Goal: Transaction & Acquisition: Purchase product/service

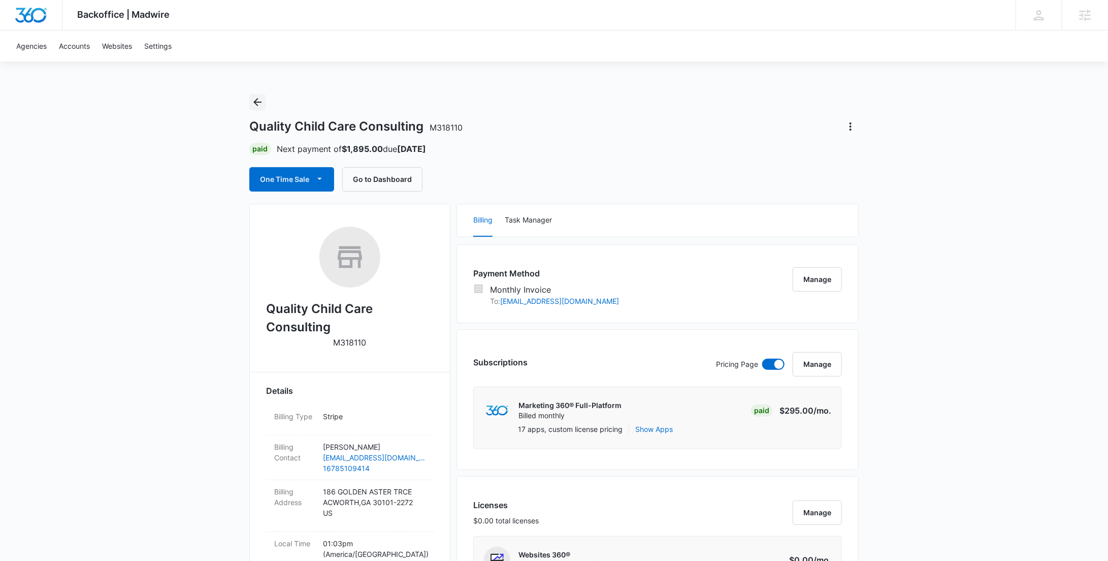
click at [257, 101] on icon "Back" at bounding box center [257, 102] width 12 height 12
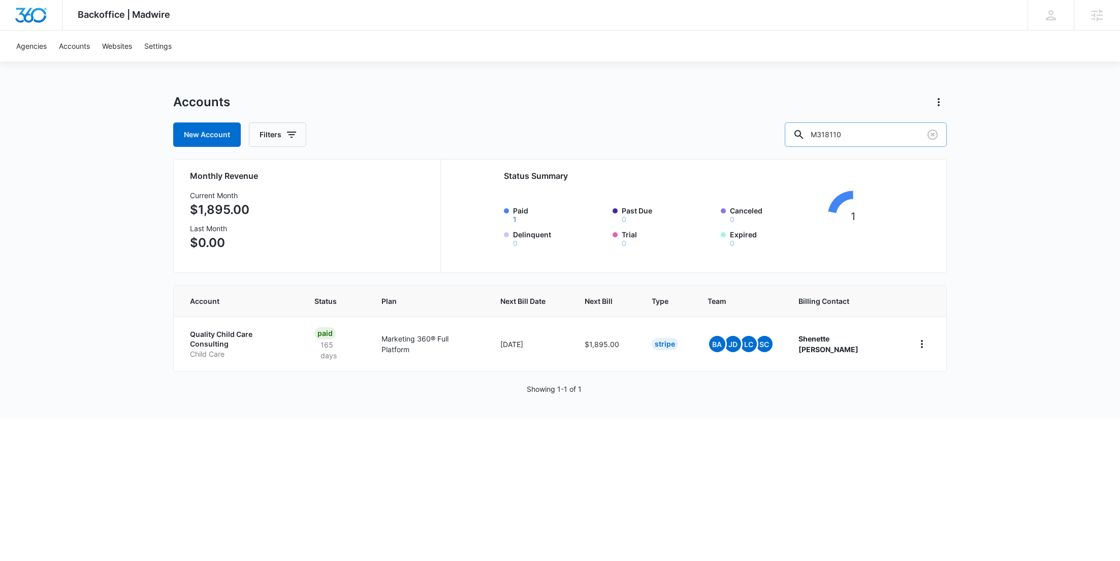
drag, startPoint x: 892, startPoint y: 142, endPoint x: 815, endPoint y: 133, distance: 77.3
click at [816, 133] on input "M318110" at bounding box center [866, 134] width 162 height 24
paste input "41905"
type input "M41905"
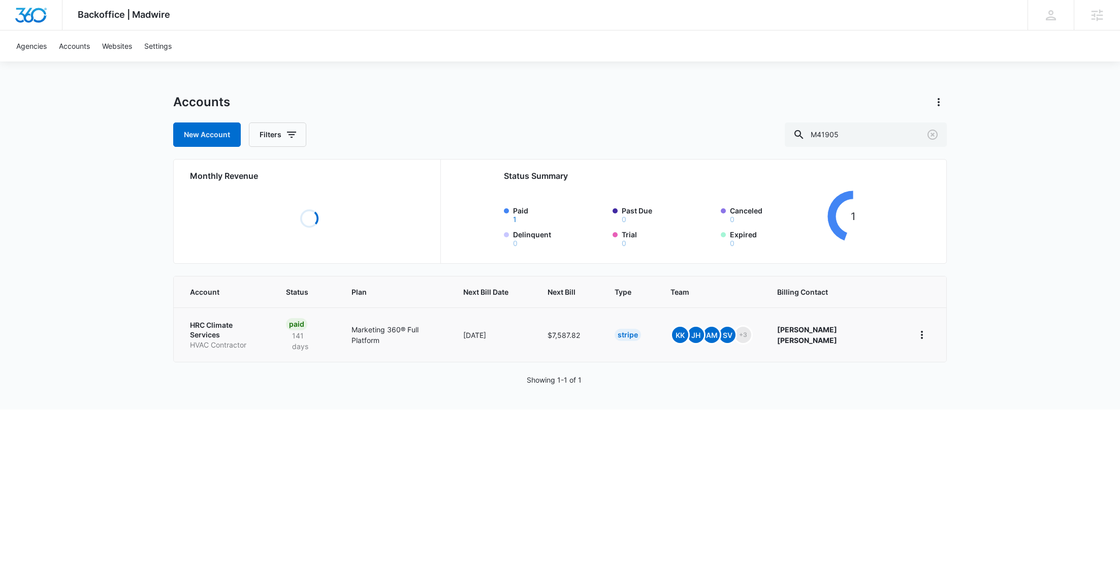
click at [218, 323] on p "HRC Climate Services" at bounding box center [226, 330] width 72 height 20
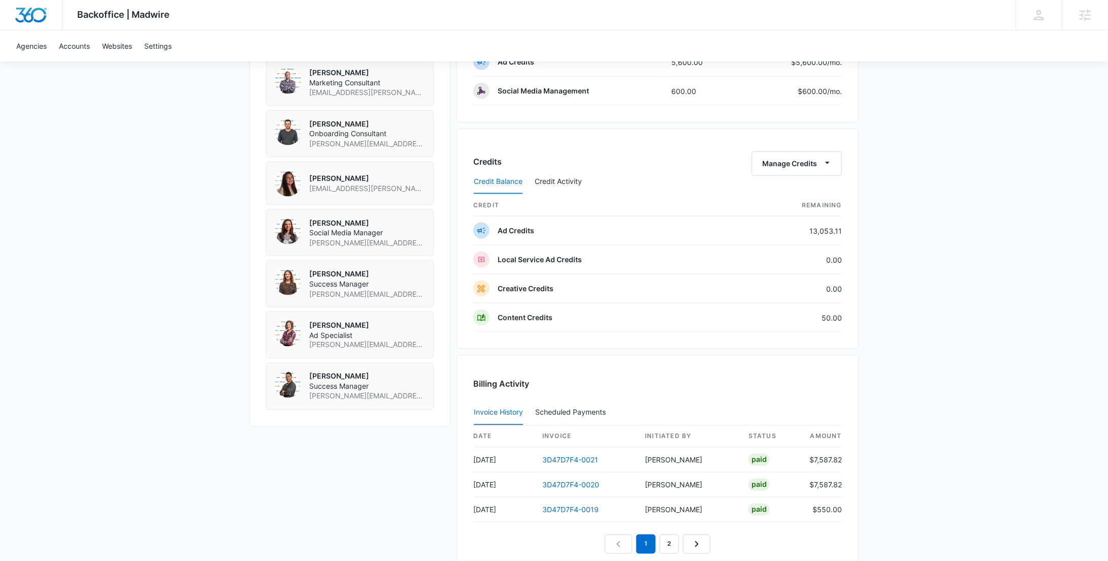
scroll to position [768, 0]
click at [797, 157] on button "Manage Credits" at bounding box center [797, 162] width 90 height 24
click at [795, 206] on div "Withdraw Credits" at bounding box center [813, 207] width 95 height 7
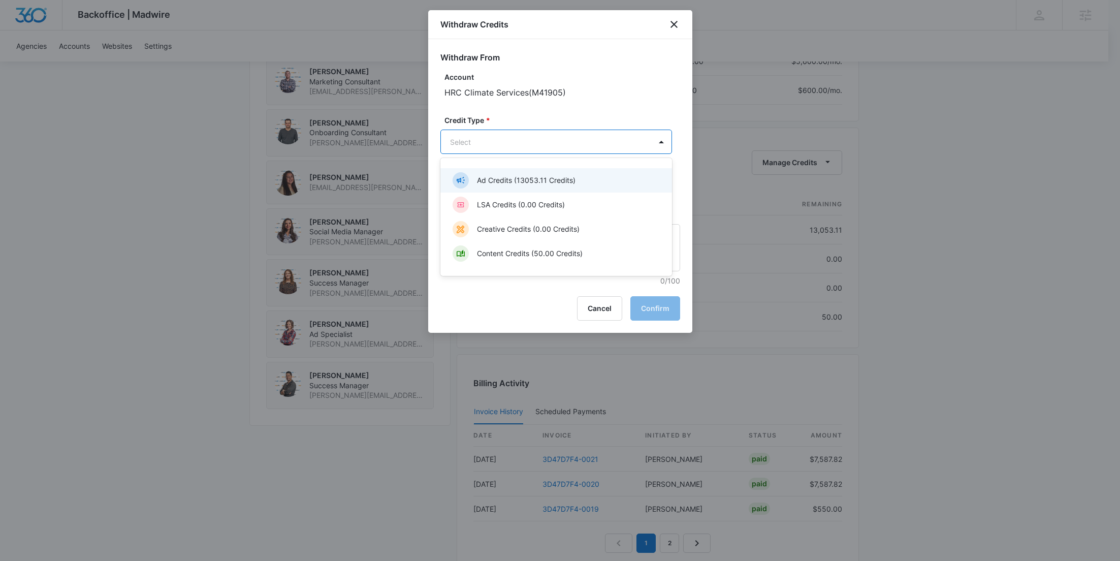
click at [544, 186] on div "Ad Credits (13053.11 Credits)" at bounding box center [555, 180] width 205 height 16
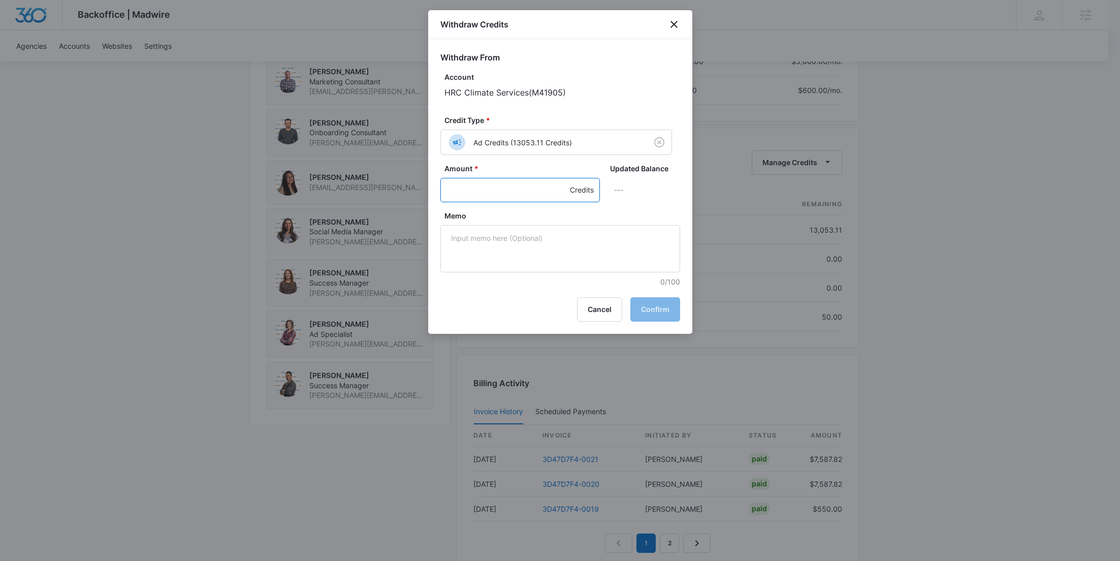
click at [497, 187] on input "Amount *" at bounding box center [520, 190] width 160 height 24
type input "500"
click at [510, 228] on textarea "Memo" at bounding box center [560, 248] width 240 height 47
paste textarea "OTT"
type textarea "OTT"
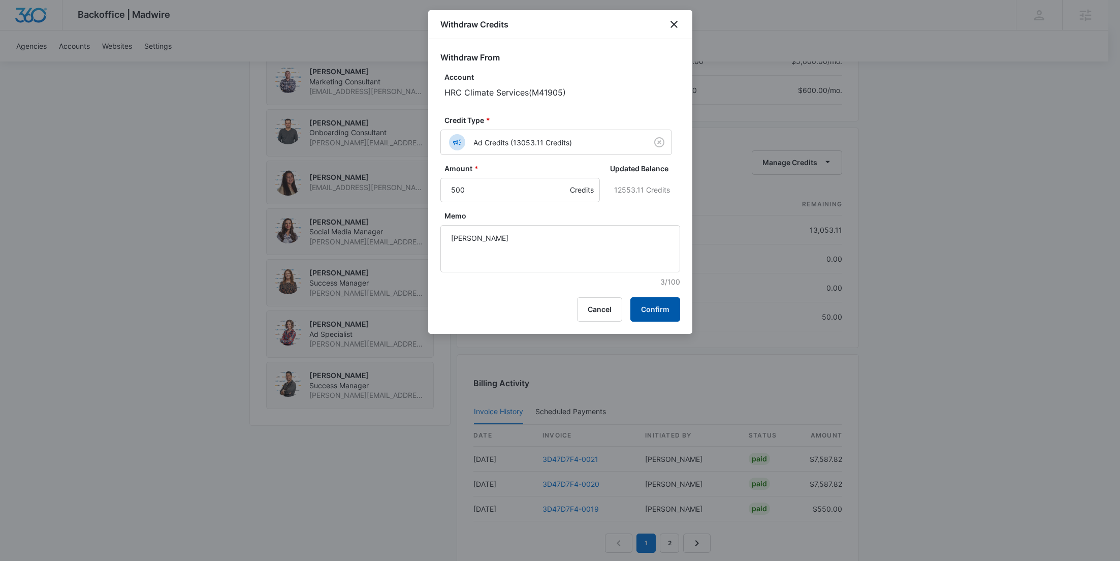
click at [670, 298] on button "Confirm" at bounding box center [655, 309] width 50 height 24
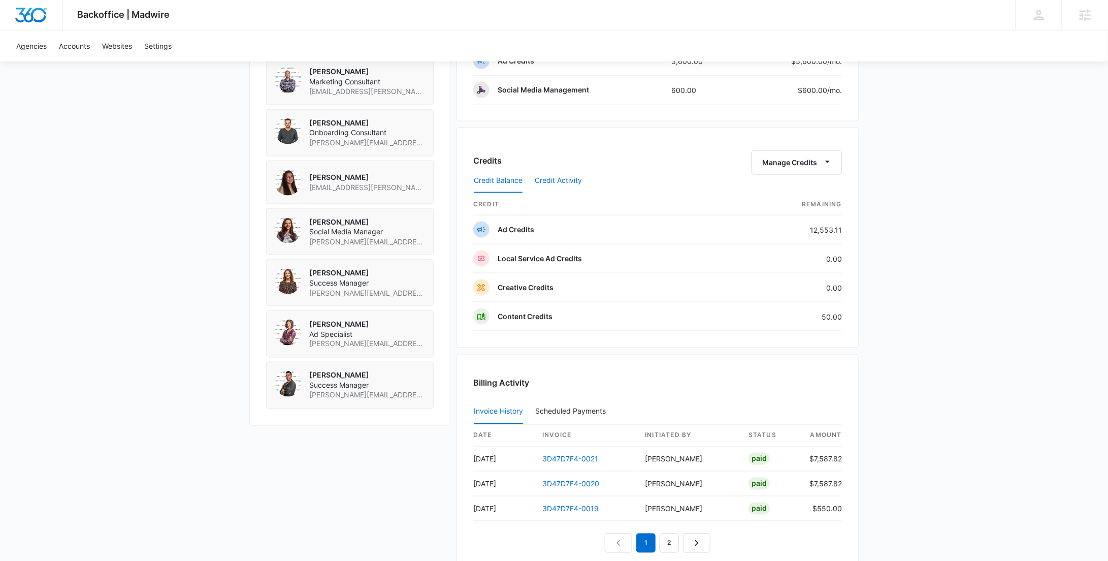
click at [569, 176] on button "Credit Activity" at bounding box center [558, 181] width 47 height 24
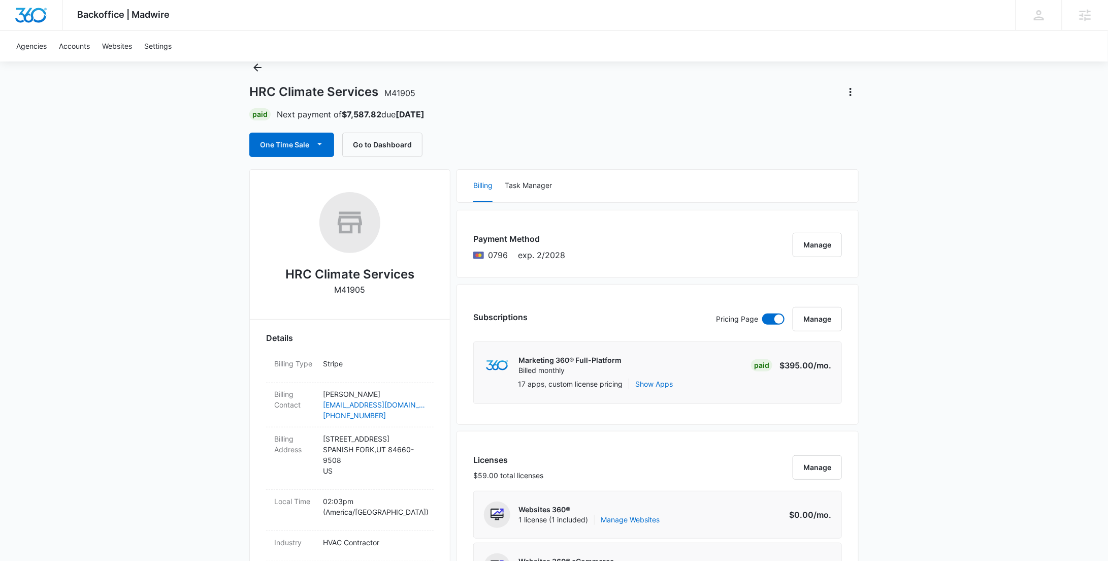
scroll to position [0, 0]
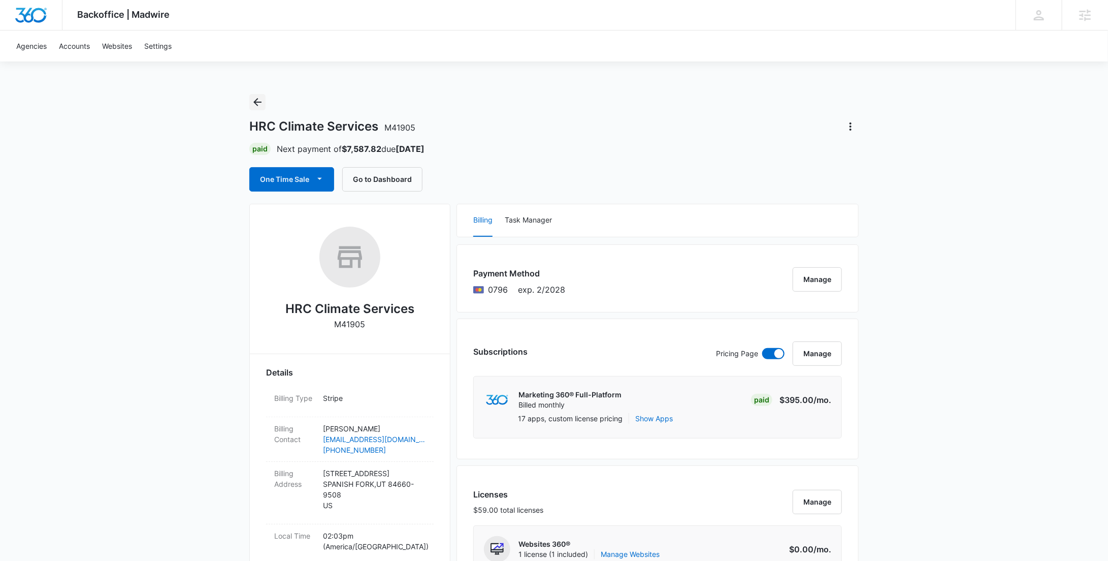
click at [254, 97] on icon "Back" at bounding box center [257, 102] width 12 height 12
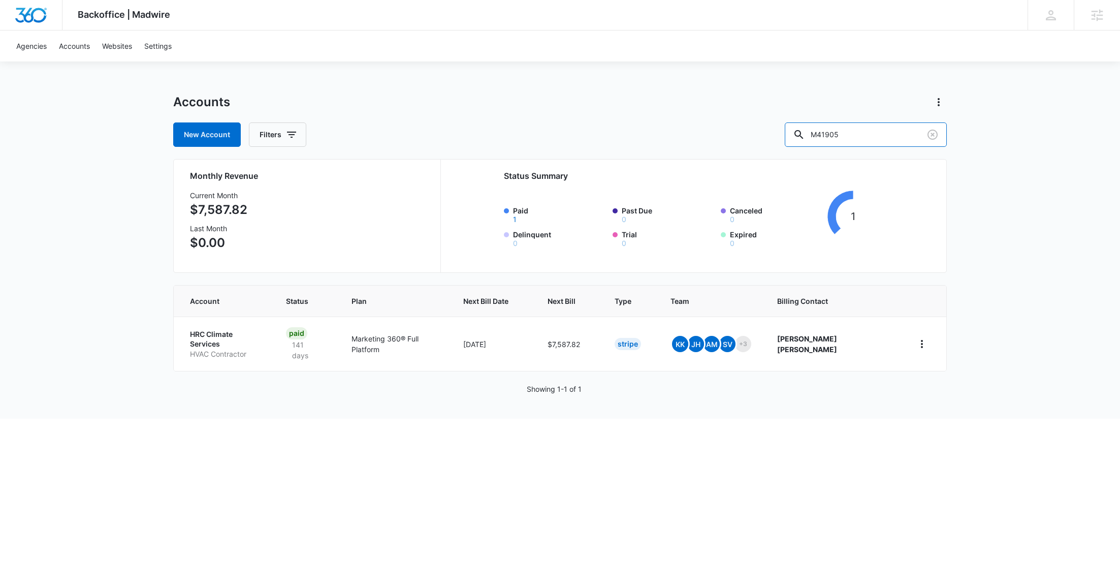
drag, startPoint x: 829, startPoint y: 134, endPoint x: 751, endPoint y: 138, distance: 77.8
click at [752, 137] on div "New Account Filters M41905" at bounding box center [560, 134] width 774 height 24
paste input "336062"
type input "M336062"
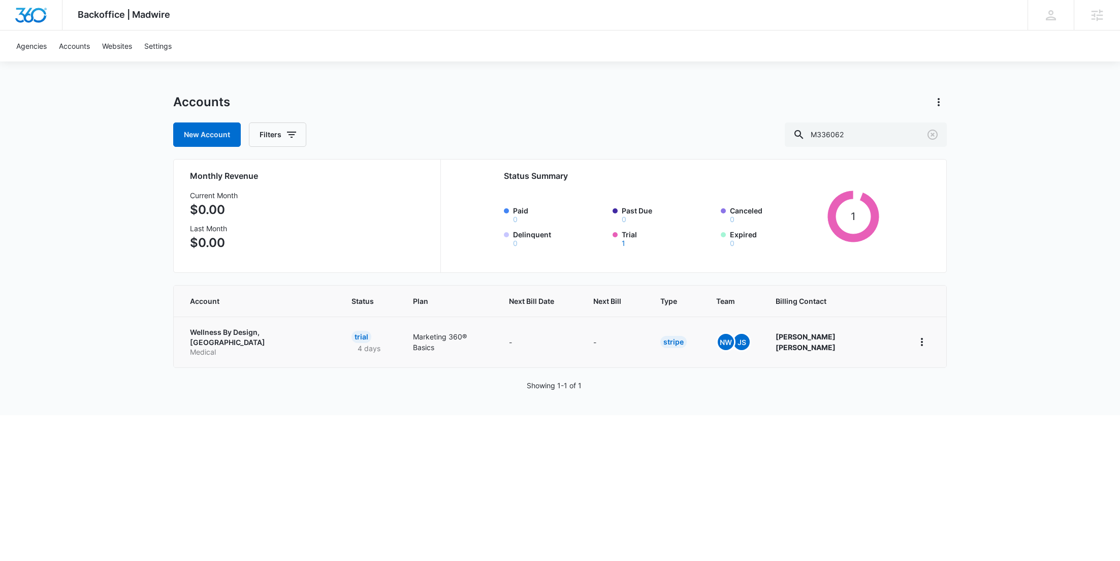
click at [247, 334] on p "Wellness By Design, MD" at bounding box center [258, 337] width 137 height 20
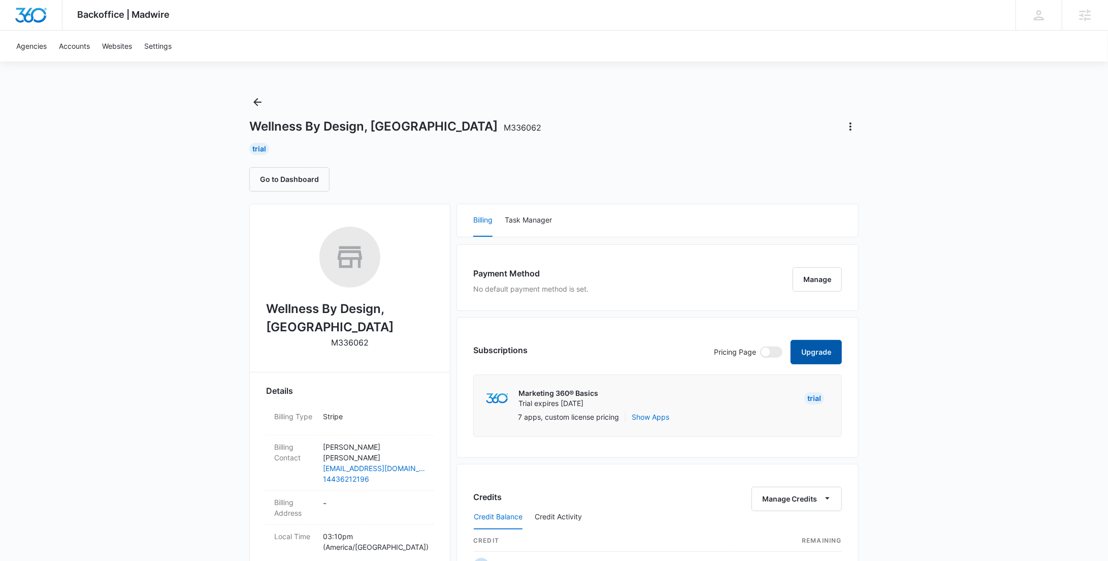
click at [803, 348] on button "Upgrade" at bounding box center [816, 352] width 51 height 24
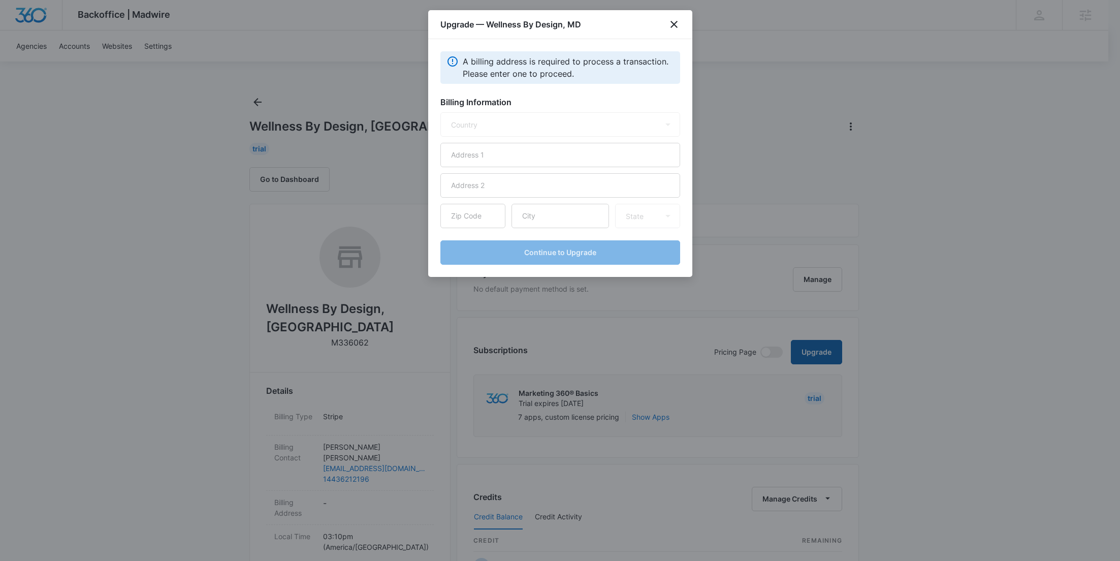
select select "US"
click at [538, 151] on input "text" at bounding box center [560, 155] width 240 height 24
paste input "1507 E 53rd St. #463"
type input "1507 E 53rd St. #463"
drag, startPoint x: 564, startPoint y: 211, endPoint x: 557, endPoint y: 167, distance: 44.8
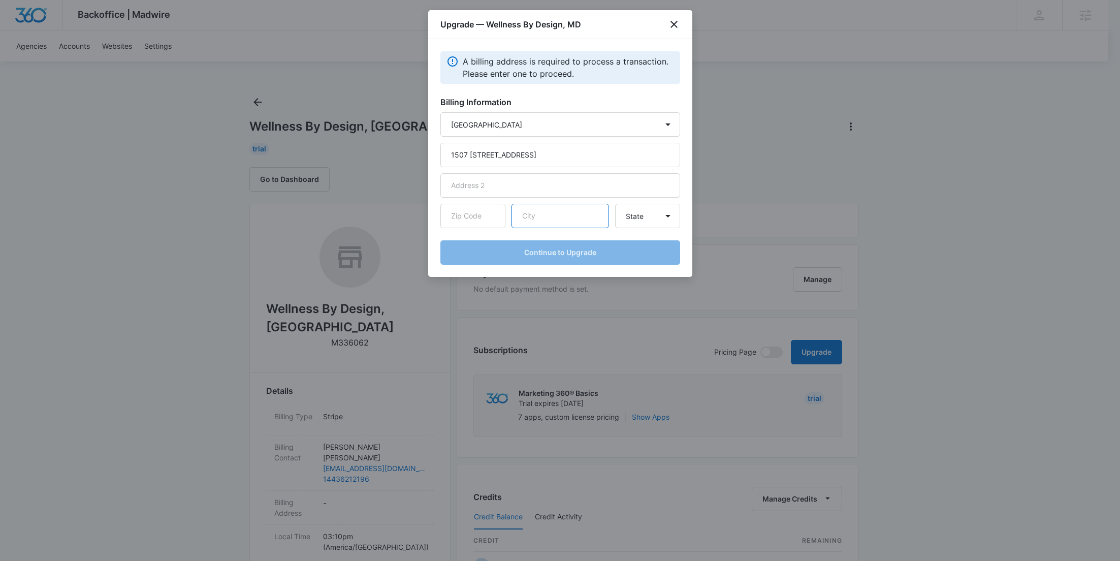
click at [564, 211] on input "text" at bounding box center [561, 216] width 98 height 24
paste input "Chicago"
type input "Chicago"
click at [452, 230] on form "Country Afghanistan Åland Islands Albania Algeria American Samoa Andorra Angola…" at bounding box center [560, 188] width 240 height 152
click at [481, 218] on input "text" at bounding box center [472, 216] width 65 height 24
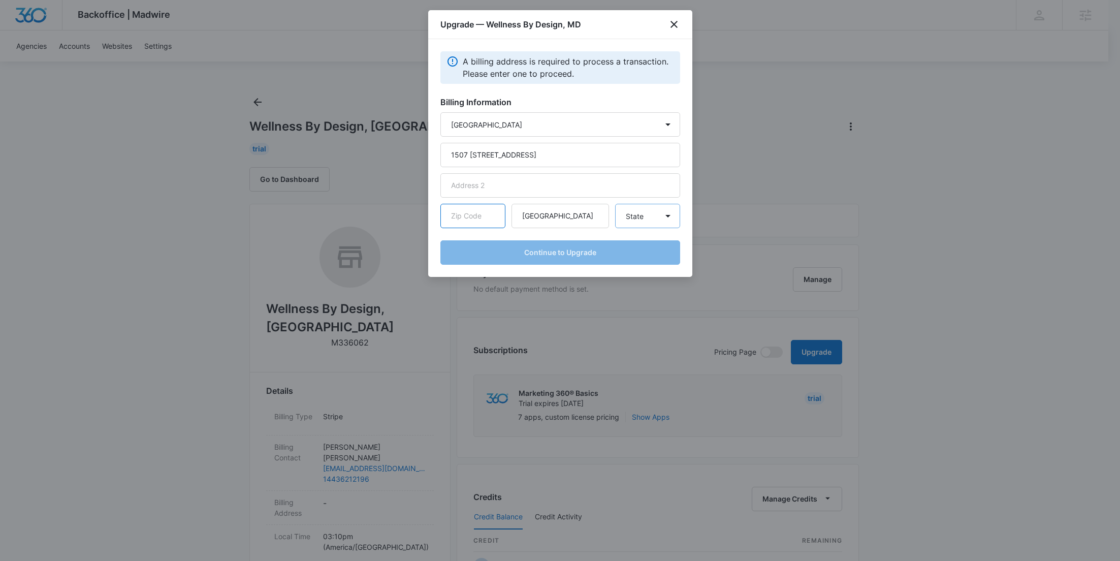
paste input "60615"
type input "60615"
click at [662, 214] on select "State Alaska Alabama Arkansas American Samoa Arizona California Colorado Connec…" at bounding box center [647, 216] width 65 height 24
select select "IL"
click at [615, 204] on select "State Alaska Alabama Arkansas American Samoa Arizona California Colorado Connec…" at bounding box center [647, 216] width 65 height 24
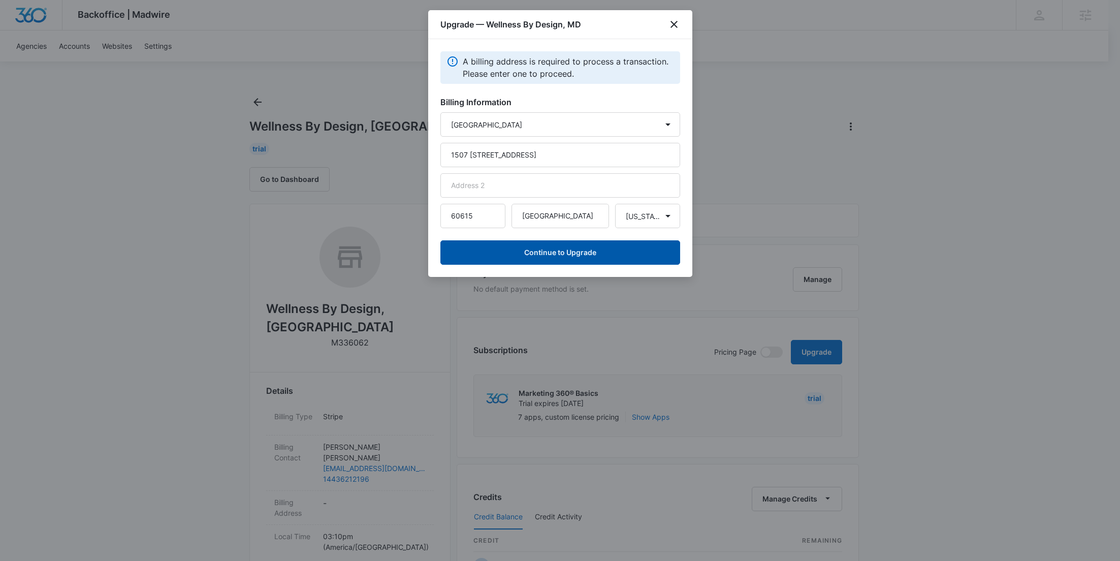
click at [555, 248] on button "Continue to Upgrade" at bounding box center [560, 252] width 240 height 24
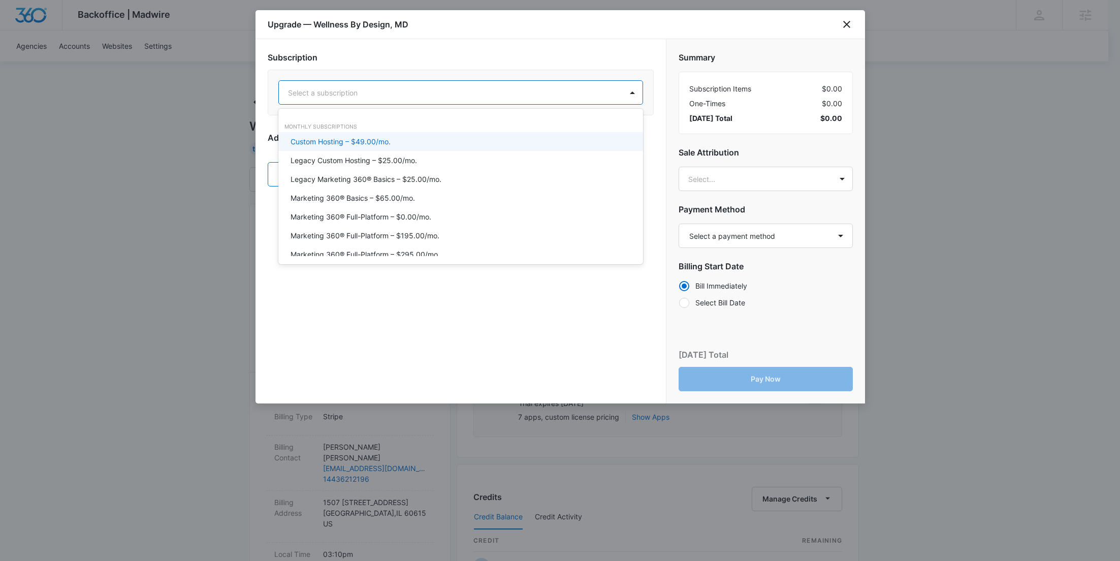
drag, startPoint x: 464, startPoint y: 85, endPoint x: 464, endPoint y: 91, distance: 6.1
click at [464, 85] on div "Select a subscription" at bounding box center [450, 92] width 343 height 23
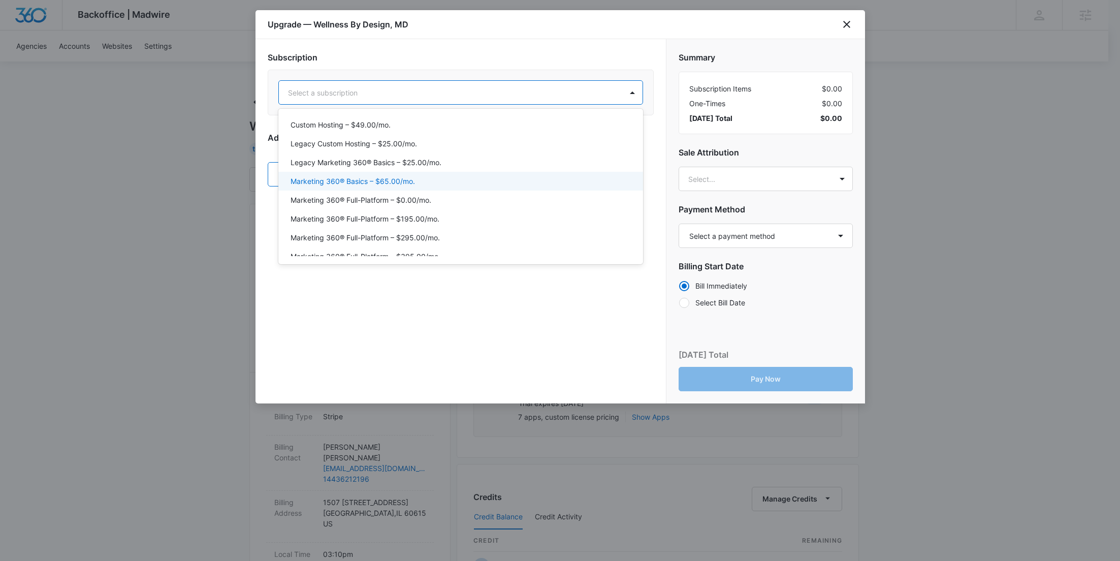
scroll to position [43, 0]
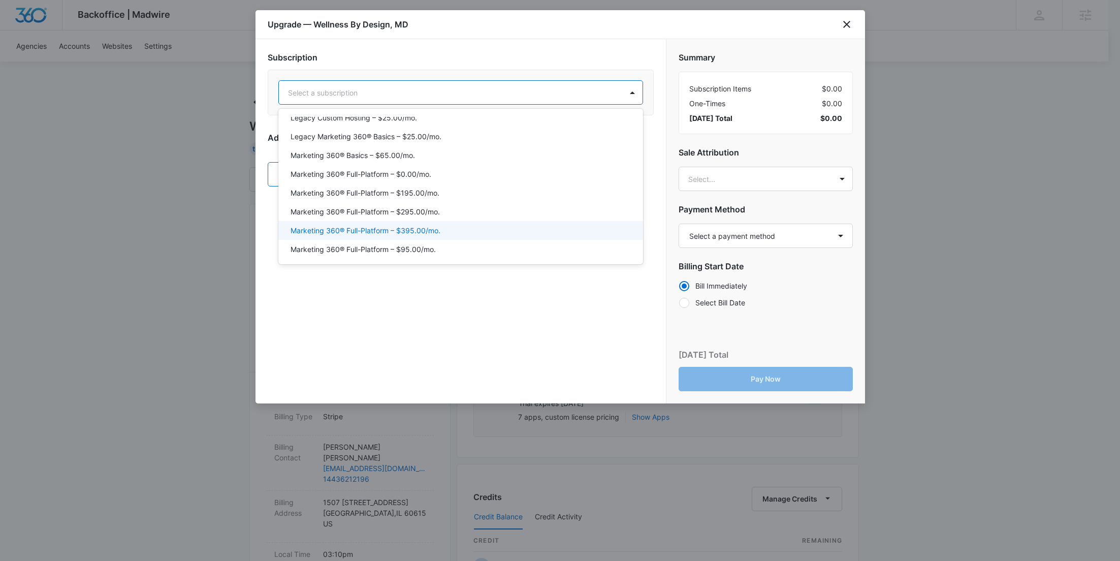
click at [436, 227] on p "Marketing 360® Full-Platform – $395.00/mo." at bounding box center [366, 230] width 150 height 11
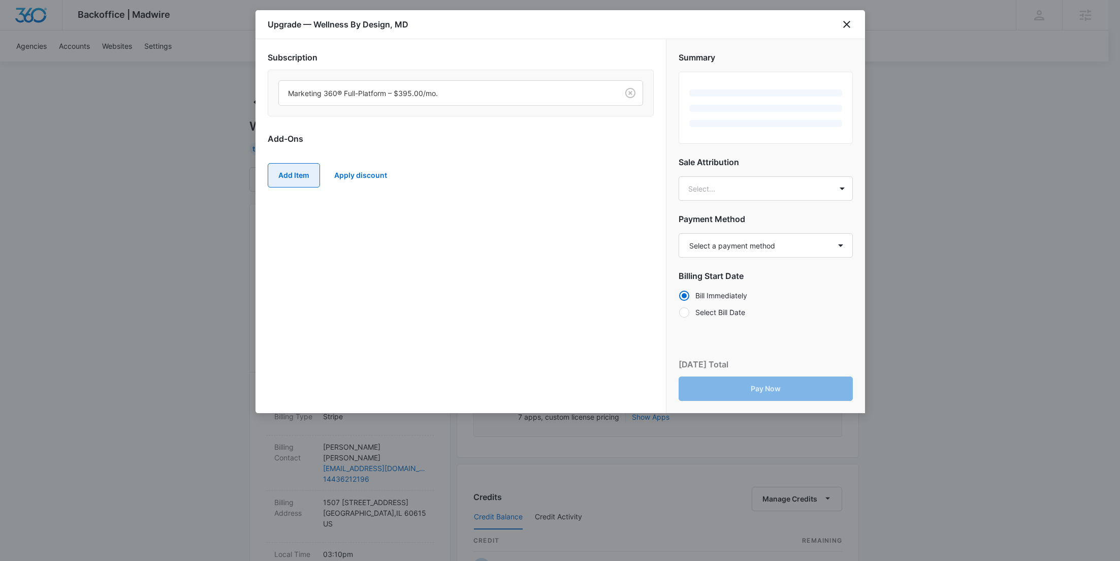
click at [298, 182] on button "Add Item" at bounding box center [294, 175] width 52 height 24
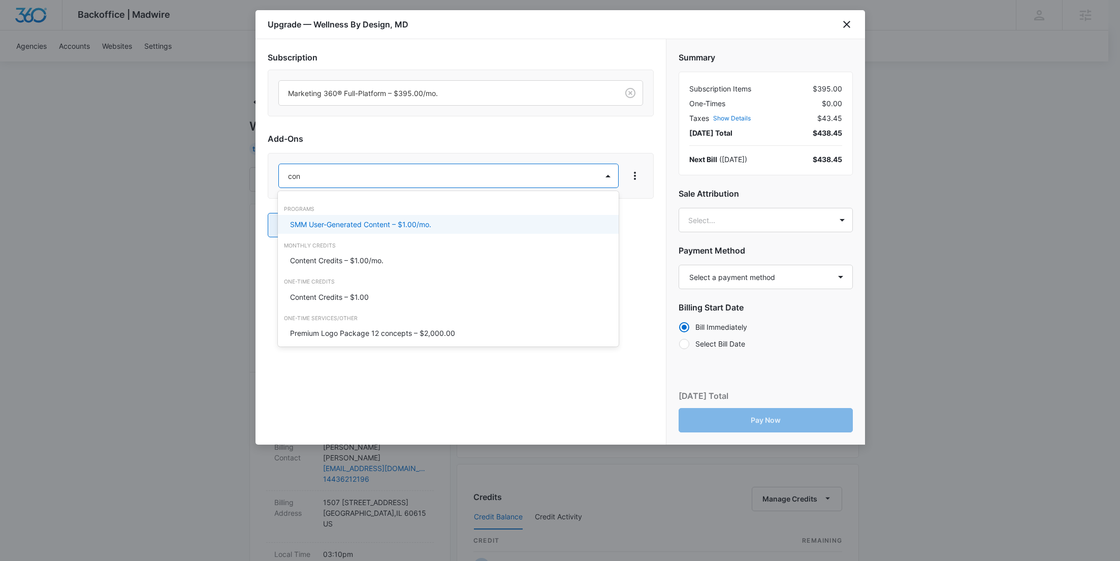
type input "cont"
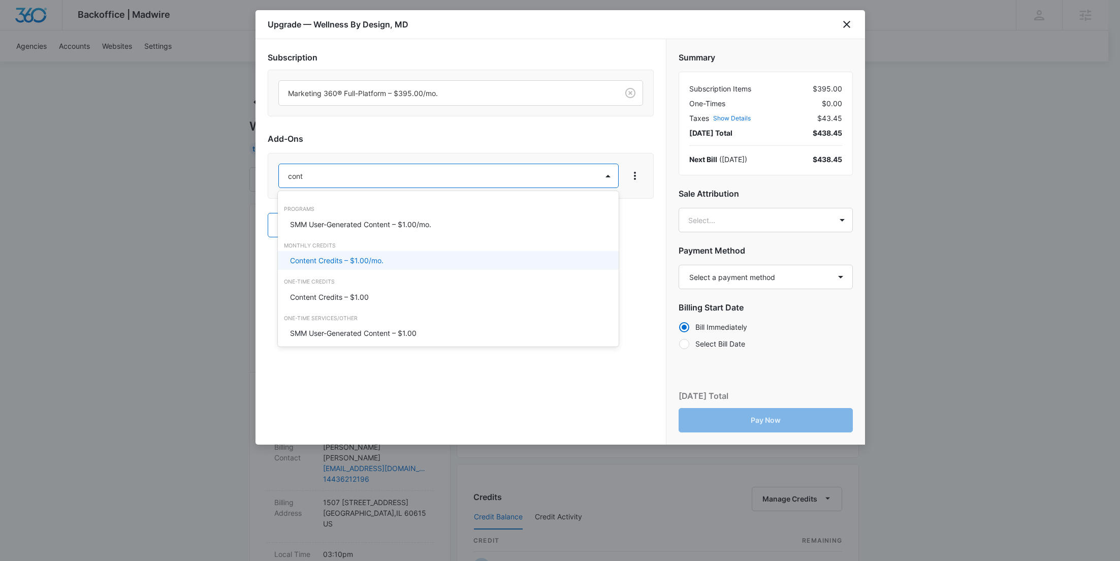
click at [326, 255] on p "Content Credits – $1.00/mo." at bounding box center [336, 260] width 93 height 11
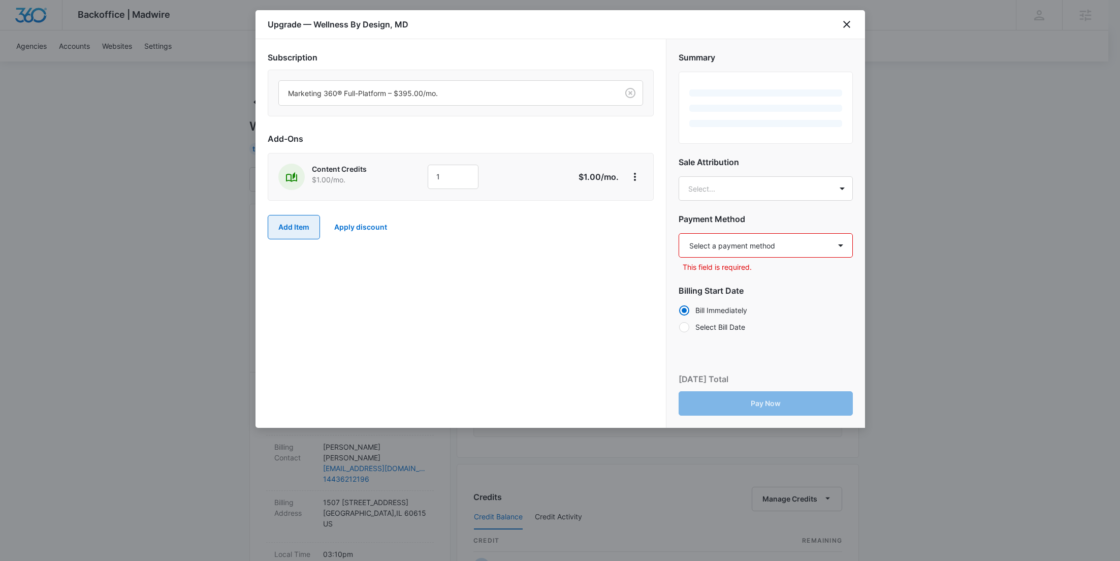
click at [299, 223] on button "Add Item" at bounding box center [294, 227] width 52 height 24
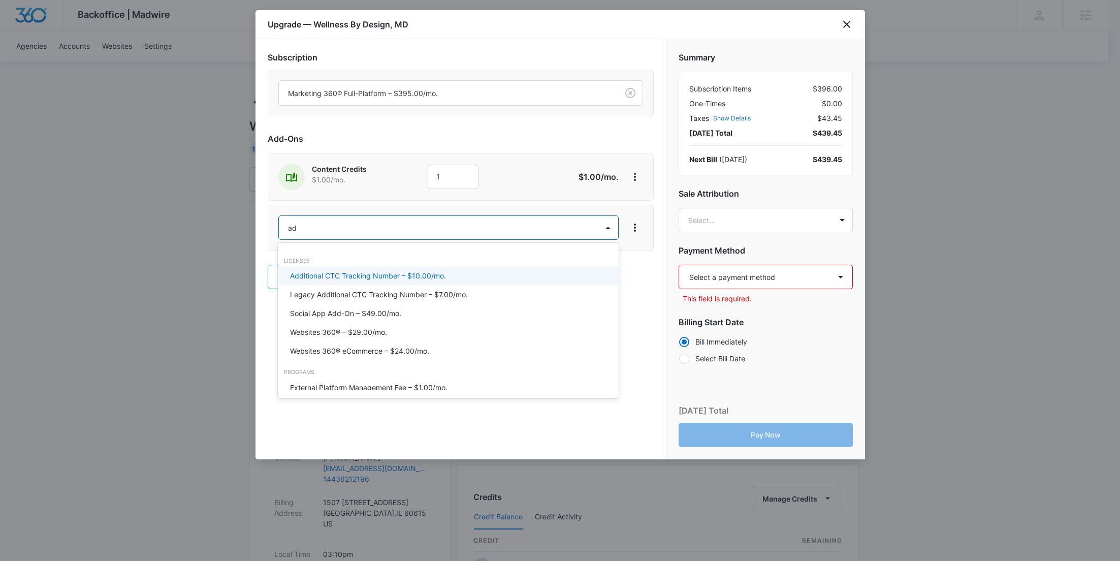
type input "ad c"
click at [340, 273] on p "Ad Credits – $1.00/mo." at bounding box center [328, 275] width 76 height 11
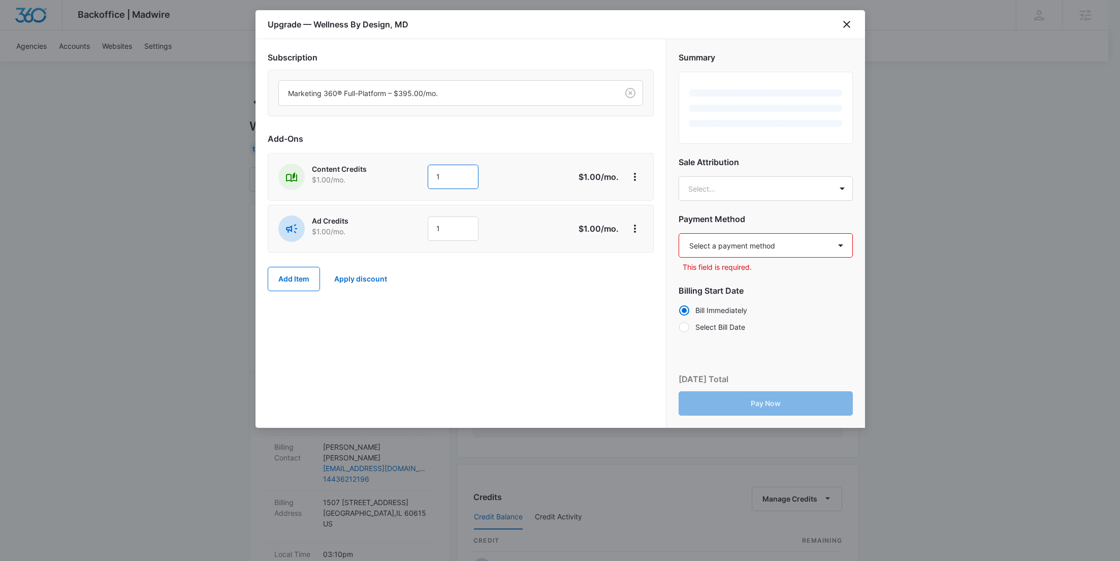
drag, startPoint x: 422, startPoint y: 177, endPoint x: 395, endPoint y: 176, distance: 26.9
click at [395, 176] on div "Content Credits $1.00 /mo. 1" at bounding box center [424, 177] width 293 height 26
type input "600"
click at [397, 182] on div "Content Credits $1.00 /mo." at bounding box center [348, 177] width 141 height 26
drag, startPoint x: 448, startPoint y: 227, endPoint x: 415, endPoint y: 231, distance: 33.2
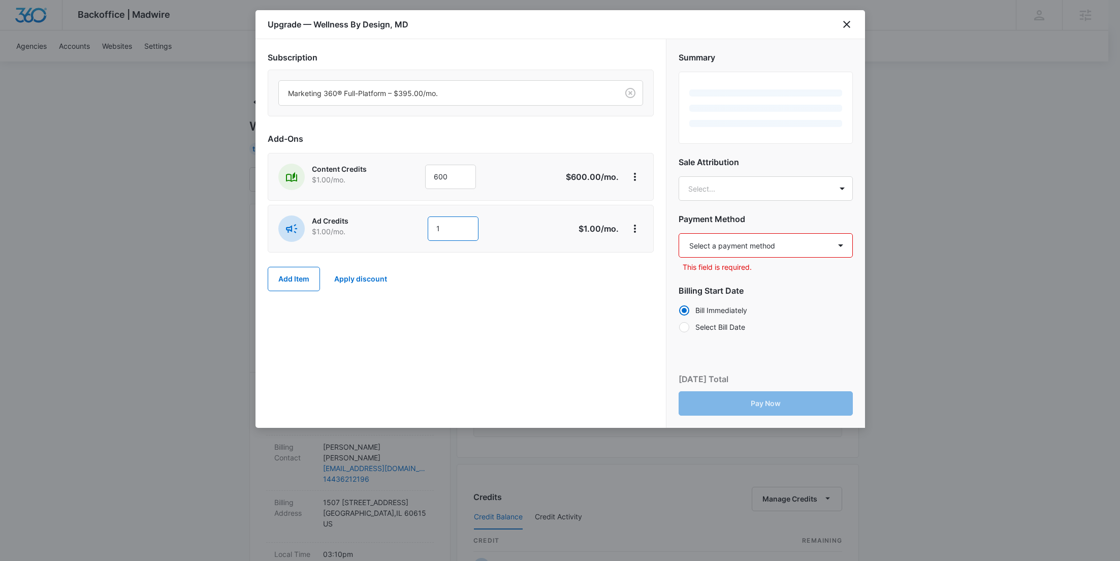
click at [416, 230] on div "Ad Credits $1.00 /mo. 1" at bounding box center [424, 228] width 293 height 26
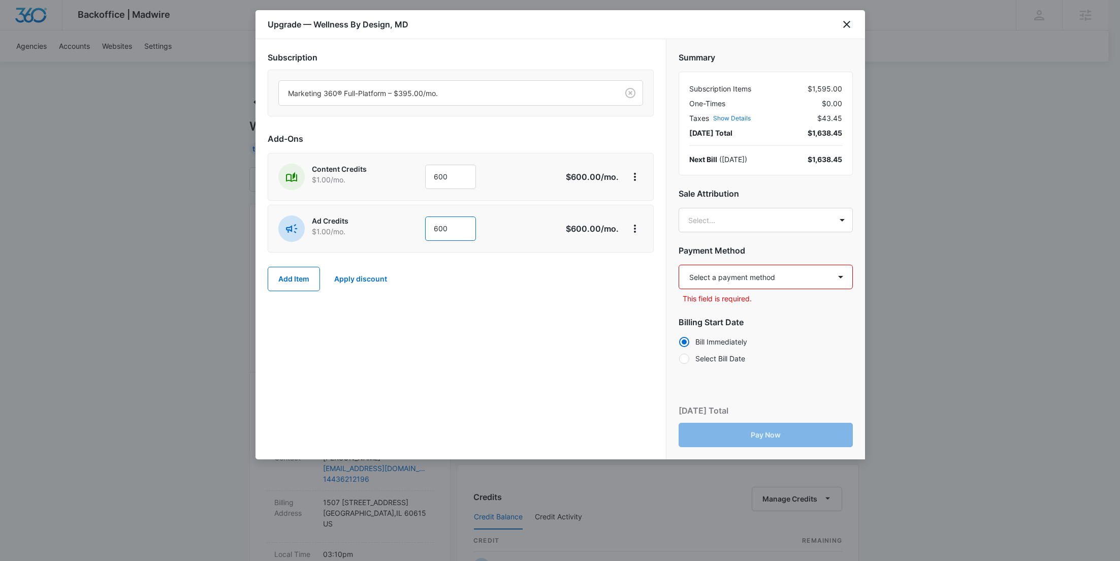
type input "600"
click at [777, 277] on select "Select a payment method Visa ending in 4589 New payment method Monthly invoice" at bounding box center [766, 277] width 174 height 24
select select "pm_1RvOBsA4n8RTgNjUmBWufYWO"
click at [679, 265] on select "Select a payment method Visa ending in 4589 New payment method Monthly invoice" at bounding box center [766, 277] width 174 height 24
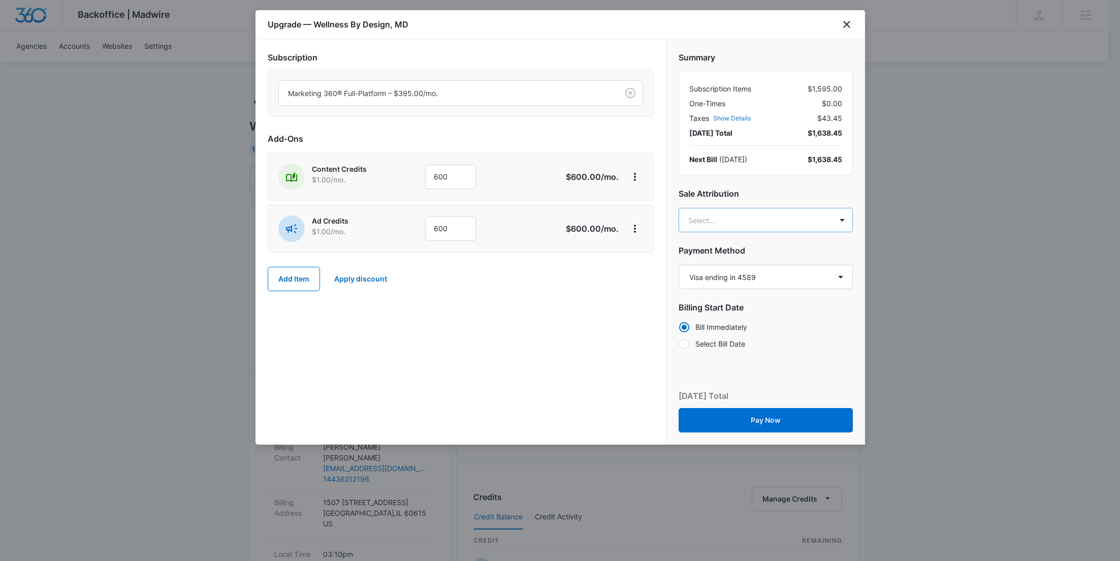
click at [754, 223] on body "Backoffice | Madwire Apps Settings RY Rochelle Young rochelle.young@madwire.com…" at bounding box center [560, 519] width 1120 height 1039
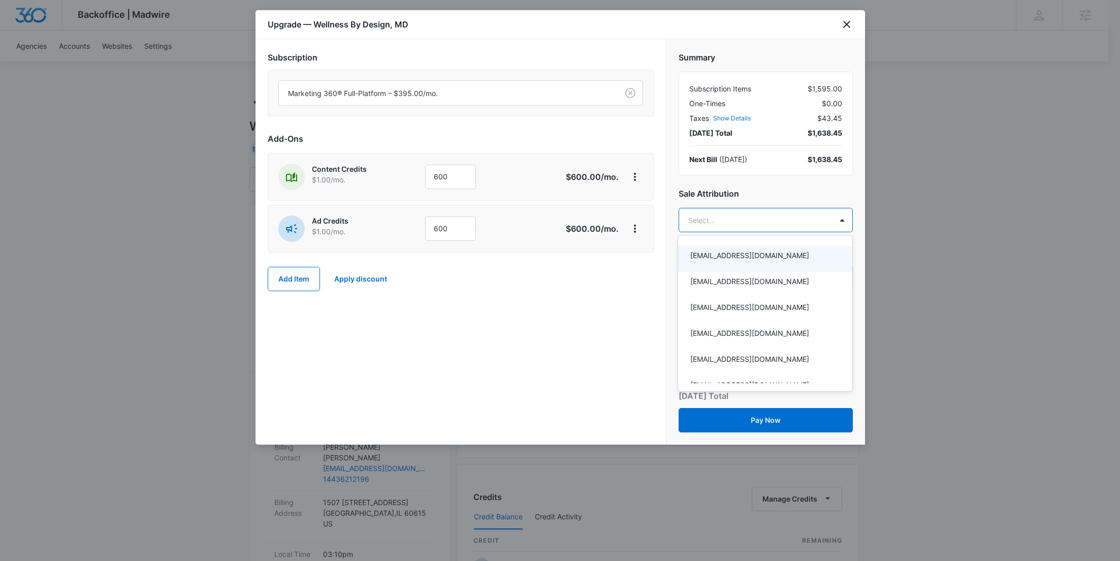
paste input "Savage"
type input "Savage"
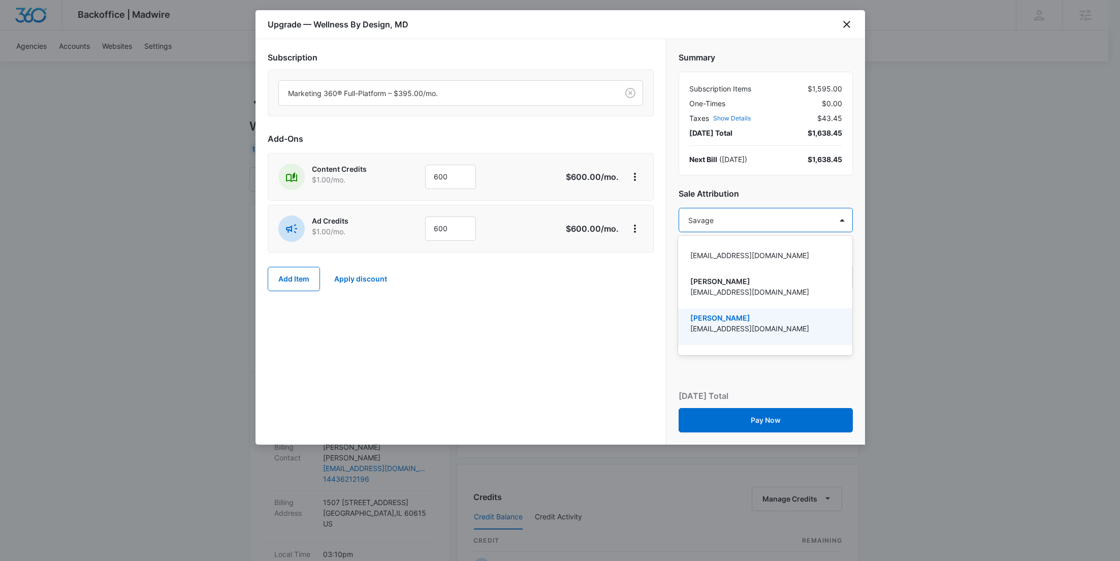
drag, startPoint x: 750, startPoint y: 325, endPoint x: 425, endPoint y: 5, distance: 456.2
click at [750, 325] on p "[EMAIL_ADDRESS][DOMAIN_NAME]" at bounding box center [764, 328] width 148 height 11
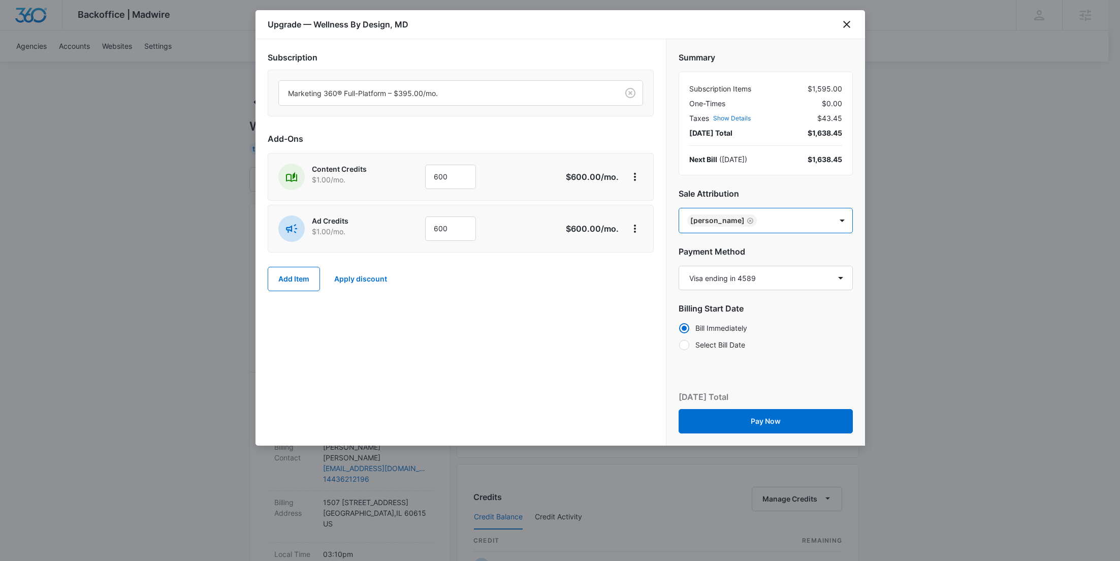
paste input "White"
type input "White"
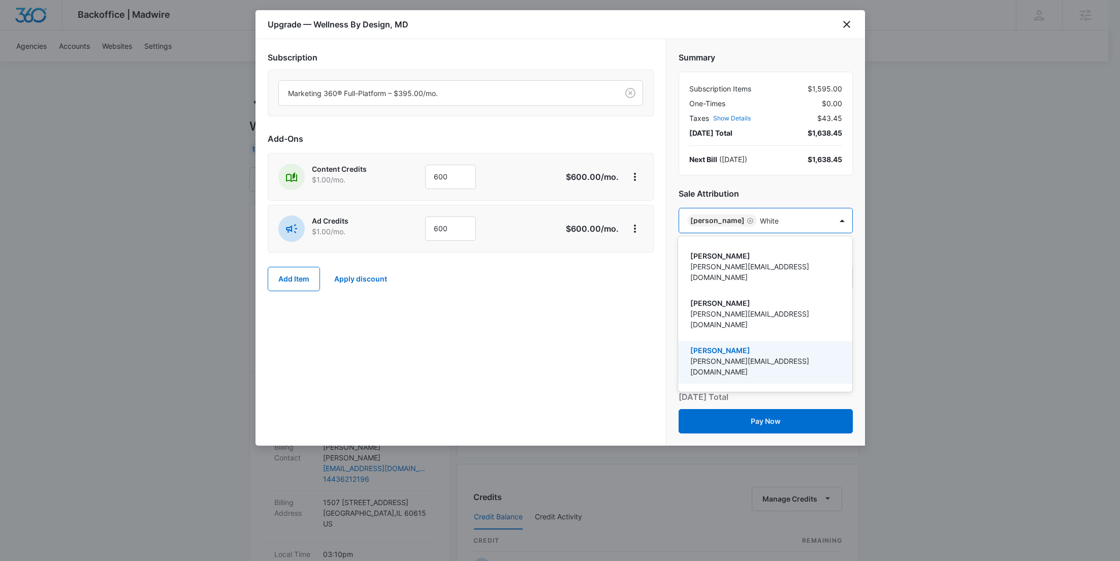
scroll to position [157, 0]
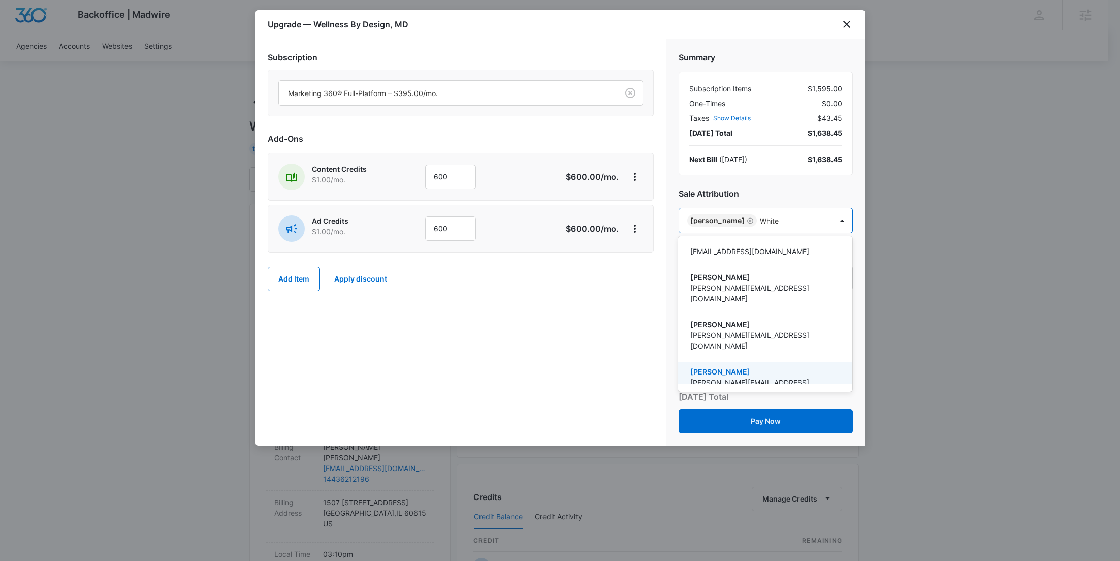
click at [749, 377] on p "[PERSON_NAME][EMAIL_ADDRESS][DOMAIN_NAME]" at bounding box center [764, 387] width 148 height 21
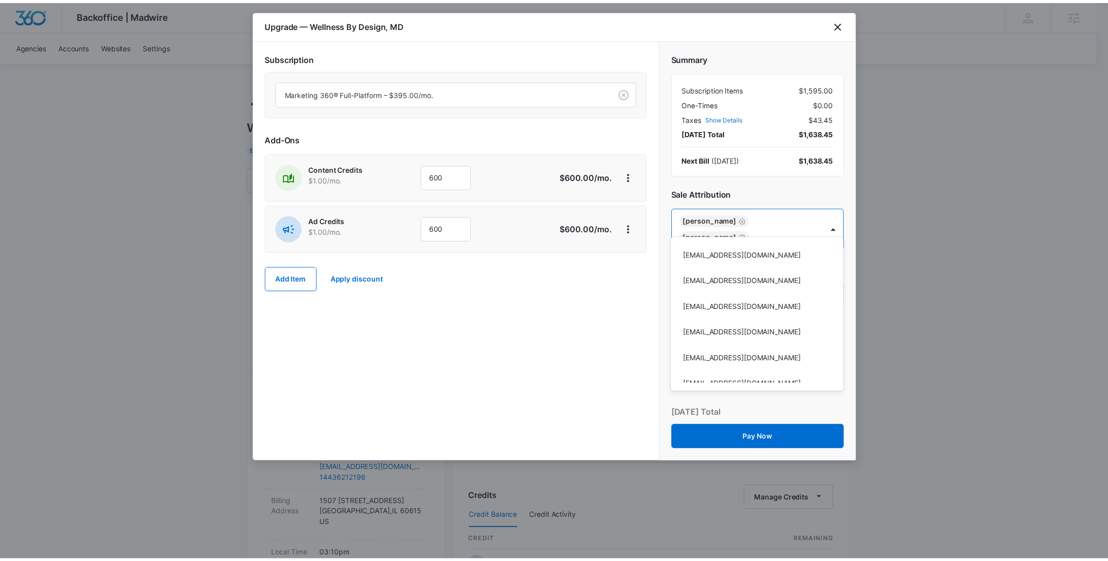
scroll to position [58289, 0]
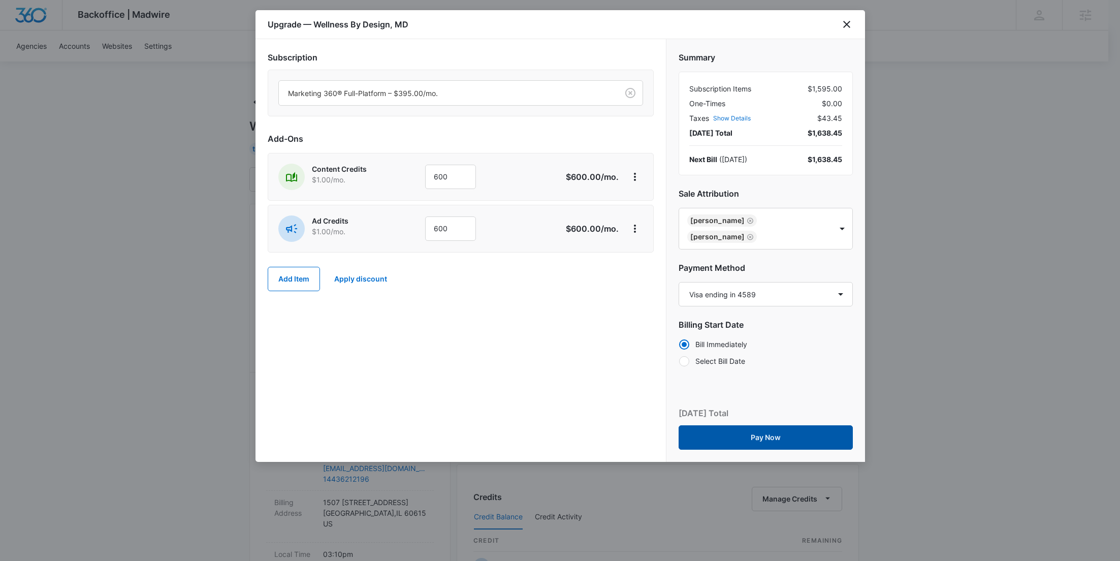
click at [770, 425] on button "Pay Now" at bounding box center [766, 437] width 174 height 24
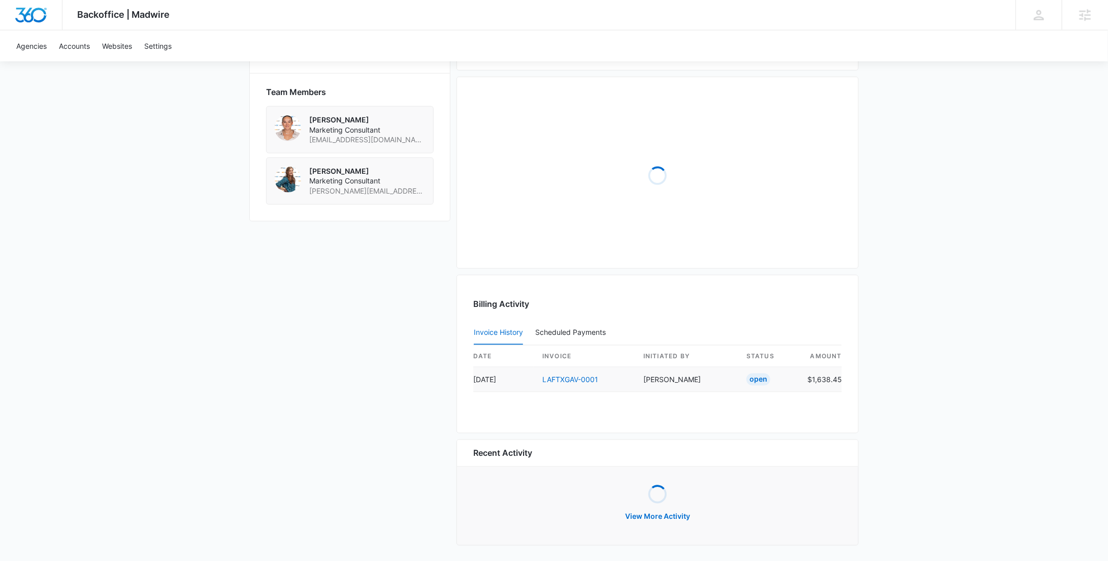
scroll to position [762, 0]
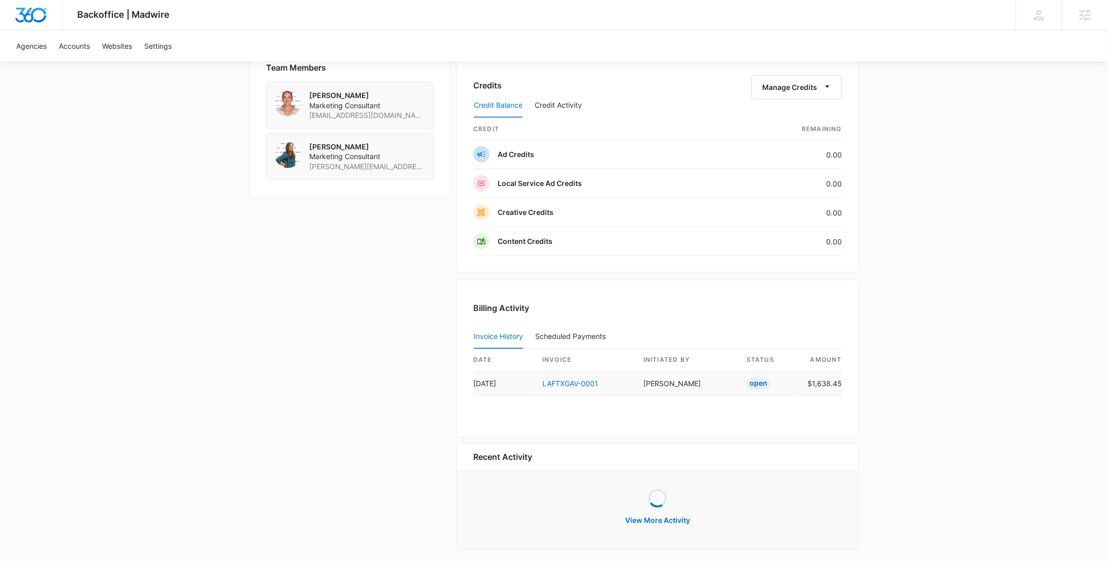
click at [829, 375] on td "$1,638.45" at bounding box center [821, 383] width 43 height 25
copy td "1,638.45"
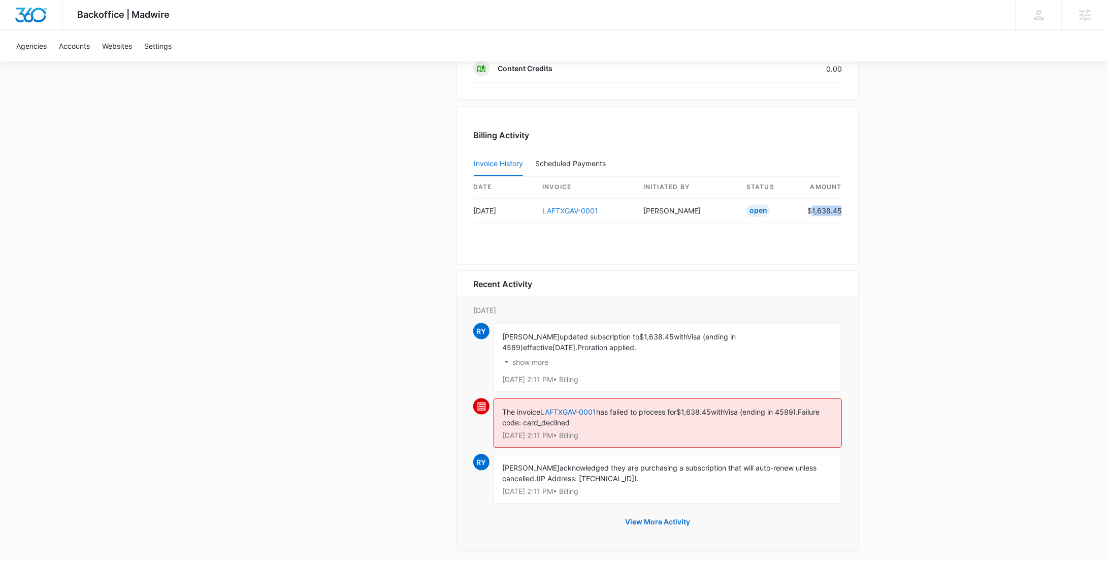
scroll to position [939, 0]
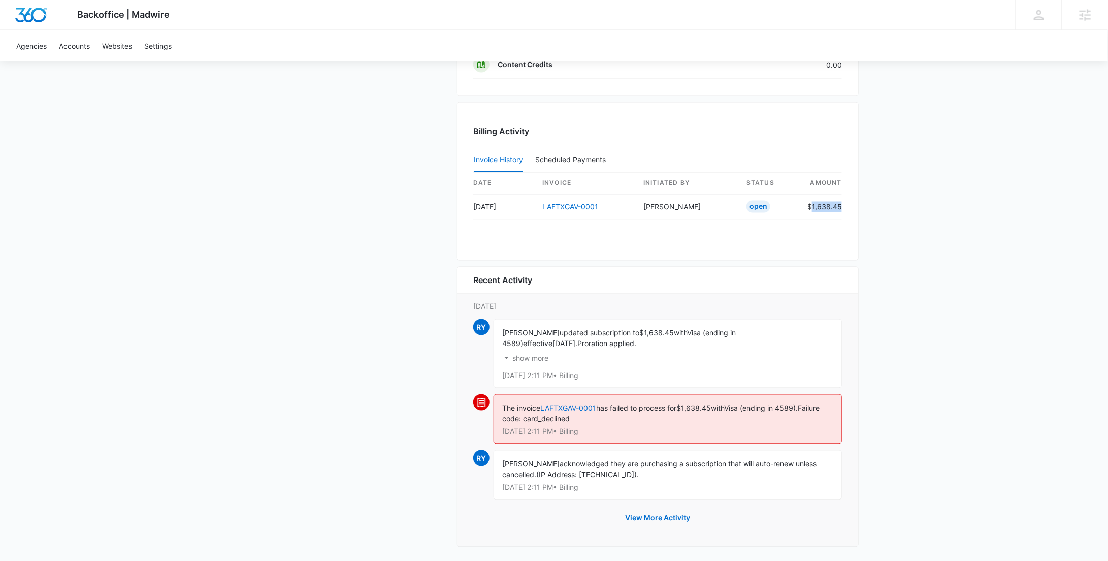
drag, startPoint x: 762, startPoint y: 328, endPoint x: 689, endPoint y: 326, distance: 72.7
click at [689, 329] on span "Visa (ending in 4589)" at bounding box center [619, 338] width 234 height 19
copy span "Visa (ending in 4589)"
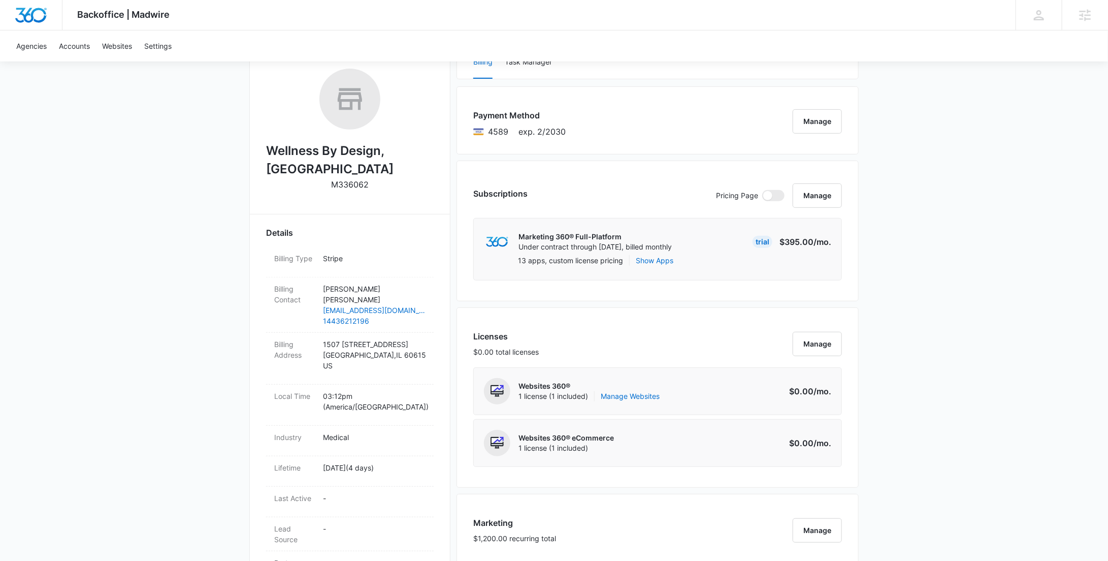
scroll to position [0, 0]
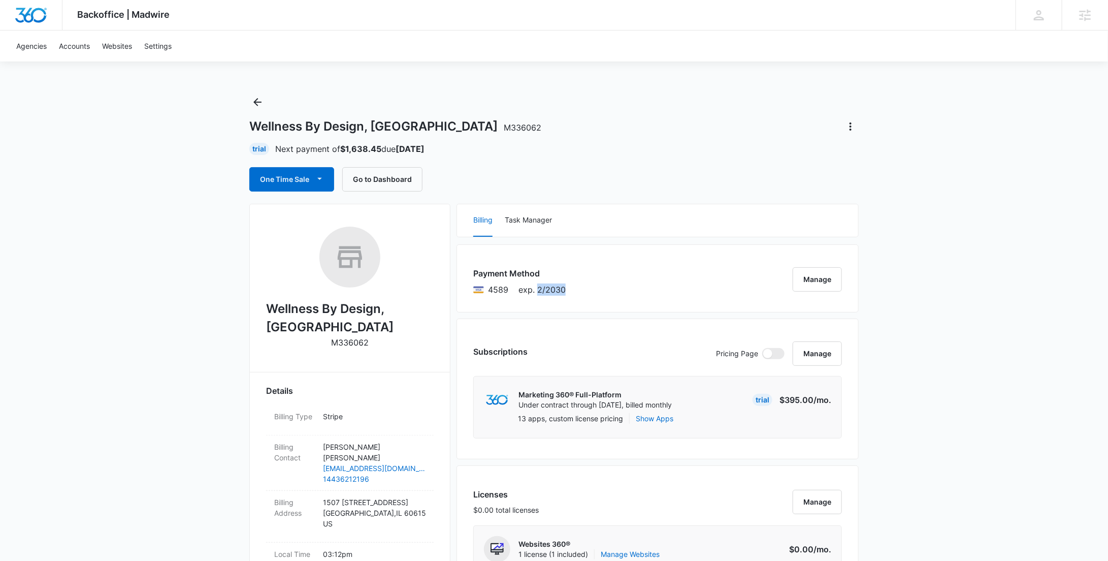
drag, startPoint x: 566, startPoint y: 294, endPoint x: 537, endPoint y: 293, distance: 29.0
click at [537, 293] on div "Payment Method 4589 exp. 2/2030 Manage" at bounding box center [658, 278] width 402 height 68
copy span "2/2030"
click at [833, 274] on button "Manage" at bounding box center [817, 279] width 49 height 24
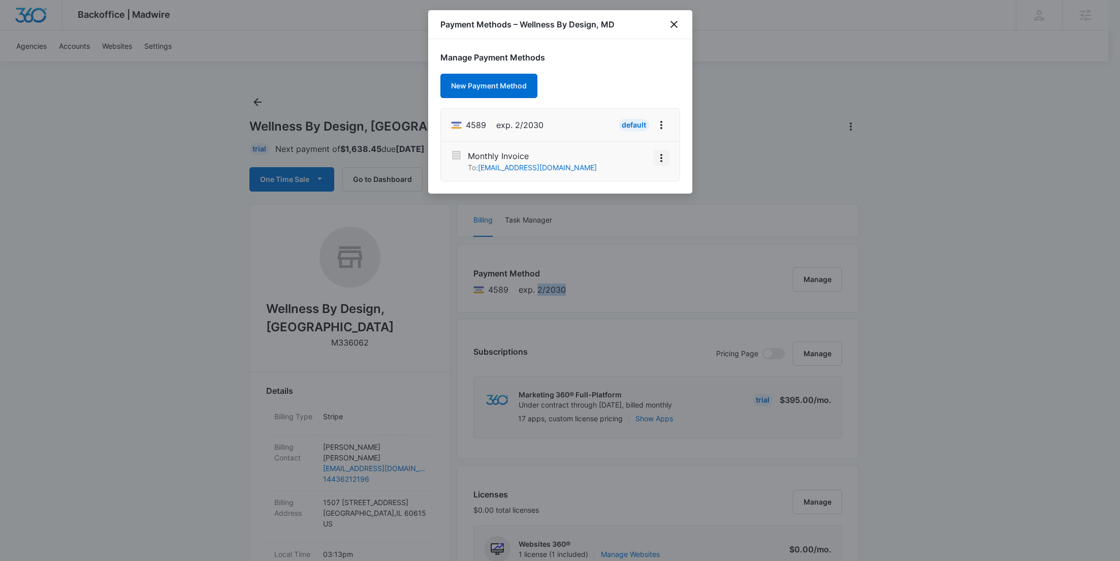
click at [659, 165] on button "View More" at bounding box center [661, 158] width 16 height 16
click at [665, 89] on div "Manage Payment Methods New Payment Method 4589 exp. 2/2030 Default Monthly Invo…" at bounding box center [560, 116] width 264 height 154
click at [657, 131] on button "View More" at bounding box center [661, 125] width 16 height 16
click at [653, 148] on button "Edit Card" at bounding box center [635, 153] width 68 height 15
select select "2"
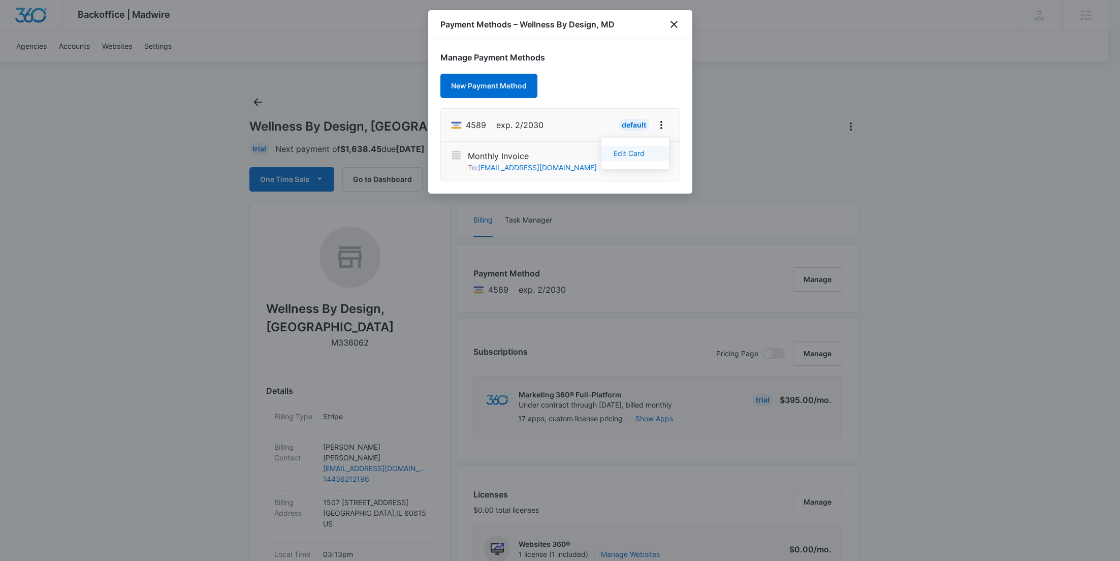
select select "2030"
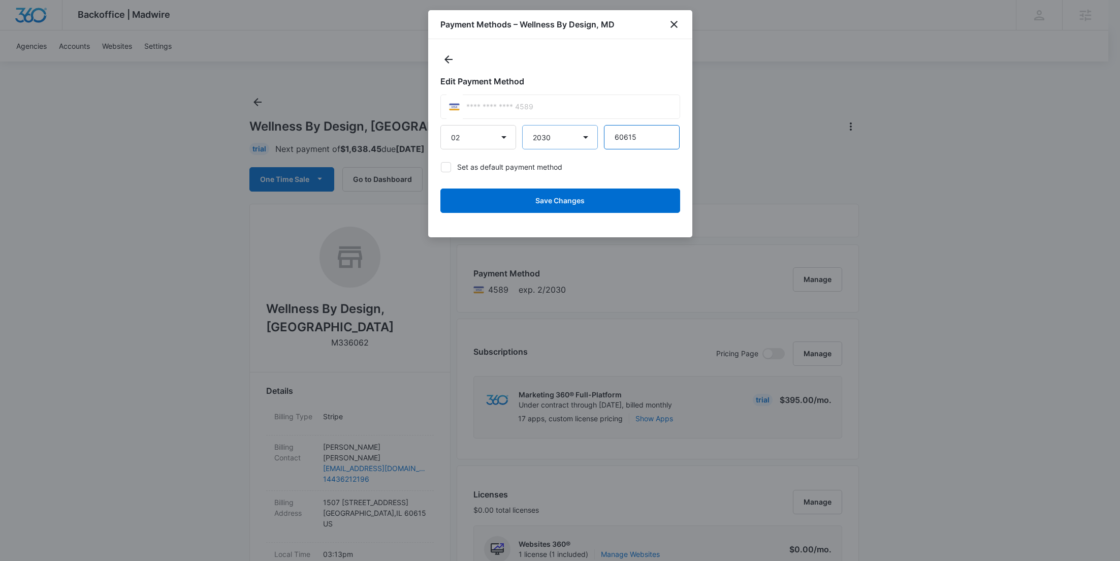
drag, startPoint x: 641, startPoint y: 138, endPoint x: 551, endPoint y: 132, distance: 90.1
click at [552, 136] on div "01 02 03 04 05 06 07 08 09 10 11 12 2025 2026 2027 2028 2029 2030 2031 2032 203…" at bounding box center [560, 137] width 240 height 24
click at [673, 18] on icon "close" at bounding box center [674, 24] width 12 height 12
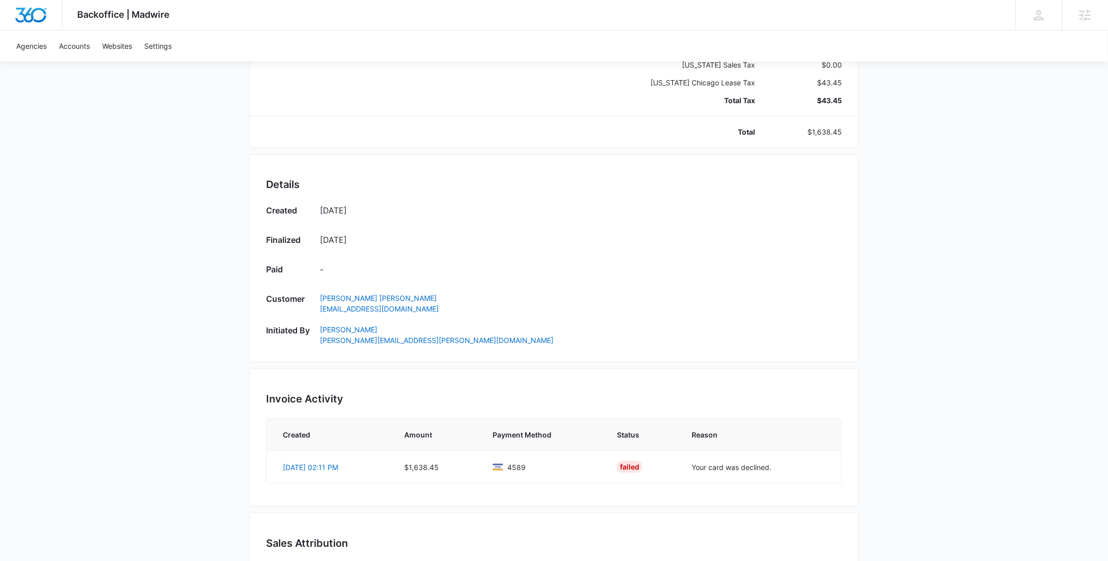
scroll to position [465, 0]
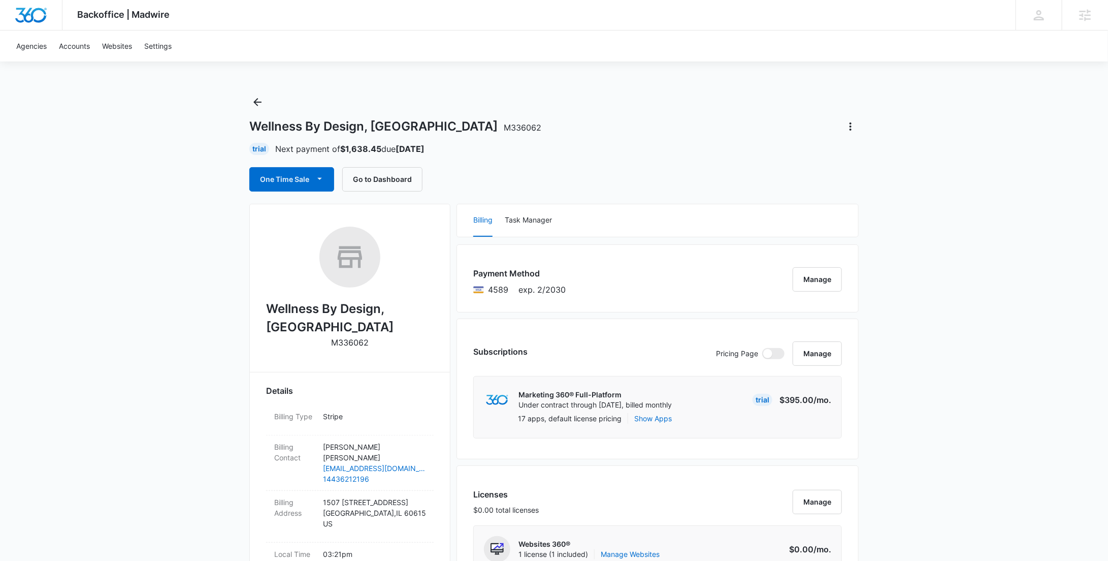
scroll to position [51, 0]
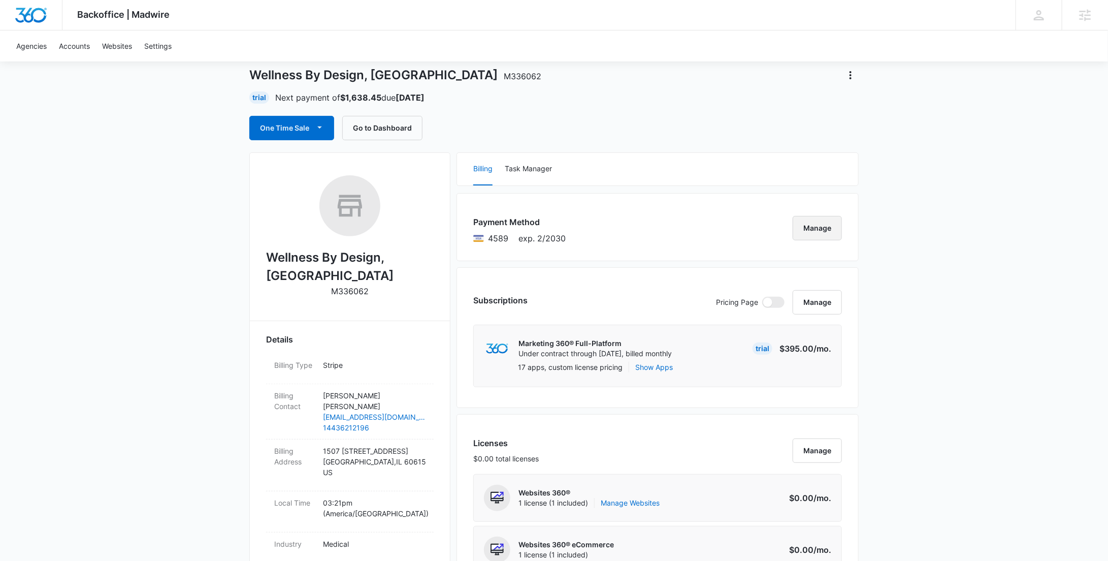
click at [805, 220] on button "Manage" at bounding box center [817, 228] width 49 height 24
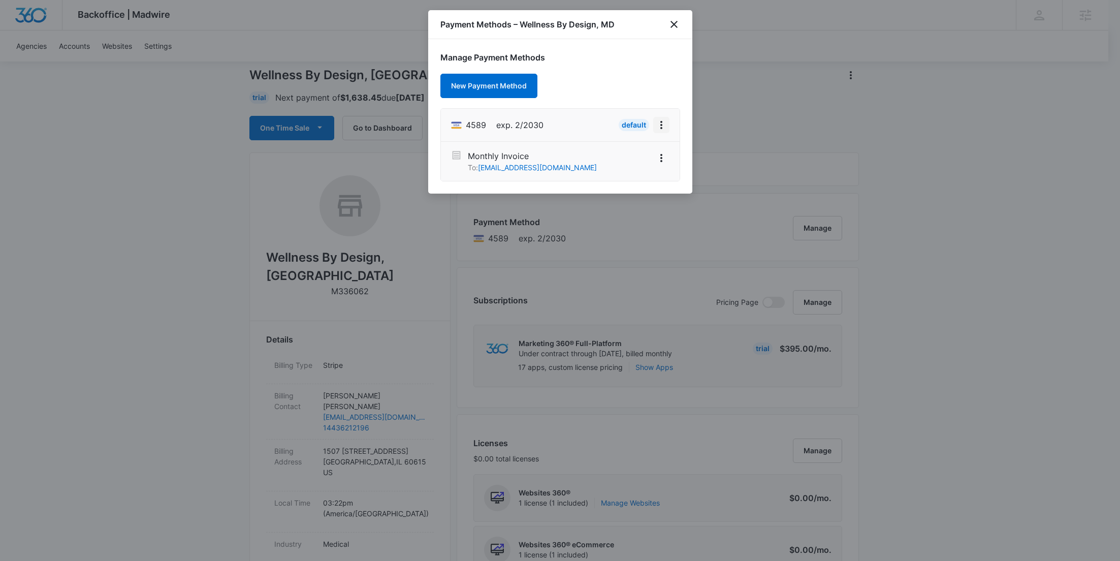
click at [658, 128] on icon "View More" at bounding box center [661, 125] width 12 height 12
click at [640, 147] on button "Edit Card" at bounding box center [635, 153] width 68 height 15
select select "2"
select select "2030"
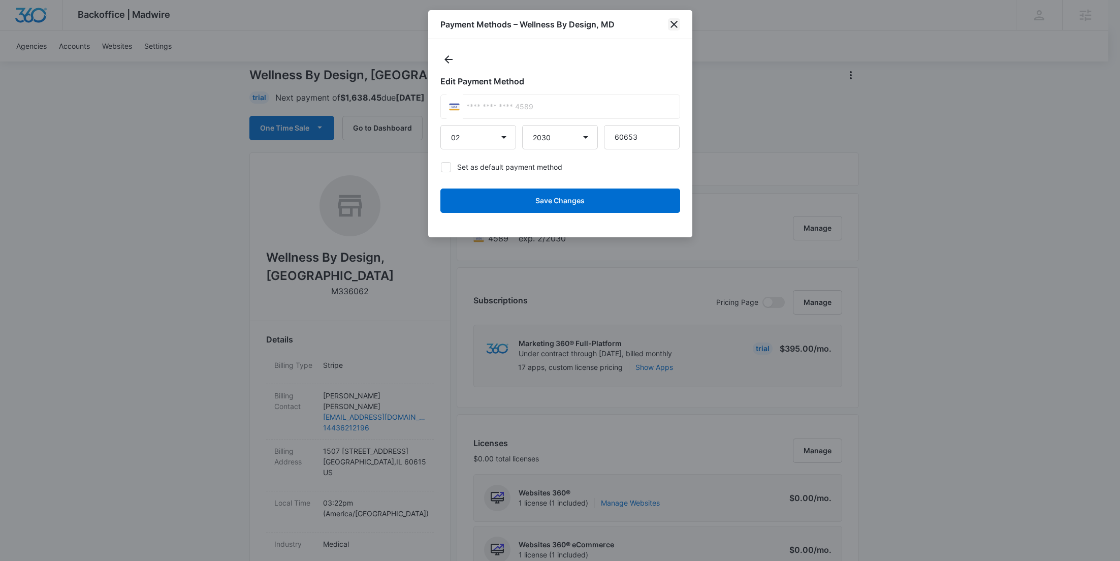
drag, startPoint x: 674, startPoint y: 24, endPoint x: 672, endPoint y: 30, distance: 6.3
click at [674, 23] on icon "close" at bounding box center [674, 24] width 7 height 7
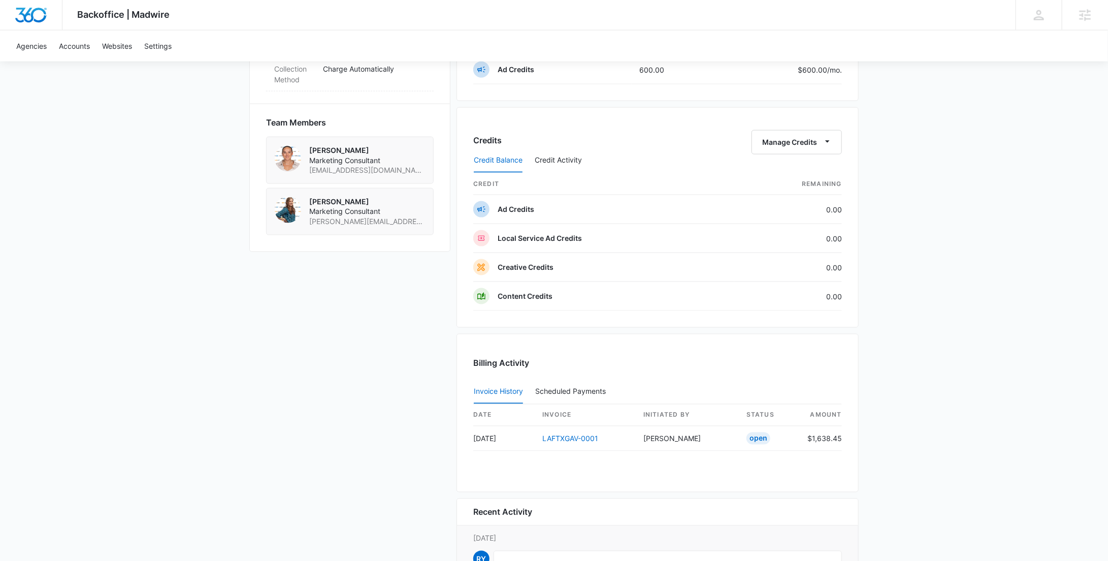
scroll to position [939, 0]
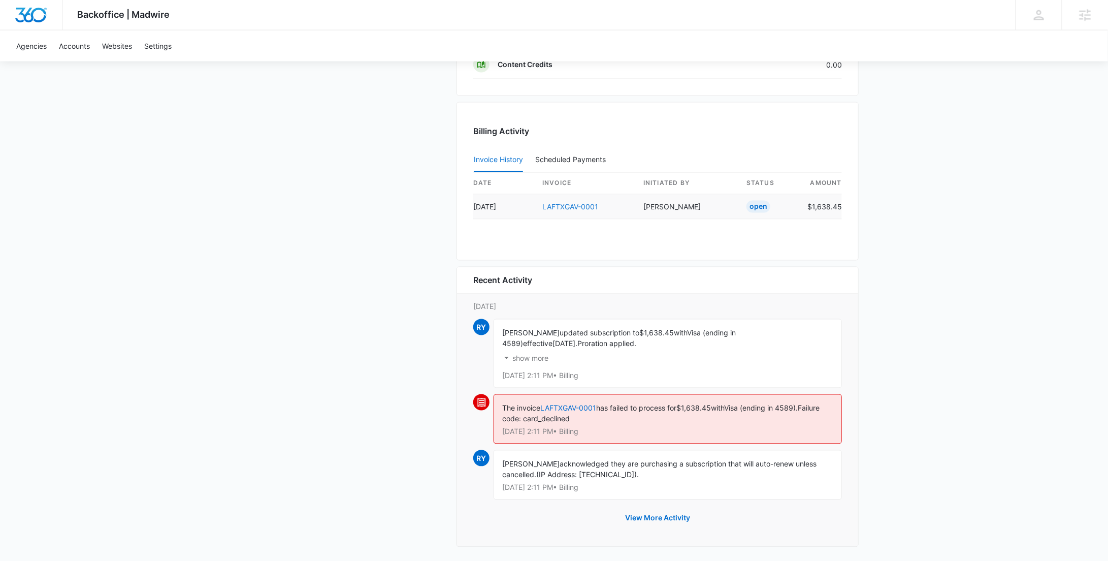
click at [569, 203] on link "LAFTXGAV-0001" at bounding box center [571, 207] width 56 height 9
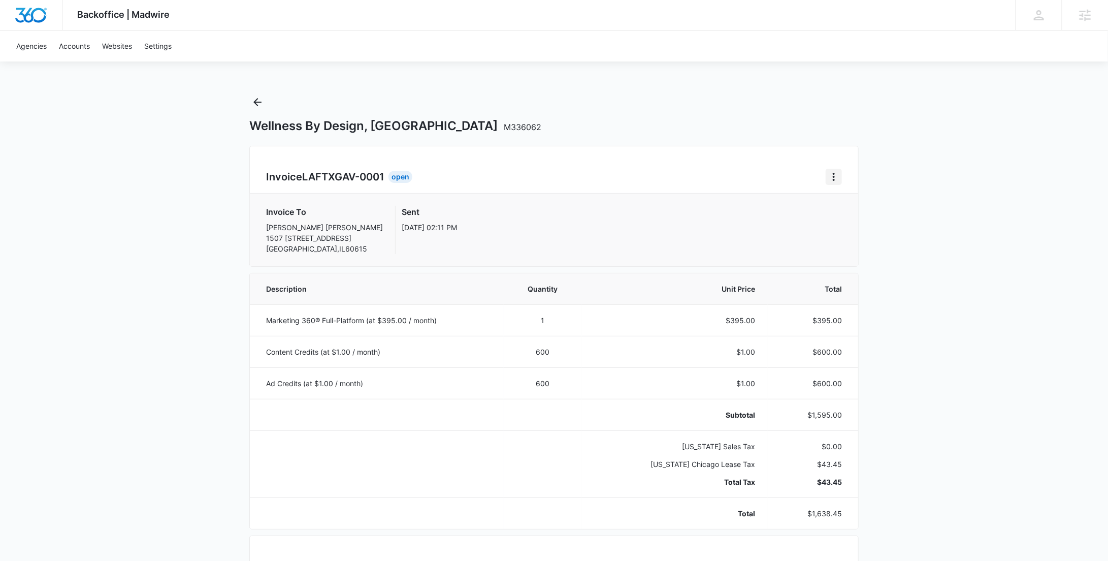
click at [840, 172] on button "Home" at bounding box center [834, 177] width 16 height 16
click at [855, 218] on div "Retry Payment" at bounding box center [868, 220] width 59 height 7
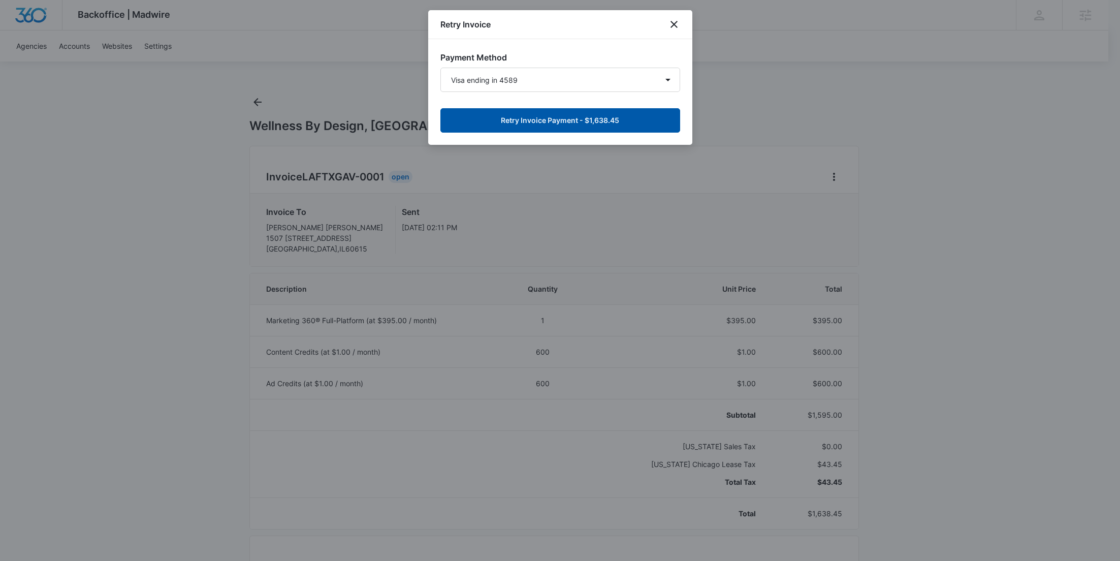
click at [614, 119] on button "Retry Invoice Payment - $1,638.45" at bounding box center [560, 120] width 240 height 24
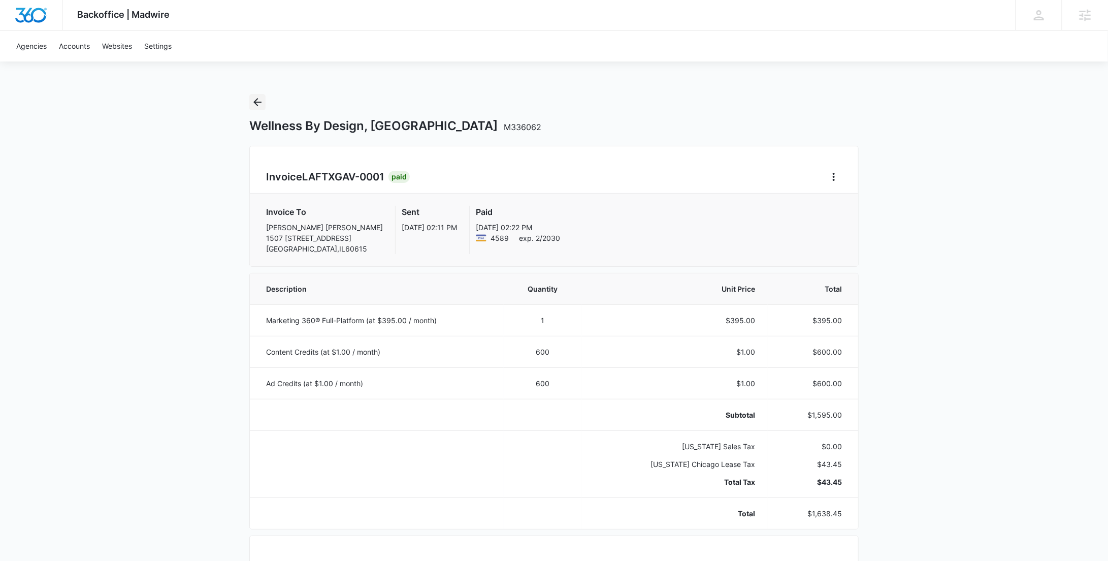
click at [261, 103] on icon "Back" at bounding box center [257, 102] width 12 height 12
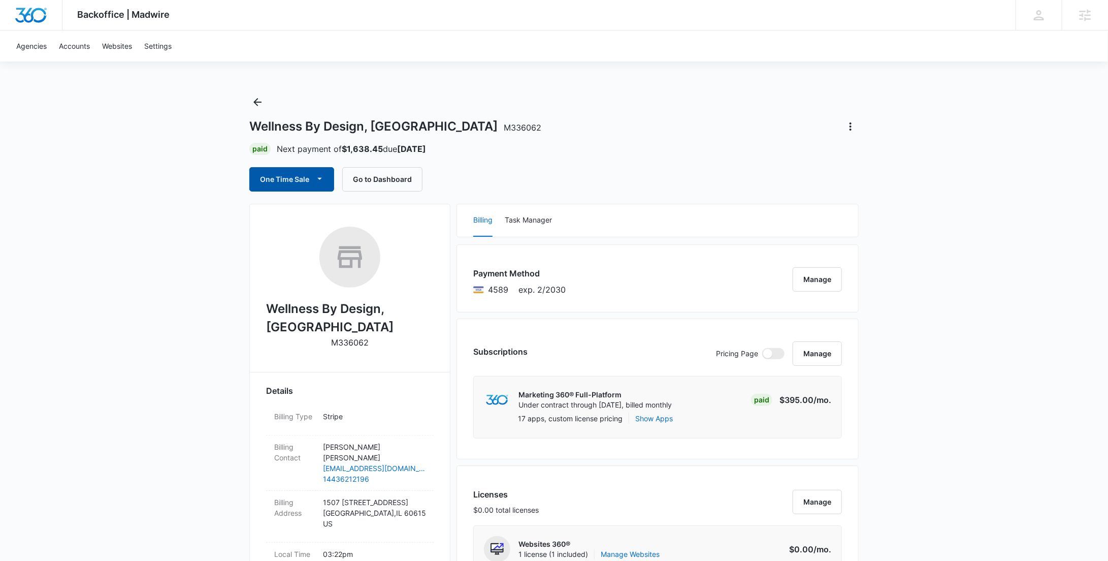
click at [314, 173] on icon "button" at bounding box center [319, 178] width 11 height 11
click at [314, 212] on div "Run One-Time Payment" at bounding box center [320, 213] width 117 height 11
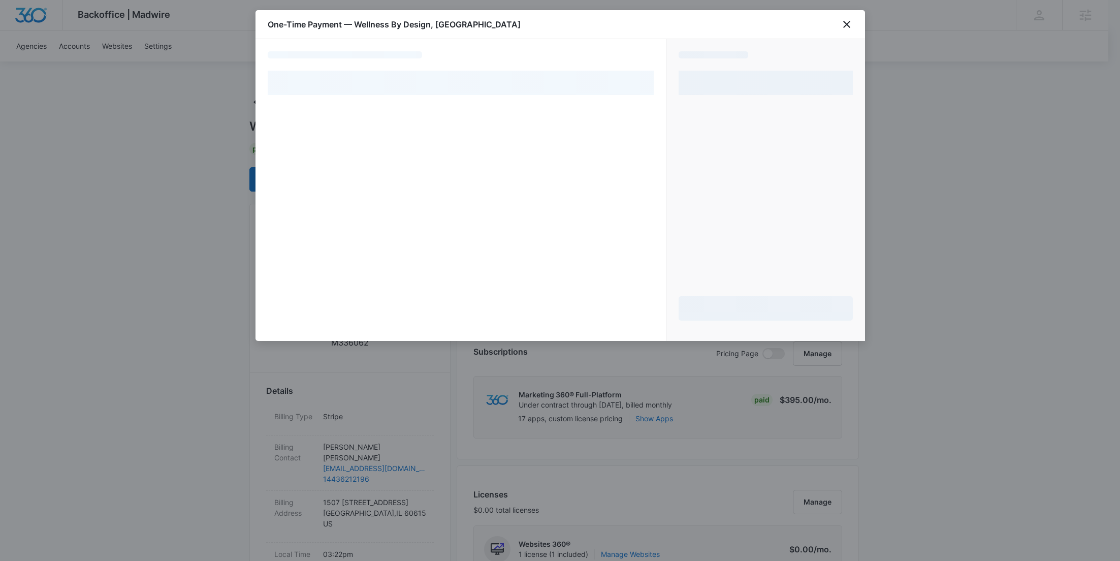
select select "pm_1RvOBsA4n8RTgNjUmBWufYWO"
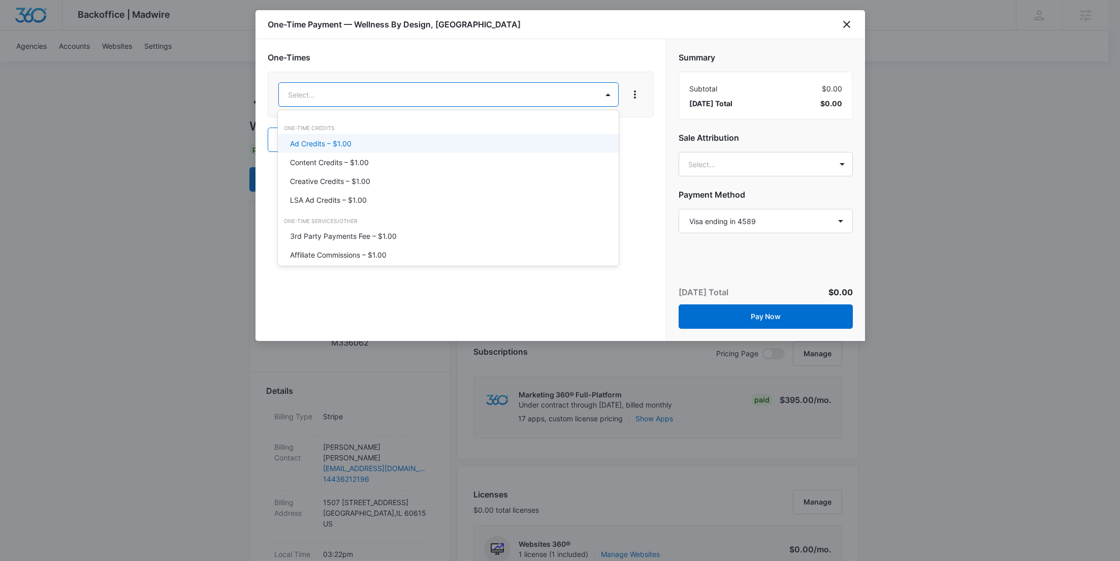
click at [377, 161] on div "Content Credits – $1.00" at bounding box center [447, 162] width 314 height 11
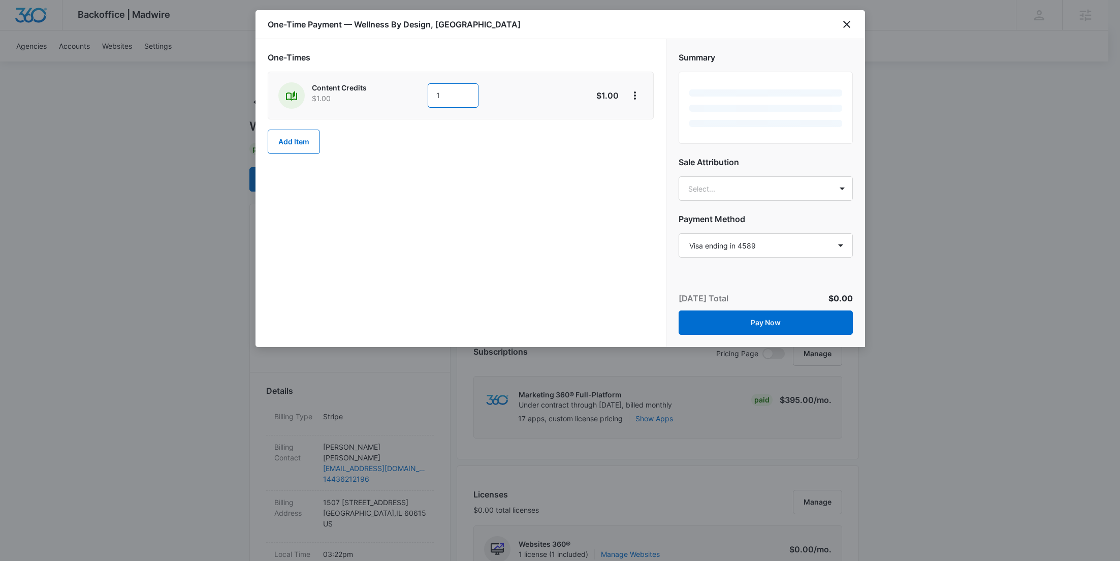
drag, startPoint x: 459, startPoint y: 94, endPoint x: 420, endPoint y: 98, distance: 38.8
click at [420, 98] on div "Content Credits $1.00 1" at bounding box center [424, 95] width 293 height 26
type input "600"
click at [641, 98] on button "View More" at bounding box center [635, 95] width 16 height 16
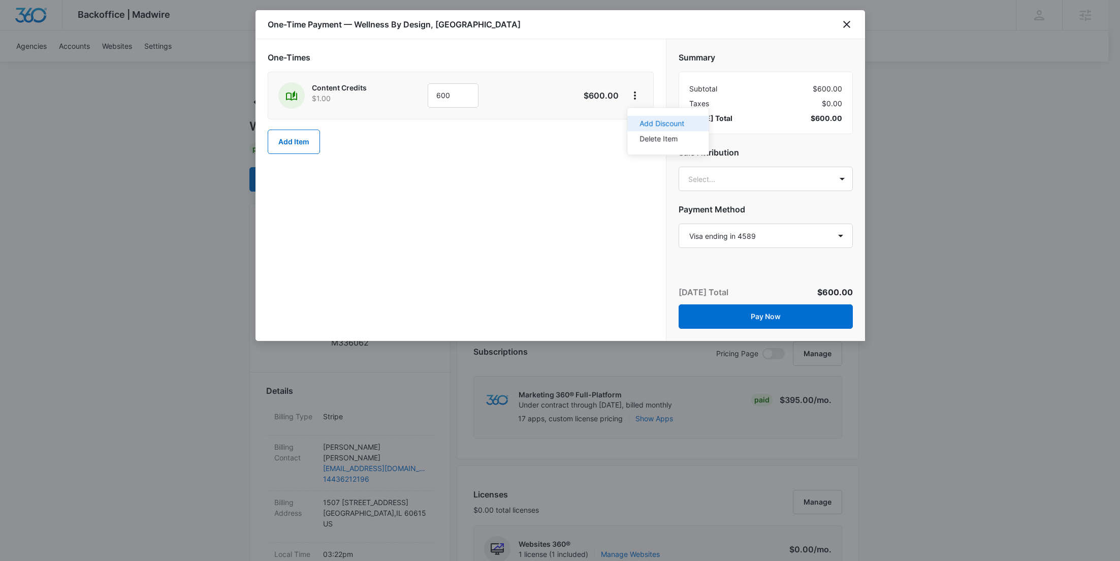
click at [651, 120] on div "Add Discount" at bounding box center [662, 123] width 45 height 7
click at [495, 155] on div at bounding box center [446, 161] width 317 height 13
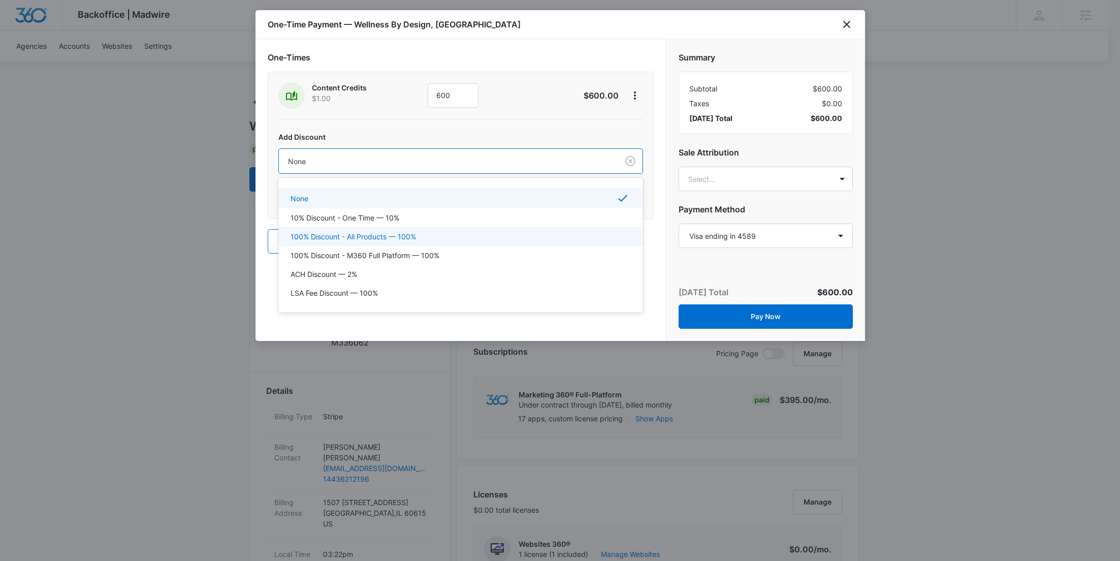
click at [393, 233] on p "100% Discount - All Products — 100%" at bounding box center [353, 236] width 125 height 11
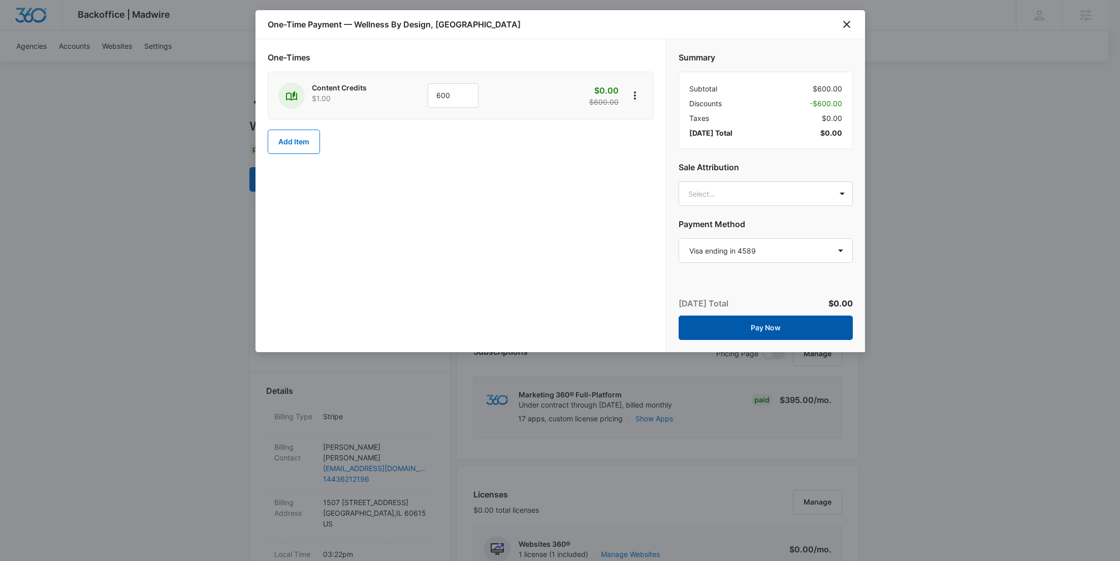
click at [764, 320] on button "Pay Now" at bounding box center [766, 327] width 174 height 24
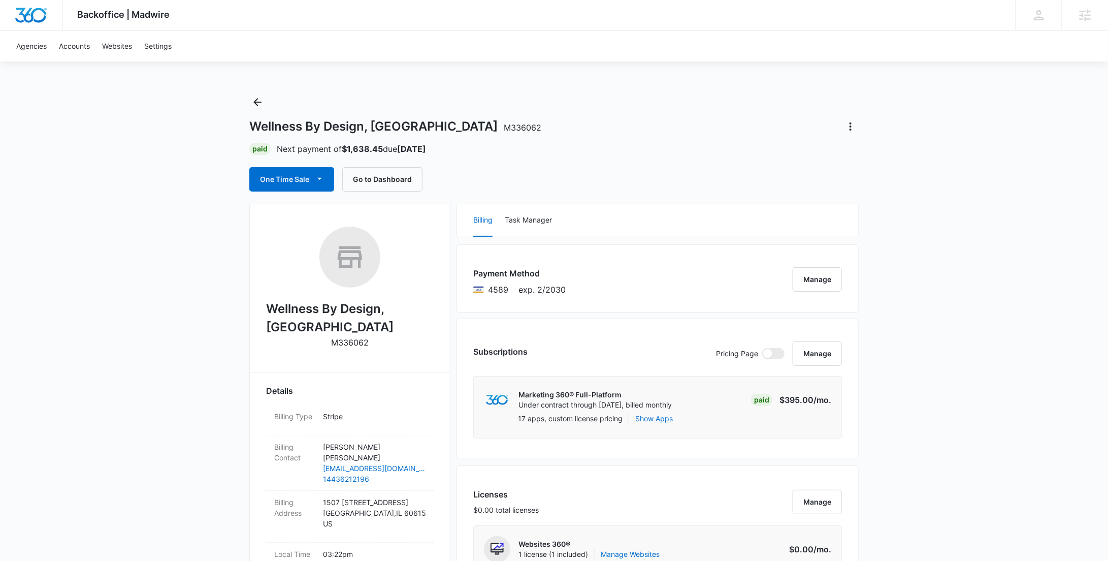
click at [267, 100] on div "Wellness By Design, MD M336062 Paid Next payment of $1,638.45 due Sep 12 One Ti…" at bounding box center [554, 143] width 610 height 98
click at [257, 100] on icon "Back" at bounding box center [257, 102] width 12 height 12
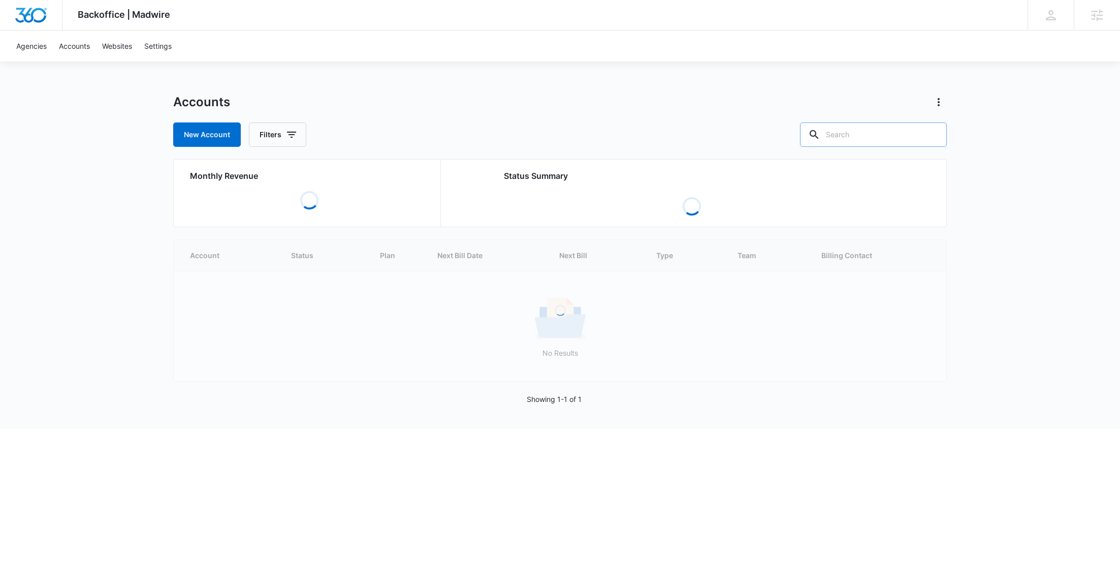
click at [892, 140] on input "text" at bounding box center [873, 134] width 147 height 24
paste input "M336341"
type input "M336341"
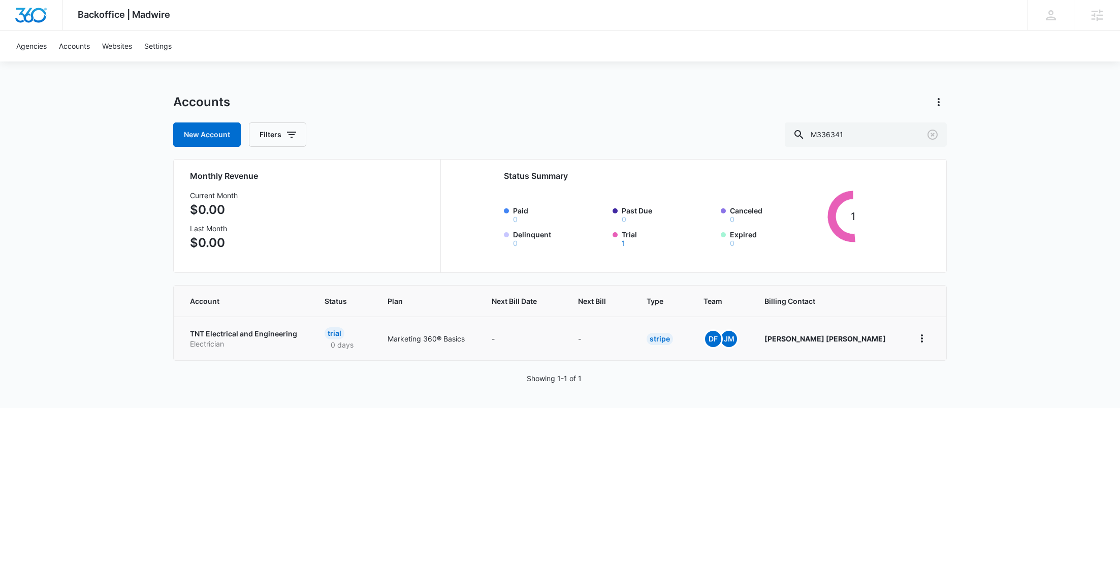
click at [257, 337] on p "TNT Electrical and Engineering" at bounding box center [245, 334] width 110 height 10
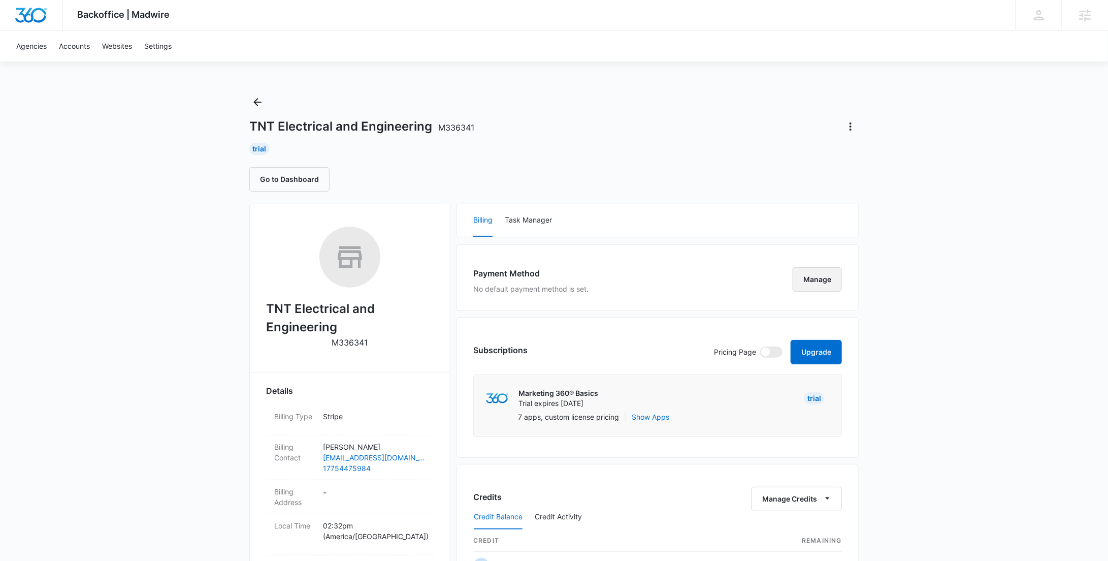
click at [808, 281] on button "Manage" at bounding box center [817, 279] width 49 height 24
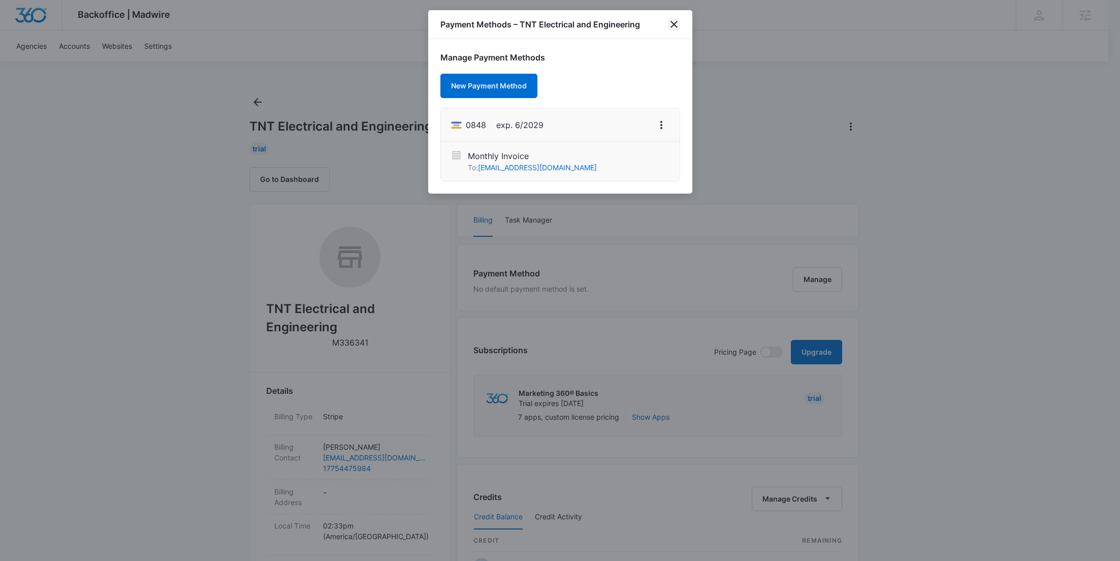
click at [676, 25] on icon "close" at bounding box center [674, 24] width 12 height 12
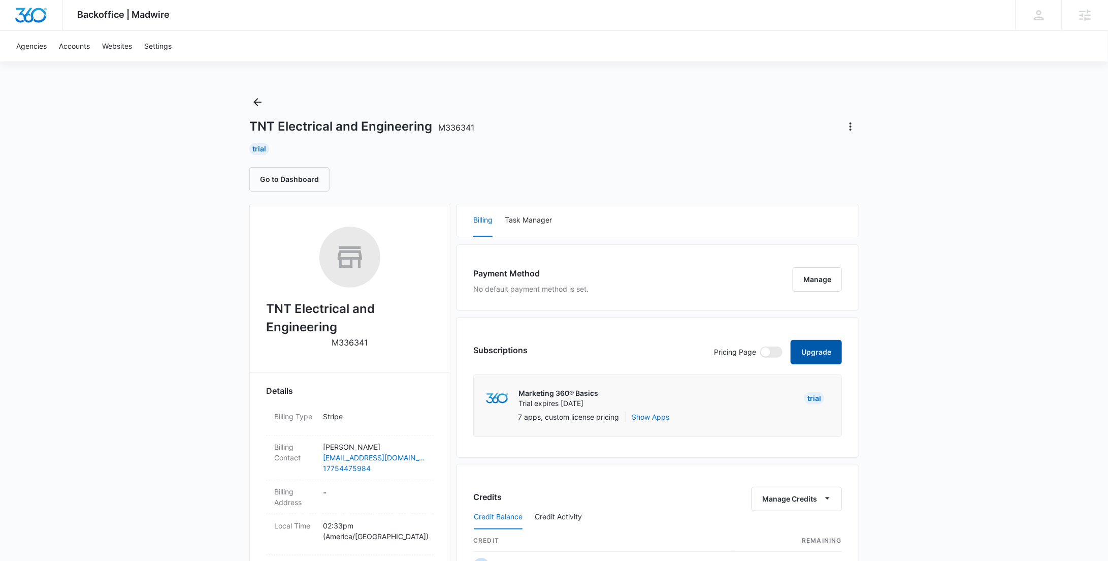
click at [813, 354] on button "Upgrade" at bounding box center [816, 352] width 51 height 24
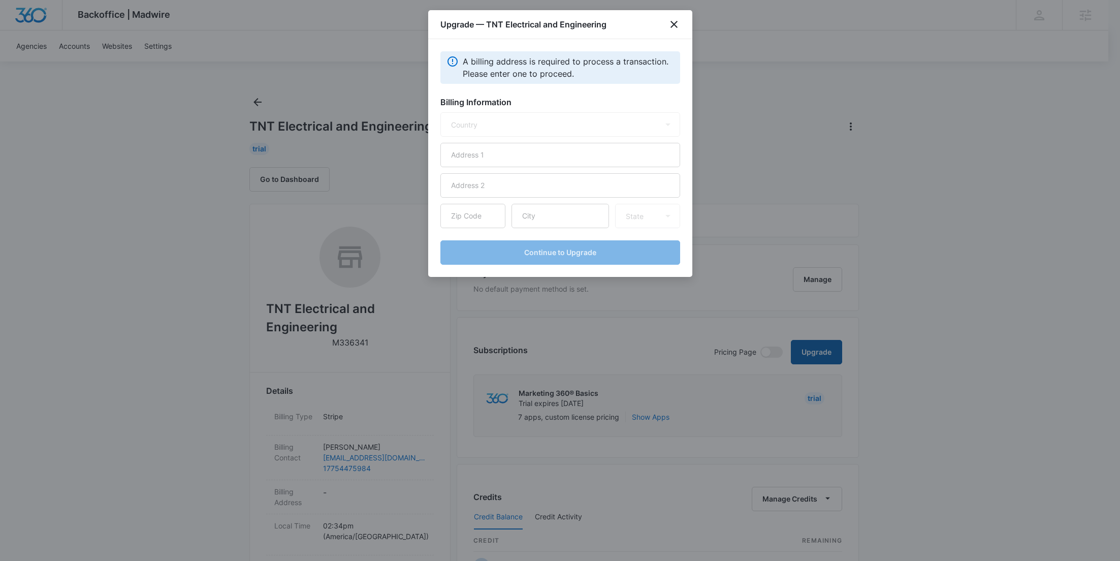
select select "US"
click at [514, 153] on input "text" at bounding box center [560, 155] width 240 height 24
paste input "[STREET_ADDRESS][PERSON_NAME]"
type input "[STREET_ADDRESS][PERSON_NAME]"
click at [572, 216] on input "text" at bounding box center [561, 216] width 98 height 24
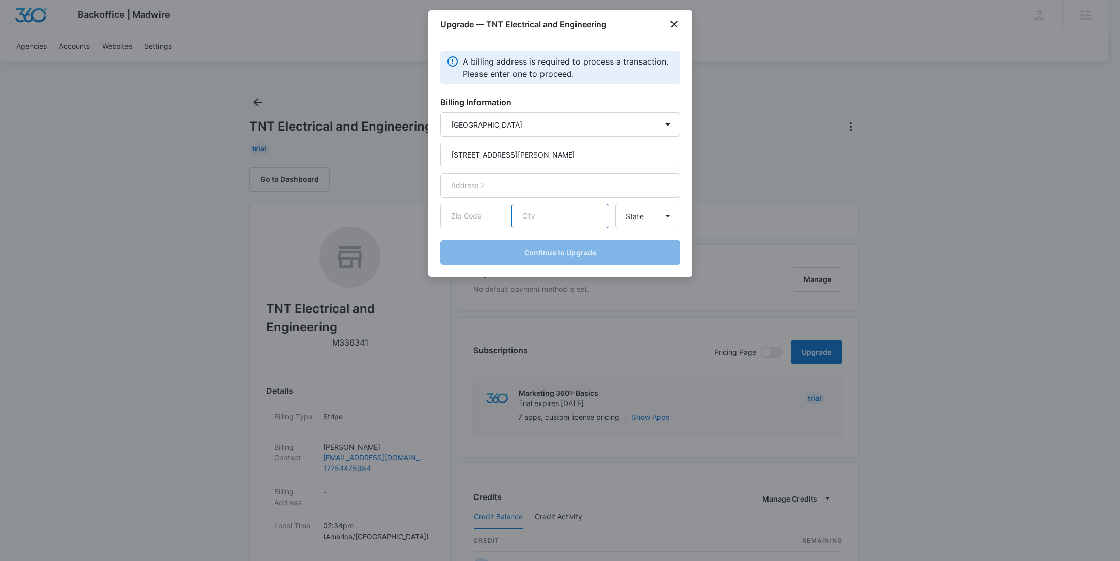
paste input "[GEOGRAPHIC_DATA]"
type input "[GEOGRAPHIC_DATA]"
click at [474, 210] on input "text" at bounding box center [472, 216] width 65 height 24
paste input "30044"
type input "30044"
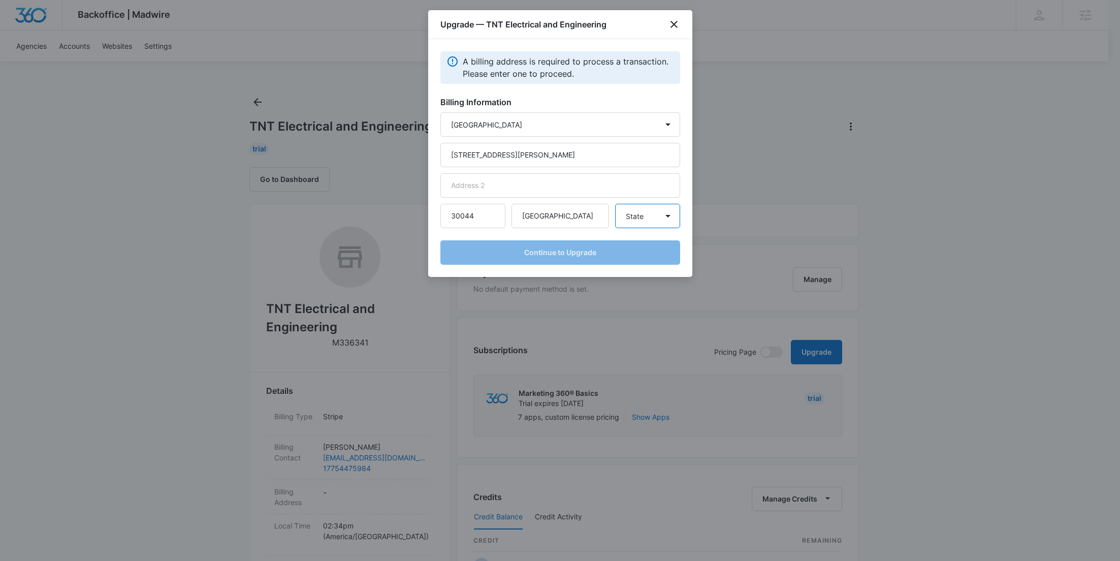
click at [630, 214] on select "State Alaska Alabama Arkansas American Samoa Arizona California Colorado Connec…" at bounding box center [647, 216] width 65 height 24
click at [615, 204] on select "State Alaska Alabama Arkansas American Samoa Arizona California Colorado Connec…" at bounding box center [647, 216] width 65 height 24
click at [644, 222] on select "State Alaska Alabama Arkansas American Samoa Arizona California Colorado Connec…" at bounding box center [647, 216] width 65 height 24
select select "GA"
click at [615, 204] on select "State Alaska Alabama Arkansas American Samoa Arizona California Colorado Connec…" at bounding box center [647, 216] width 65 height 24
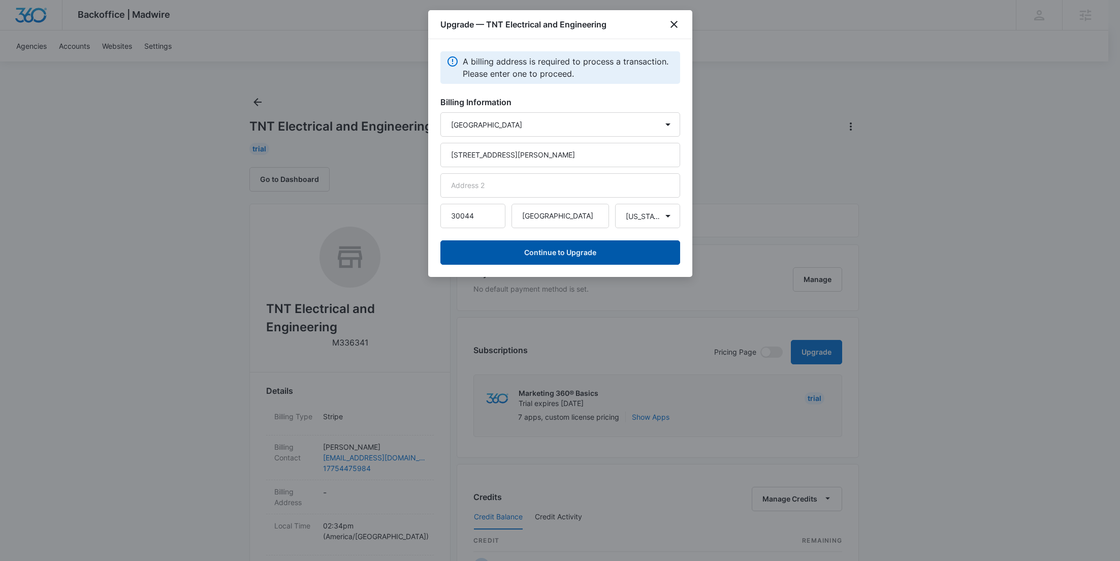
click at [573, 256] on button "Continue to Upgrade" at bounding box center [560, 252] width 240 height 24
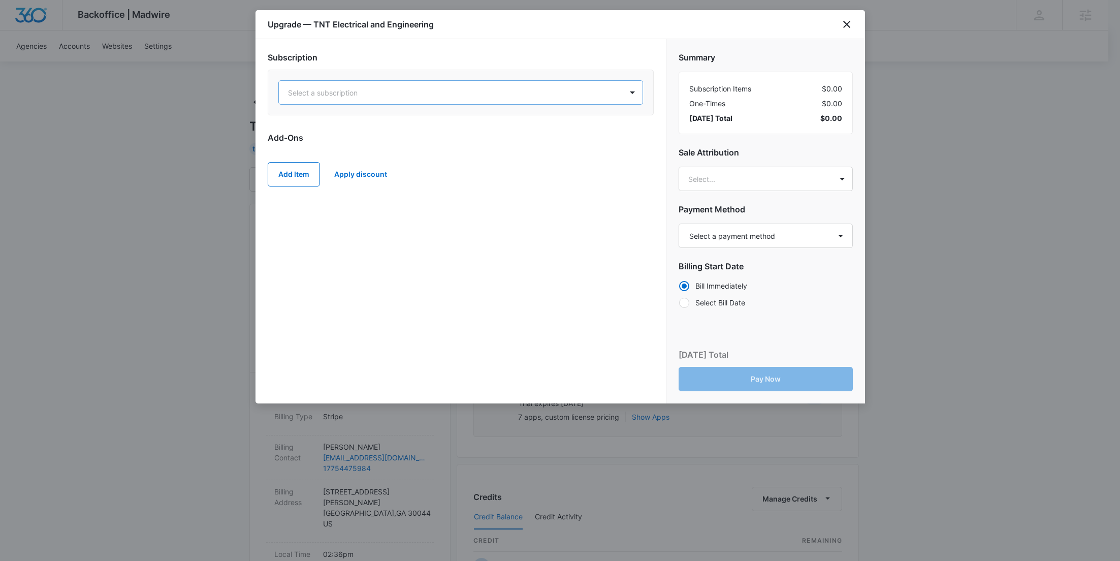
click at [445, 86] on div at bounding box center [448, 92] width 321 height 13
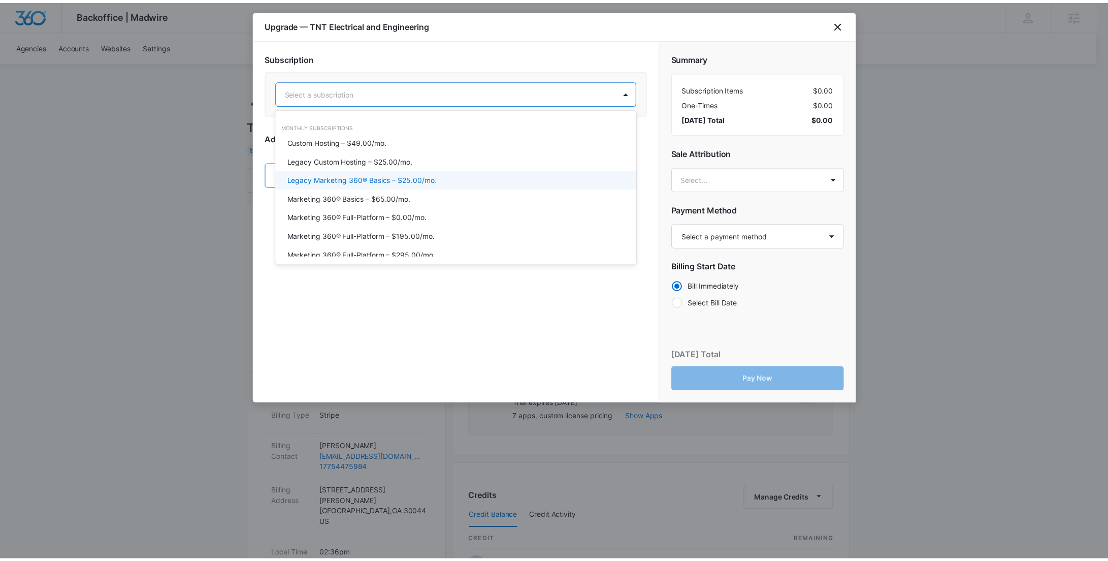
scroll to position [47, 0]
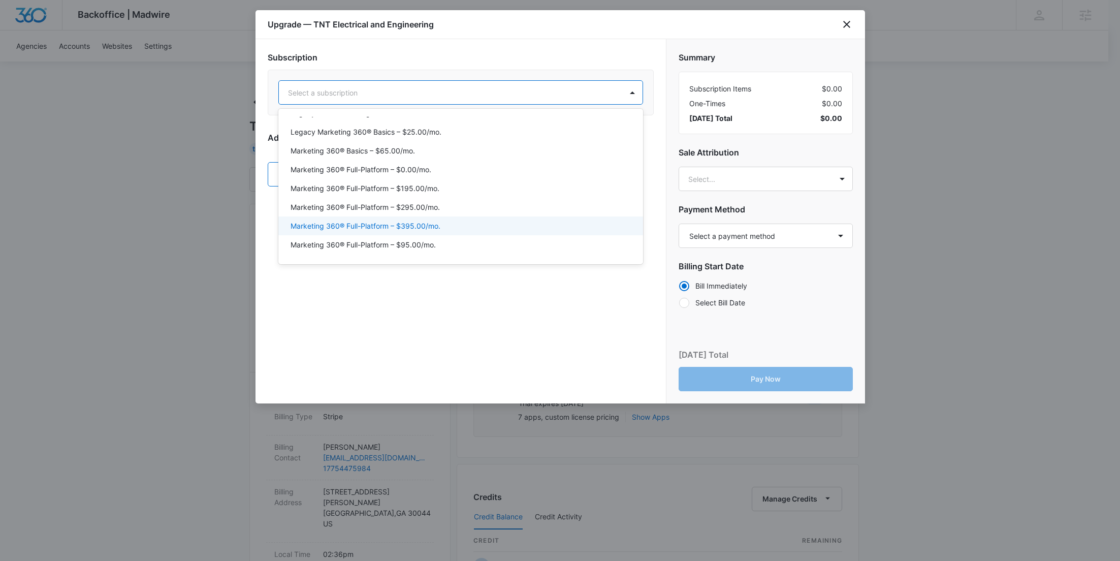
click at [457, 224] on div "Marketing 360® Full-Platform – $395.00/mo." at bounding box center [460, 225] width 338 height 11
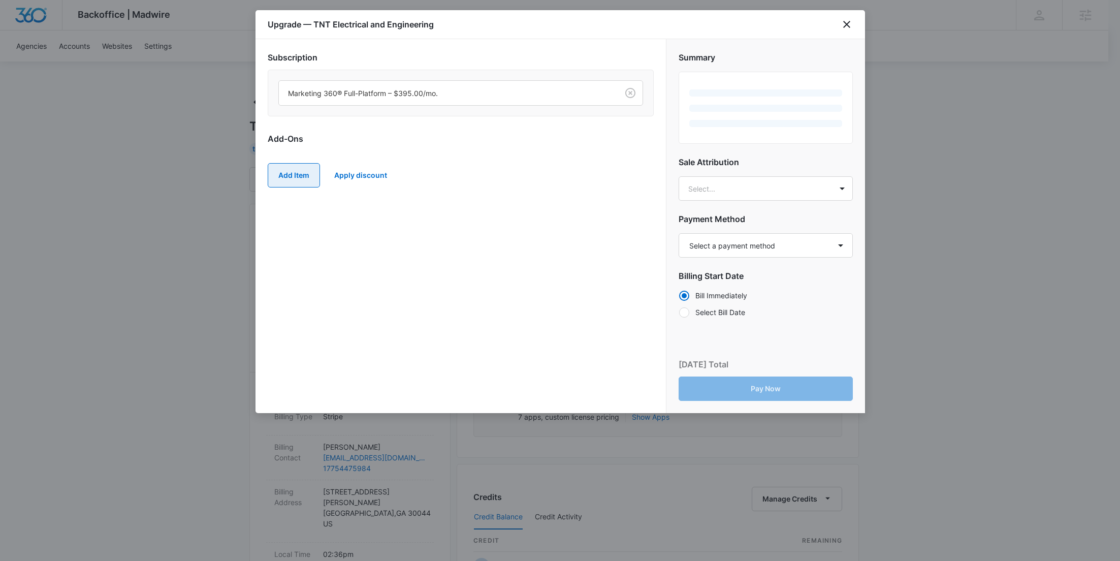
click at [297, 172] on button "Add Item" at bounding box center [294, 175] width 52 height 24
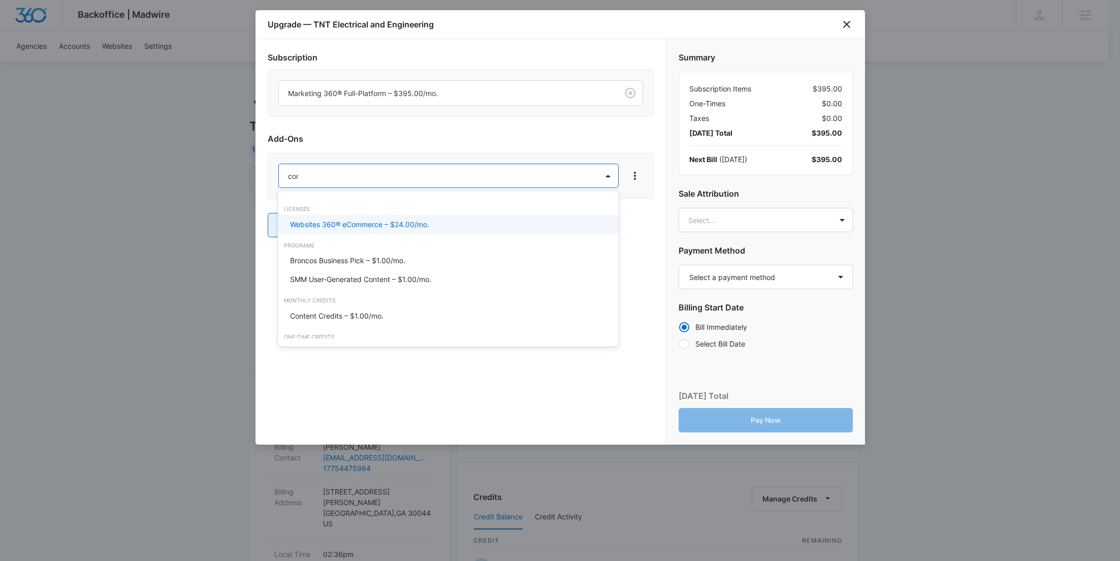
type input "cont"
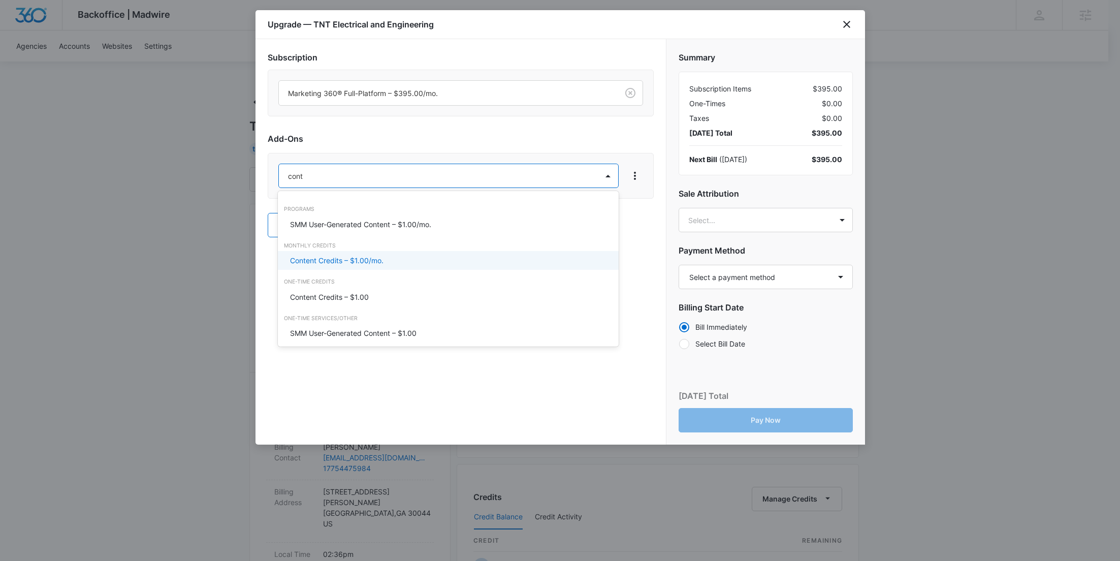
click at [340, 263] on p "Content Credits – $1.00/mo." at bounding box center [336, 260] width 93 height 11
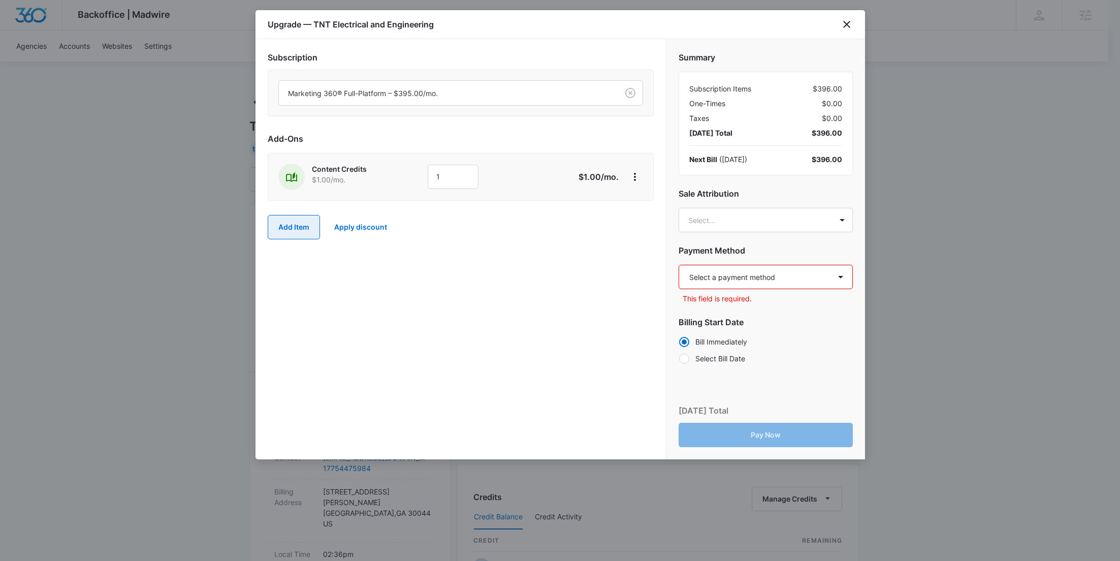
click at [298, 220] on button "Add Item" at bounding box center [294, 227] width 52 height 24
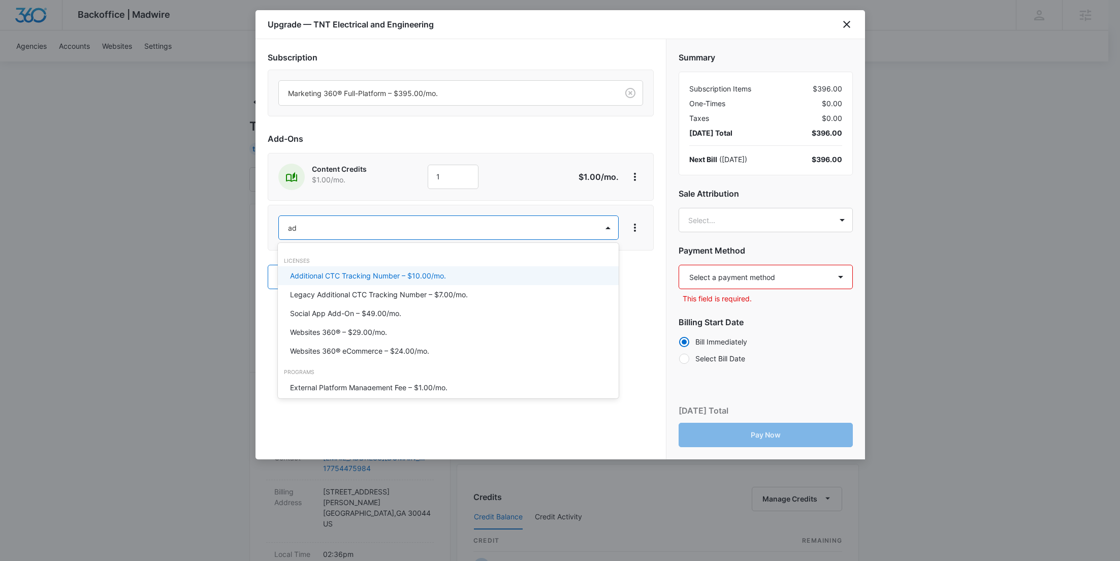
type input "ad c"
click at [325, 271] on p "Ad Credits – $1.00/mo." at bounding box center [328, 275] width 76 height 11
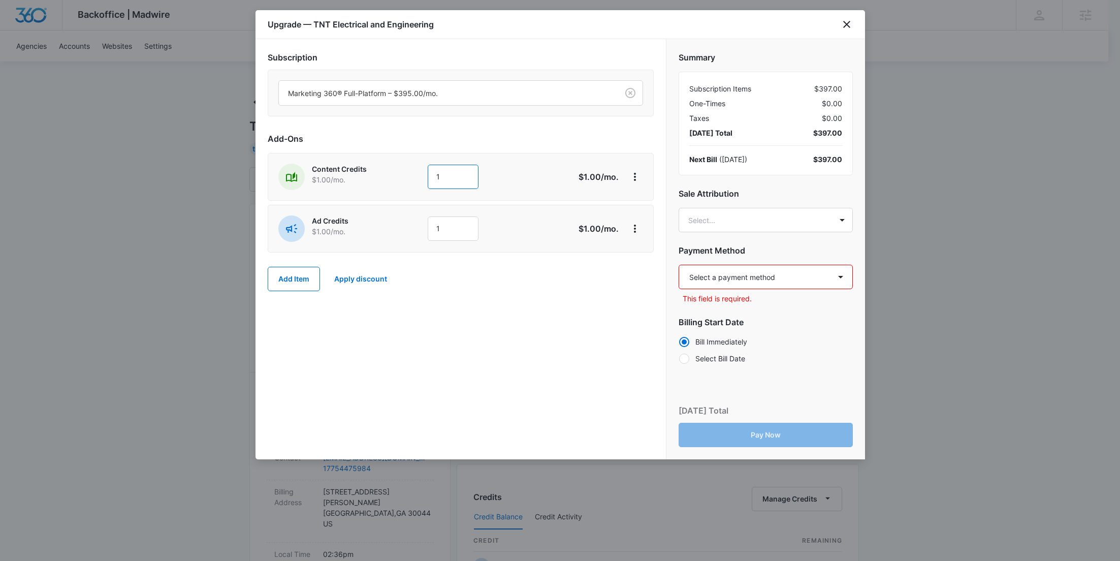
drag, startPoint x: 449, startPoint y: 168, endPoint x: 360, endPoint y: 171, distance: 88.4
click at [360, 171] on div "Content Credits $1.00 /mo. 1" at bounding box center [424, 177] width 293 height 26
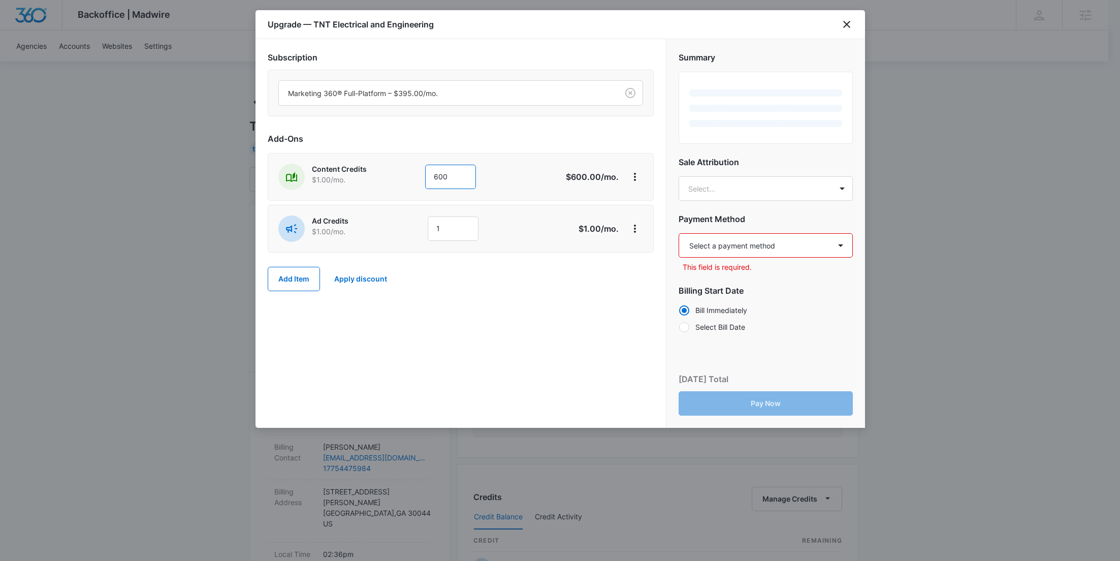
type input "600"
click at [396, 220] on p "Ad Credits" at bounding box center [355, 220] width 87 height 11
drag, startPoint x: 468, startPoint y: 232, endPoint x: 435, endPoint y: 233, distance: 33.1
click at [436, 233] on input "1" at bounding box center [453, 228] width 51 height 24
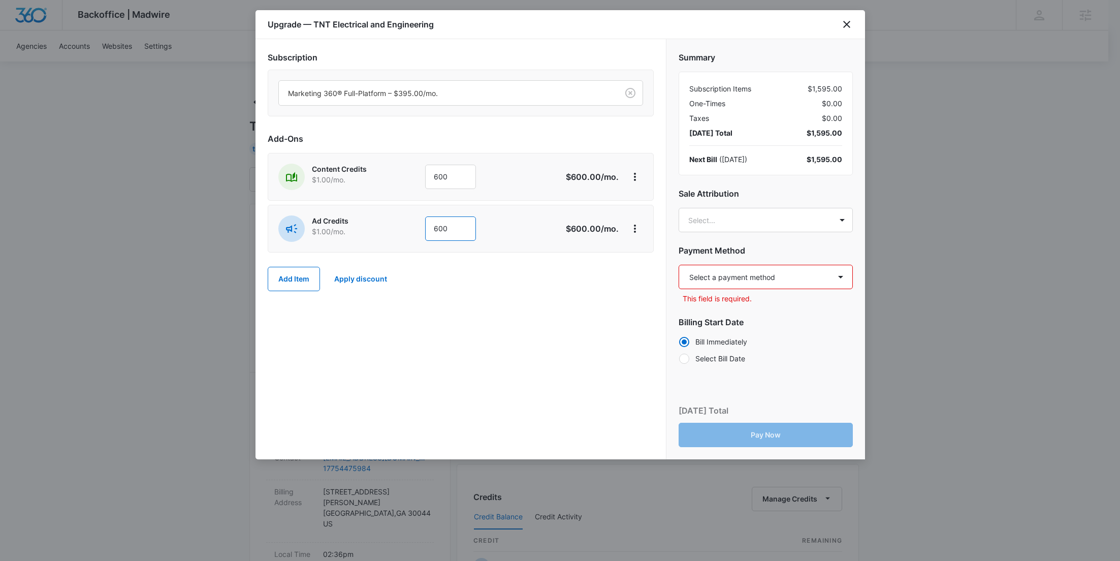
type input "600"
click at [755, 276] on select "Select a payment method Visa ending in 0848 New payment method Monthly invoice" at bounding box center [766, 277] width 174 height 24
select select "pm_1RvOqIA4n8RTgNjUFGRrvEiY"
click at [679, 265] on select "Select a payment method Visa ending in 0848 New payment method Monthly invoice" at bounding box center [766, 277] width 174 height 24
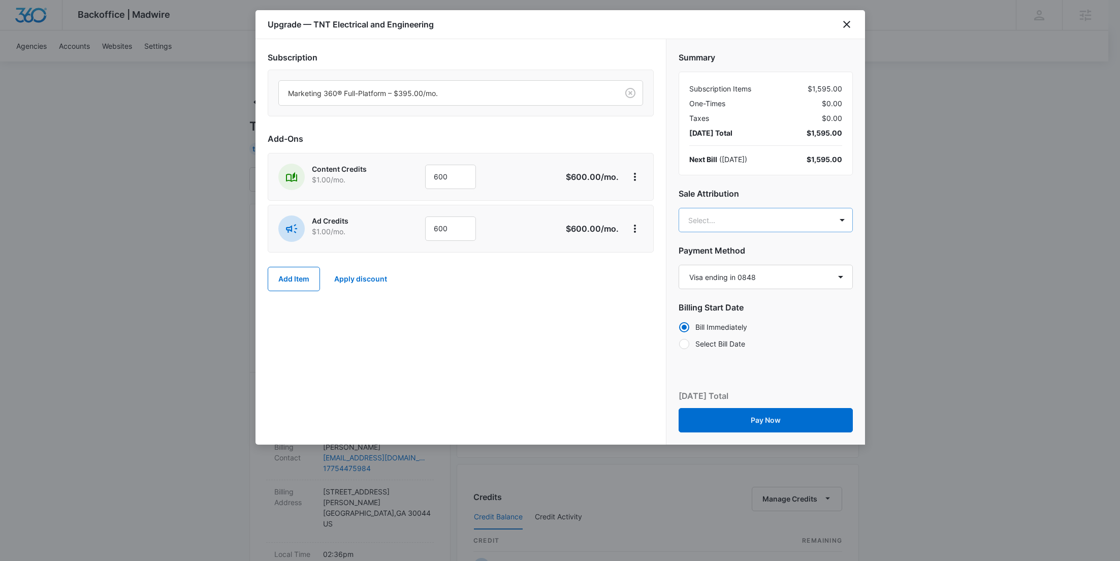
click at [751, 215] on body "Backoffice | Madwire Apps Settings RY Rochelle Young rochelle.young@madwire.com…" at bounding box center [560, 519] width 1120 height 1039
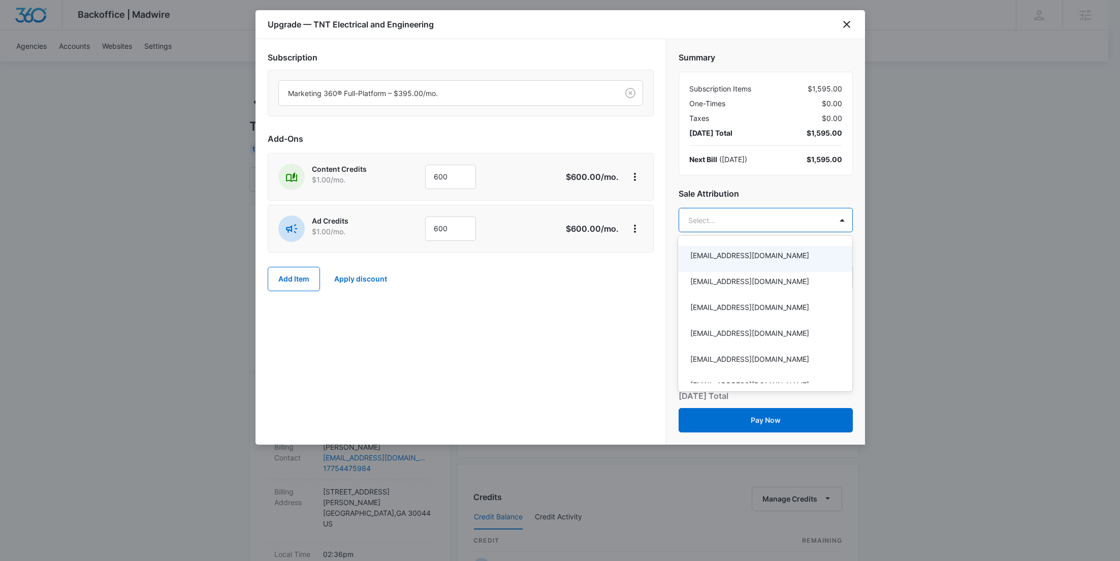
paste input "Fortier"
type input "Fortier"
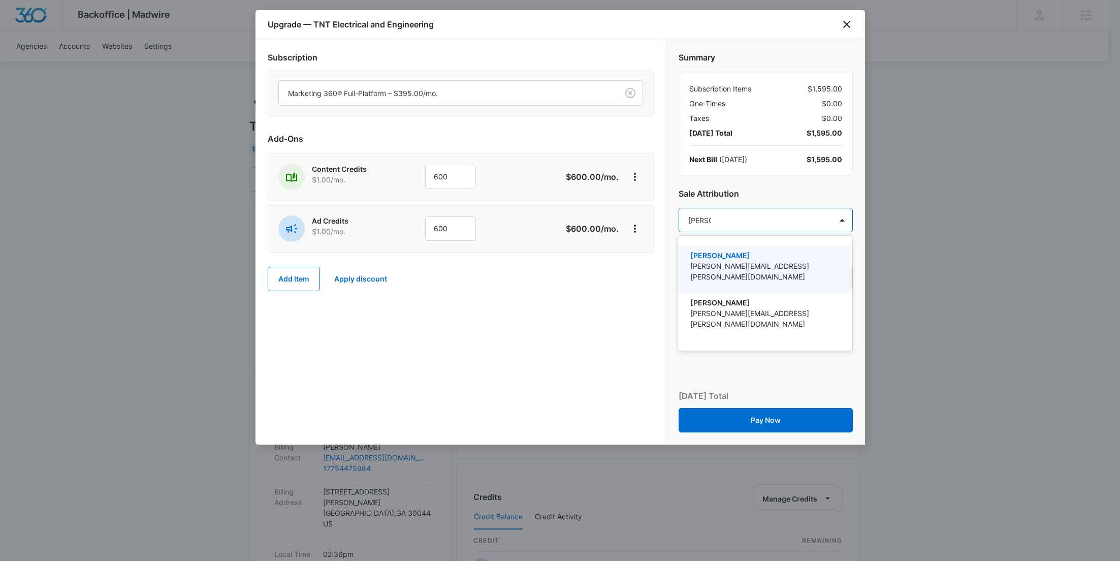
click at [748, 259] on p "Derek Fortier" at bounding box center [764, 255] width 148 height 11
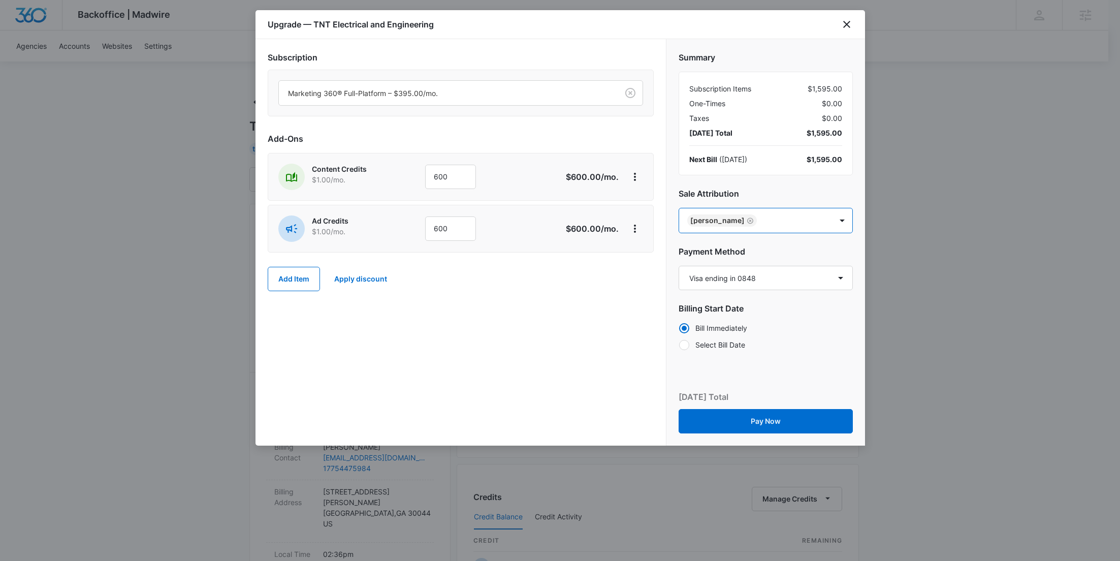
paste input "Mcvay"
type input "Mcvay"
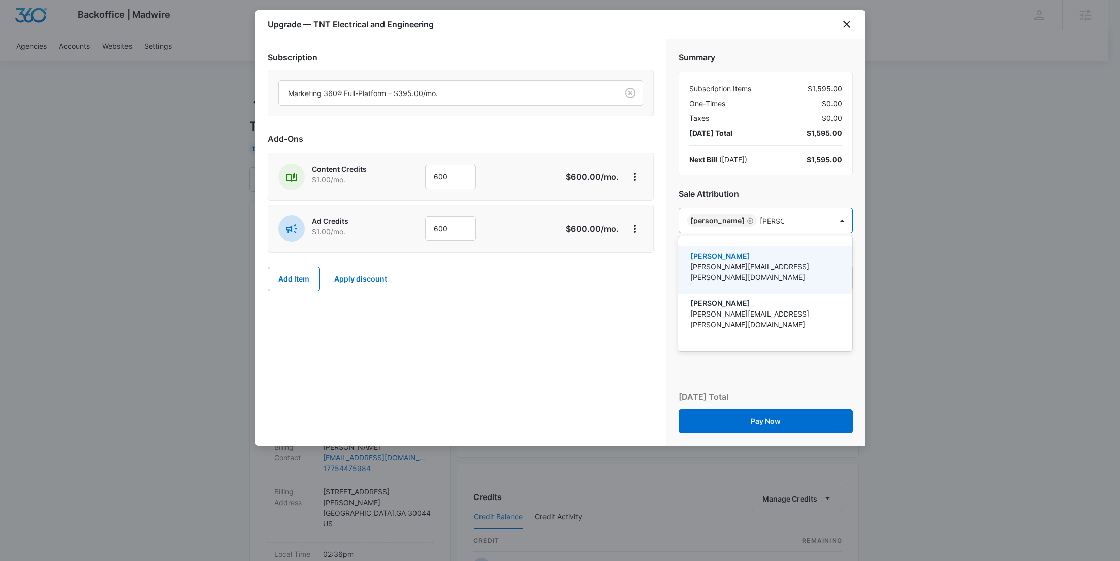
click at [736, 272] on div "Joel McVay joel.mcvay@marketing360.com" at bounding box center [764, 269] width 148 height 39
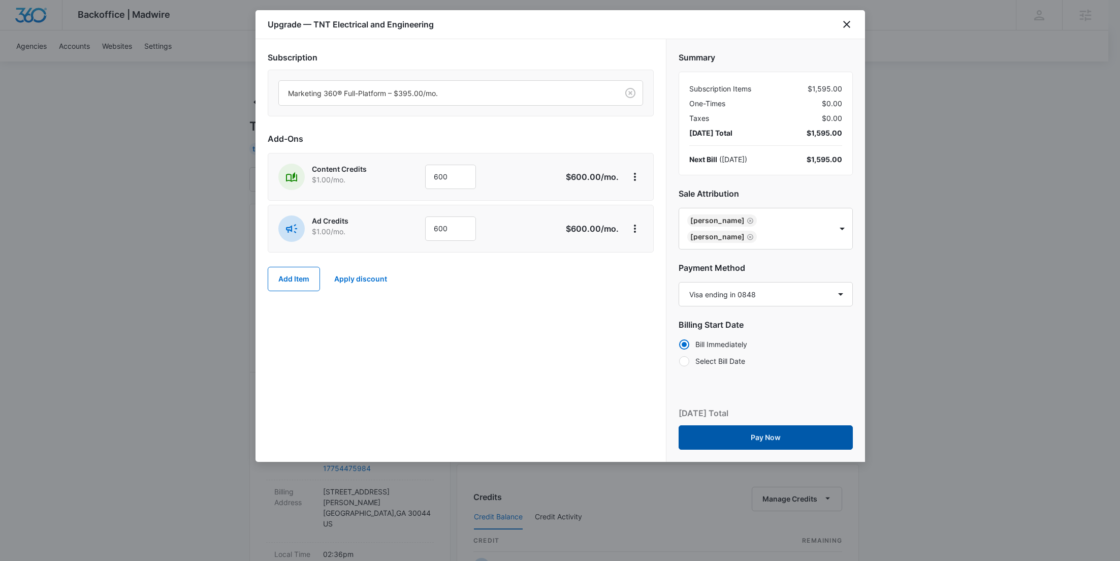
click at [785, 425] on button "Pay Now" at bounding box center [766, 437] width 174 height 24
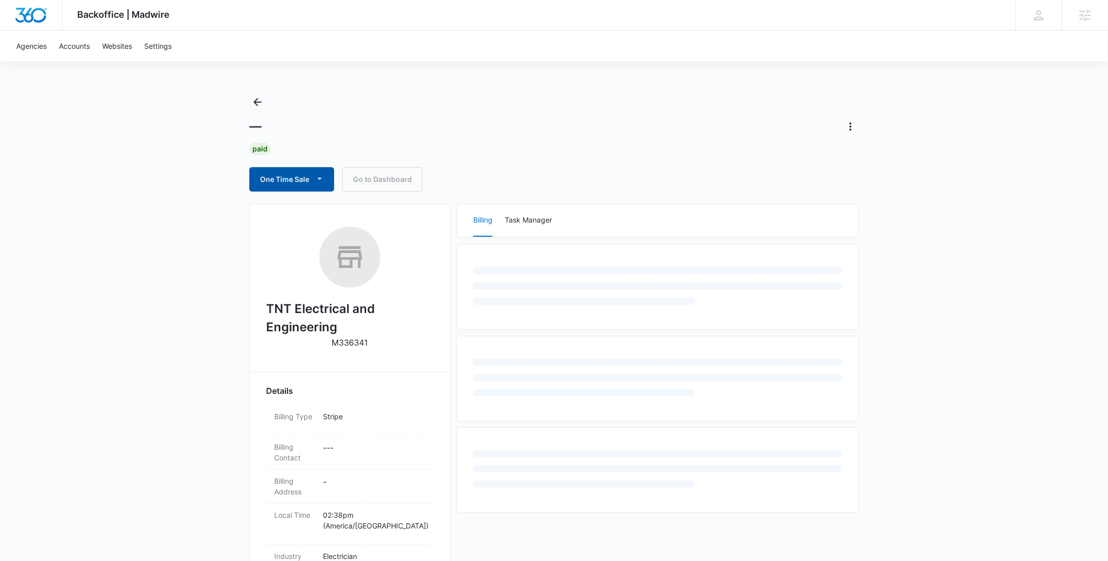
click at [307, 178] on button "One Time Sale" at bounding box center [291, 179] width 85 height 24
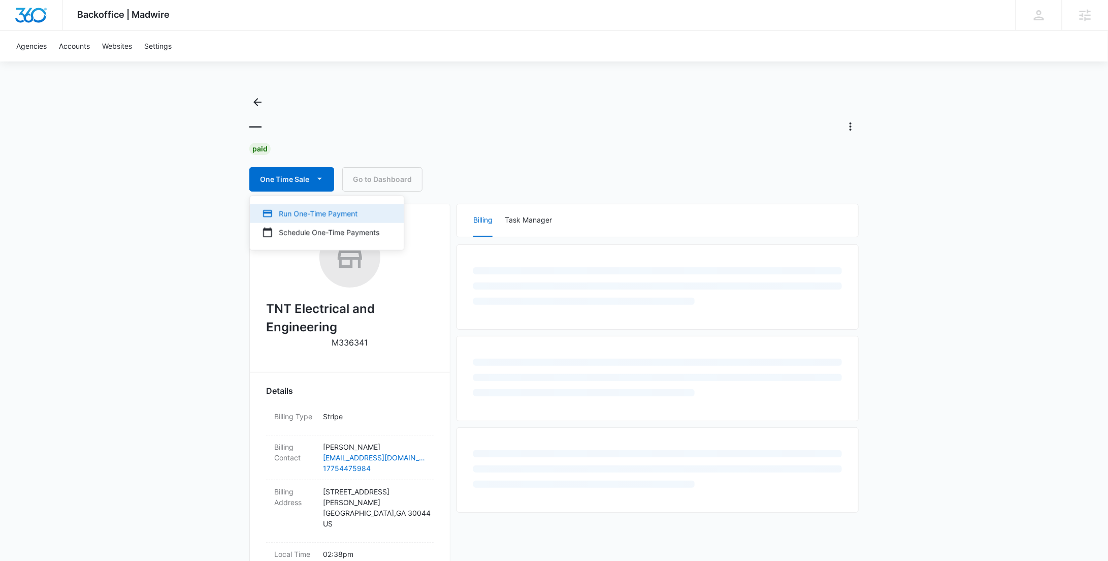
click at [311, 212] on div "Run One-Time Payment" at bounding box center [320, 213] width 117 height 11
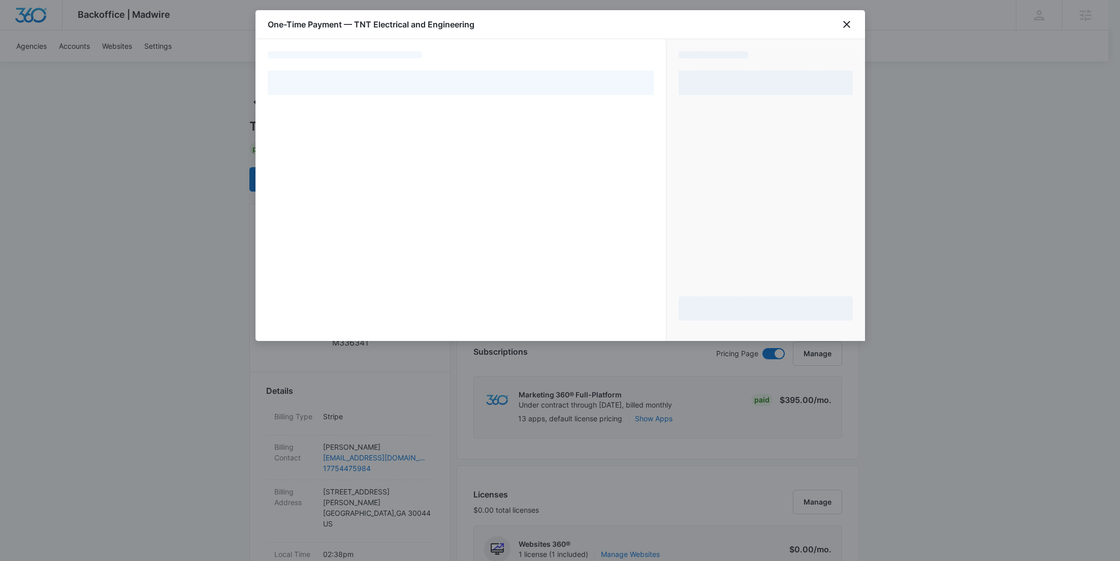
select select "pm_1RvOqIA4n8RTgNjUFGRrvEiY"
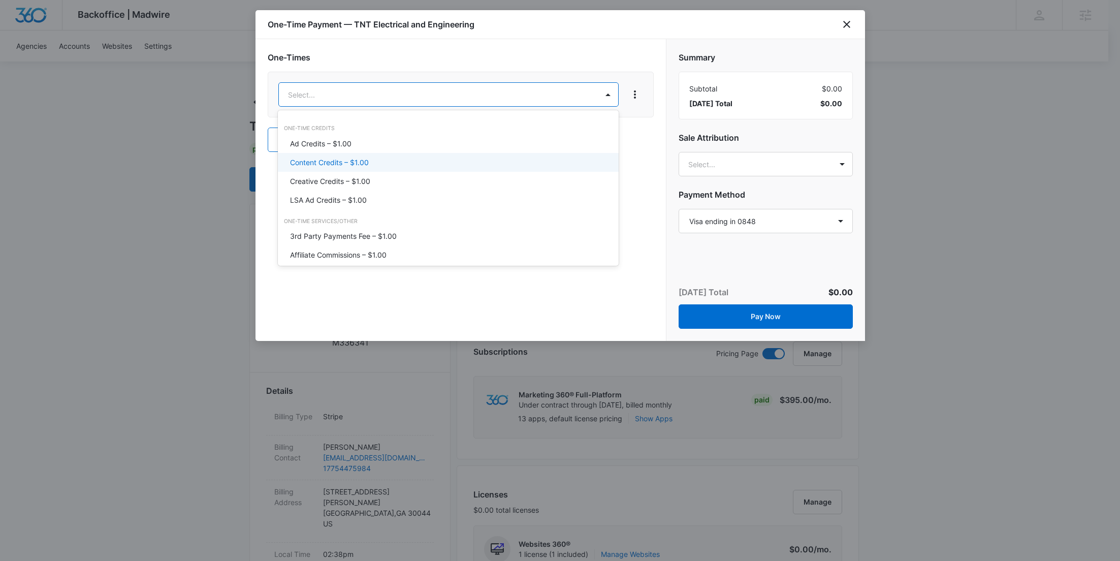
click at [363, 160] on p "Content Credits – $1.00" at bounding box center [329, 162] width 79 height 11
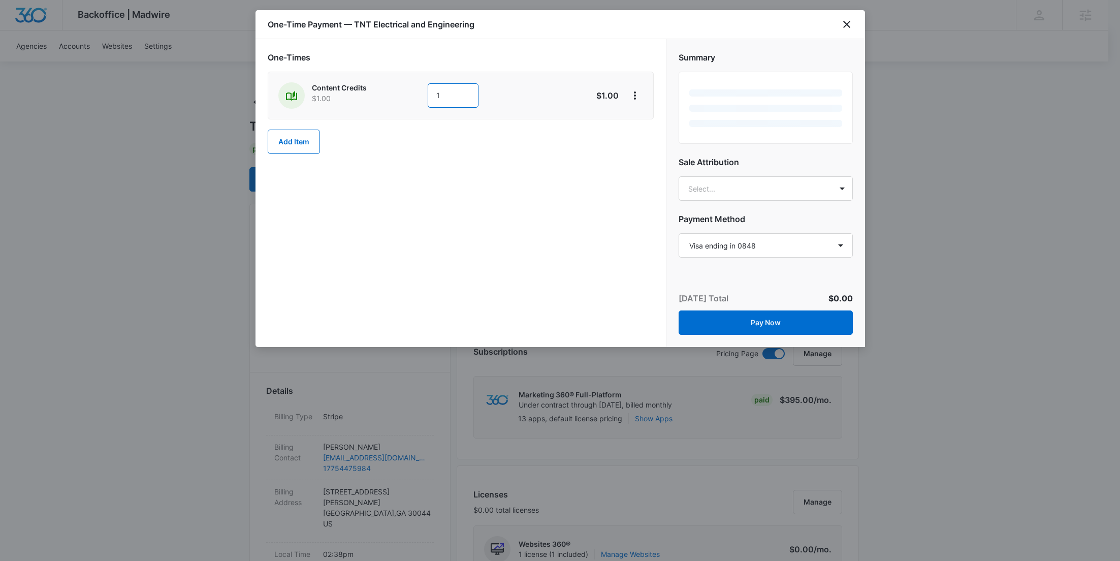
drag, startPoint x: 447, startPoint y: 97, endPoint x: 397, endPoint y: 98, distance: 50.3
click at [397, 98] on div "Content Credits $1.00 1" at bounding box center [424, 95] width 293 height 26
type input "600"
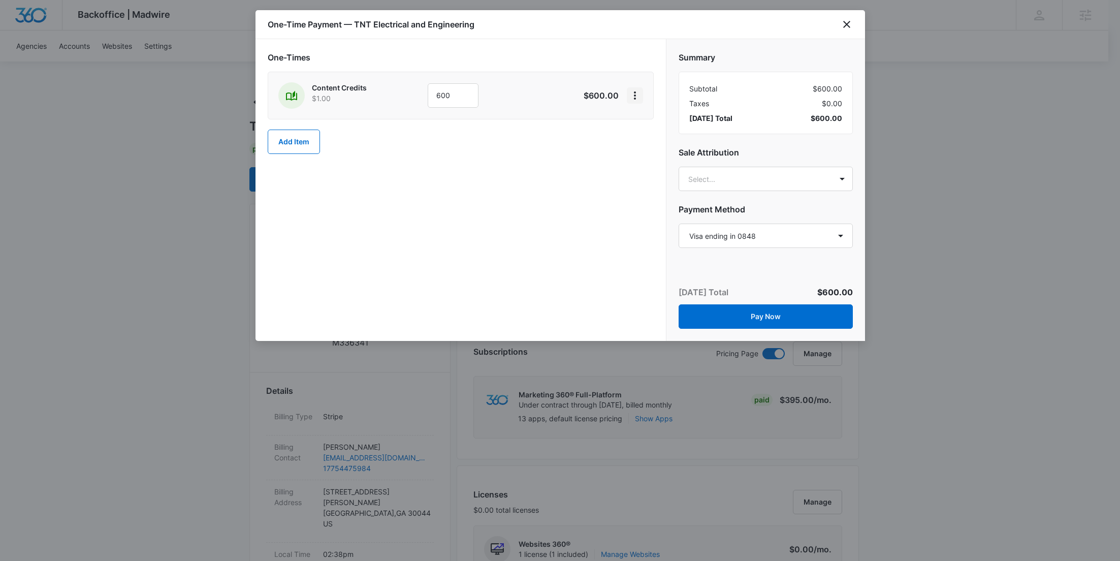
click at [637, 92] on icon "View More" at bounding box center [635, 95] width 12 height 12
click at [661, 121] on div "Add Discount" at bounding box center [662, 123] width 45 height 7
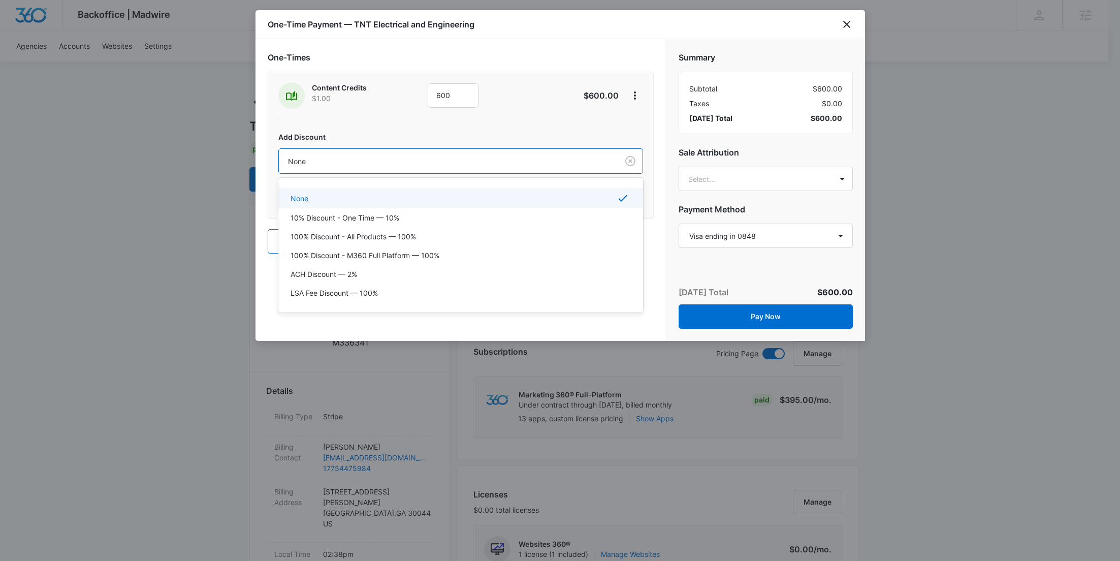
click at [466, 150] on div "None" at bounding box center [448, 161] width 339 height 23
click at [444, 234] on div "100% Discount - All Products — 100%" at bounding box center [460, 236] width 338 height 11
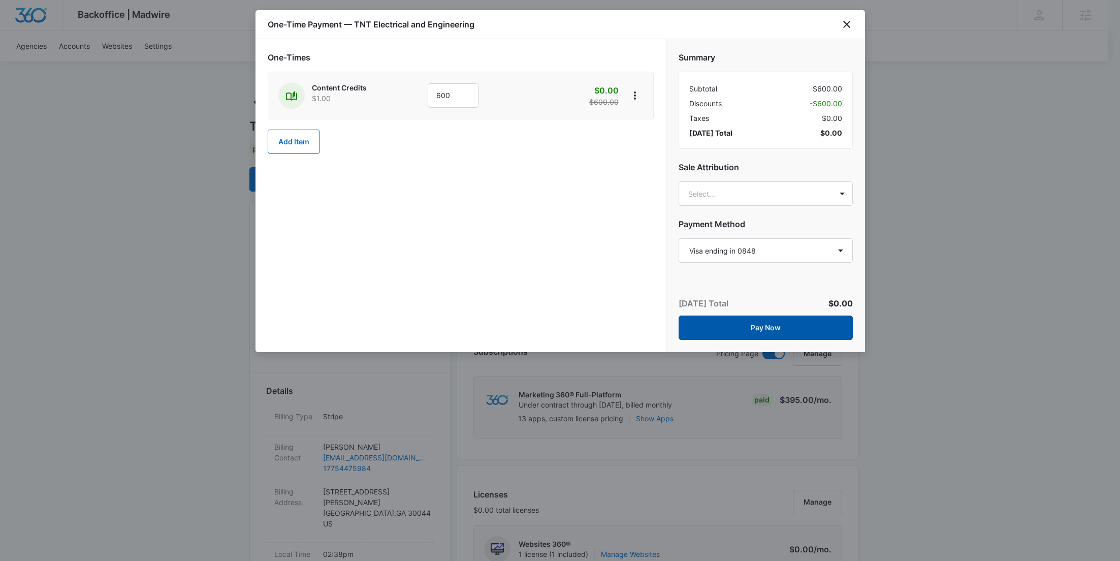
click at [802, 329] on button "Pay Now" at bounding box center [766, 327] width 174 height 24
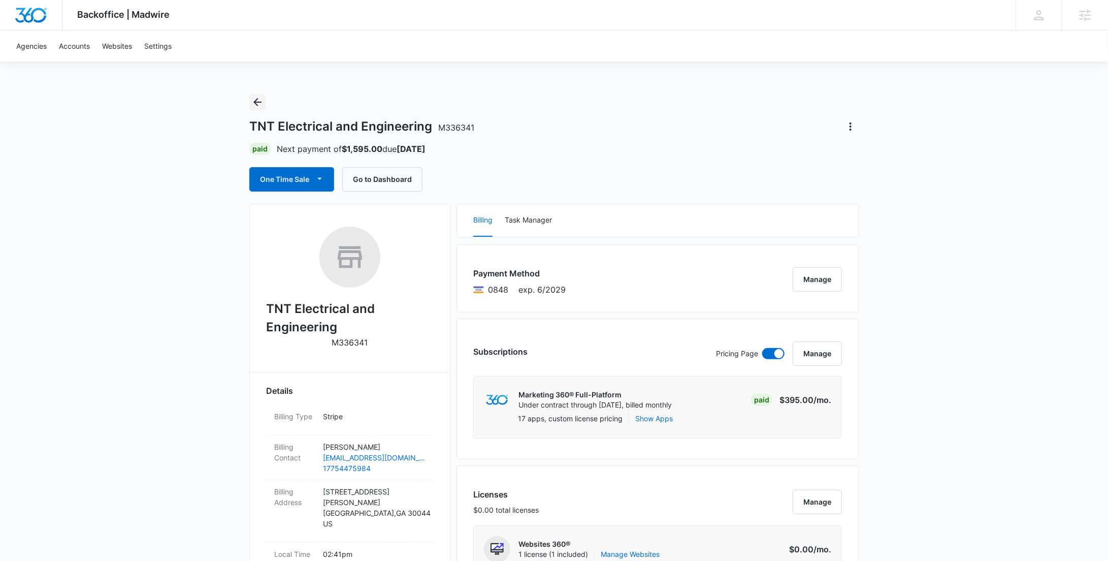
drag, startPoint x: 258, startPoint y: 106, endPoint x: 275, endPoint y: 108, distance: 17.4
click at [258, 106] on icon "Back" at bounding box center [257, 102] width 12 height 12
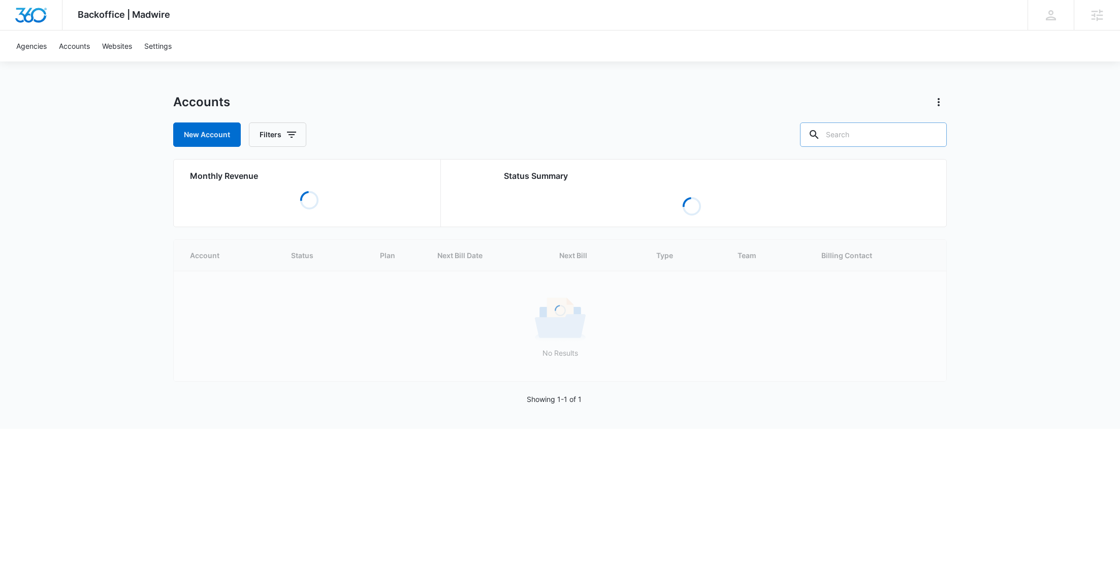
click at [872, 139] on input "text" at bounding box center [873, 134] width 147 height 24
paste input "M50105"
type input "M50105"
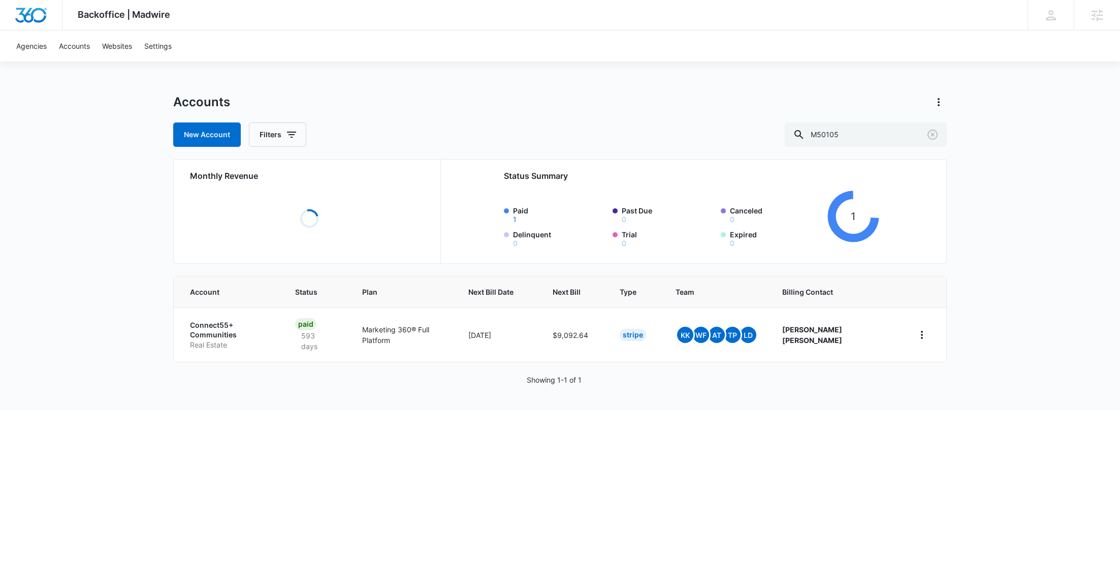
click at [213, 327] on p "Connect55+ Communities" at bounding box center [230, 330] width 81 height 20
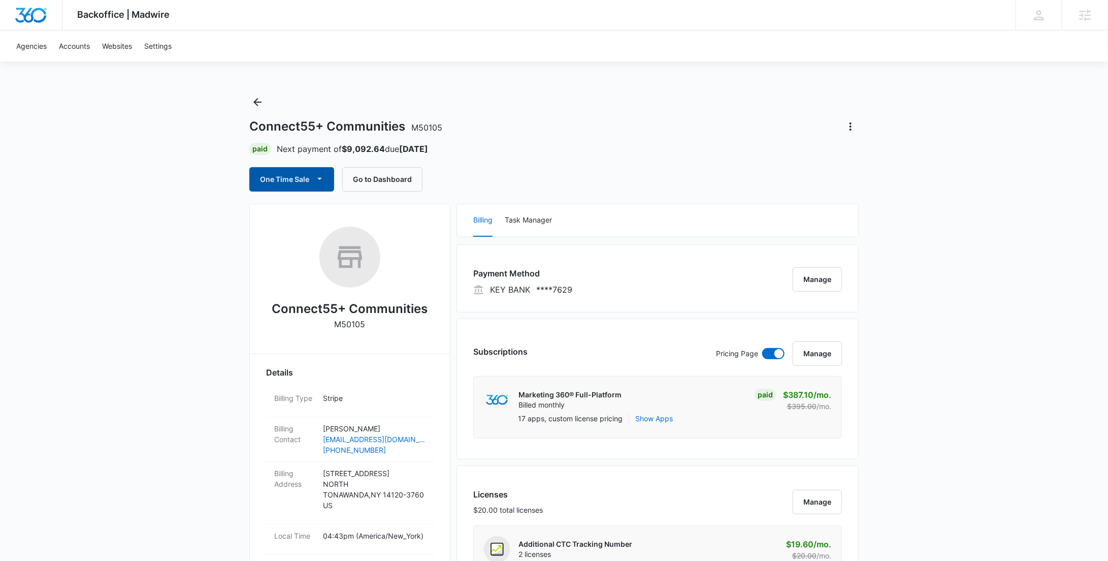
click at [295, 172] on button "One Time Sale" at bounding box center [291, 179] width 85 height 24
click at [302, 207] on button "Run One-Time Payment" at bounding box center [327, 213] width 154 height 19
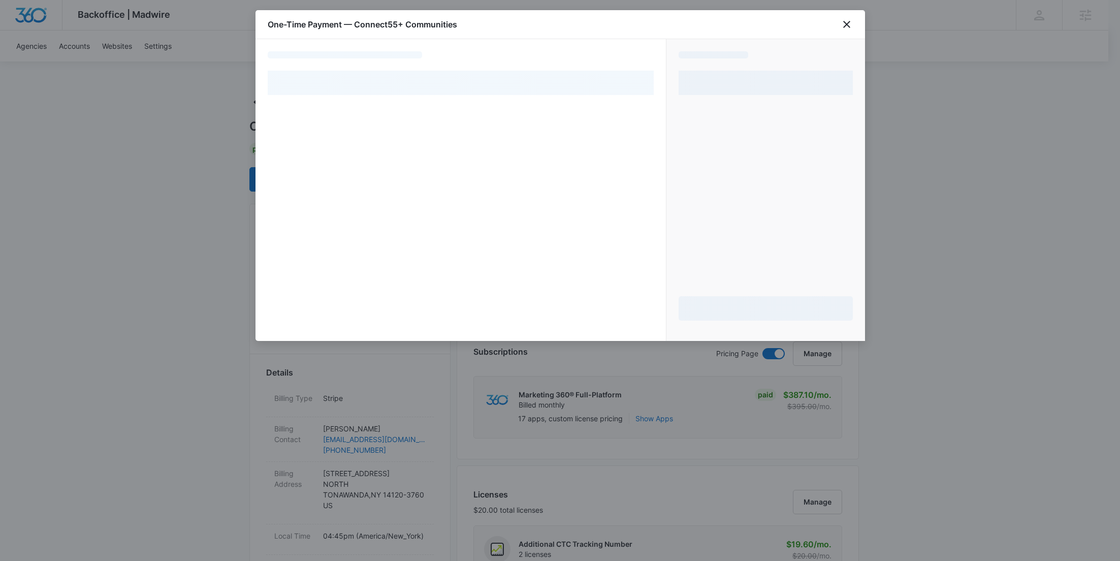
select select "pm_1OoRohA4n8RTgNjUmG3bVG7i"
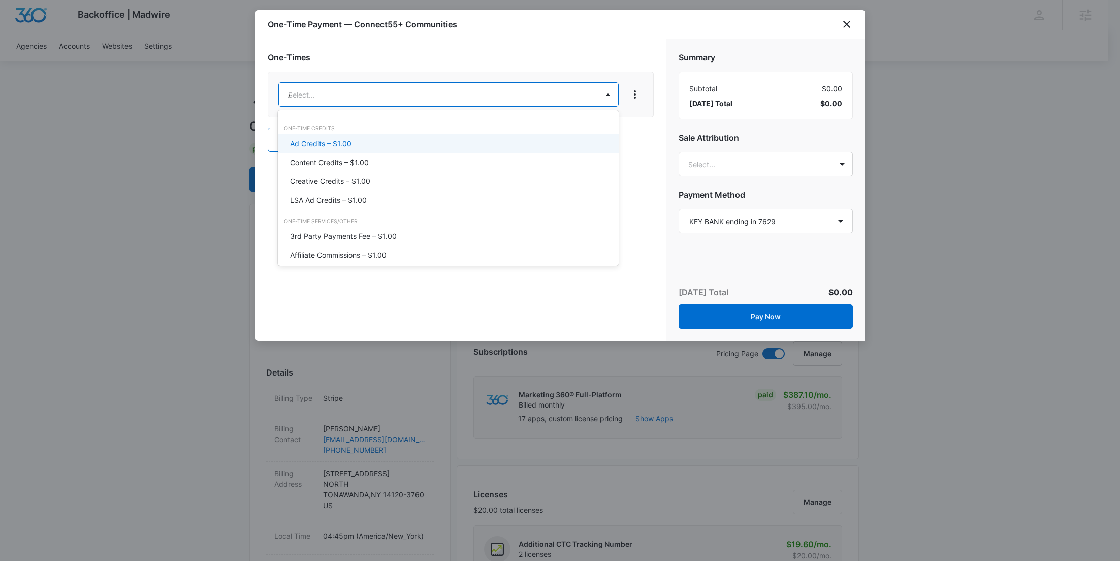
type input "AD"
click at [346, 136] on div "Ad Credits – $1.00" at bounding box center [448, 143] width 341 height 19
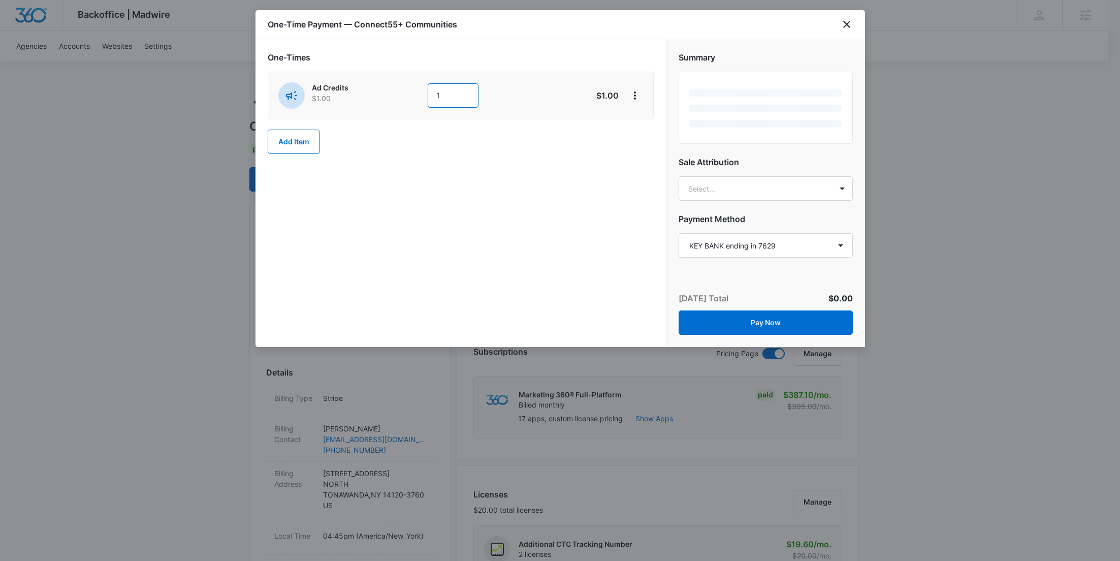
drag, startPoint x: 453, startPoint y: 105, endPoint x: 441, endPoint y: 105, distance: 11.7
click at [441, 105] on input "1" at bounding box center [453, 95] width 51 height 24
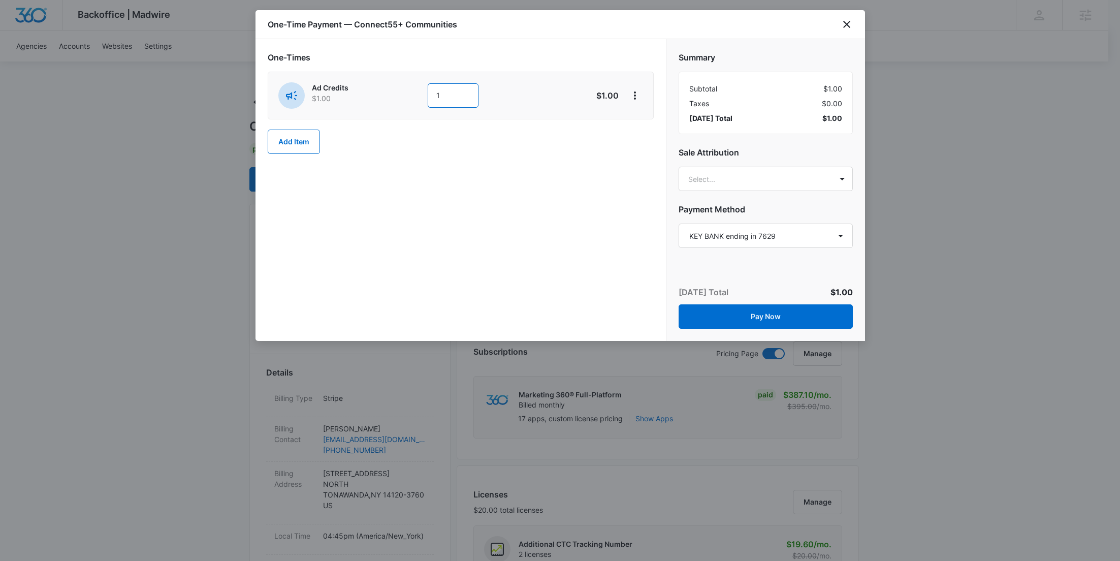
click at [427, 98] on div "Ad Credits $1.00 1" at bounding box center [424, 95] width 293 height 26
paste input "8600"
type input "8600"
click at [739, 235] on select "Select a payment method SIMMONS BANK ending in 8500 KEY BANK ending in 7629 KEY…" at bounding box center [766, 236] width 174 height 24
select select "pm_1OoRq1A4n8RTgNjUcl044NNN"
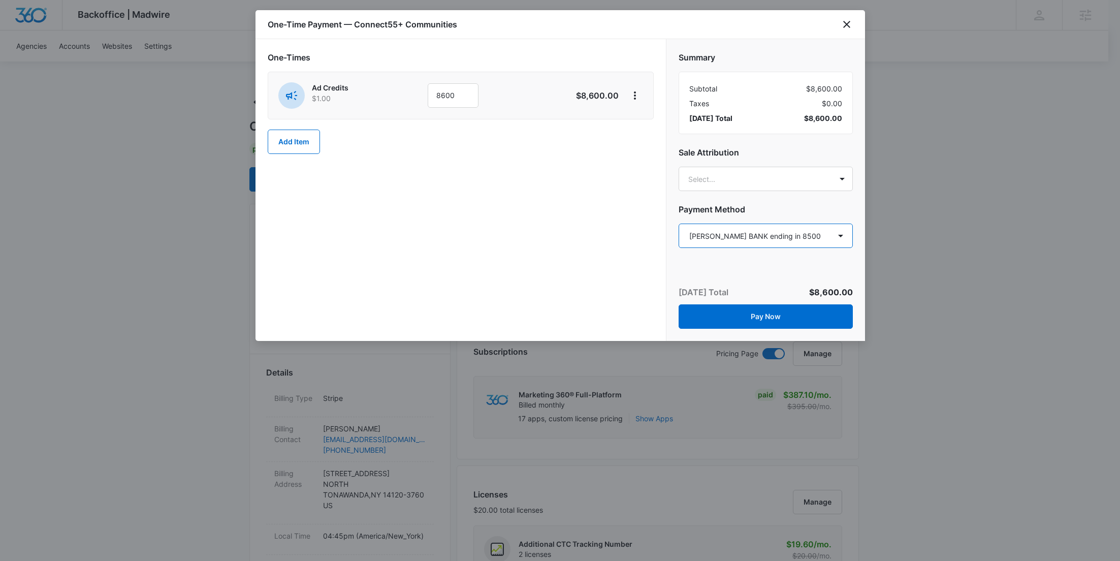
click at [679, 224] on select "Select a payment method SIMMONS BANK ending in 8500 KEY BANK ending in 7629 KEY…" at bounding box center [766, 236] width 174 height 24
click at [634, 96] on icon "View More" at bounding box center [635, 95] width 12 height 12
click at [642, 121] on div "Add Discount" at bounding box center [662, 123] width 45 height 7
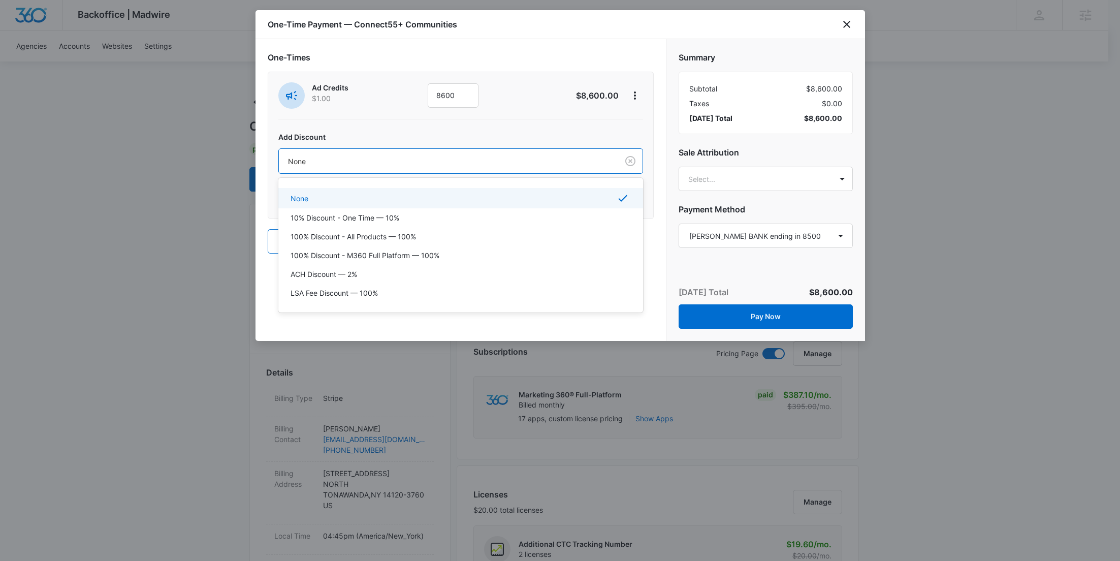
click at [457, 158] on div at bounding box center [446, 161] width 317 height 13
click at [421, 275] on div "ACH Discount — 2%" at bounding box center [460, 274] width 338 height 11
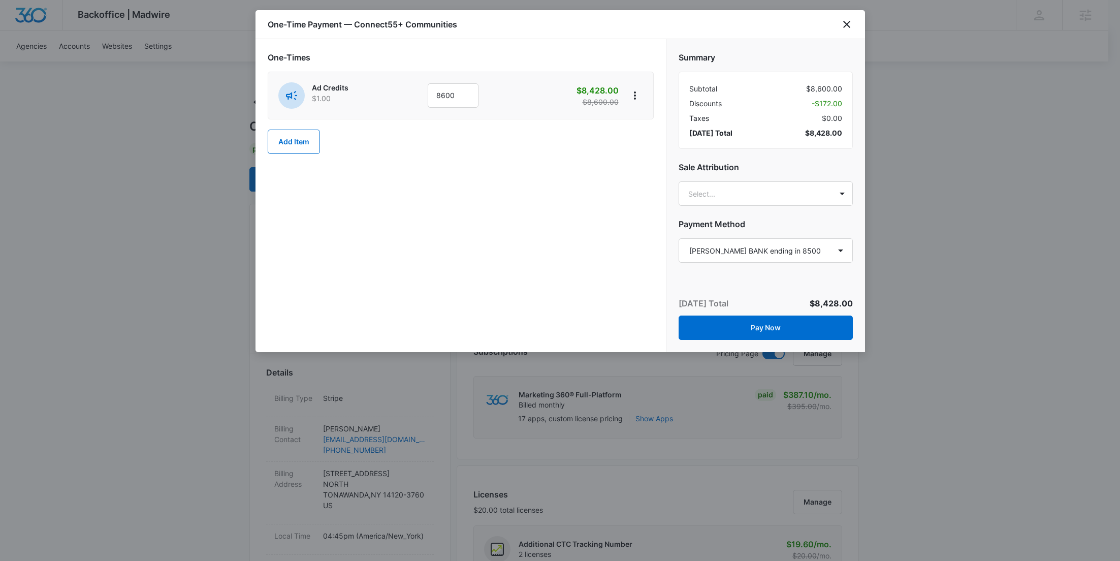
click at [321, 137] on div "One-Times Ad Credits $1.00 8600 $8,428.00 $8,600.00 Add Item" at bounding box center [461, 102] width 386 height 103
click at [292, 143] on button "Add Item" at bounding box center [294, 142] width 52 height 24
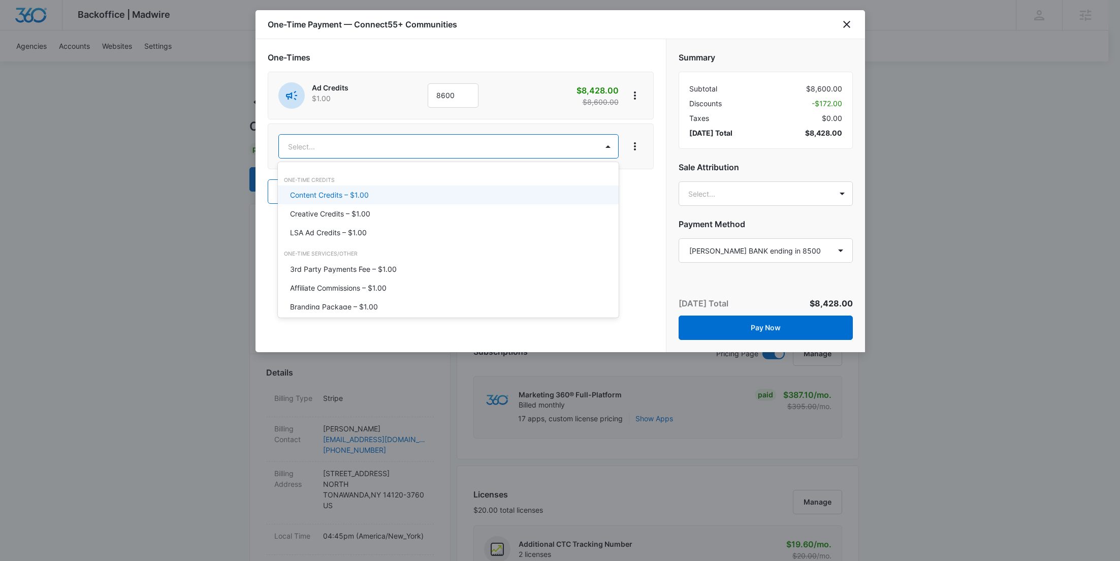
type input "CONT"
click at [346, 204] on div "One-Time Credits Content Credits – $1.00" at bounding box center [448, 190] width 341 height 36
click at [349, 202] on div "Content Credits – $1.00" at bounding box center [448, 194] width 341 height 19
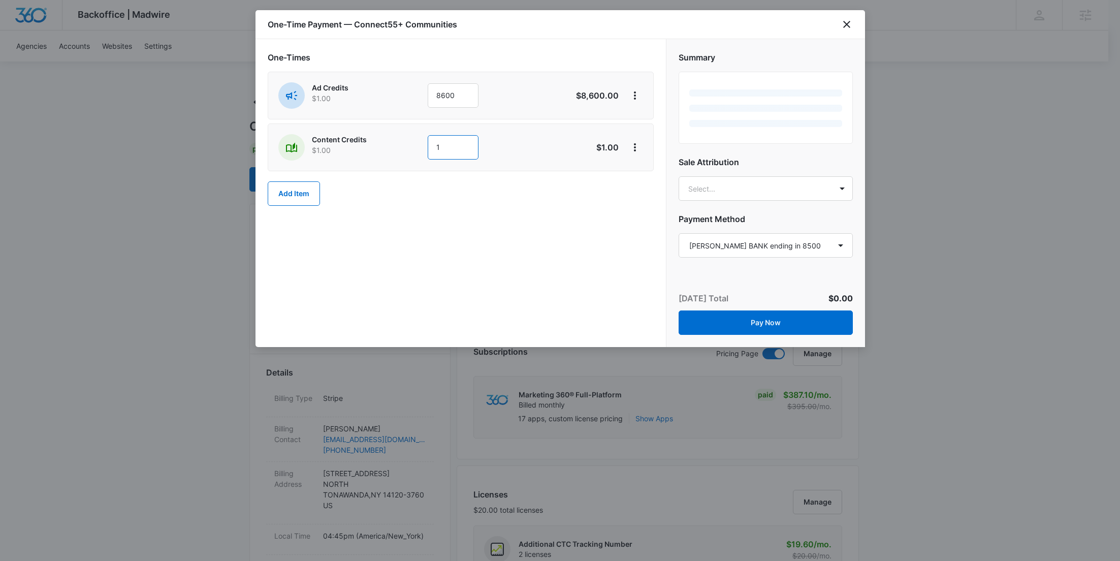
drag, startPoint x: 444, startPoint y: 145, endPoint x: 415, endPoint y: 144, distance: 29.5
click at [415, 144] on div "Content Credits $1.00 1" at bounding box center [424, 147] width 293 height 26
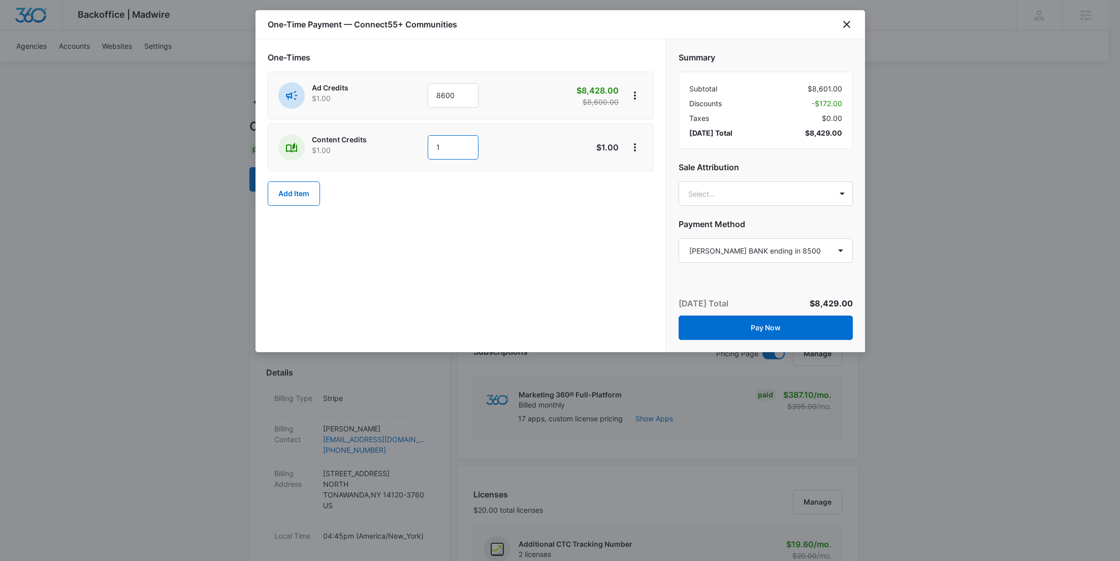
paste input "300"
type input "300"
click at [636, 147] on icon "View More" at bounding box center [635, 147] width 12 height 12
click at [643, 172] on div "Add Discount" at bounding box center [662, 175] width 45 height 7
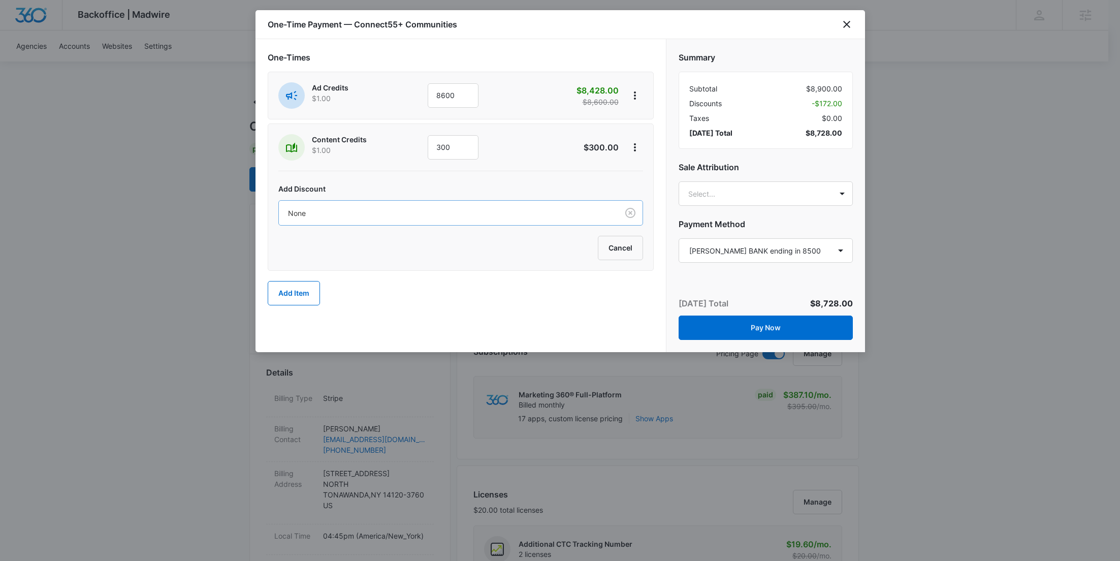
click at [458, 218] on div "None" at bounding box center [448, 213] width 339 height 23
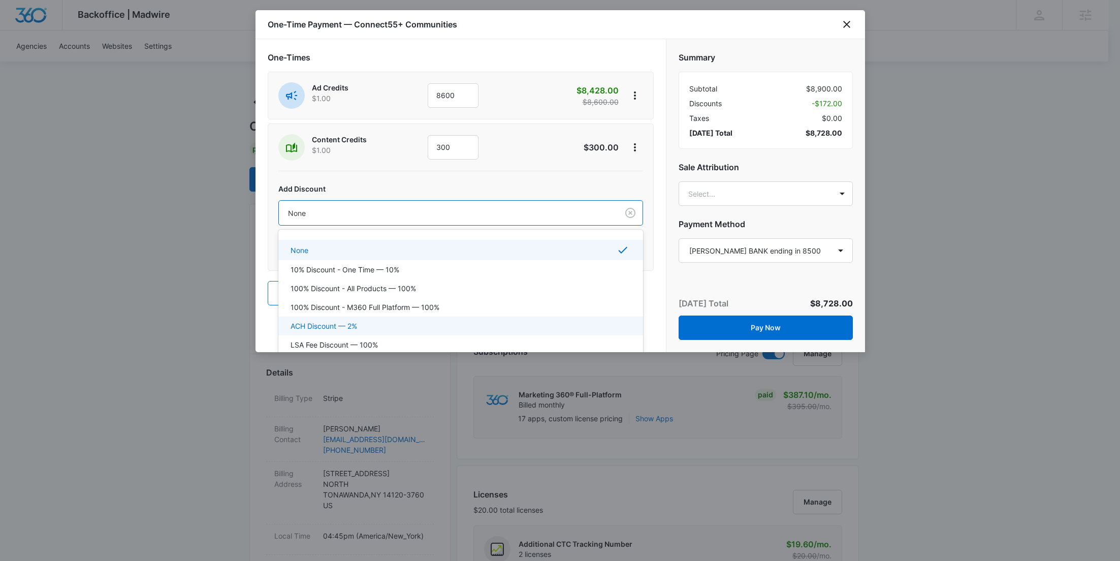
click at [434, 321] on div "ACH Discount — 2%" at bounding box center [460, 326] width 338 height 11
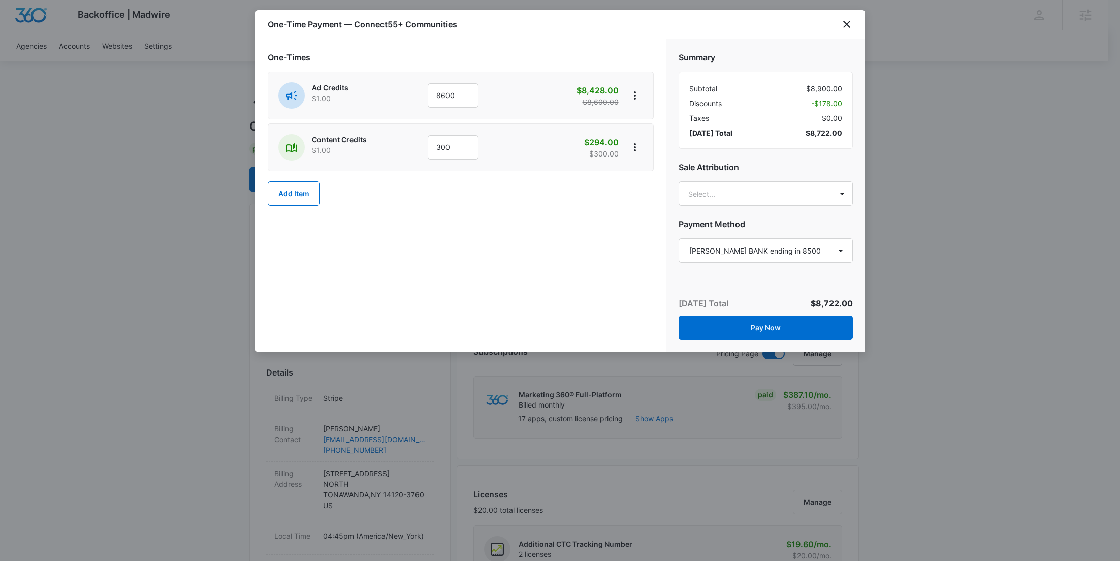
click at [831, 133] on span "$8,722.00" at bounding box center [824, 133] width 37 height 11
copy span "8,722.00"
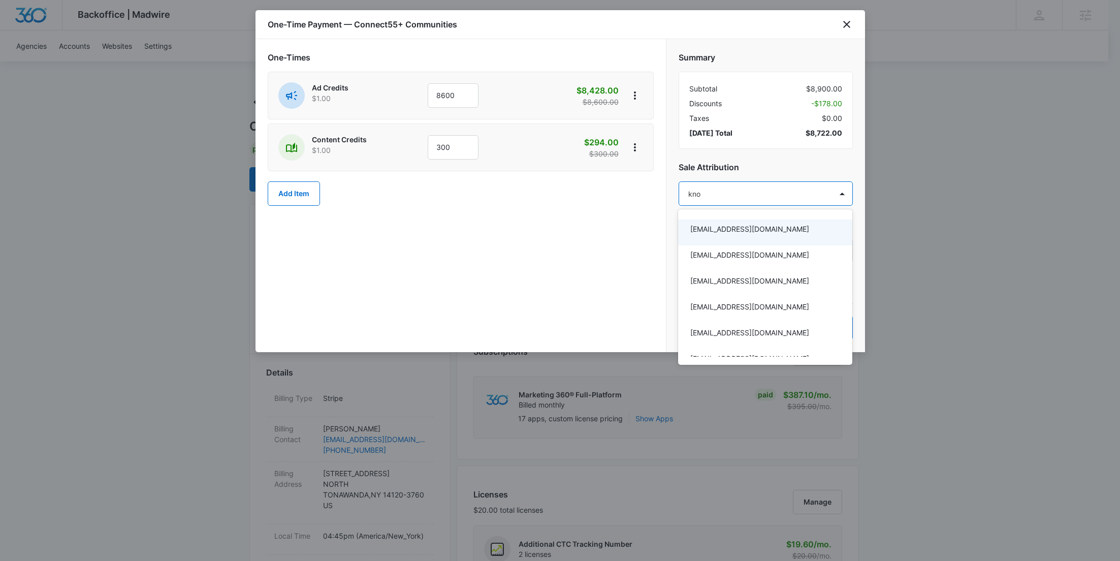
type input "knoo"
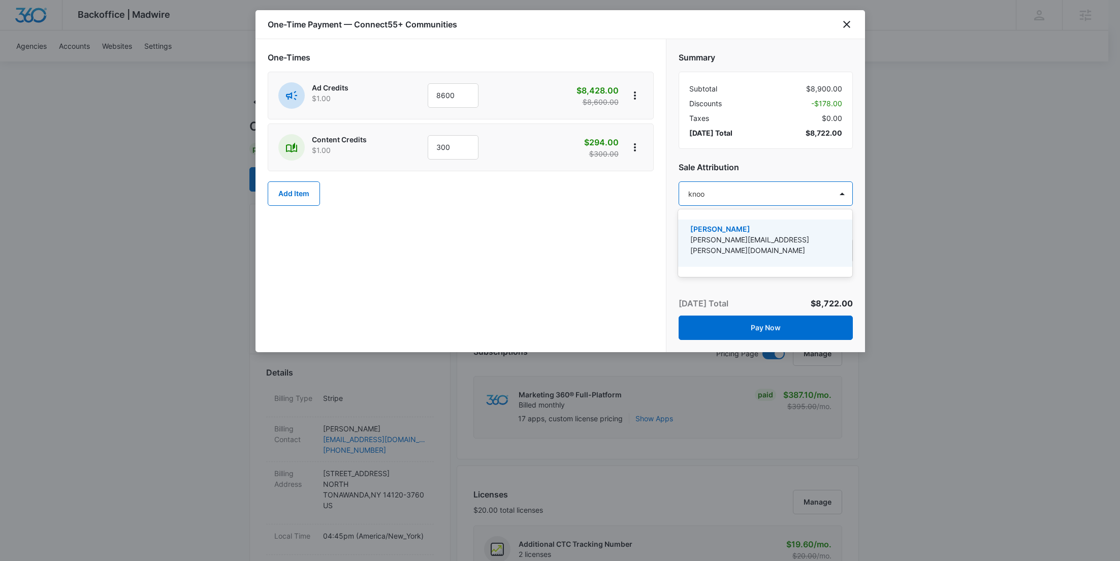
click at [757, 246] on div "Kyle Knoop kyle.knoop@madwire.com" at bounding box center [764, 243] width 148 height 39
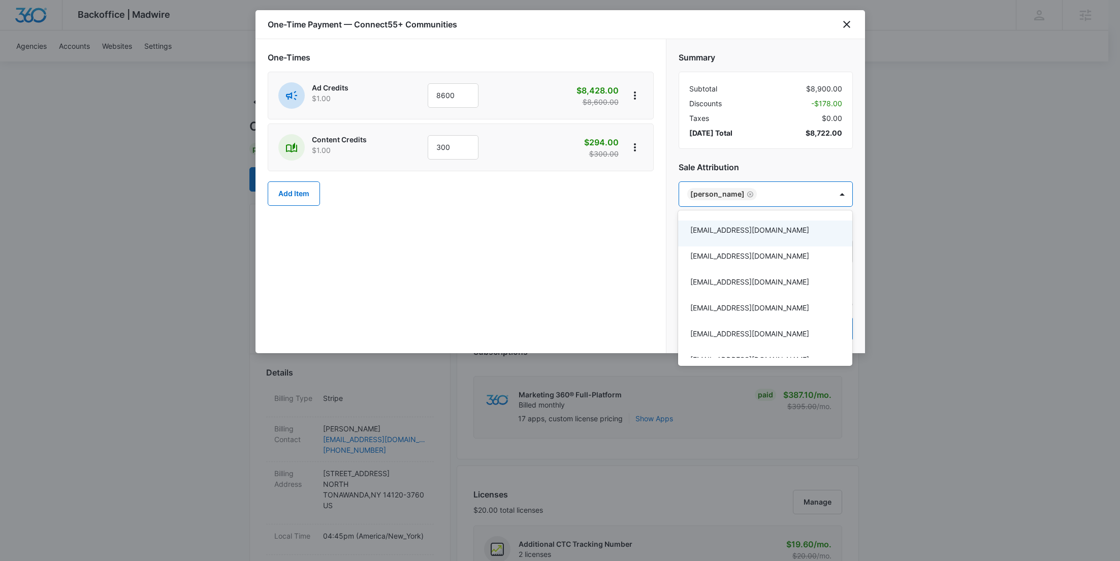
click at [600, 225] on div at bounding box center [560, 280] width 1120 height 561
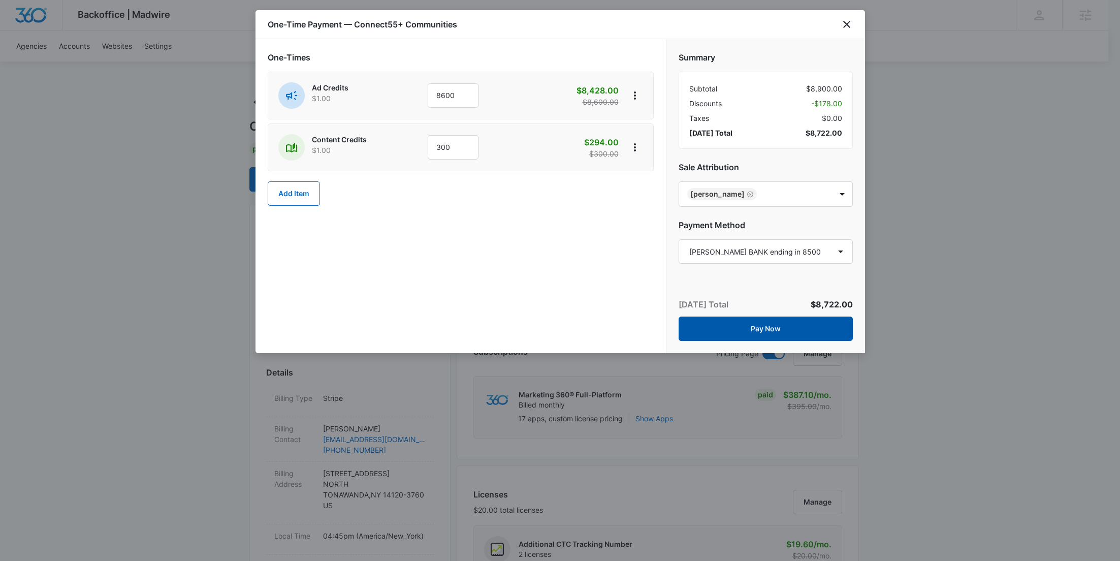
click at [785, 326] on button "Pay Now" at bounding box center [766, 328] width 174 height 24
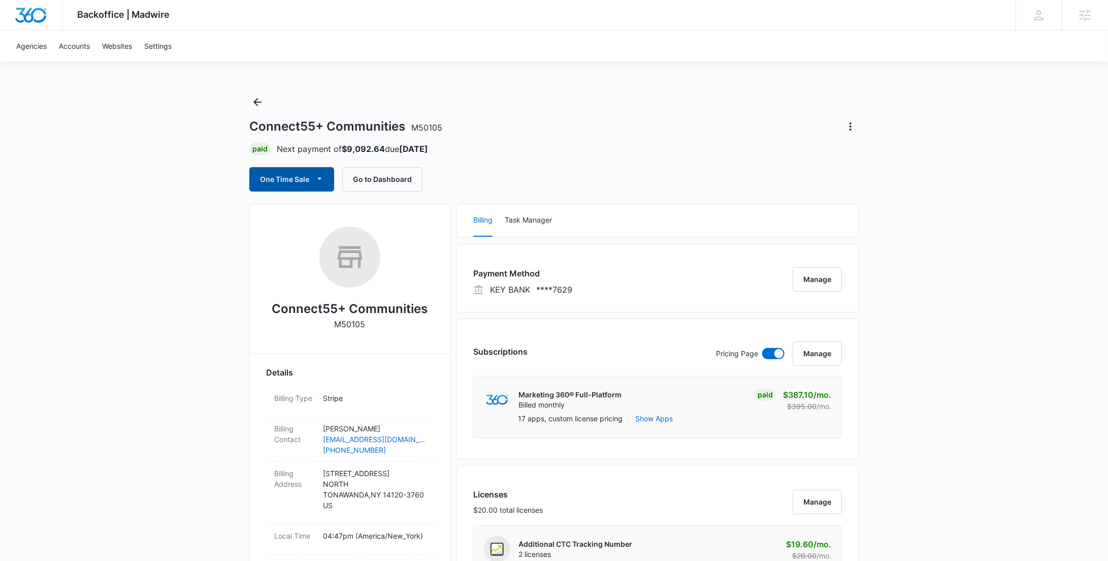
click at [305, 179] on button "One Time Sale" at bounding box center [291, 179] width 85 height 24
click at [306, 210] on div "Run One-Time Payment" at bounding box center [320, 213] width 117 height 11
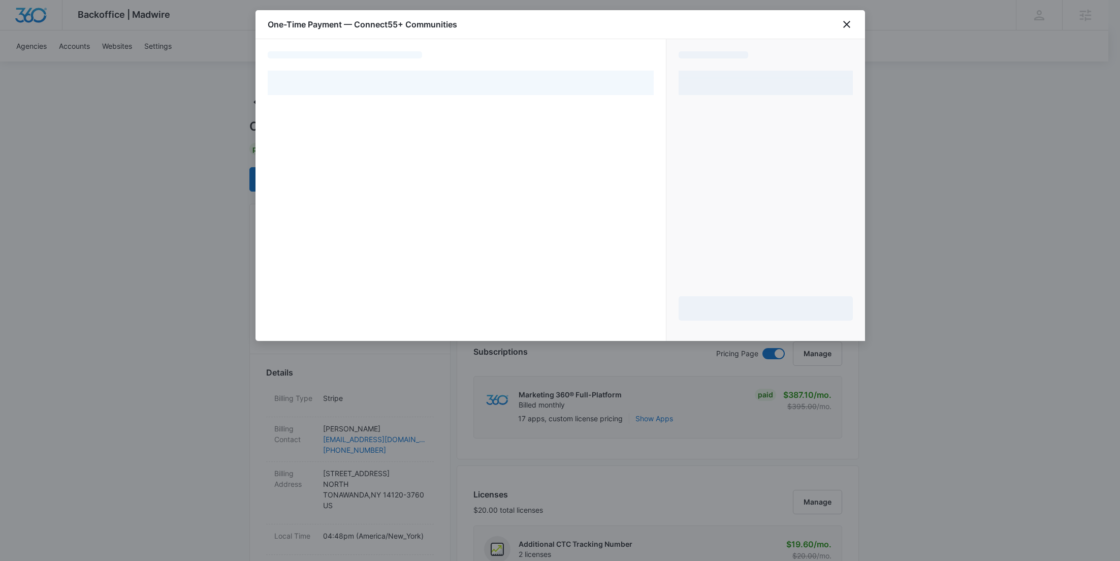
select select "pm_1OoRohA4n8RTgNjUmG3bVG7i"
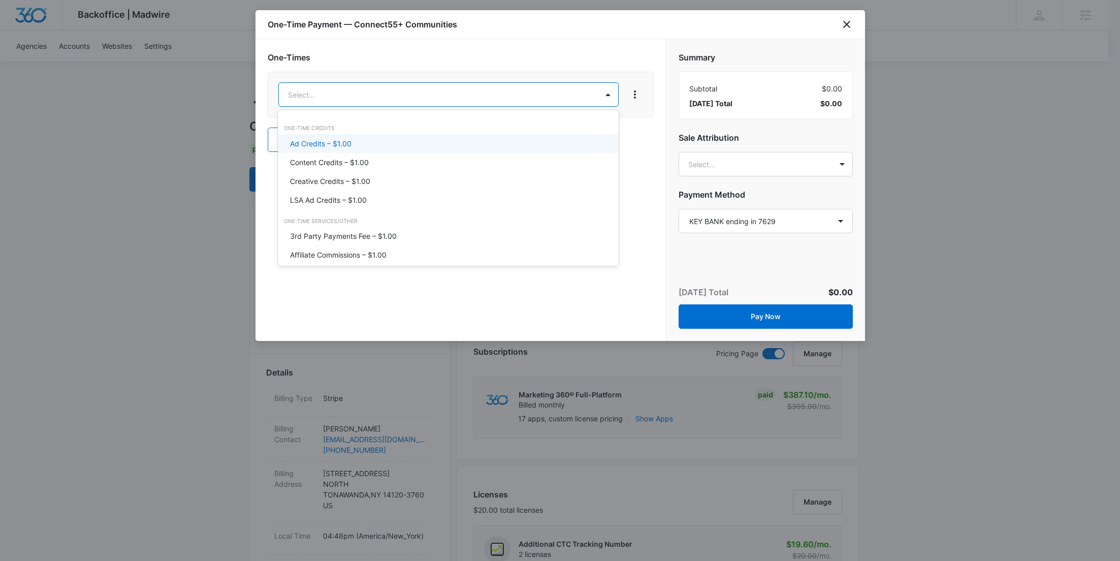
type input "ad"
click at [366, 147] on div "Ad Credits – $1.00" at bounding box center [447, 143] width 314 height 11
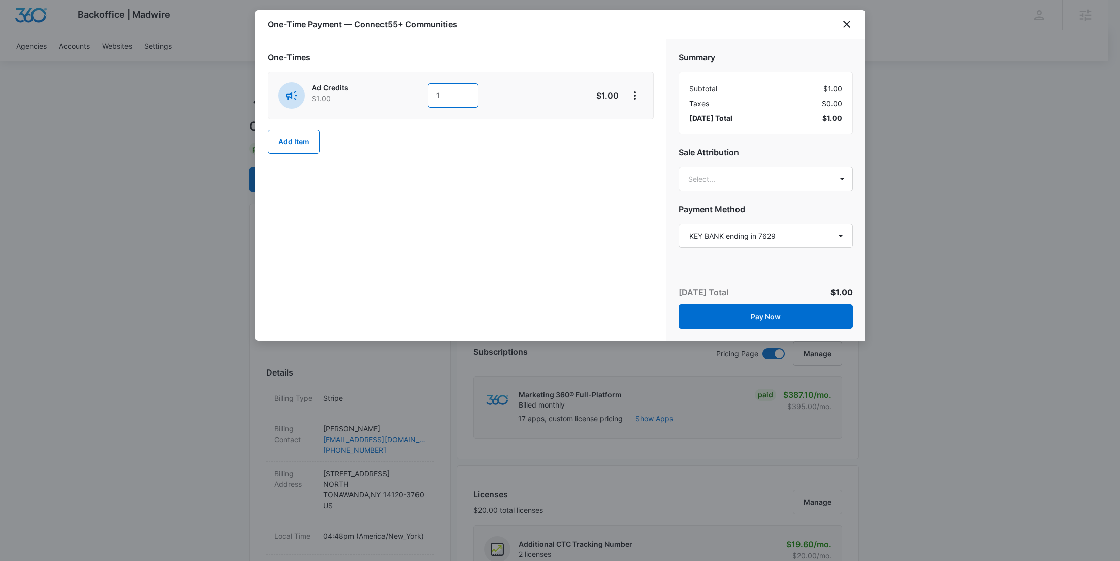
drag, startPoint x: 461, startPoint y: 103, endPoint x: 410, endPoint y: 102, distance: 50.8
click at [410, 102] on div "Ad Credits $1.00 1" at bounding box center [424, 95] width 293 height 26
paste input "6,955"
type input "6955"
click at [638, 97] on icon "View More" at bounding box center [635, 95] width 12 height 12
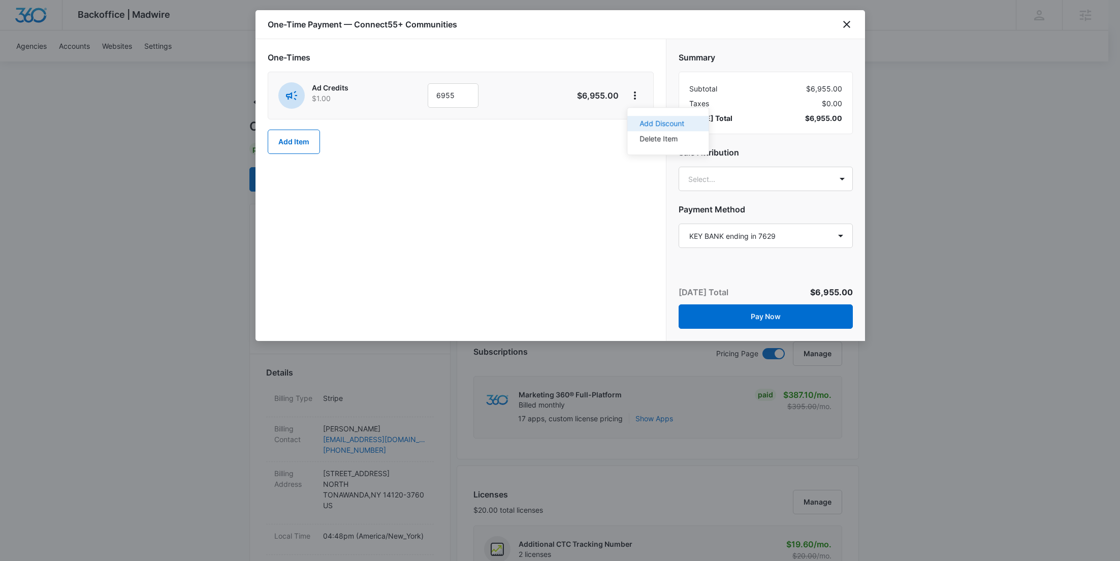
click at [649, 120] on div "Add Discount" at bounding box center [662, 123] width 45 height 7
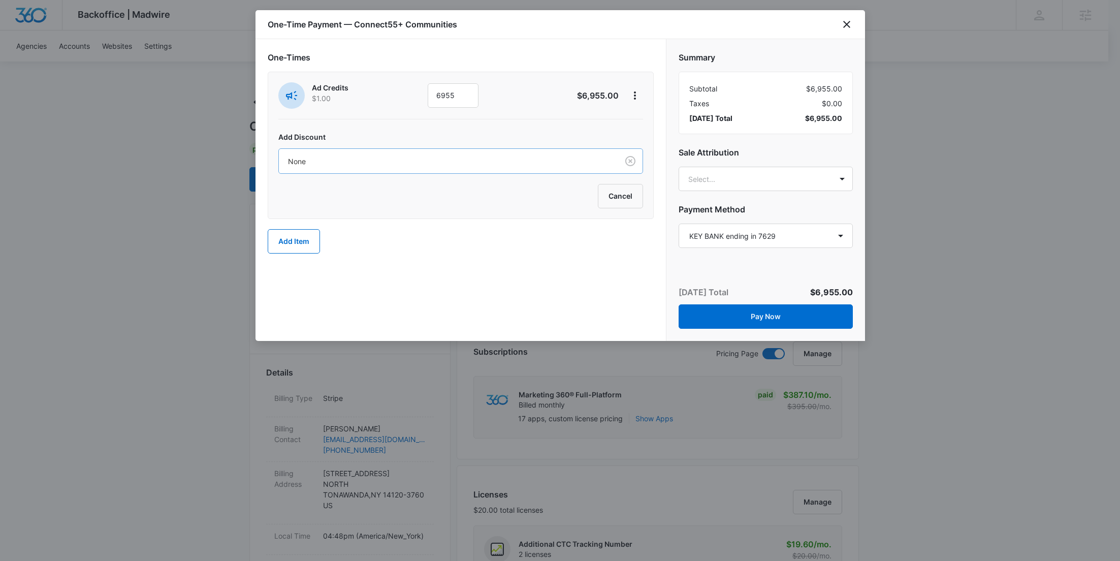
click at [513, 155] on div at bounding box center [446, 161] width 317 height 13
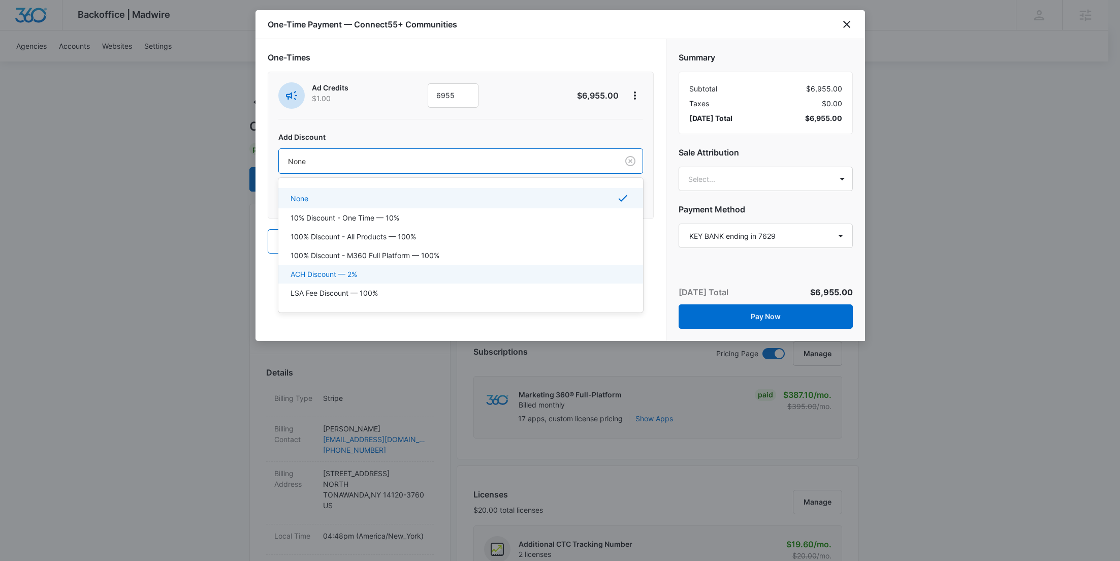
click at [386, 280] on div "ACH Discount — 2%" at bounding box center [460, 274] width 365 height 19
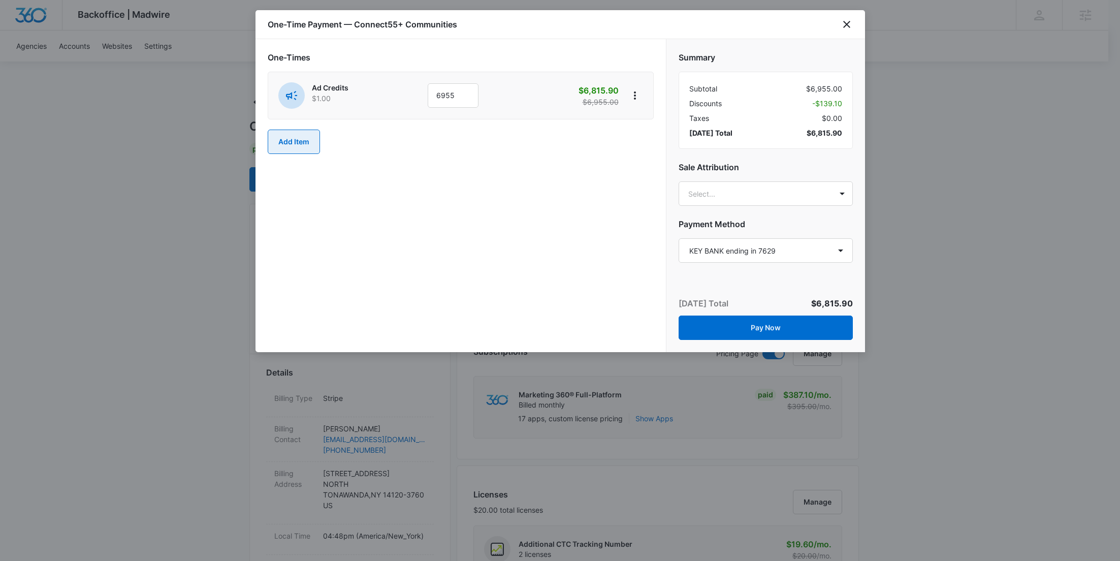
click at [305, 139] on button "Add Item" at bounding box center [294, 142] width 52 height 24
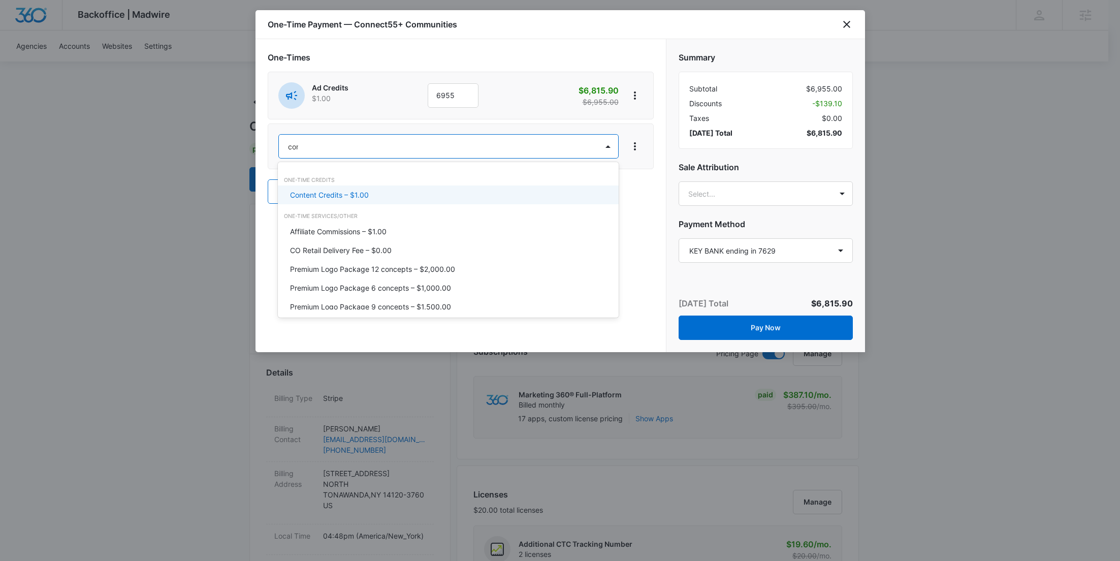
type input "cont"
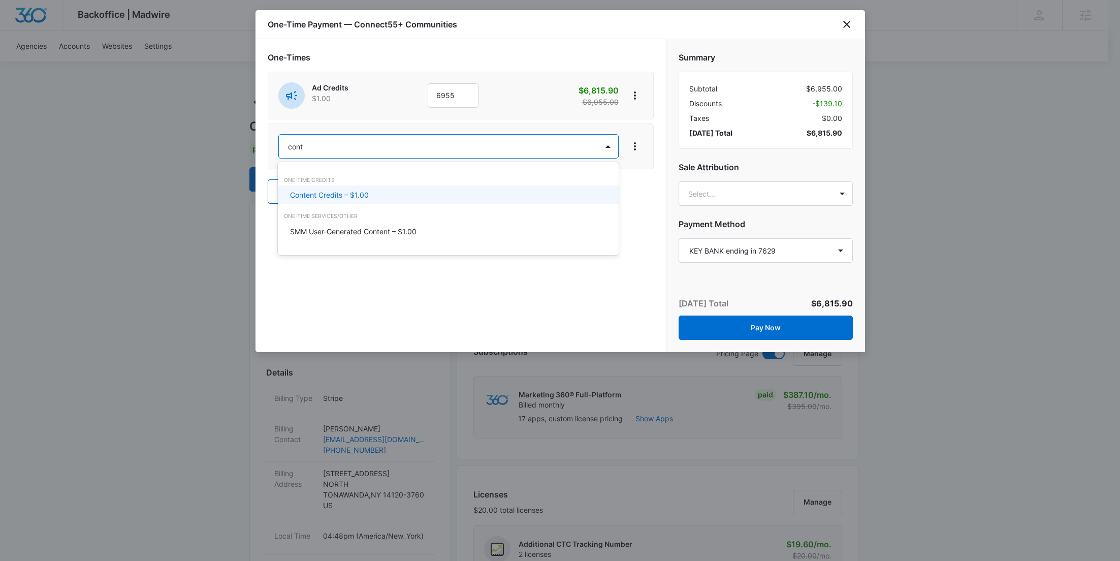
click at [327, 199] on p "Content Credits – $1.00" at bounding box center [329, 194] width 79 height 11
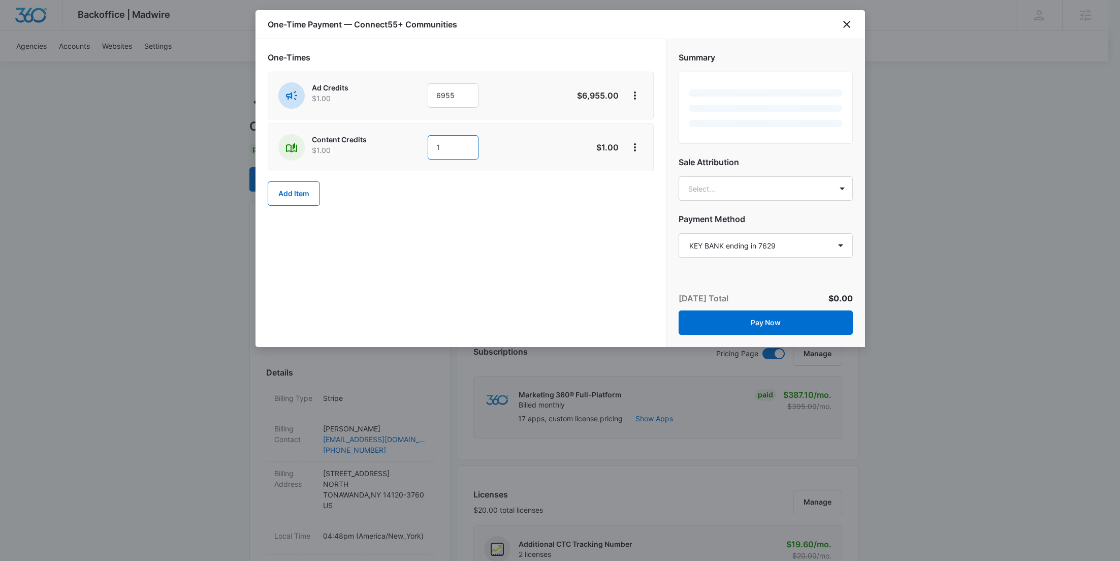
click at [403, 146] on div "Content Credits $1.00 1" at bounding box center [424, 147] width 293 height 26
paste input "300"
type input "300"
click at [642, 144] on button "View More" at bounding box center [635, 147] width 16 height 16
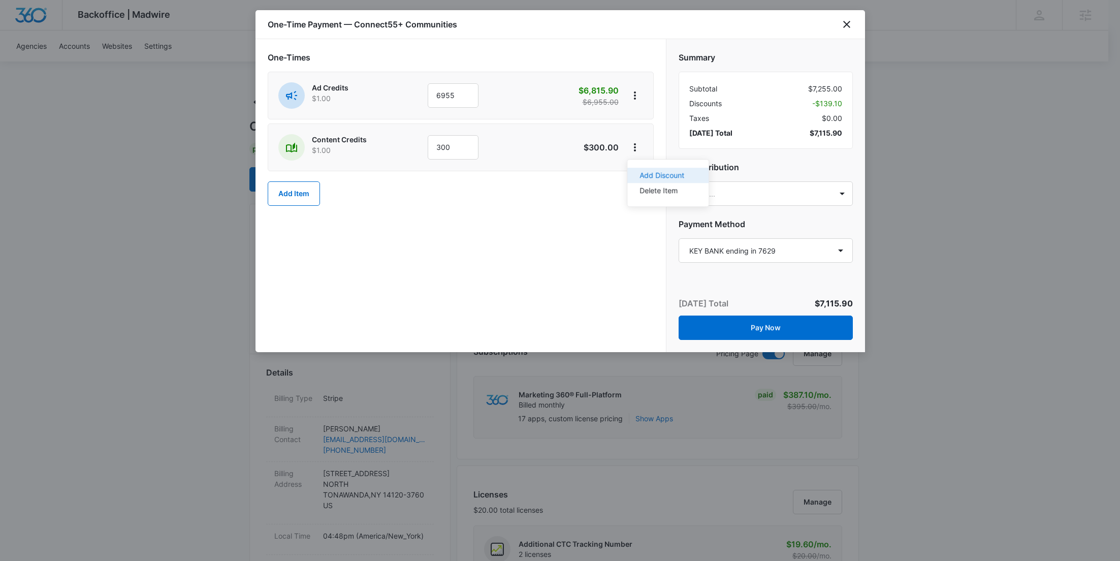
click at [648, 173] on div "Add Discount" at bounding box center [662, 175] width 45 height 7
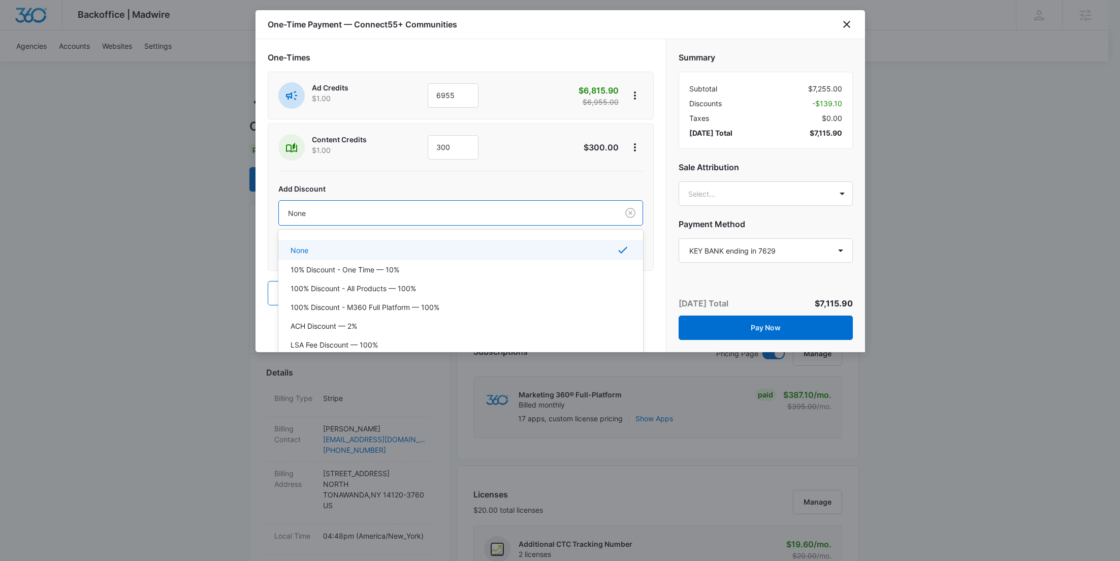
click at [489, 216] on div at bounding box center [446, 213] width 317 height 13
click at [405, 317] on div "ACH Discount — 2%" at bounding box center [460, 325] width 365 height 19
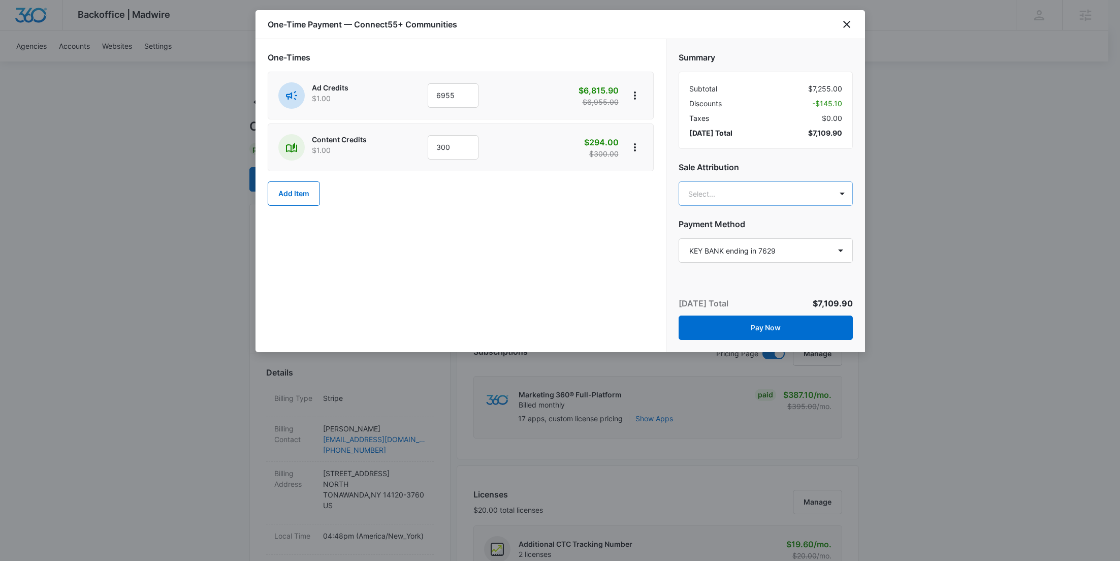
type input "knoop"
click at [776, 233] on p "Kyle Knoop" at bounding box center [764, 229] width 148 height 11
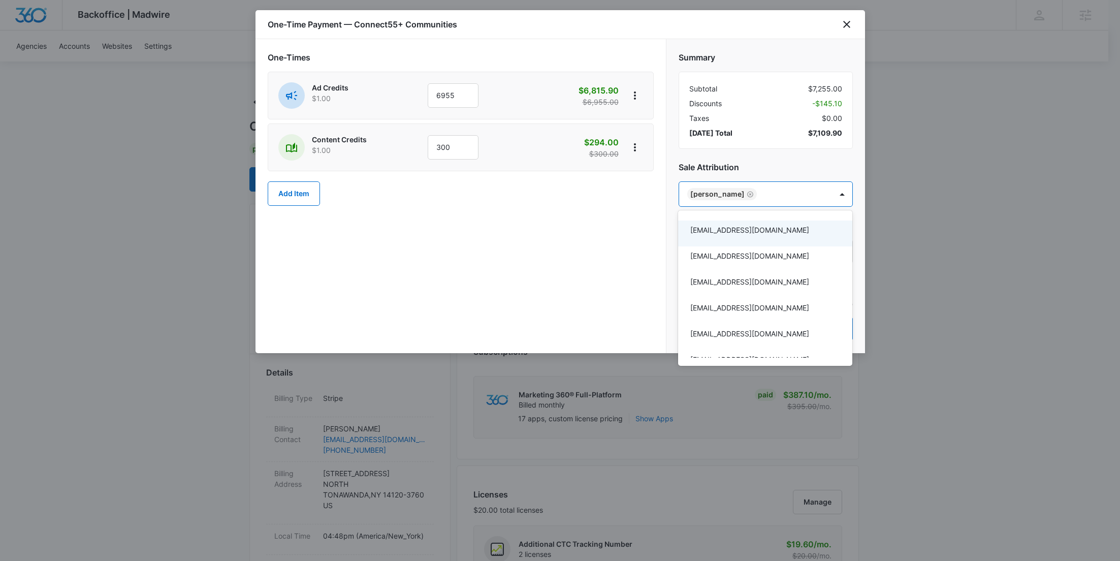
click at [830, 129] on div at bounding box center [560, 280] width 1120 height 561
click at [830, 129] on span "$7,109.90" at bounding box center [825, 133] width 34 height 11
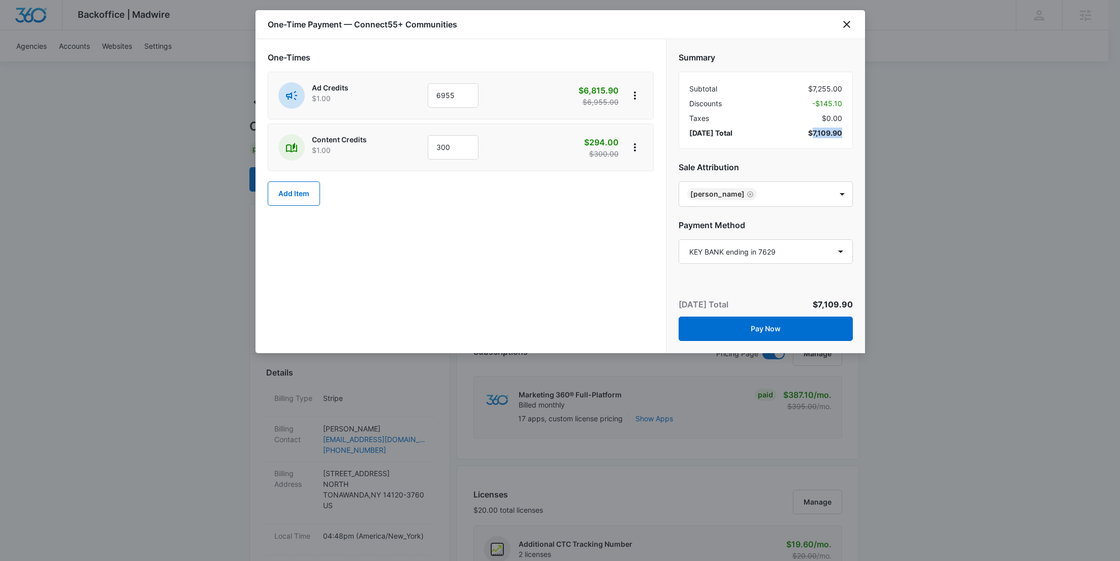
copy span "7,109.90"
click at [795, 256] on select "Select a payment method SIMMONS BANK ending in 8500 KEY BANK ending in 7629 KEY…" at bounding box center [766, 251] width 174 height 24
click at [679, 239] on select "Select a payment method SIMMONS BANK ending in 8500 KEY BANK ending in 7629 KEY…" at bounding box center [766, 251] width 174 height 24
click at [568, 265] on div "One-Times Ad Credits $1.00 6955 $6,815.90 $6,955.00 Content Credits $1.00 300 $…" at bounding box center [461, 196] width 410 height 314
click at [777, 330] on button "Pay Now" at bounding box center [766, 328] width 174 height 24
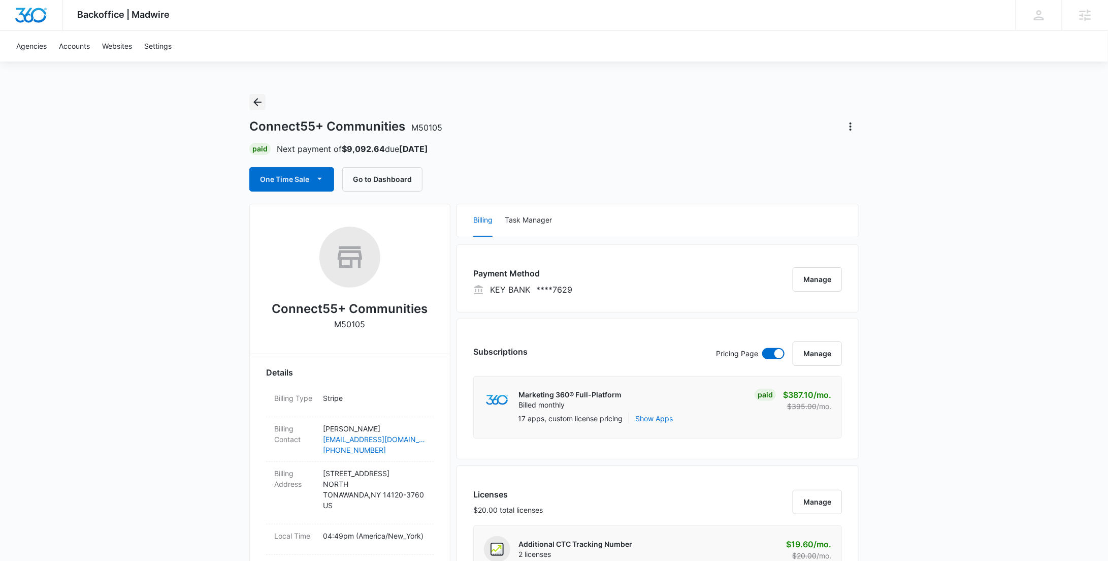
click at [261, 96] on icon "Back" at bounding box center [257, 102] width 12 height 12
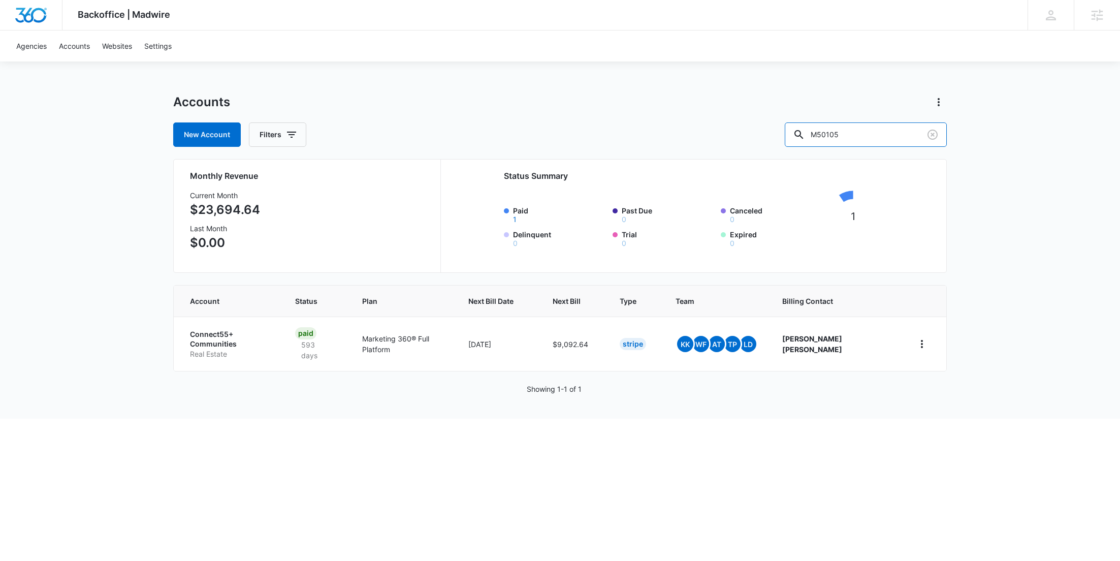
drag, startPoint x: 800, startPoint y: 140, endPoint x: 752, endPoint y: 138, distance: 47.8
click at [767, 142] on div "New Account Filters M50105" at bounding box center [560, 134] width 774 height 24
paste input "336177"
type input "M336177"
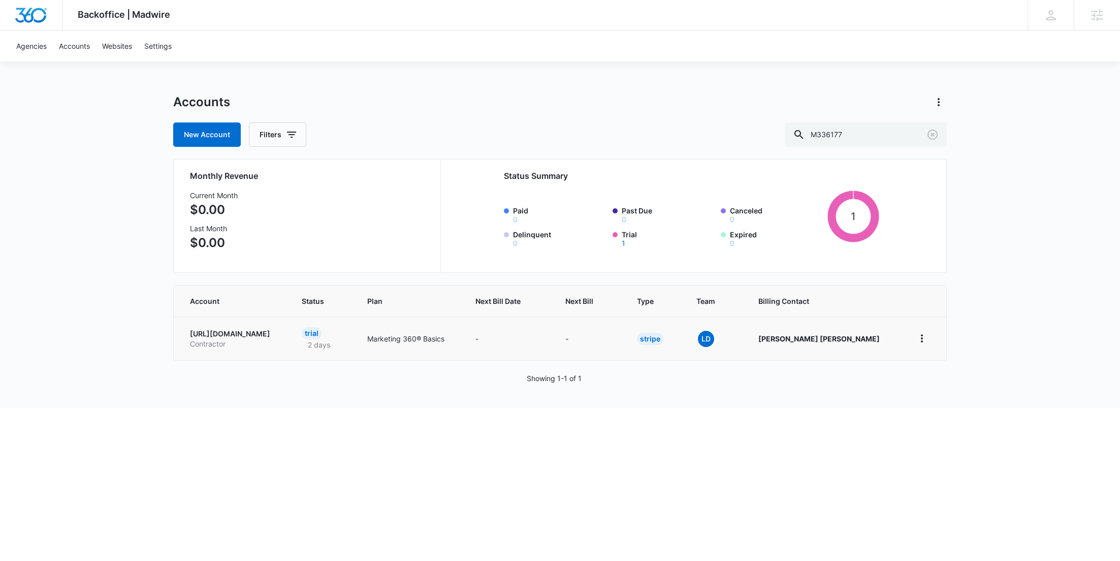
click at [257, 329] on p "https://tubtransformers.com/" at bounding box center [233, 334] width 87 height 10
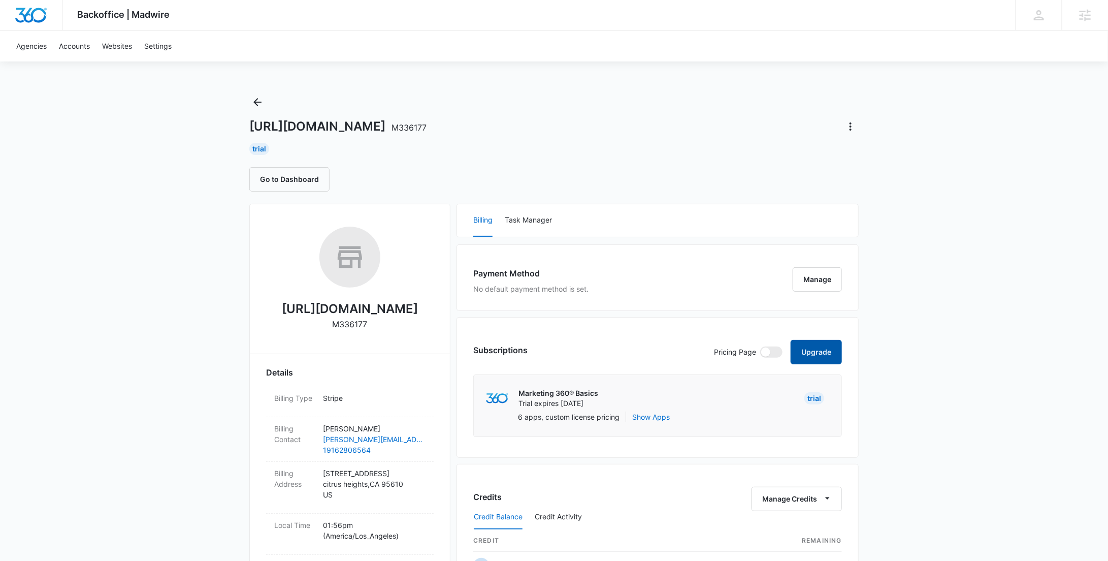
click at [808, 350] on button "Upgrade" at bounding box center [816, 352] width 51 height 24
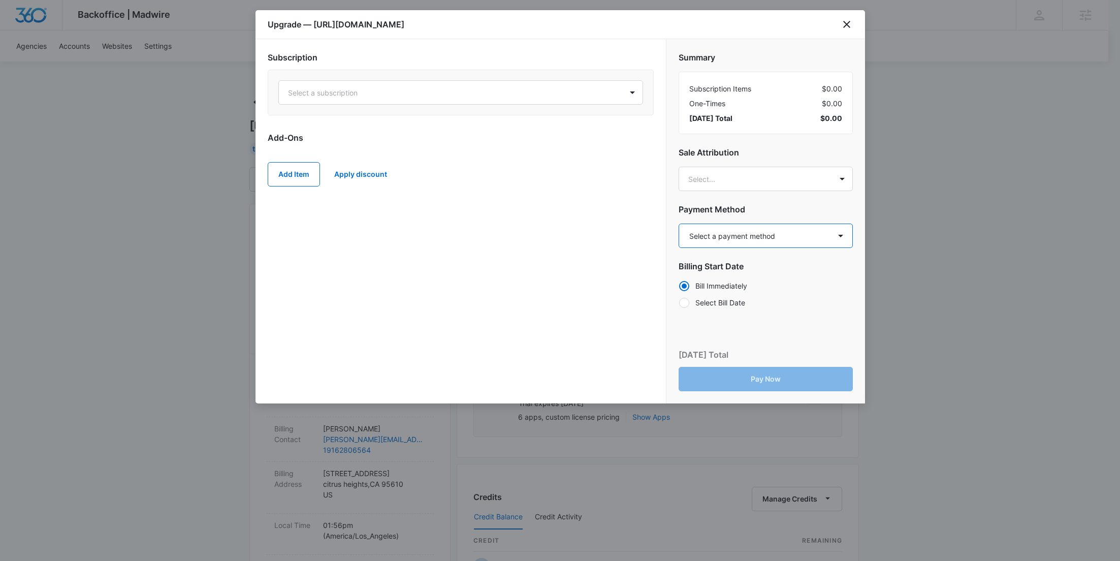
click at [785, 240] on select "Select a payment method Mastercard ending in 0283 New payment method Monthly in…" at bounding box center [766, 236] width 174 height 24
select select "pm_1RvP99A4n8RTgNjUivijxoQE"
click at [679, 224] on select "Select a payment method Mastercard ending in 0283 New payment method Monthly in…" at bounding box center [766, 236] width 174 height 24
click at [499, 76] on div "Select a subscription" at bounding box center [461, 93] width 386 height 46
click at [500, 86] on div at bounding box center [448, 92] width 321 height 13
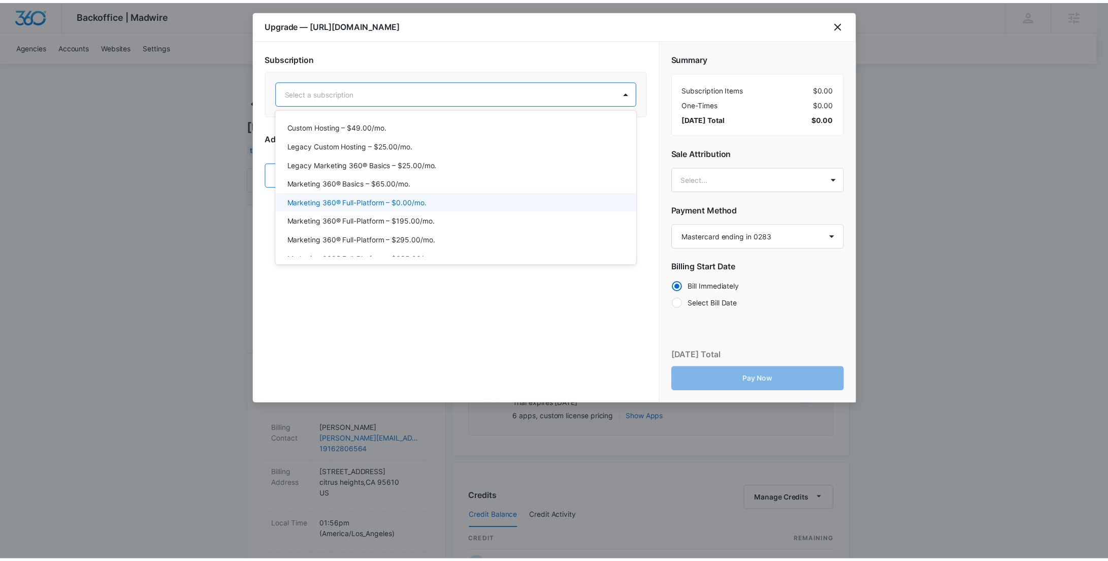
scroll to position [39, 0]
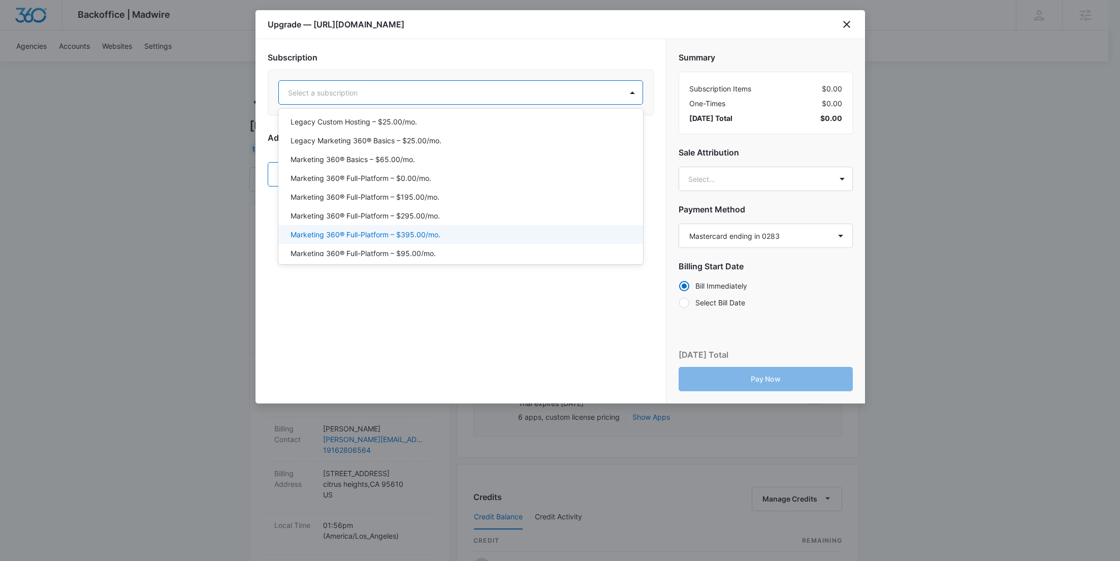
drag, startPoint x: 489, startPoint y: 232, endPoint x: 341, endPoint y: 165, distance: 163.0
click at [489, 232] on div "Marketing 360® Full-Platform – $395.00/mo." at bounding box center [460, 234] width 338 height 11
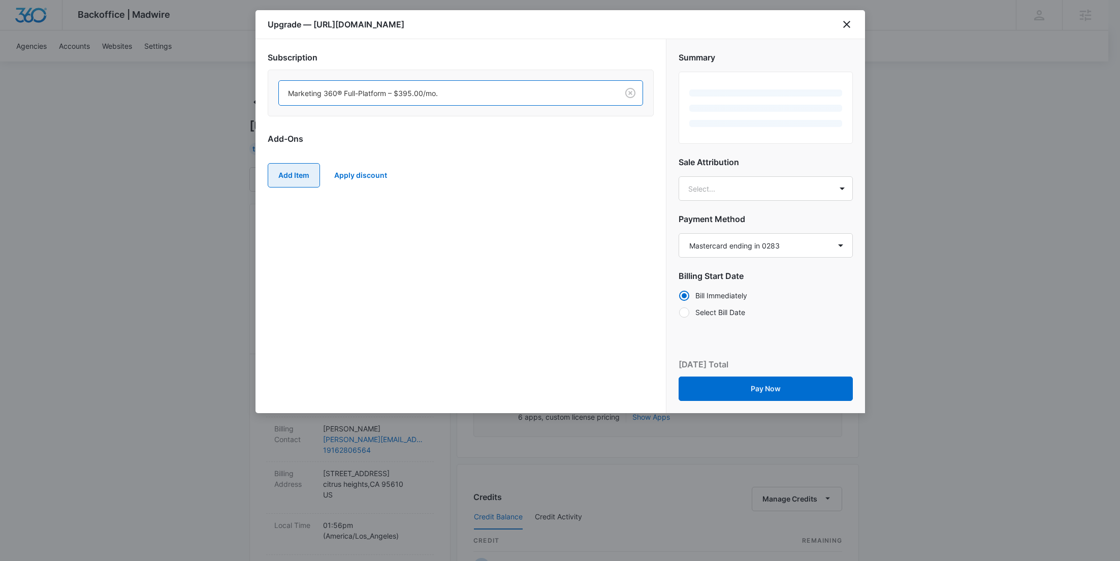
click at [301, 165] on button "Add Item" at bounding box center [294, 175] width 52 height 24
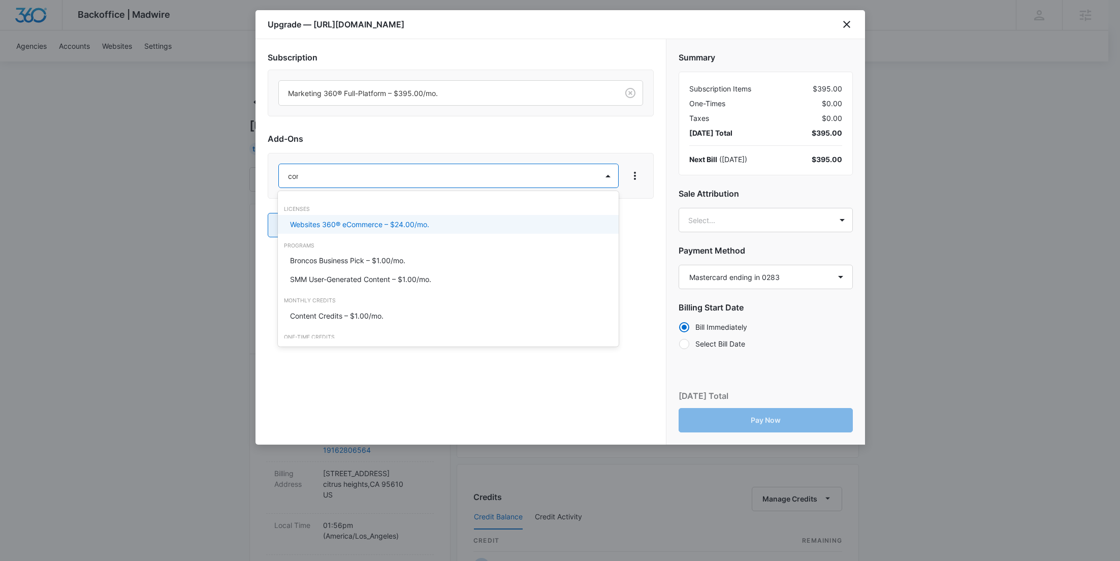
type input "cont"
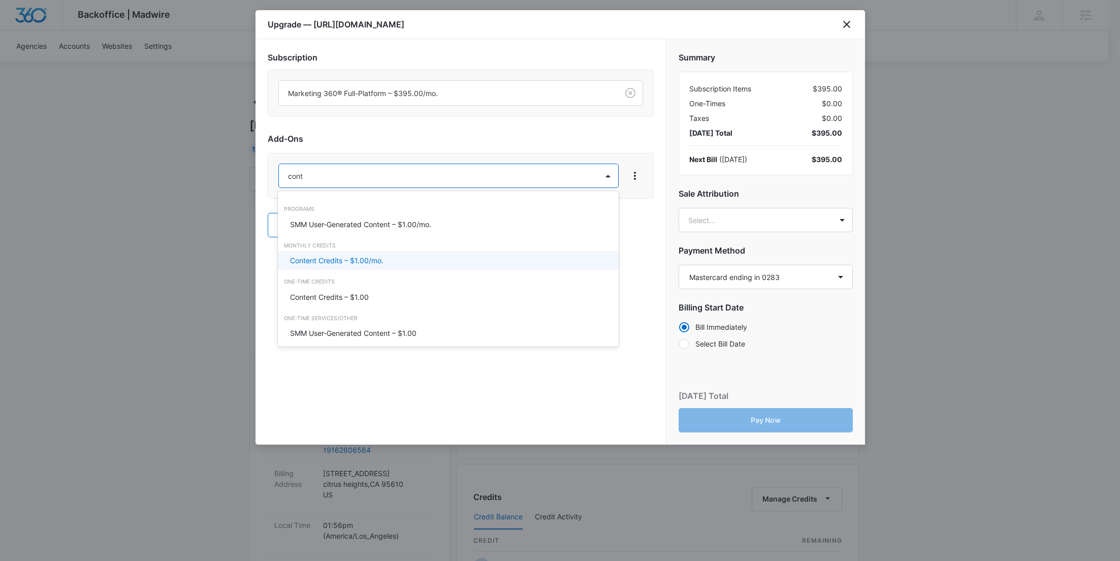
click at [319, 257] on p "Content Credits – $1.00/mo." at bounding box center [336, 260] width 93 height 11
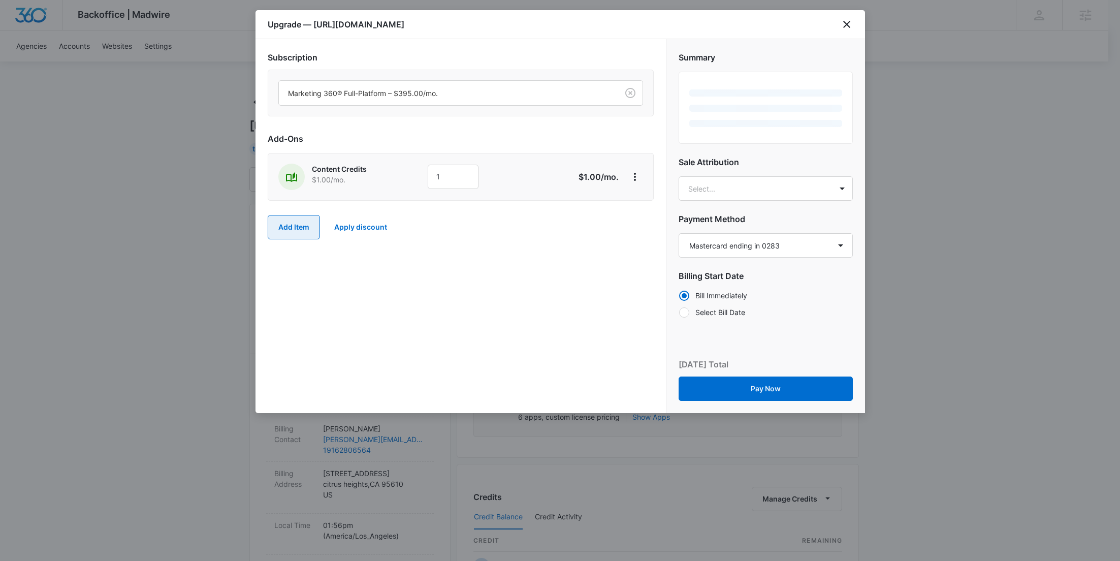
click at [296, 221] on button "Add Item" at bounding box center [294, 227] width 52 height 24
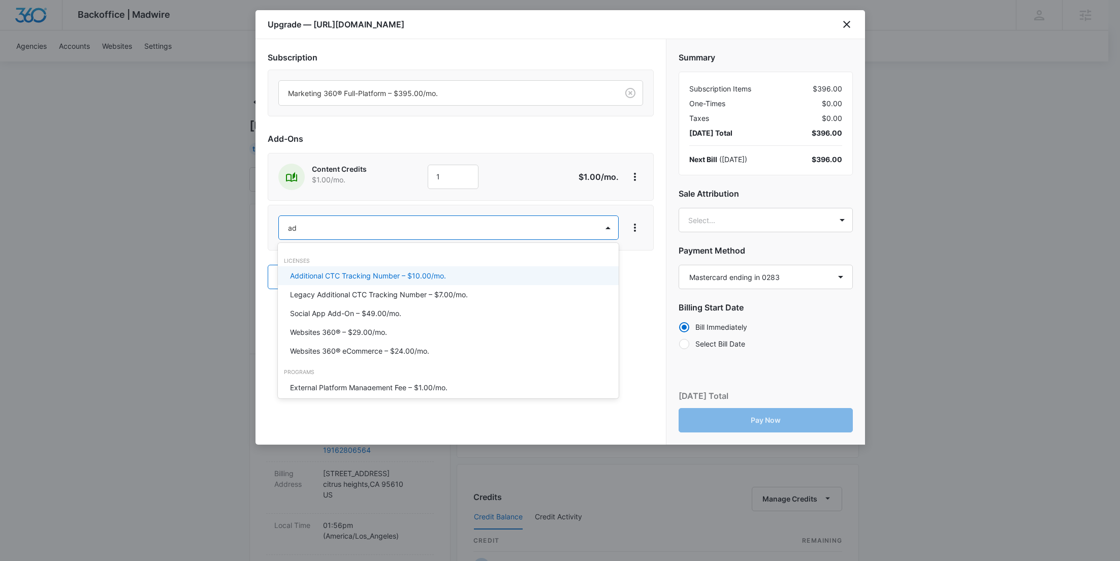
type input "ad c"
click at [317, 271] on p "Ad Credits – $1.00/mo." at bounding box center [328, 275] width 76 height 11
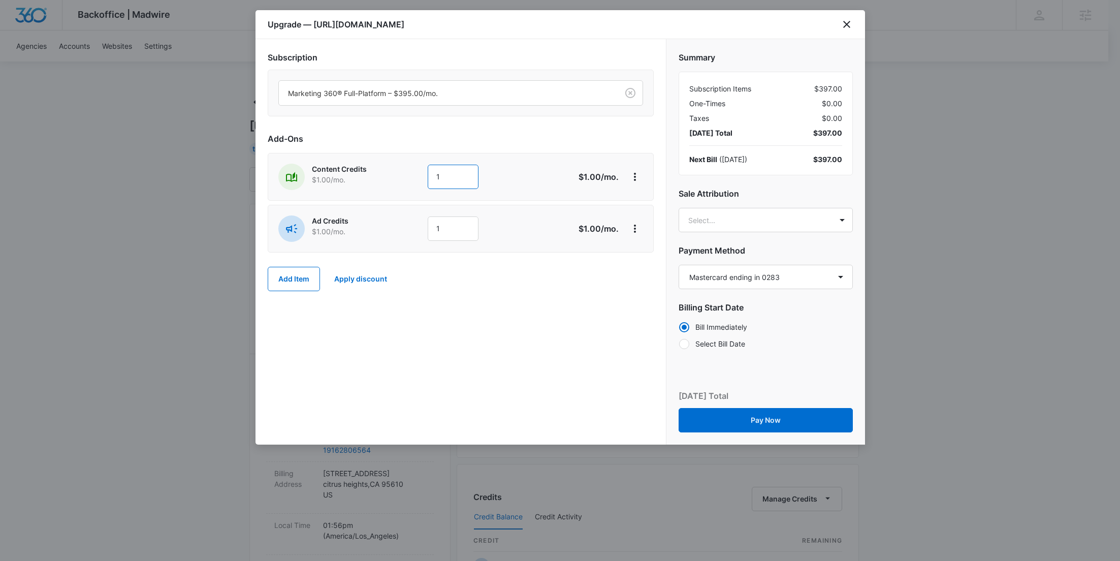
drag, startPoint x: 468, startPoint y: 179, endPoint x: 416, endPoint y: 179, distance: 52.3
click at [418, 179] on div "Content Credits $1.00 /mo. 1" at bounding box center [424, 177] width 293 height 26
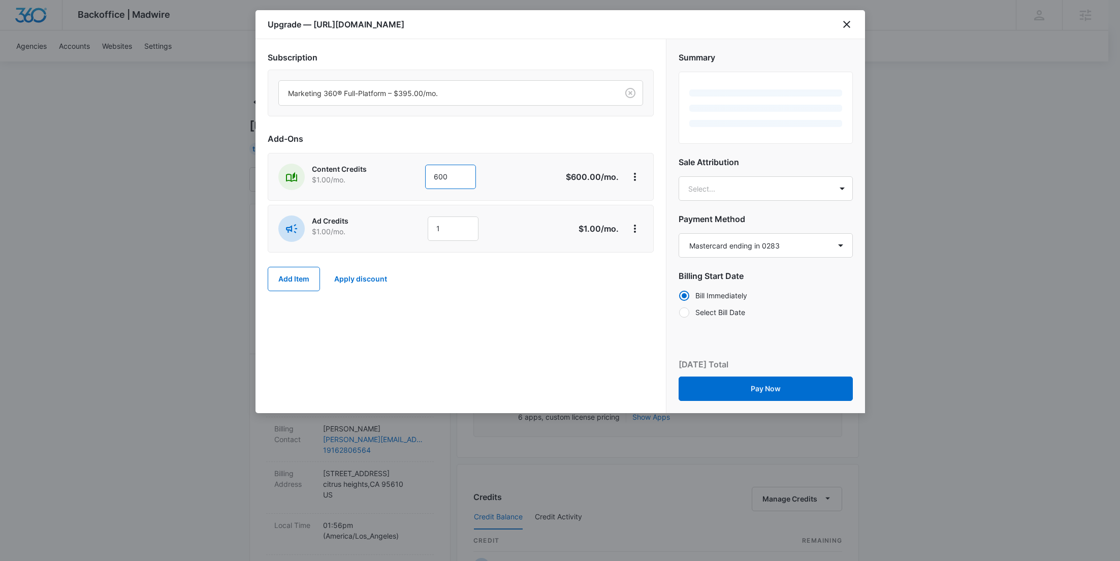
type input "600"
drag, startPoint x: 411, startPoint y: 184, endPoint x: 454, endPoint y: 224, distance: 58.6
click at [411, 184] on div "Content Credits $1.00 /mo." at bounding box center [348, 177] width 141 height 26
drag, startPoint x: 453, startPoint y: 230, endPoint x: 363, endPoint y: 230, distance: 90.4
click at [363, 230] on div "Ad Credits $1.00 /mo. 1" at bounding box center [424, 228] width 293 height 26
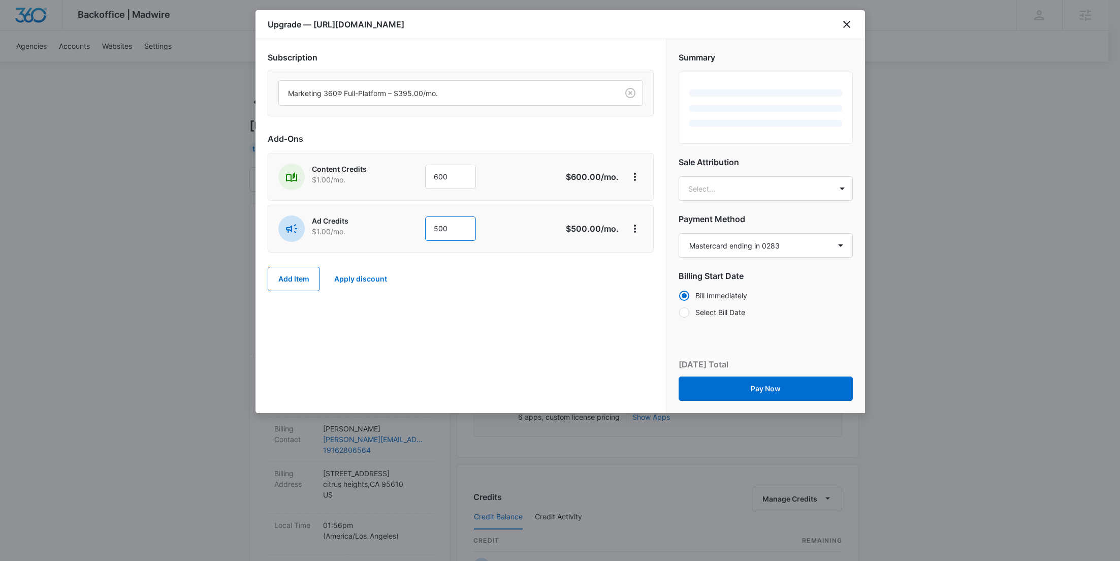
type input "500"
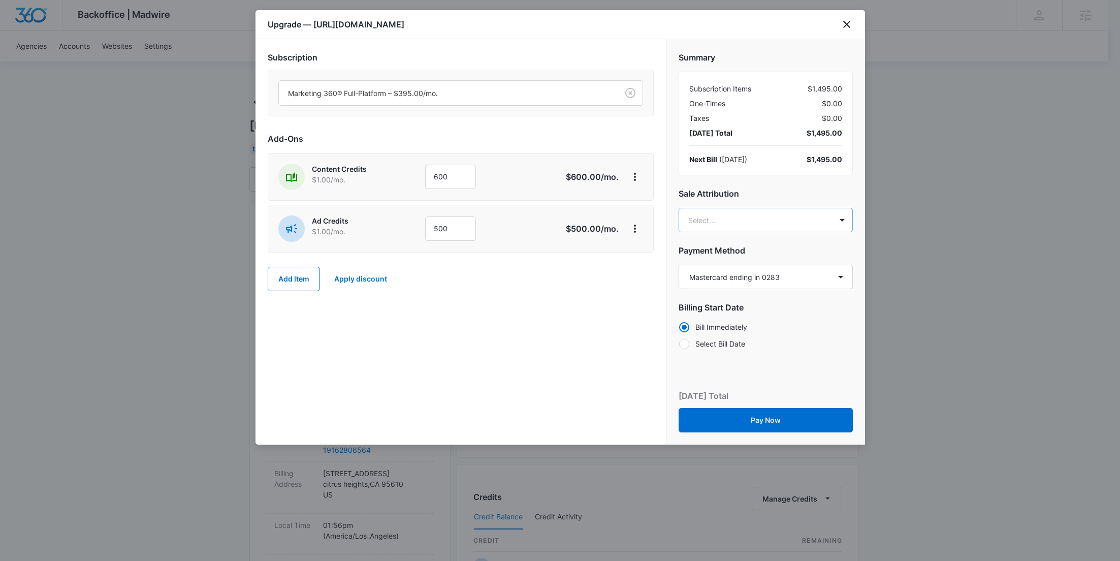
click at [729, 218] on body "Backoffice | Madwire Apps Settings RY Rochelle Young rochelle.young@madwire.com…" at bounding box center [560, 519] width 1120 height 1039
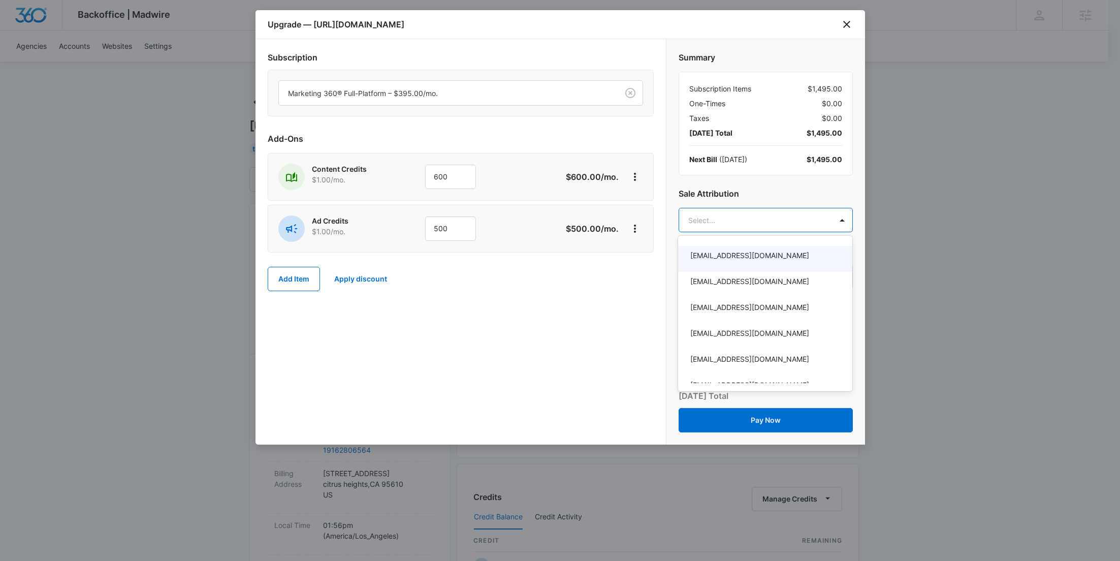
paste input "Deeney"
type input "Deeney"
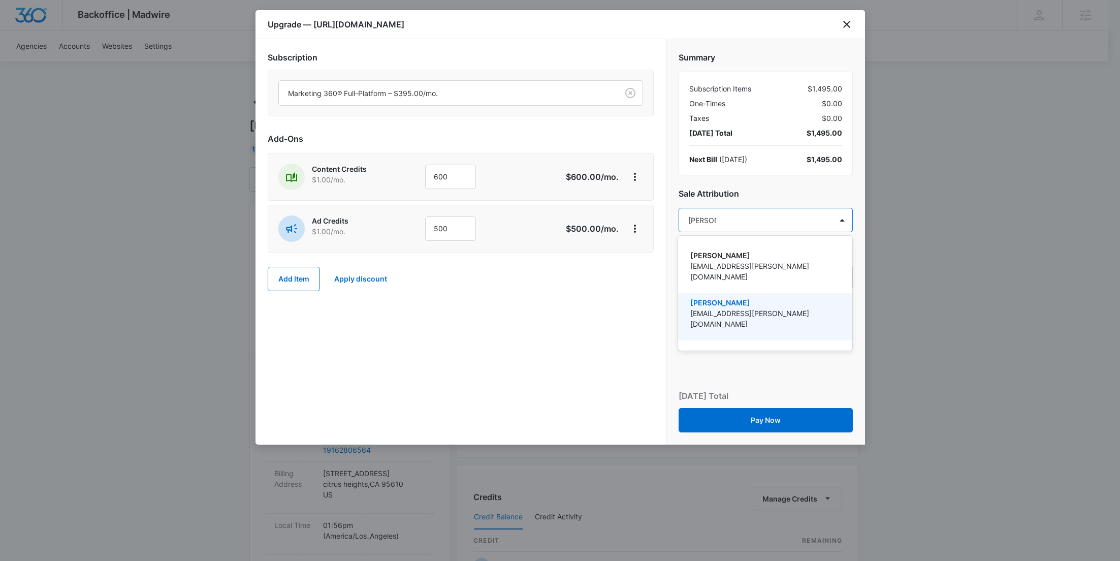
click at [734, 308] on p "levi.deeney@madwire.com" at bounding box center [764, 318] width 148 height 21
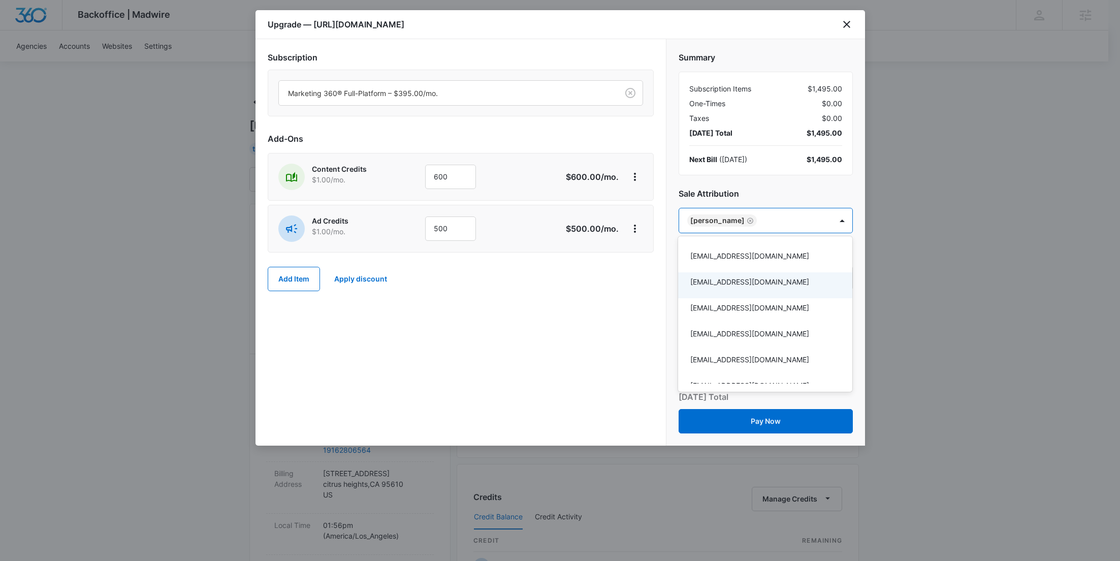
click at [552, 301] on div at bounding box center [560, 280] width 1120 height 561
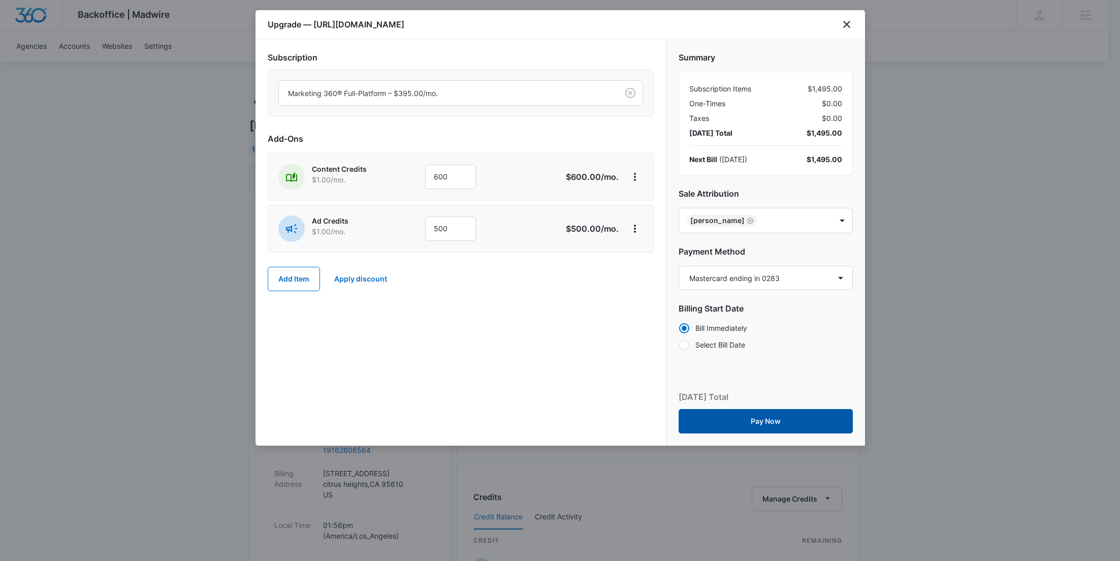
click at [779, 418] on button "Pay Now" at bounding box center [766, 421] width 174 height 24
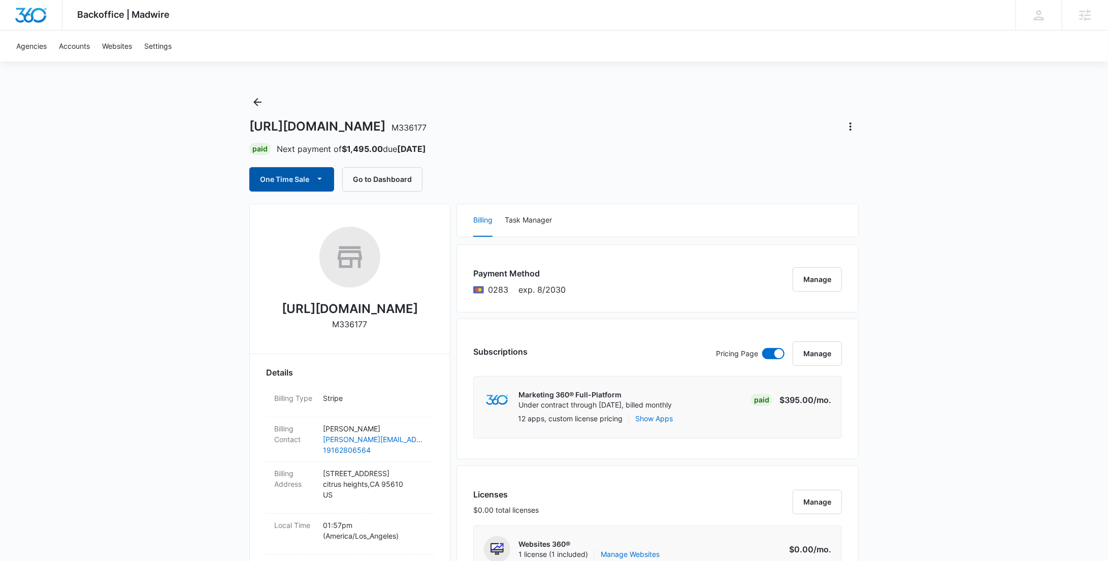
drag, startPoint x: 292, startPoint y: 174, endPoint x: 295, endPoint y: 181, distance: 7.1
click at [292, 174] on button "One Time Sale" at bounding box center [291, 179] width 85 height 24
click at [301, 211] on div "Run One-Time Payment" at bounding box center [320, 213] width 117 height 11
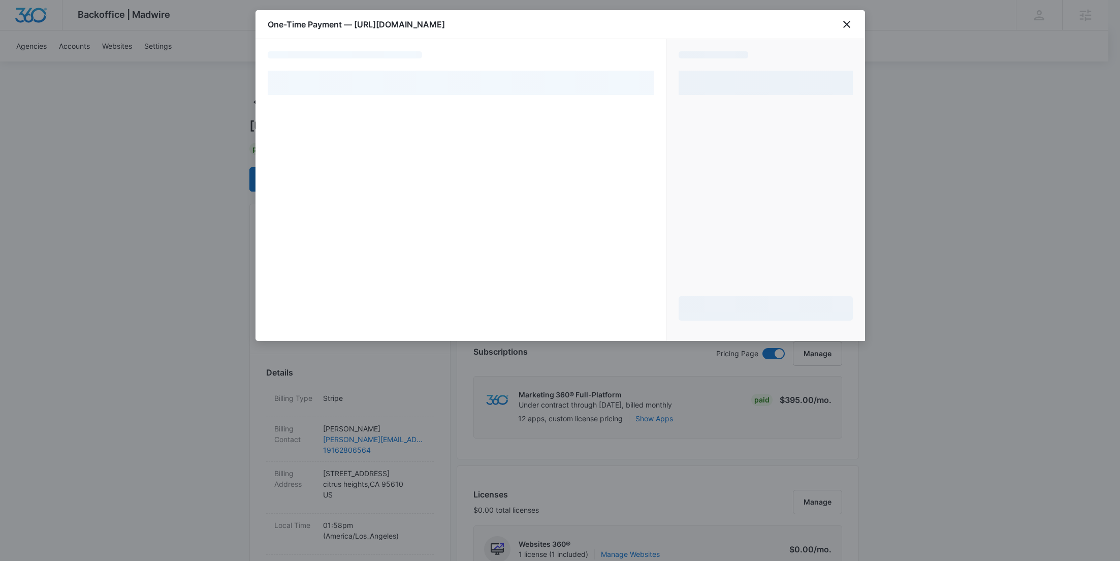
select select "pm_1RvP99A4n8RTgNjUivijxoQE"
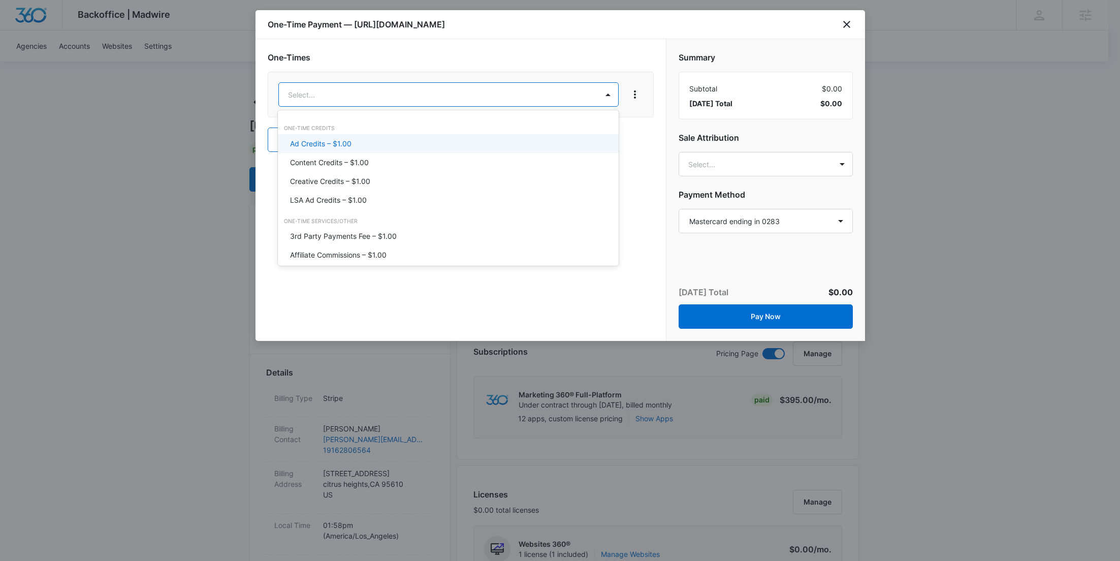
click at [383, 139] on div "Ad Credits – $1.00" at bounding box center [447, 143] width 314 height 11
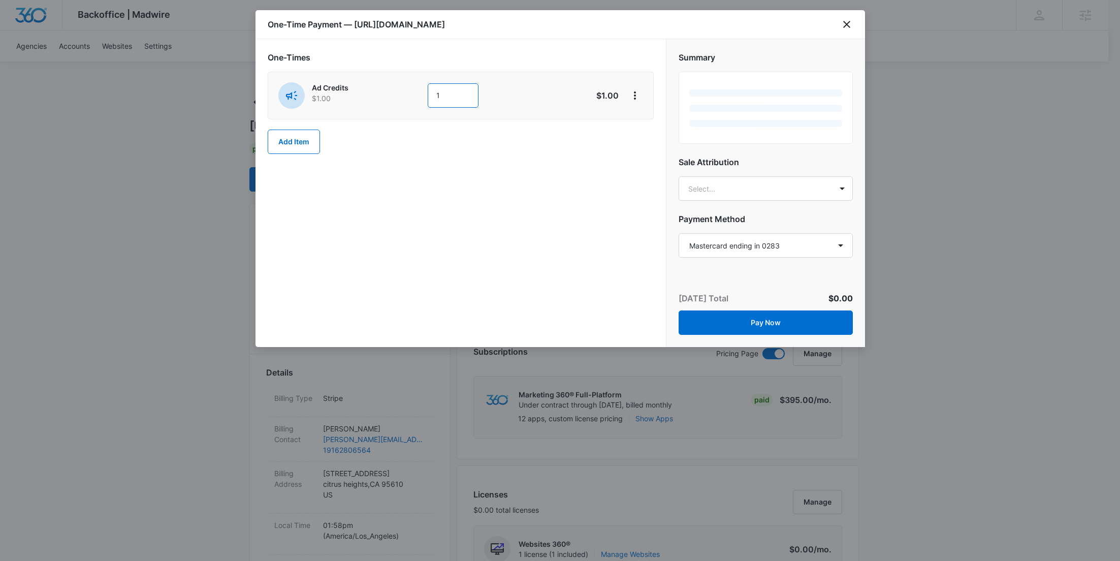
drag, startPoint x: 411, startPoint y: 94, endPoint x: 393, endPoint y: 93, distance: 17.8
click at [393, 93] on div "Ad Credits $1.00 1" at bounding box center [424, 95] width 293 height 26
type input "500"
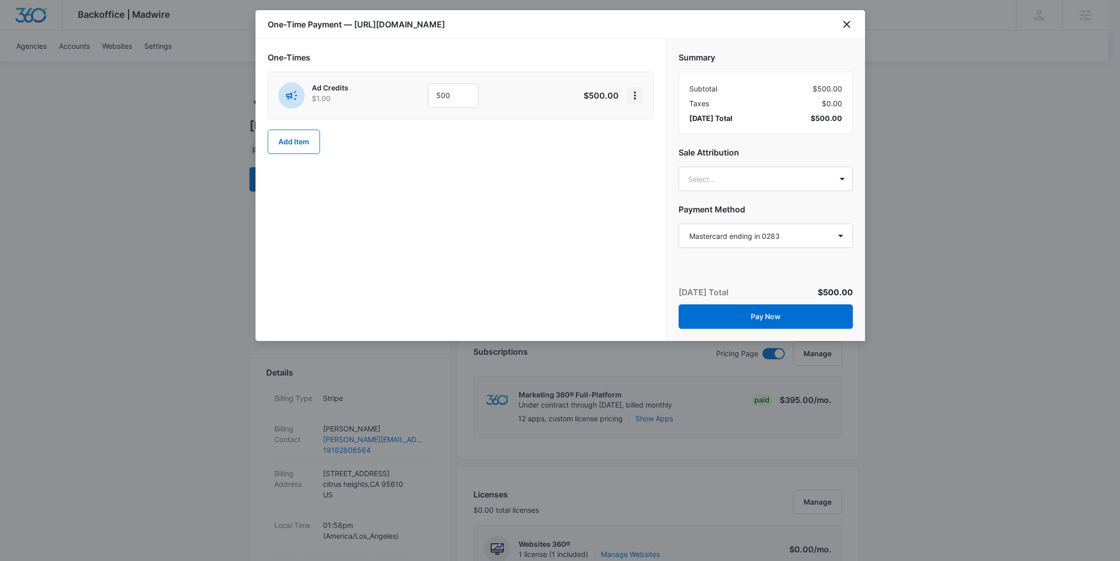
click at [634, 97] on icon "View More" at bounding box center [635, 95] width 12 height 12
click at [647, 118] on button "Add Discount" at bounding box center [667, 123] width 81 height 15
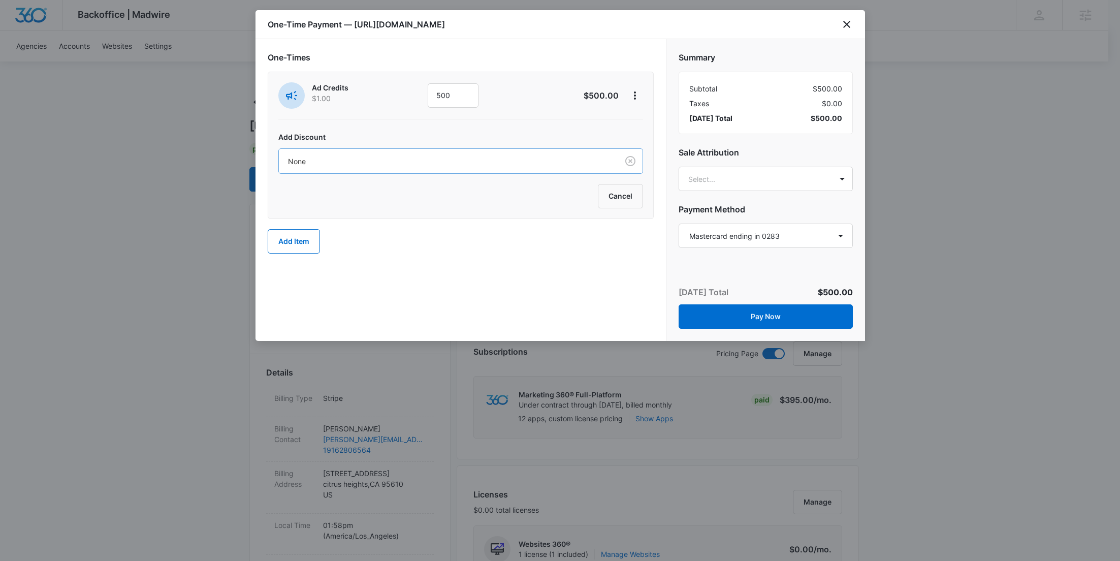
click at [531, 165] on div at bounding box center [446, 161] width 317 height 13
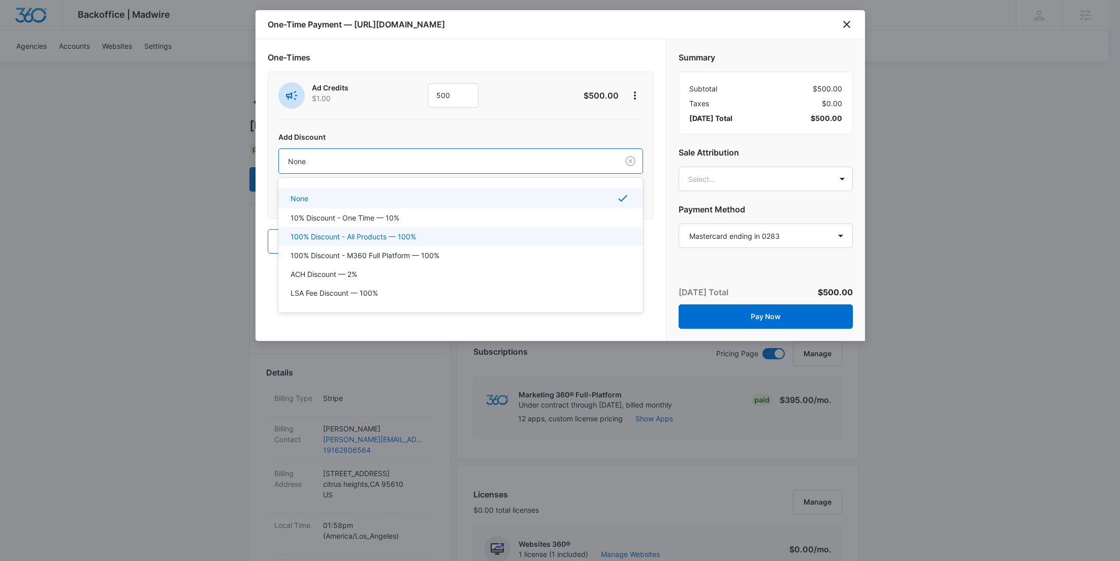
click at [435, 231] on div "100% Discount - All Products — 100%" at bounding box center [460, 236] width 338 height 11
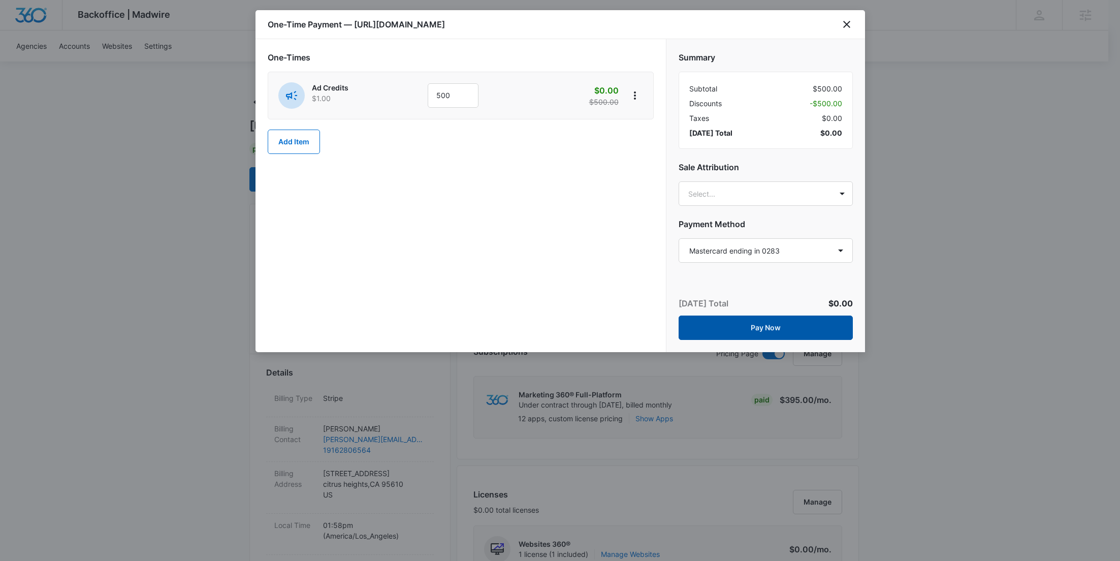
click at [760, 329] on button "Pay Now" at bounding box center [766, 327] width 174 height 24
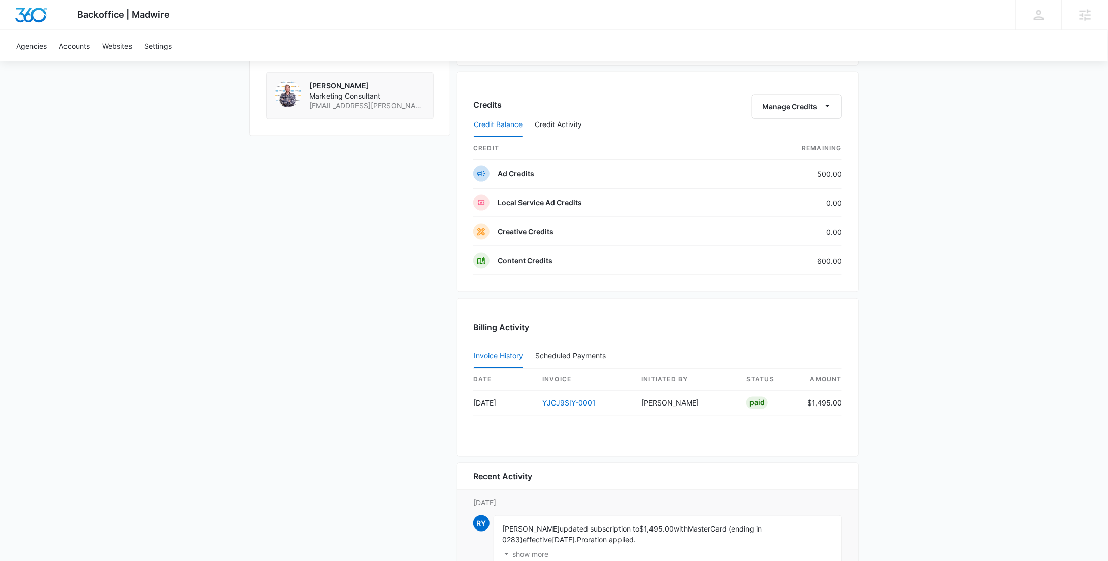
scroll to position [939, 0]
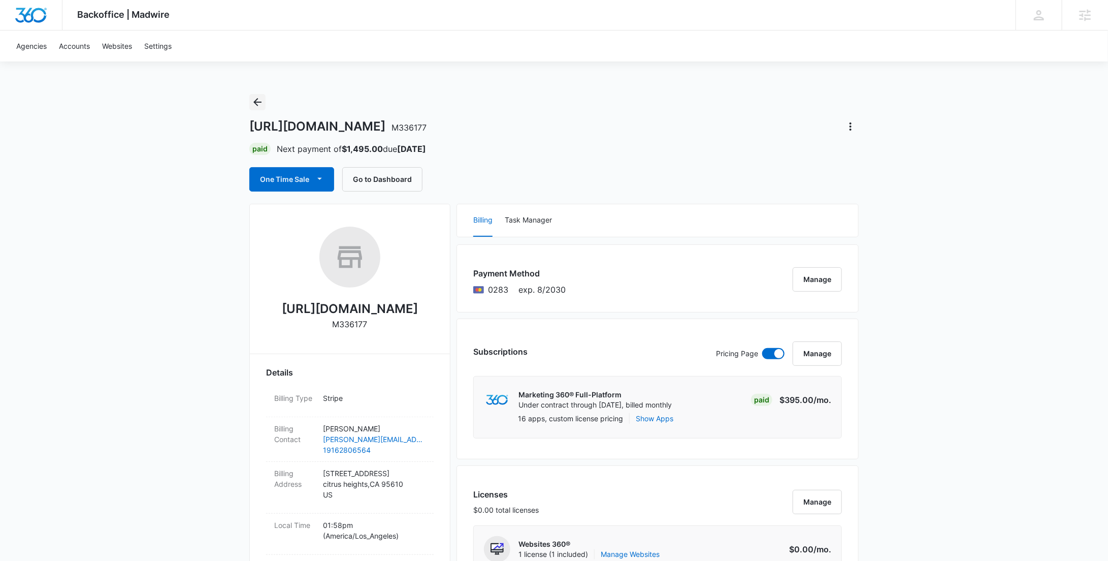
click at [262, 101] on icon "Back" at bounding box center [257, 102] width 12 height 12
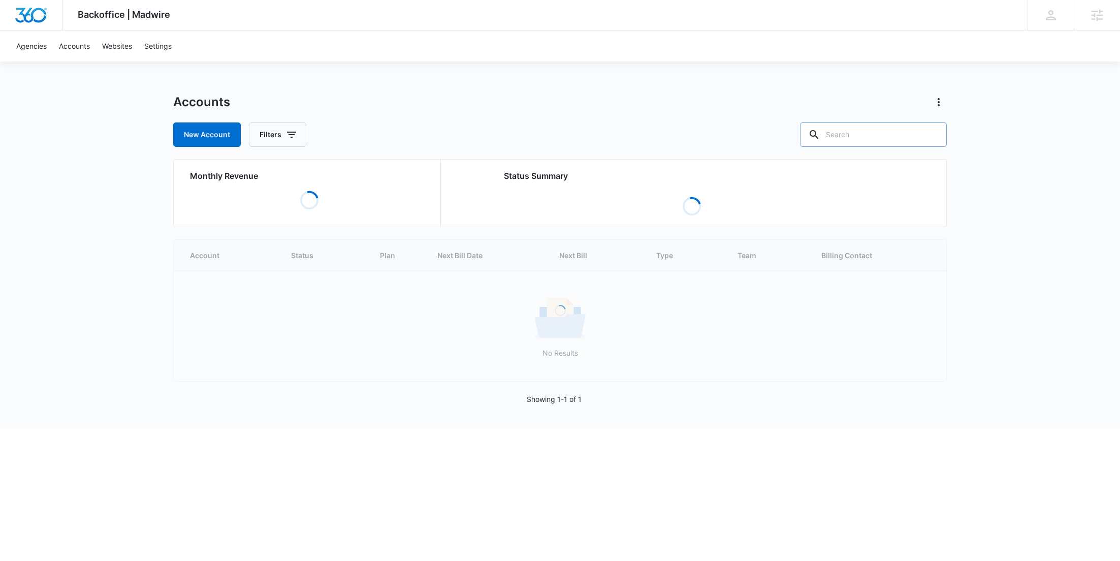
click at [885, 135] on input "text" at bounding box center [873, 134] width 147 height 24
paste input "M336303"
type input "M336303"
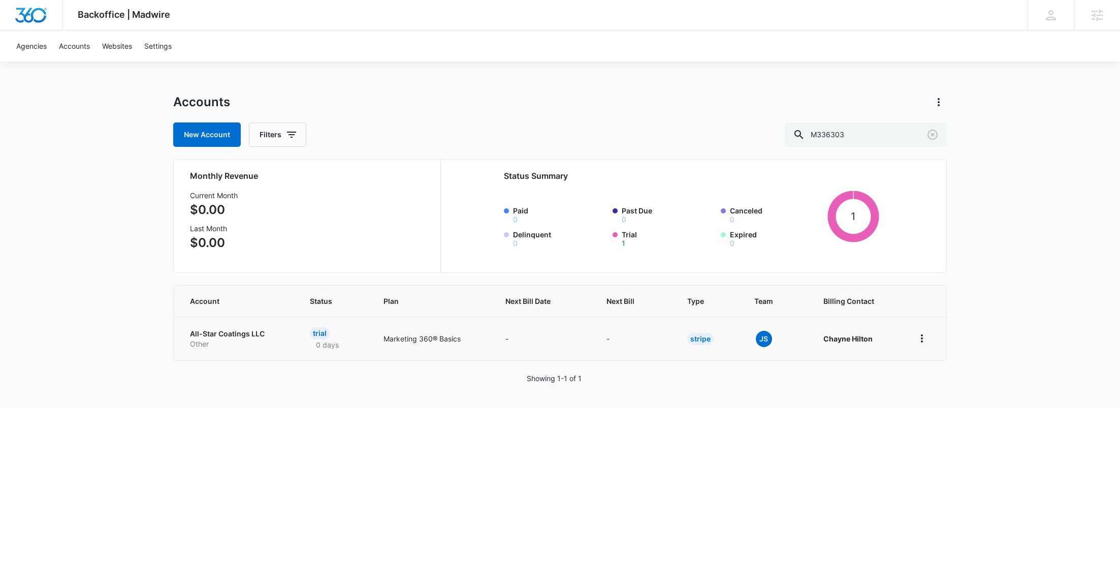
click at [241, 334] on p "All-Star Coatings LLC" at bounding box center [238, 334] width 96 height 10
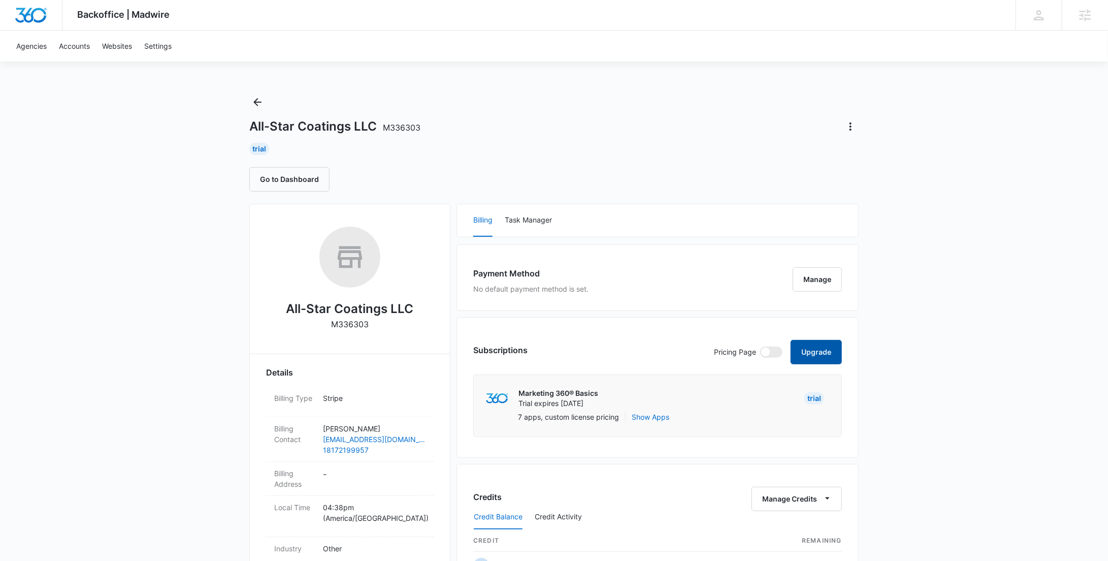
click at [808, 340] on button "Upgrade" at bounding box center [816, 352] width 51 height 24
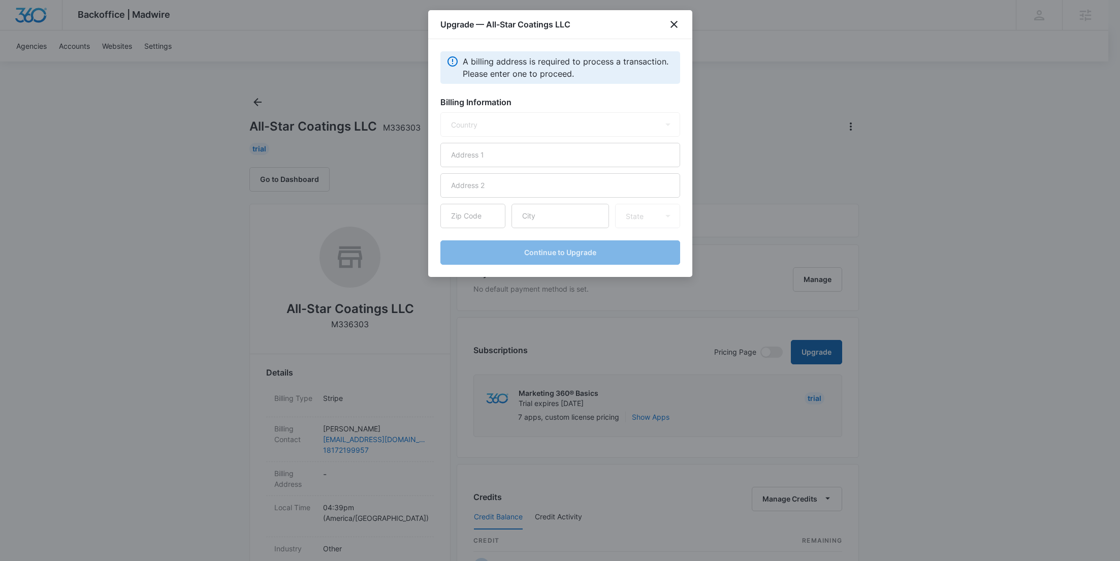
select select "US"
click at [514, 153] on input "text" at bounding box center [560, 155] width 240 height 24
paste input "[STREET_ADDRESS]"
type input "[STREET_ADDRESS]"
click at [578, 228] on form "Country [GEOGRAPHIC_DATA] [GEOGRAPHIC_DATA] [GEOGRAPHIC_DATA] [GEOGRAPHIC_DATA]…" at bounding box center [560, 188] width 240 height 152
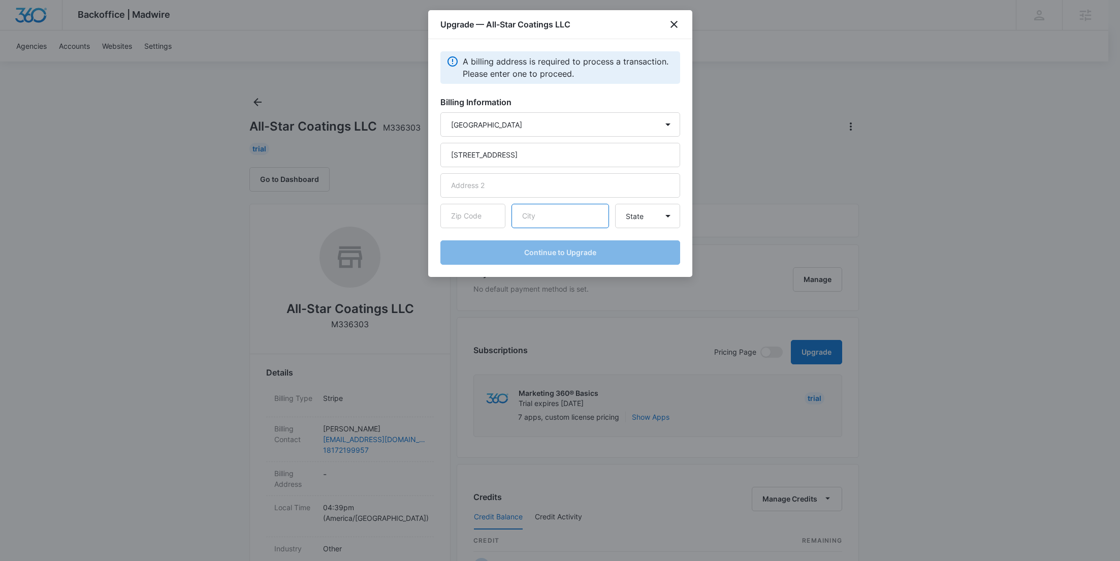
click at [576, 225] on input "text" at bounding box center [561, 216] width 98 height 24
paste input "Granbury"
type input "Granbury"
click at [473, 223] on input "text" at bounding box center [472, 216] width 65 height 24
paste input "76049"
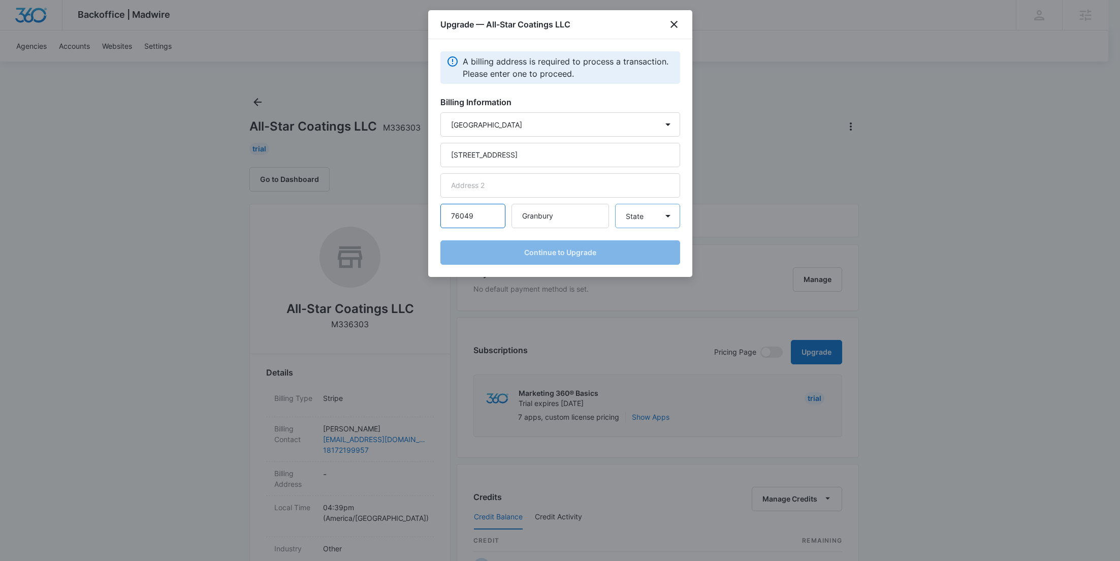
type input "76049"
click at [651, 220] on select "State Alaska Alabama Arkansas American Samoa Arizona California Colorado Connec…" at bounding box center [647, 216] width 65 height 24
select select "TX"
click at [615, 204] on select "State Alaska Alabama Arkansas American Samoa Arizona California Colorado Connec…" at bounding box center [647, 216] width 65 height 24
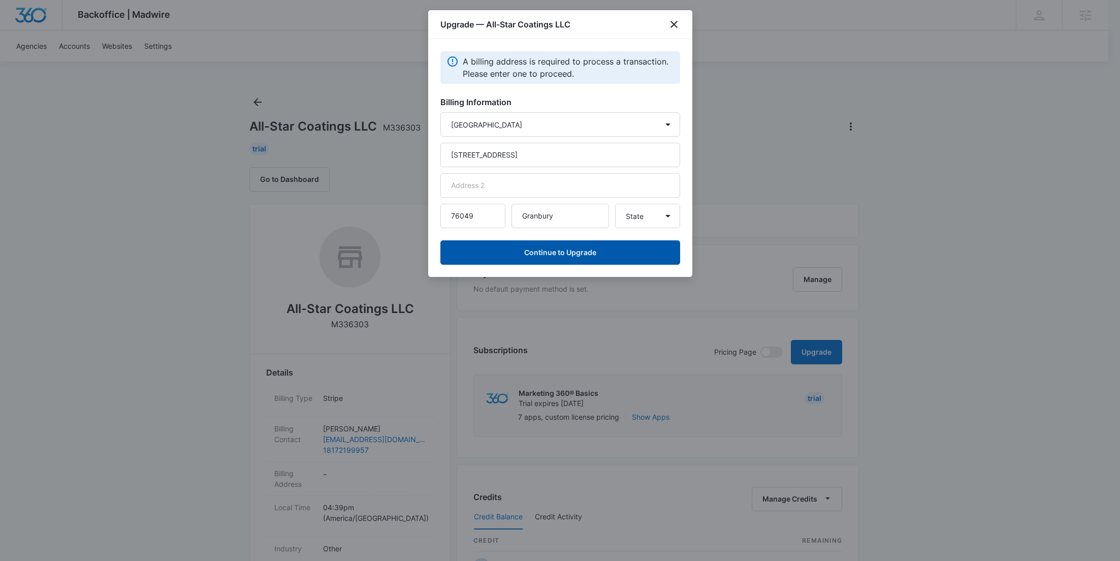
click at [587, 255] on button "Continue to Upgrade" at bounding box center [560, 252] width 240 height 24
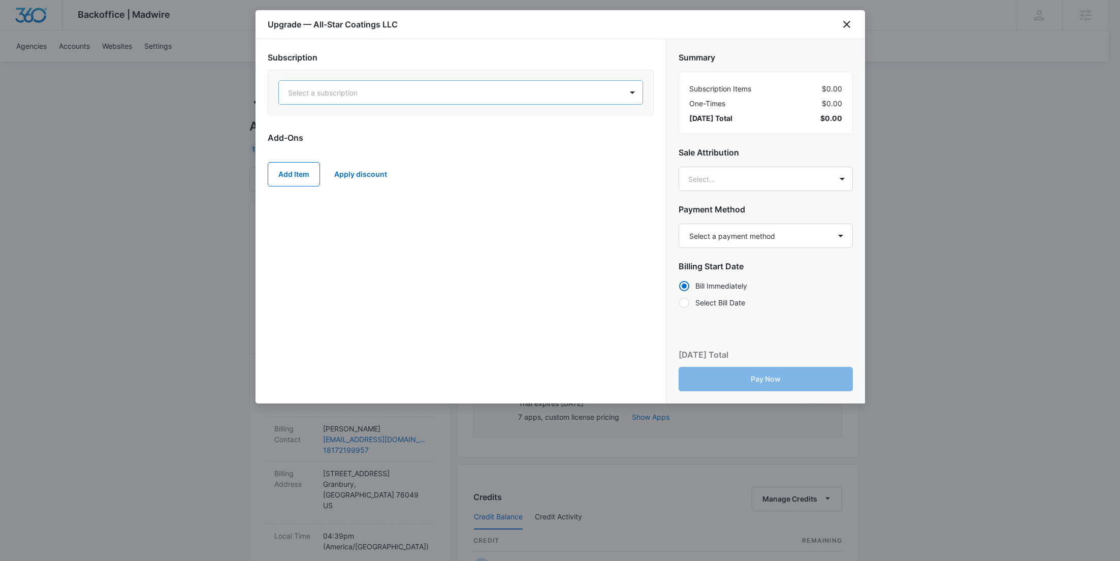
click at [464, 82] on div "Select a subscription" at bounding box center [450, 92] width 343 height 23
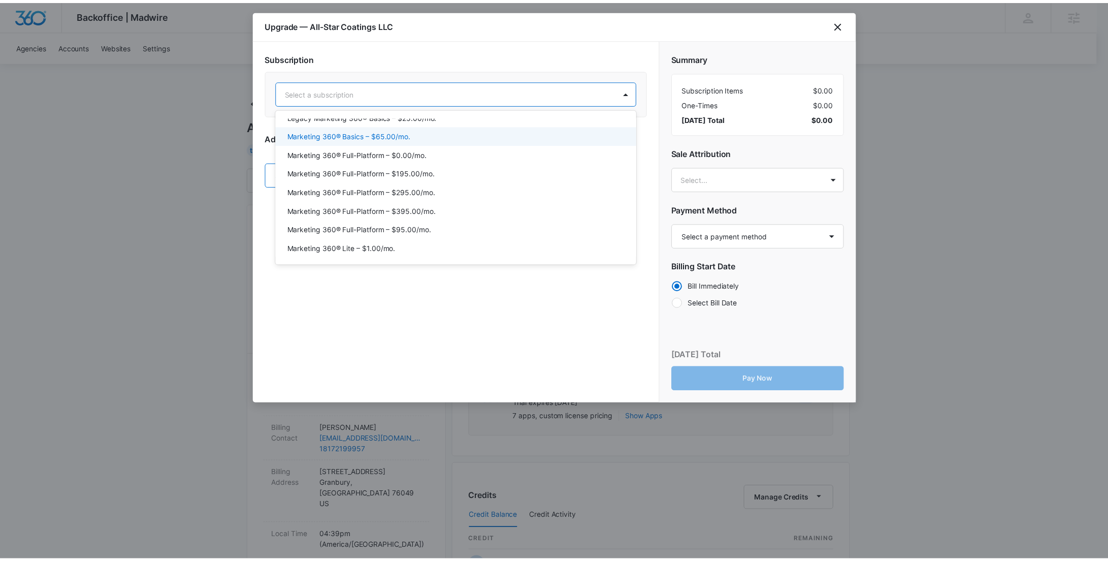
scroll to position [96, 0]
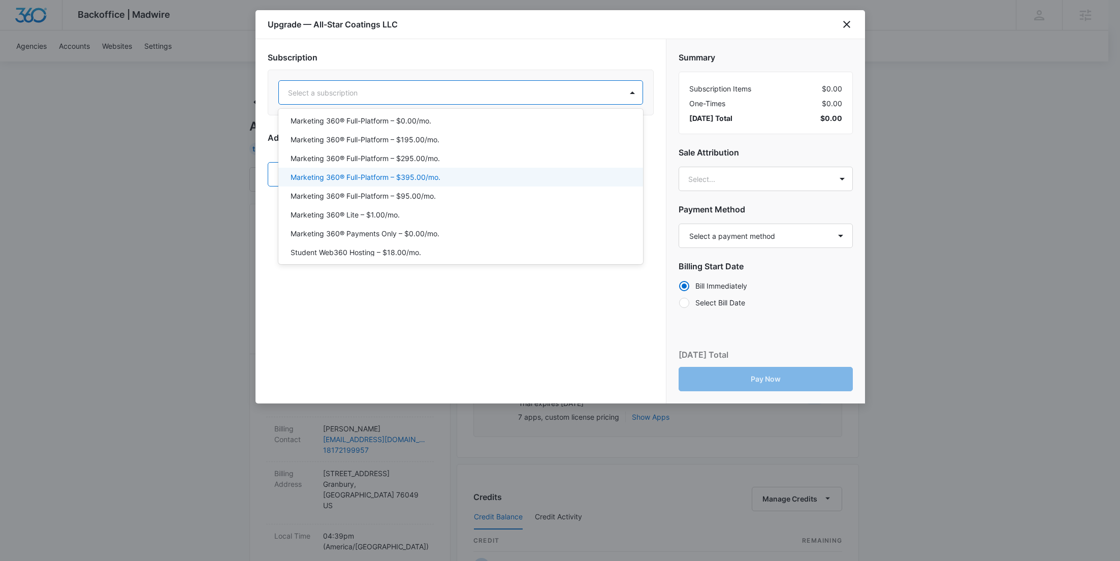
click at [455, 172] on div "Marketing 360® Full-Platform – $395.00/mo." at bounding box center [460, 177] width 338 height 11
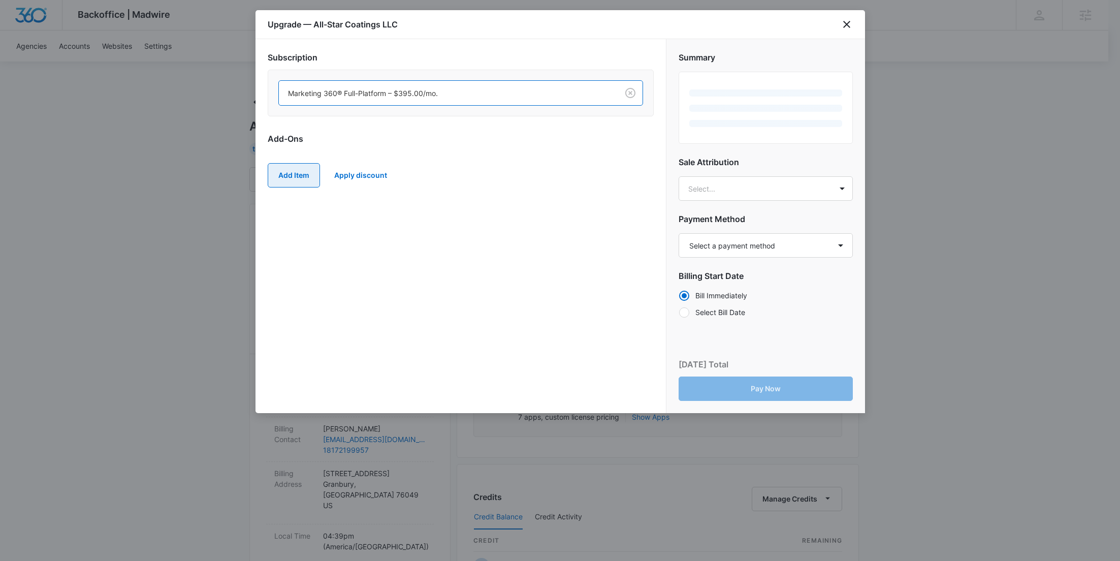
click at [279, 174] on button "Add Item" at bounding box center [294, 175] width 52 height 24
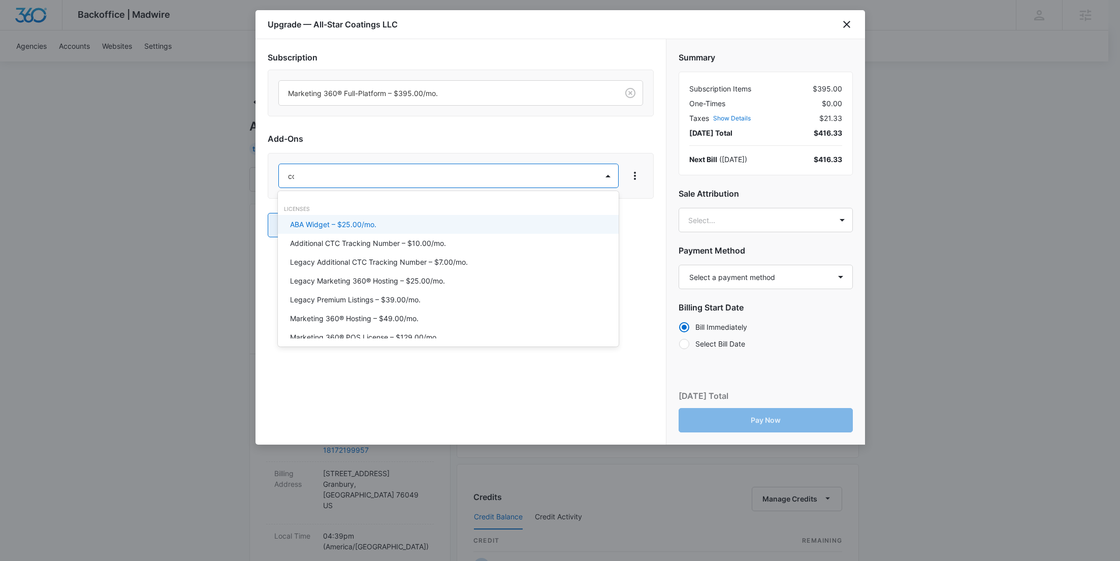
type input "cont"
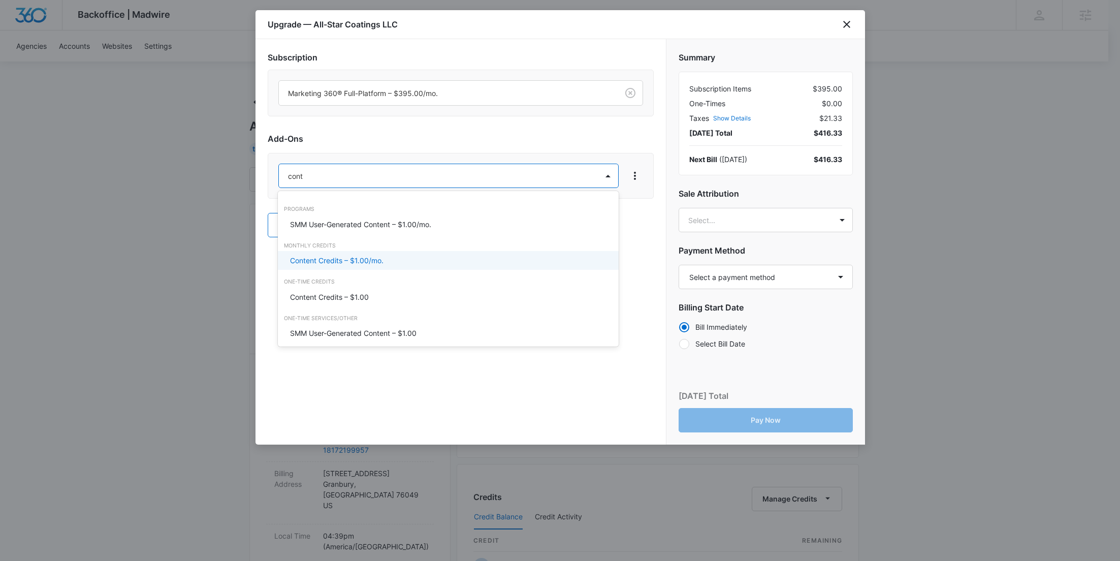
click at [323, 252] on div "Content Credits – $1.00/mo." at bounding box center [448, 260] width 341 height 19
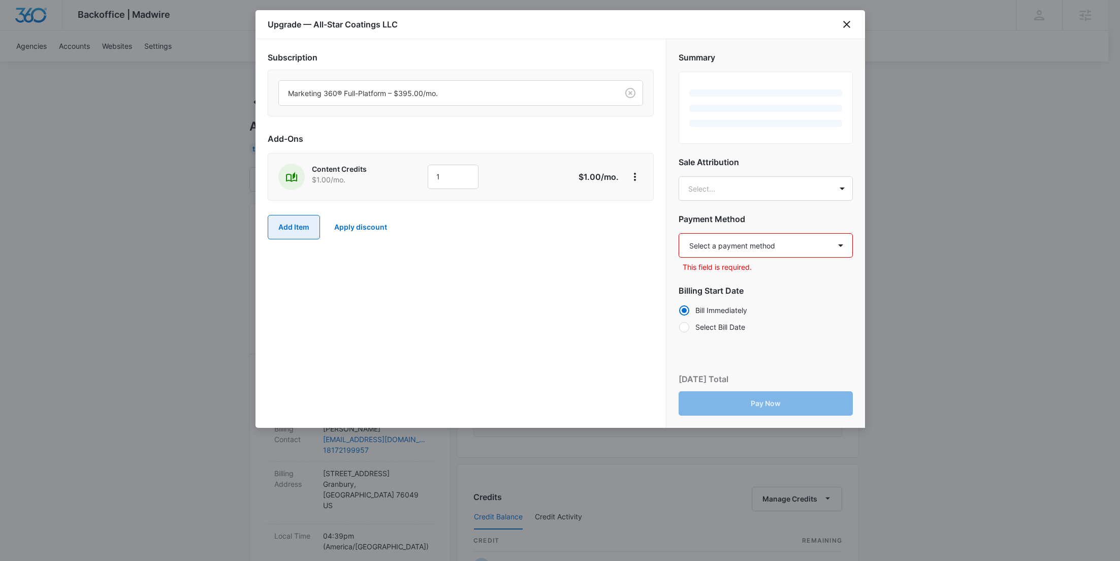
click at [301, 228] on button "Add Item" at bounding box center [294, 227] width 52 height 24
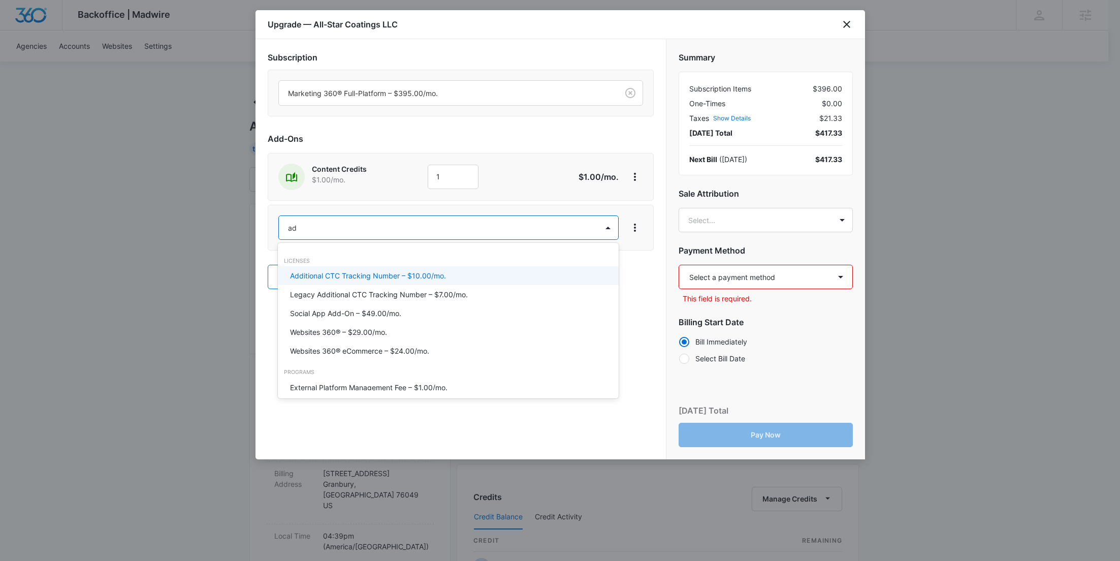
type input "ad c"
click at [313, 274] on p "Ad Credits – $1.00/mo." at bounding box center [328, 275] width 76 height 11
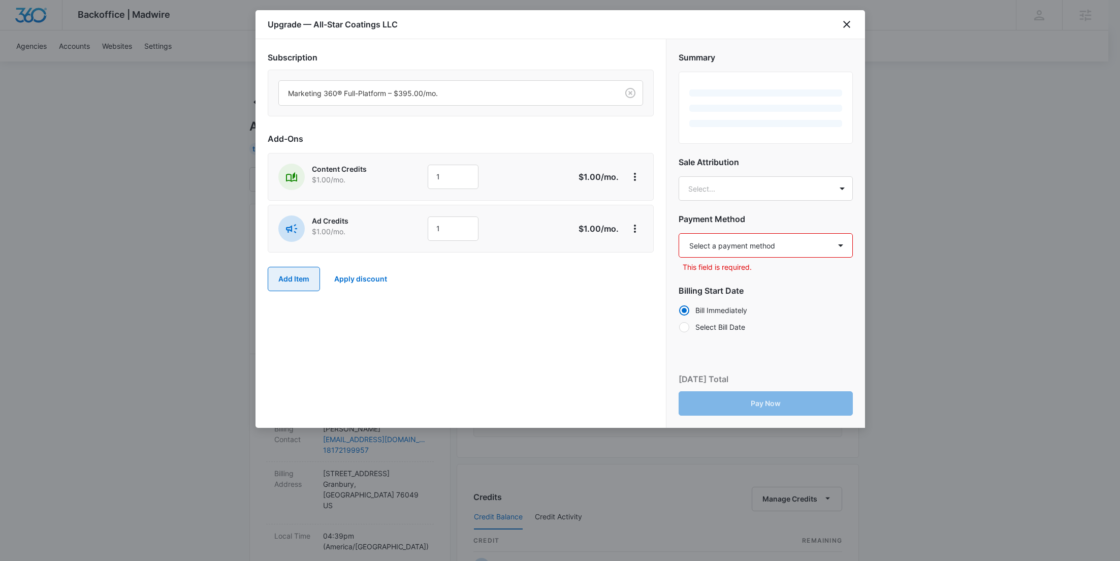
click at [310, 275] on button "Add Item" at bounding box center [294, 279] width 52 height 24
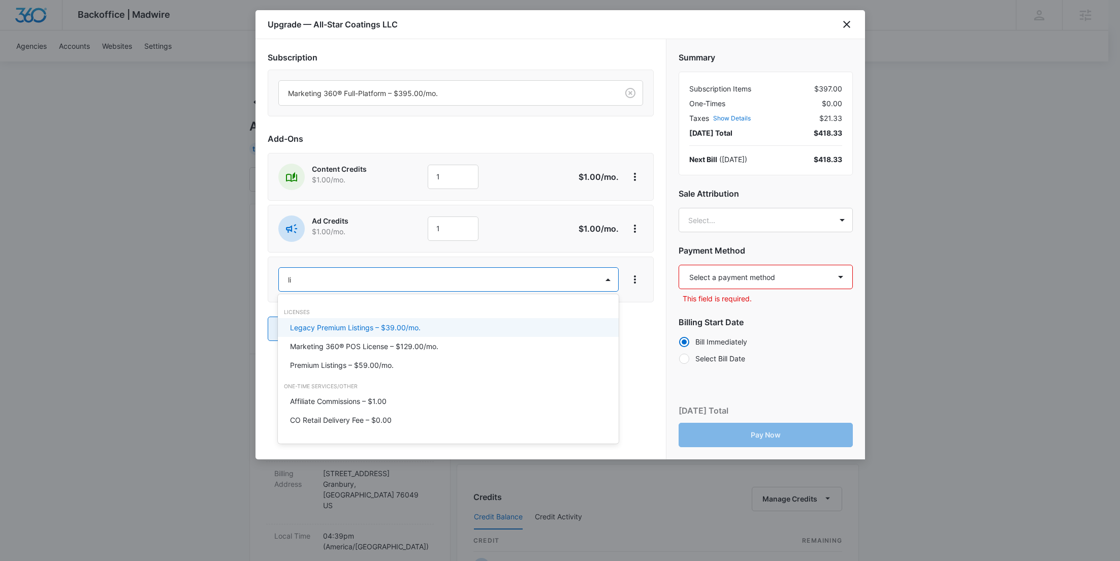
type input "lis"
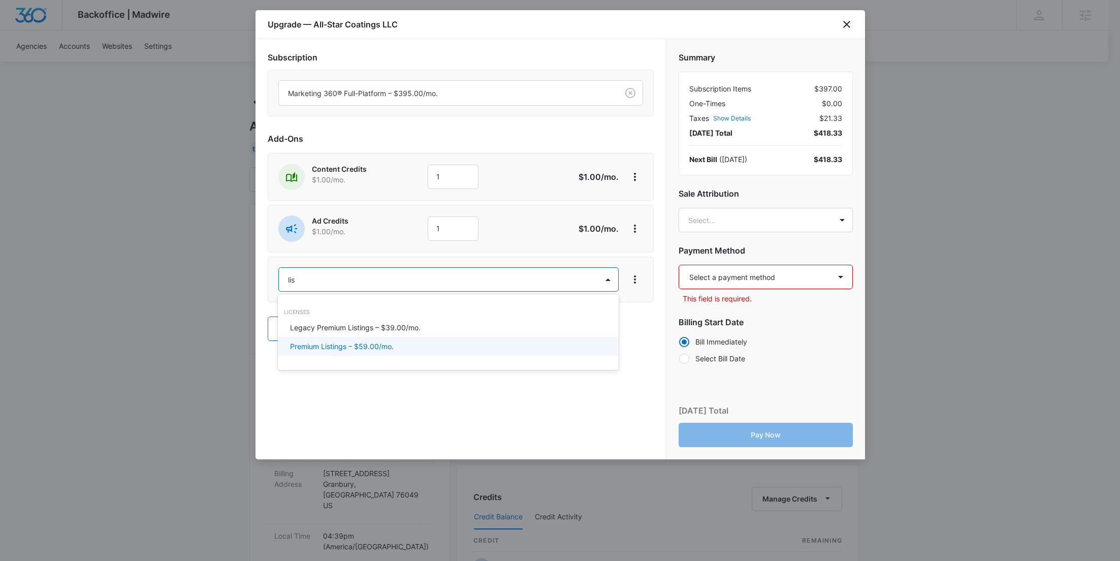
click at [332, 339] on div "Premium Listings – $59.00/mo." at bounding box center [448, 346] width 341 height 19
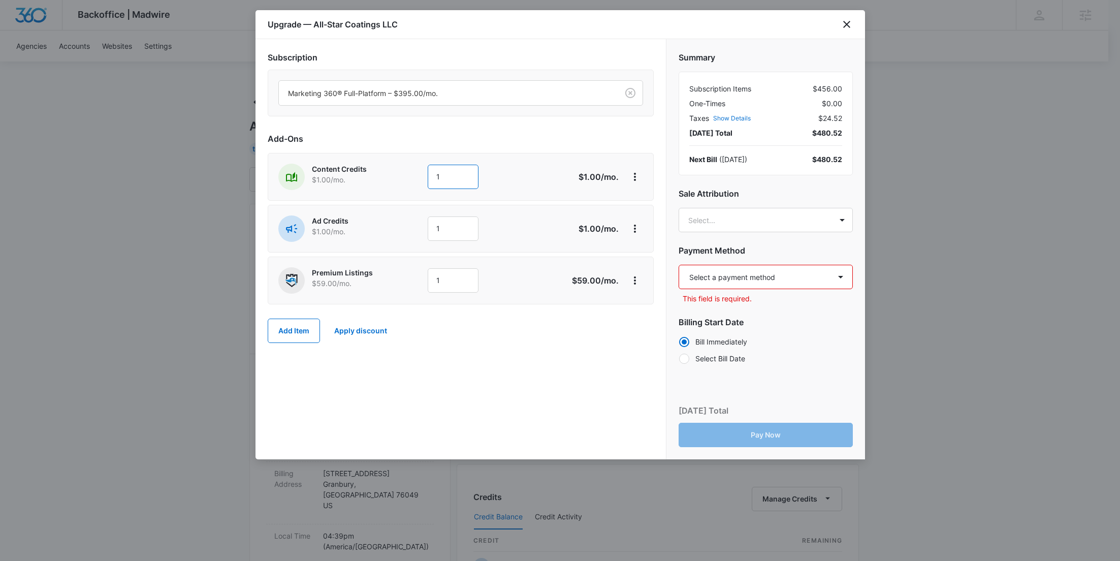
drag, startPoint x: 461, startPoint y: 181, endPoint x: 381, endPoint y: 178, distance: 79.8
click at [381, 178] on div "Content Credits $1.00 /mo. 1" at bounding box center [424, 177] width 293 height 26
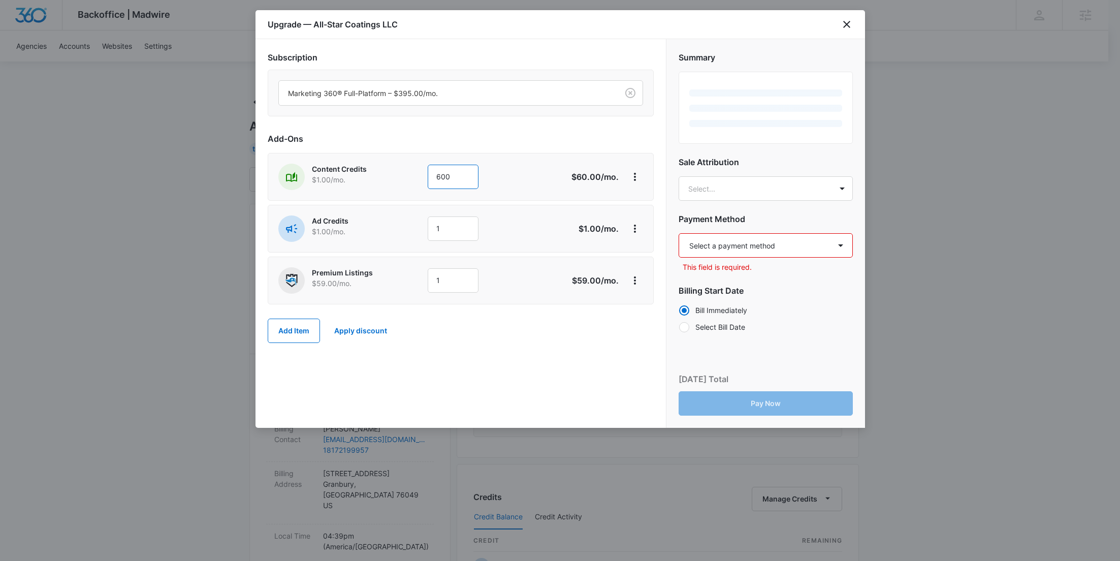
type input "600"
drag, startPoint x: 383, startPoint y: 182, endPoint x: 440, endPoint y: 212, distance: 64.8
click at [383, 181] on p "$1.00 /mo." at bounding box center [354, 179] width 85 height 11
drag, startPoint x: 454, startPoint y: 225, endPoint x: 392, endPoint y: 221, distance: 61.5
click at [392, 221] on div "Ad Credits $1.00 /mo. 1" at bounding box center [424, 228] width 293 height 26
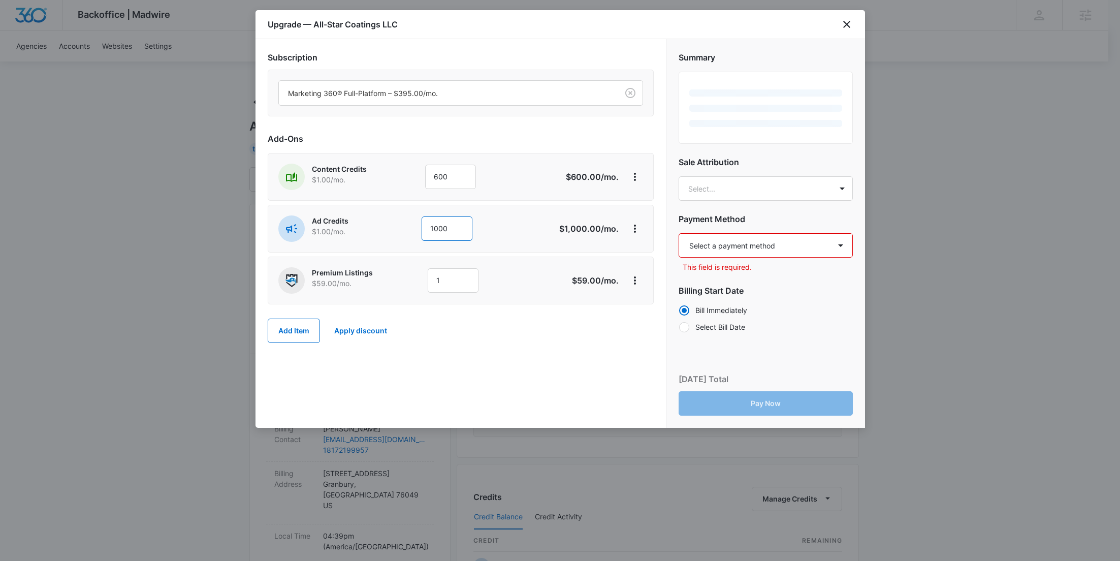
type input "1000"
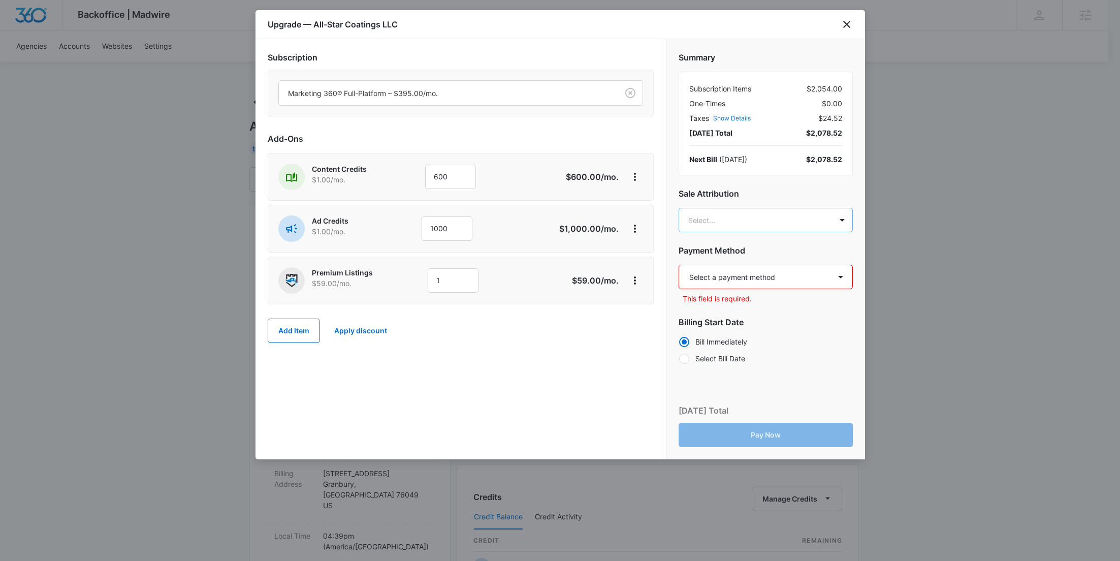
click at [754, 219] on body "Backoffice | Madwire Apps Settings RY Rochelle Young rochelle.young@madwire.com…" at bounding box center [560, 519] width 1120 height 1039
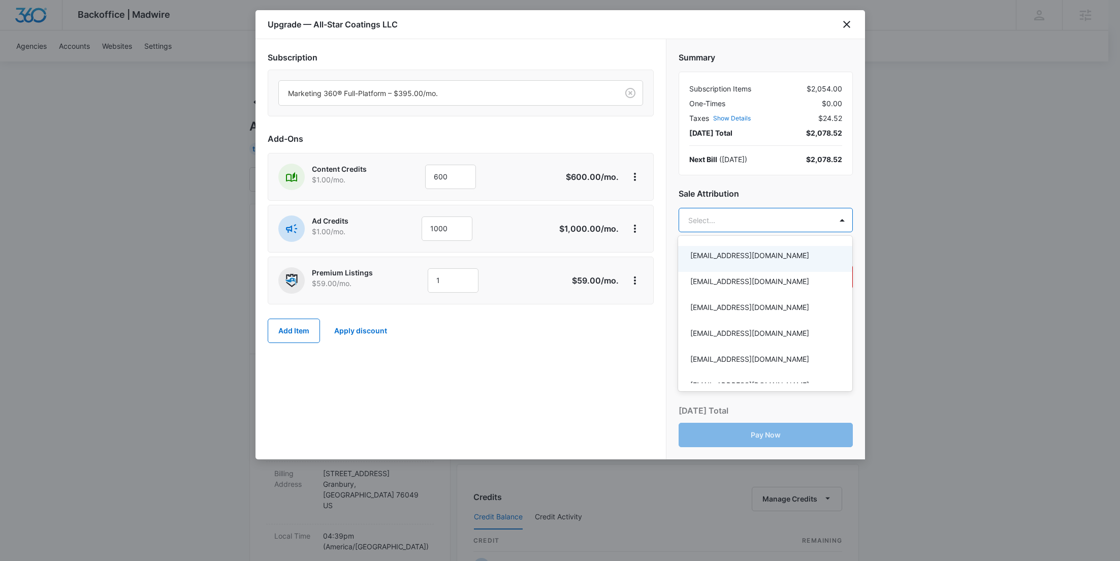
paste input "Savage"
type input "Savage"
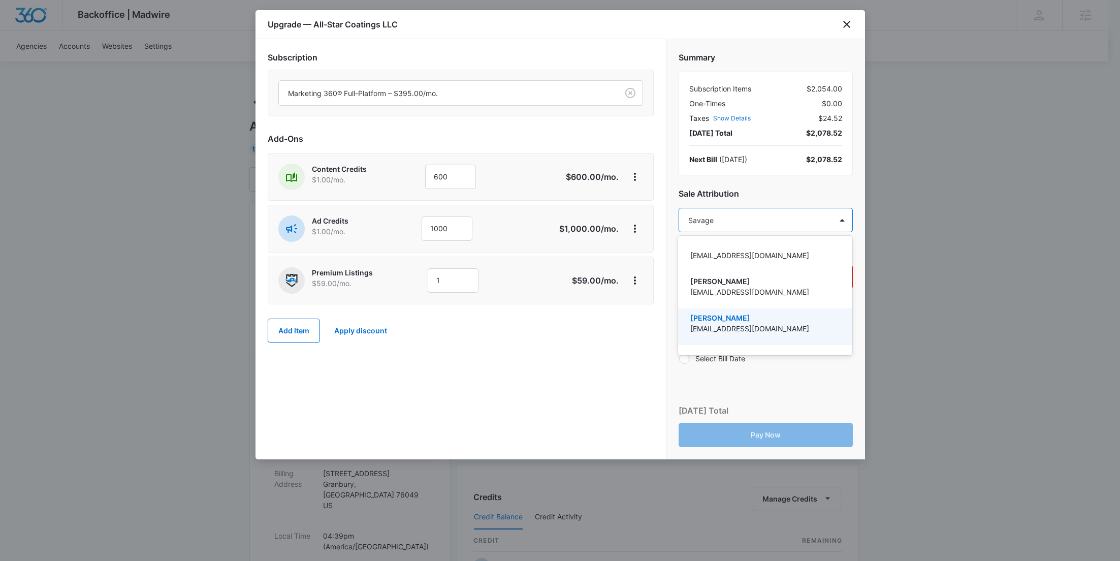
click at [748, 333] on p "jordan.savage@madwire.com" at bounding box center [764, 328] width 148 height 11
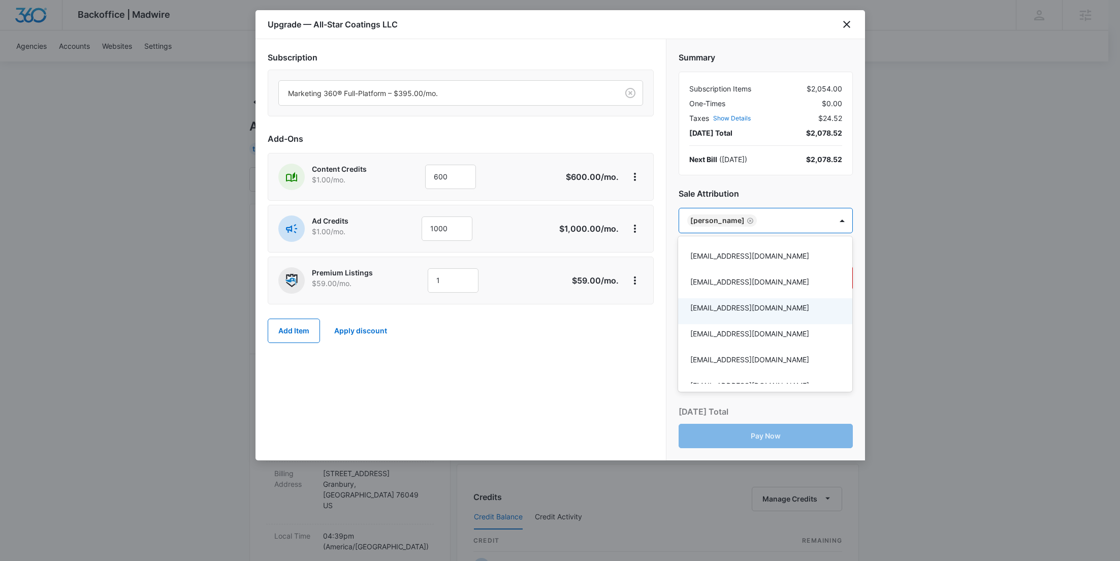
click at [618, 339] on div at bounding box center [560, 280] width 1120 height 561
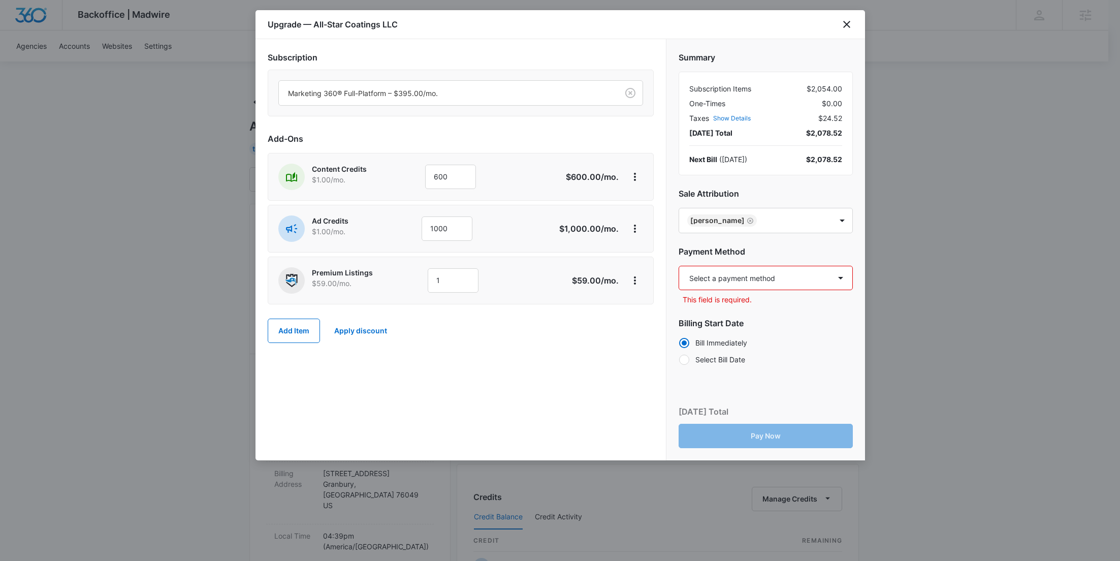
click at [759, 284] on select "Select a payment method Mastercard ending in 4819 New payment method Monthly in…" at bounding box center [766, 278] width 174 height 24
select select "pm_1RvPk8A4n8RTgNjUvuUSxm0i"
click at [679, 266] on select "Select a payment method Mastercard ending in 4819 New payment method Monthly in…" at bounding box center [766, 278] width 174 height 24
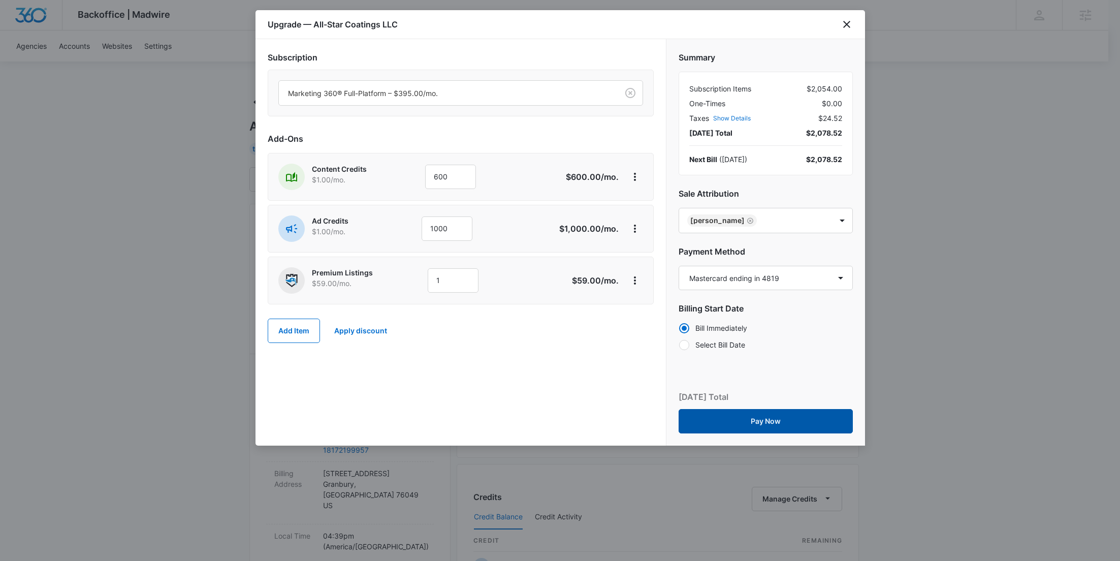
click at [752, 414] on button "Pay Now" at bounding box center [766, 421] width 174 height 24
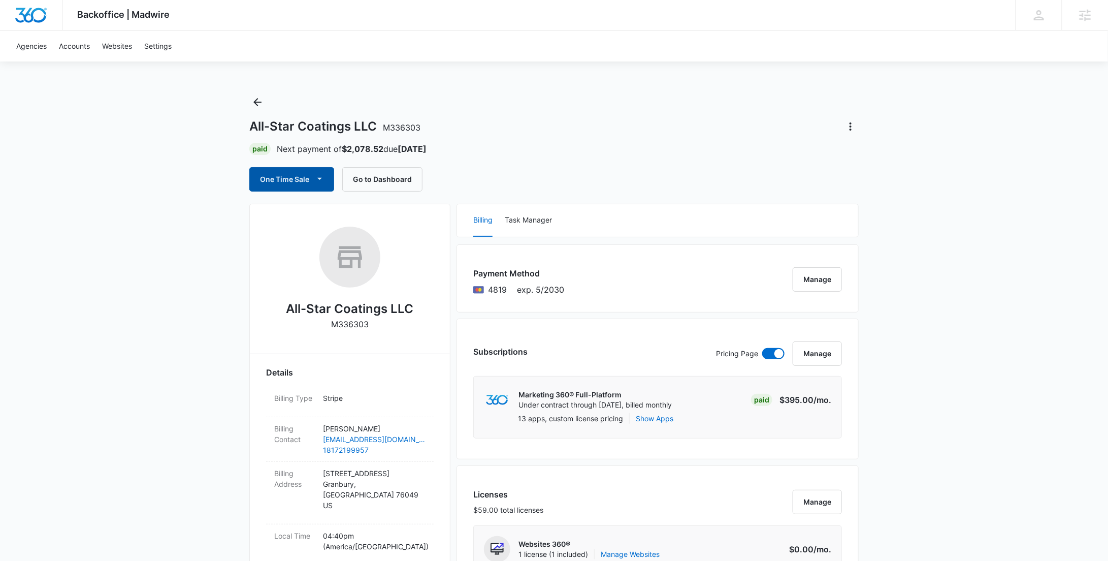
click at [296, 183] on button "One Time Sale" at bounding box center [291, 179] width 85 height 24
click at [302, 212] on div "Run One-Time Payment" at bounding box center [320, 213] width 117 height 11
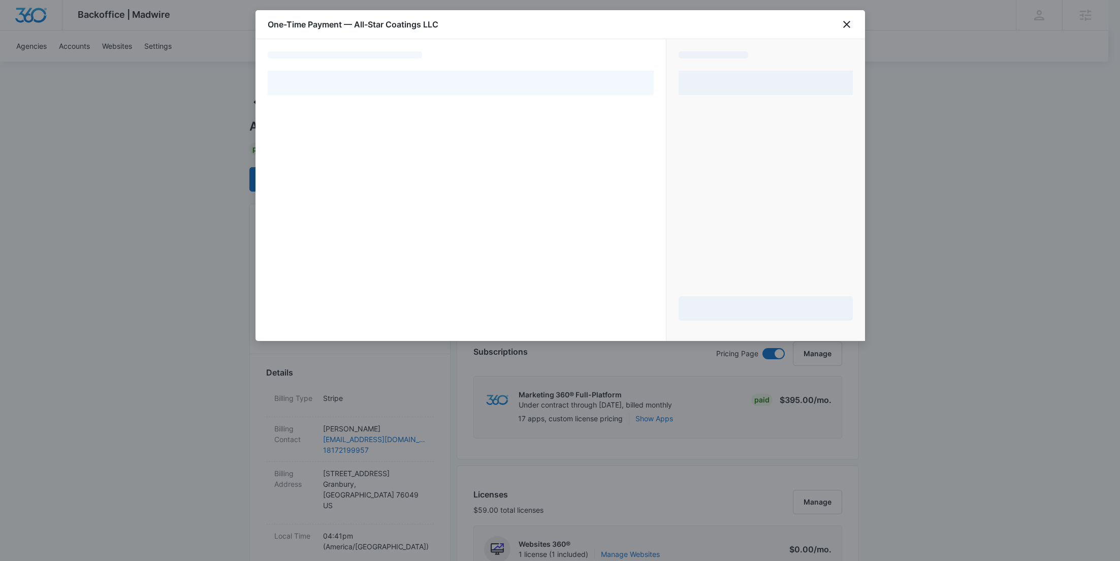
select select "pm_1RvPk8A4n8RTgNjUvuUSxm0i"
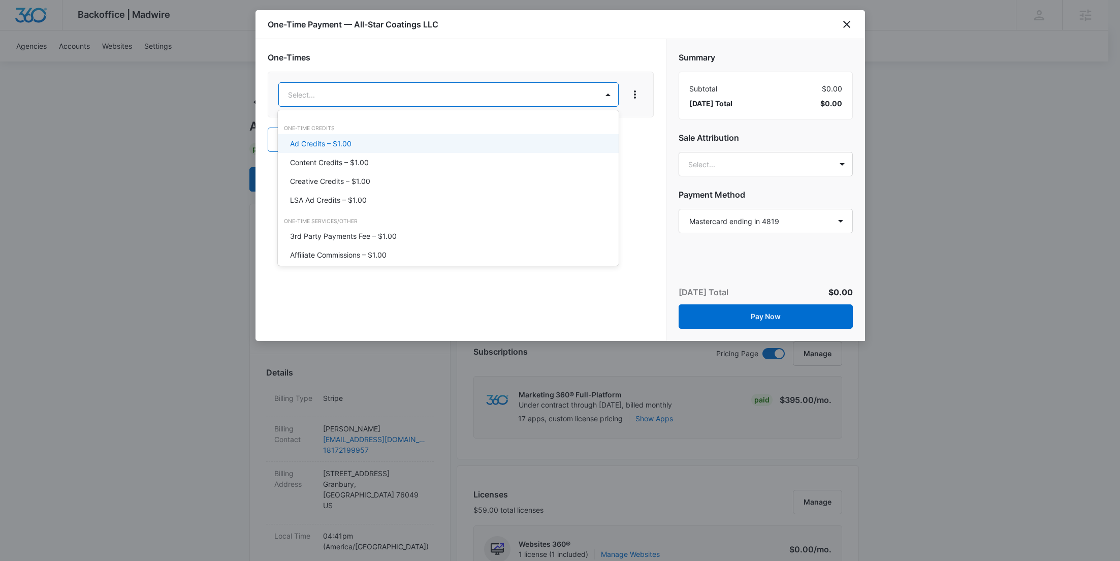
click at [391, 138] on div "Ad Credits – $1.00" at bounding box center [447, 143] width 314 height 11
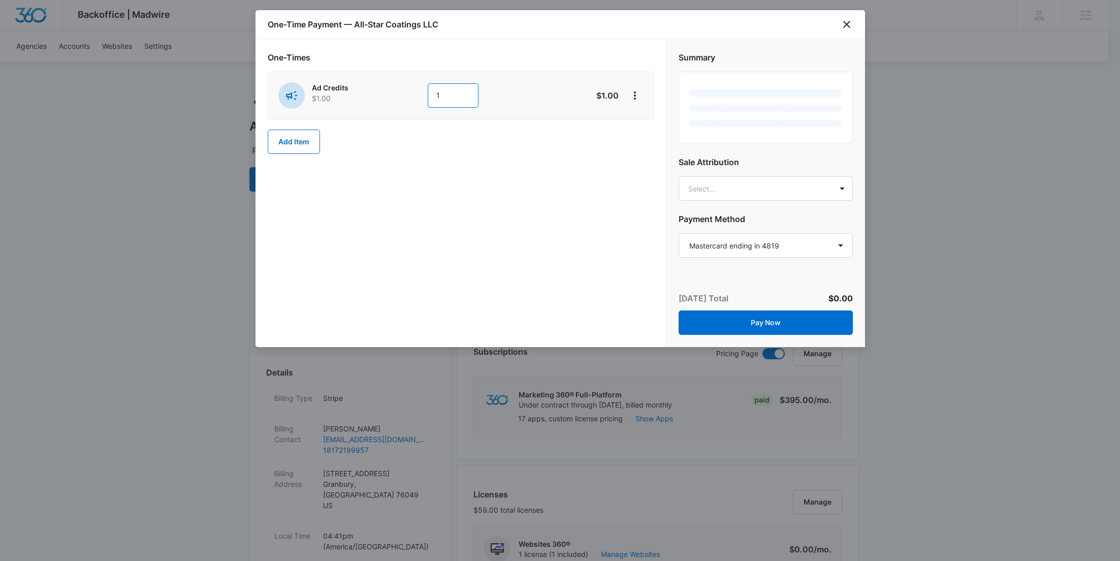
drag, startPoint x: 454, startPoint y: 94, endPoint x: 401, endPoint y: 99, distance: 53.0
click at [401, 99] on div "Ad Credits $1.00 1" at bounding box center [424, 95] width 293 height 26
type input "500"
click at [637, 93] on icon "View More" at bounding box center [635, 95] width 12 height 12
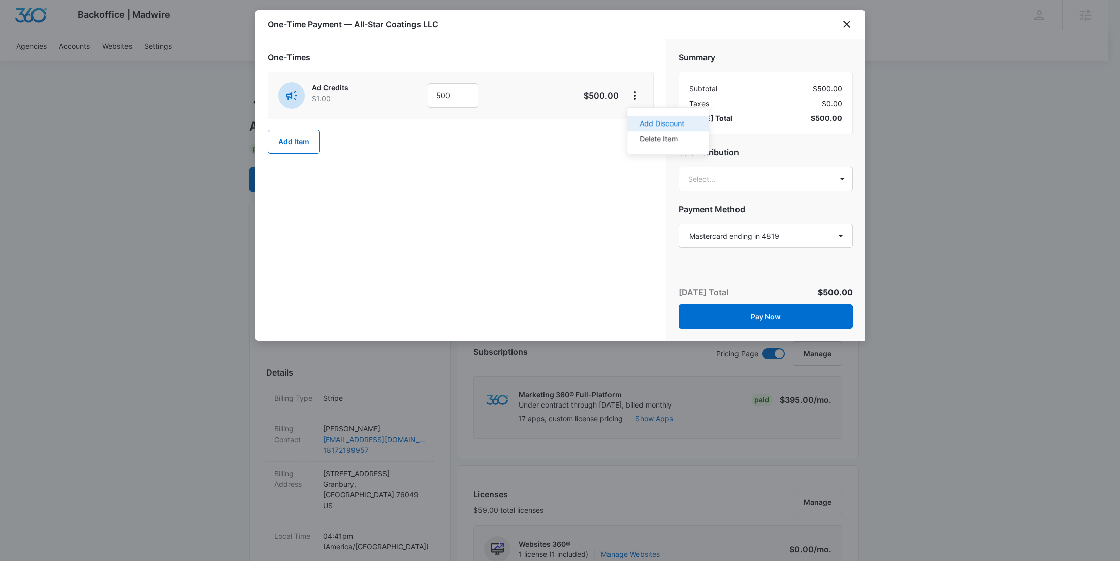
click at [656, 120] on div "Add Discount" at bounding box center [662, 123] width 45 height 7
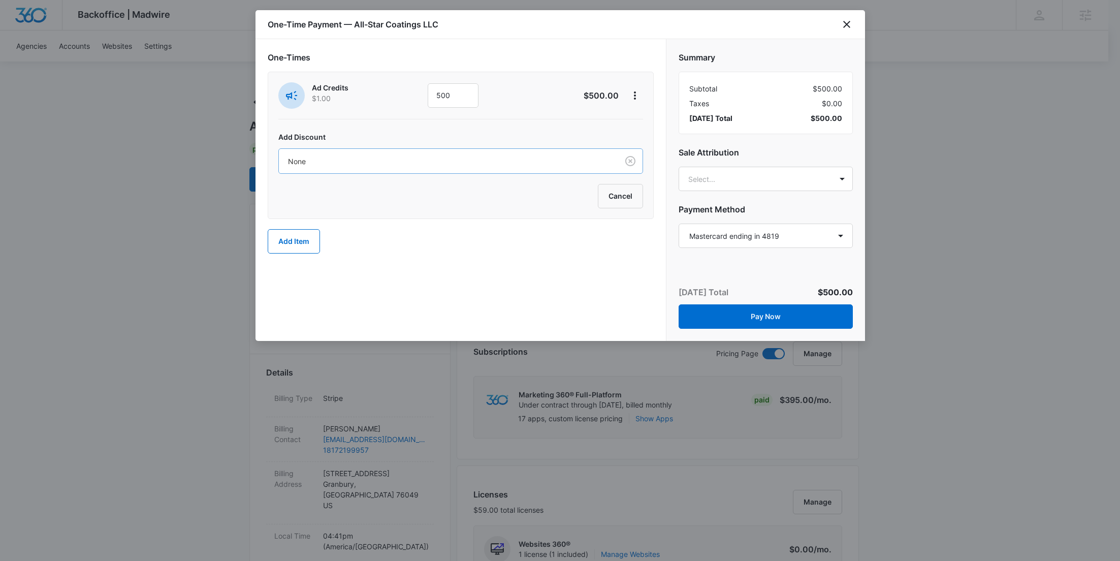
click at [522, 168] on div "None" at bounding box center [448, 161] width 339 height 23
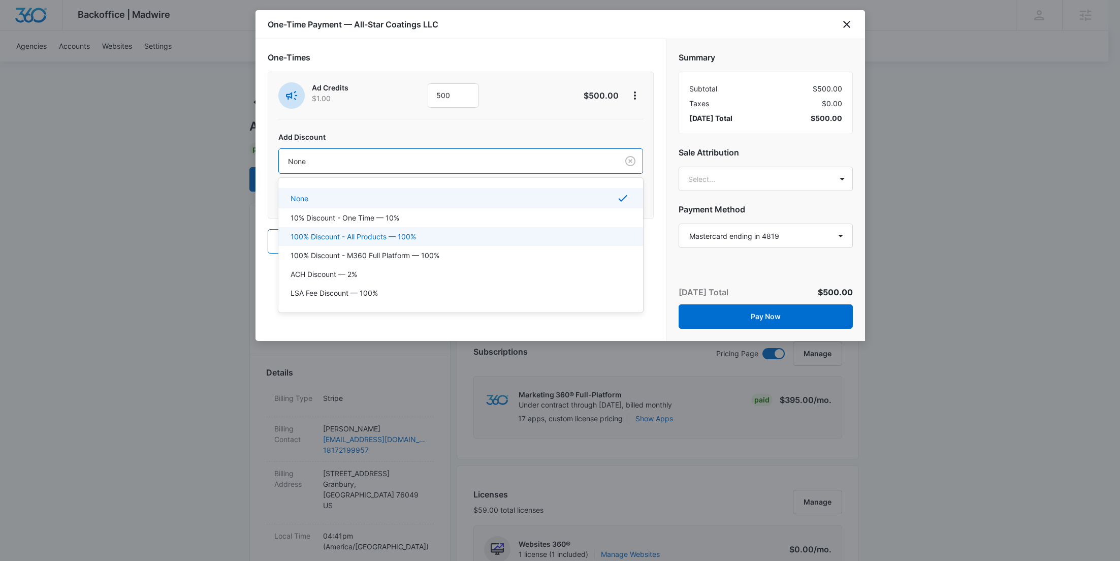
click at [422, 238] on div "100% Discount - All Products — 100%" at bounding box center [460, 236] width 338 height 11
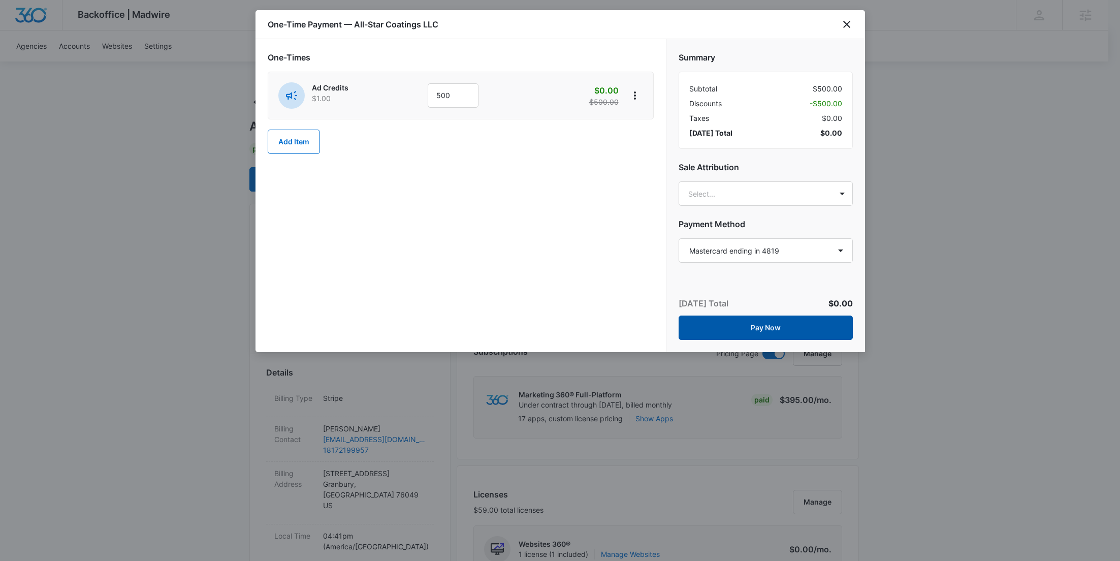
click at [750, 322] on button "Pay Now" at bounding box center [766, 327] width 174 height 24
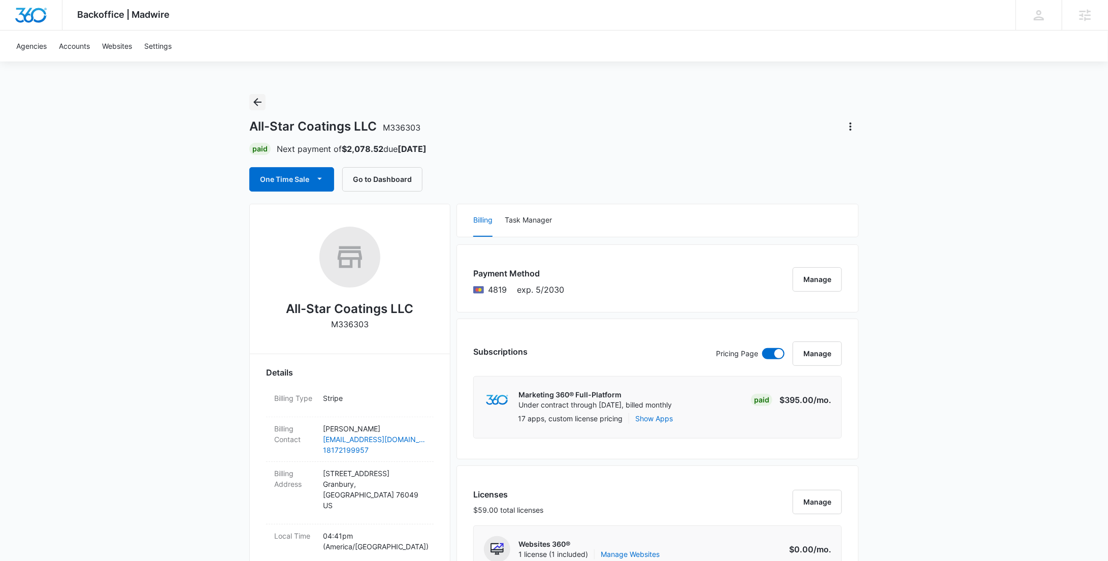
click at [265, 105] on button "Back" at bounding box center [257, 102] width 16 height 16
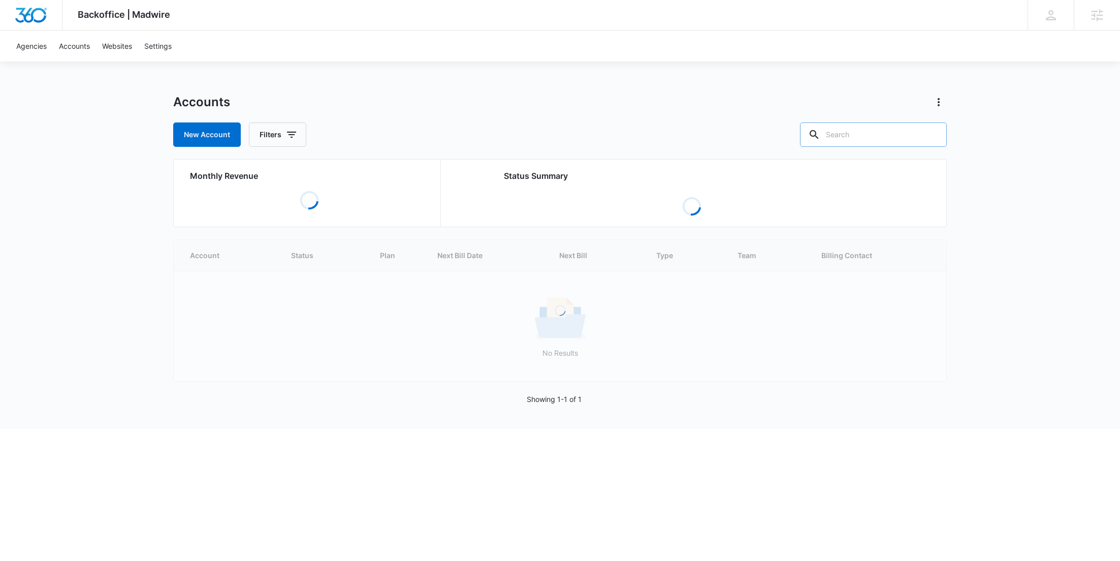
click at [896, 139] on input "text" at bounding box center [873, 134] width 147 height 24
paste input "M188152"
type input "M188152"
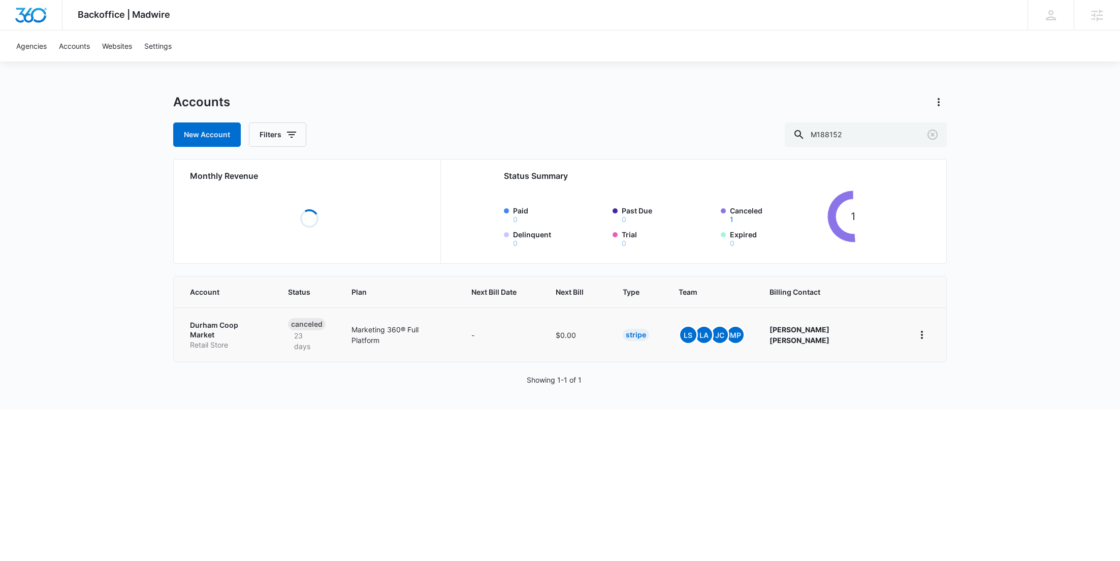
click at [230, 324] on p "Durham Coop Market" at bounding box center [227, 330] width 74 height 20
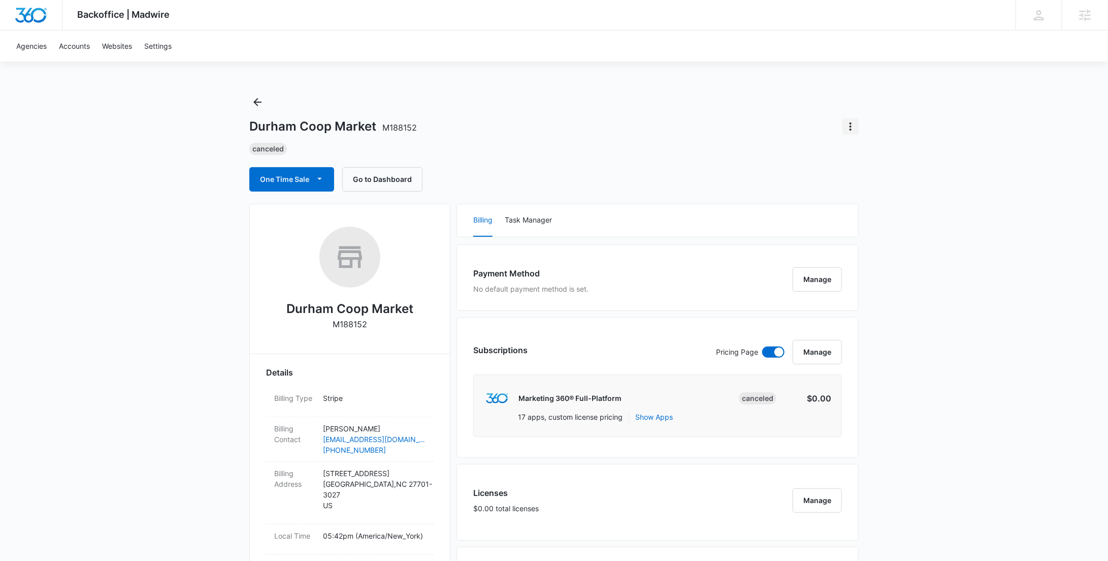
click at [850, 128] on icon "Actions" at bounding box center [851, 126] width 12 height 12
click at [856, 154] on div "Update Status" at bounding box center [880, 154] width 50 height 7
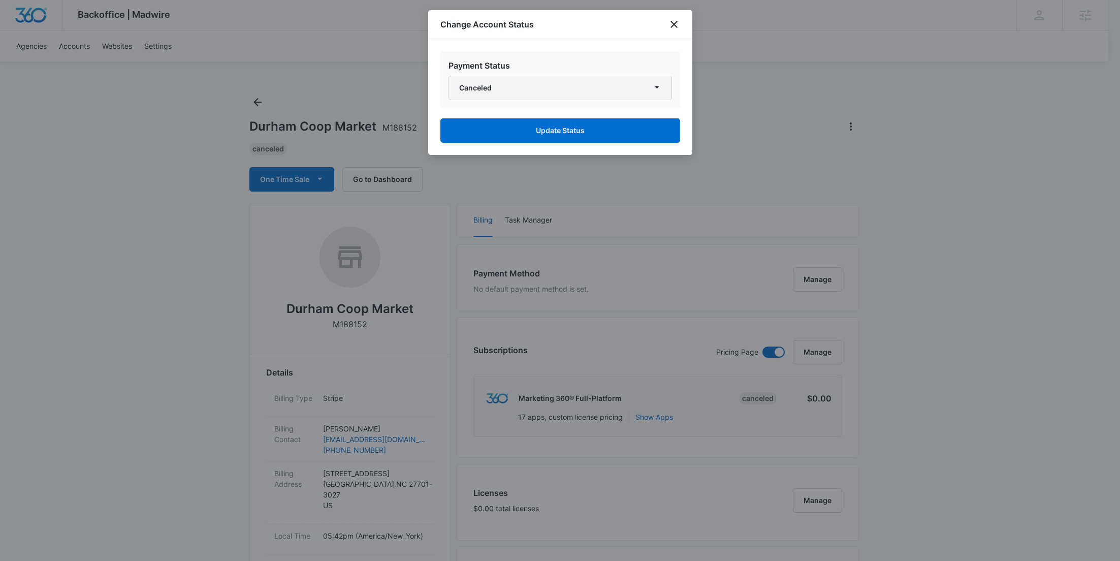
click at [584, 91] on button "Canceled" at bounding box center [561, 88] width 224 height 24
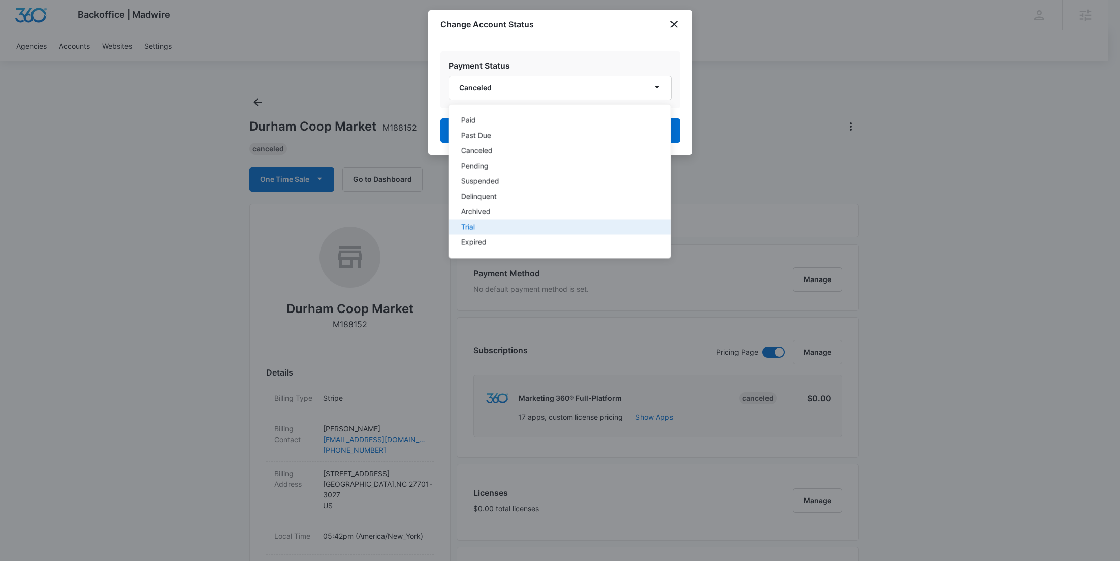
click at [468, 224] on div "Trial" at bounding box center [553, 227] width 185 height 7
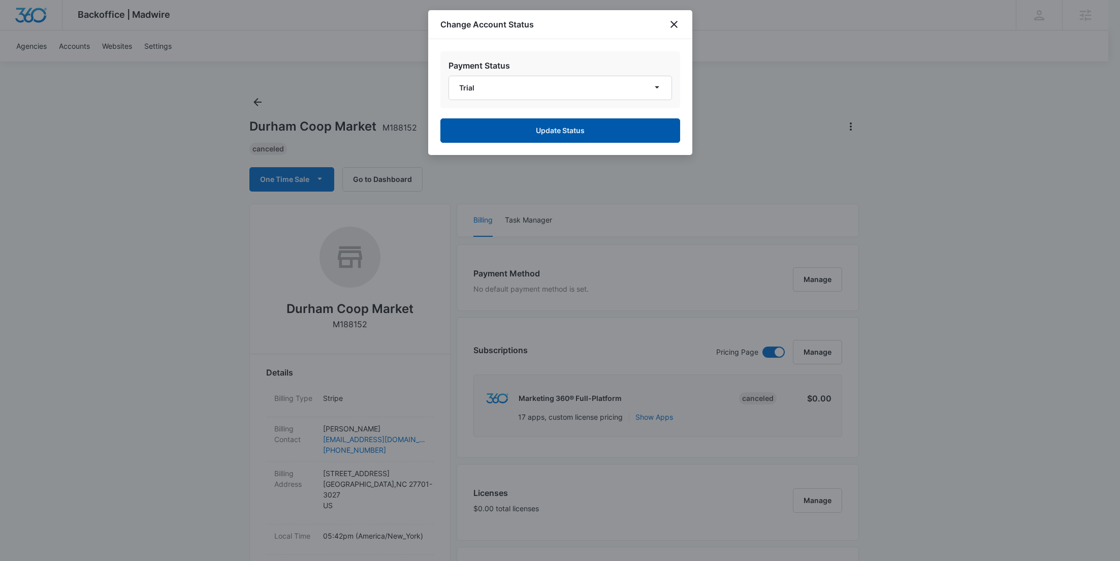
click at [543, 120] on button "Update Status" at bounding box center [560, 130] width 240 height 24
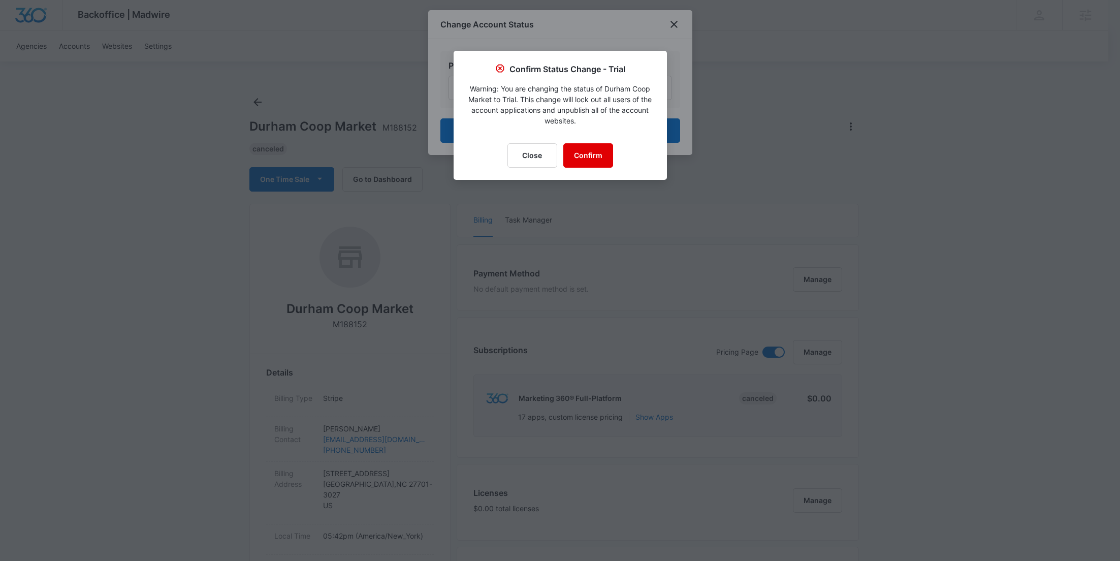
drag, startPoint x: 575, startPoint y: 147, endPoint x: 535, endPoint y: 90, distance: 69.6
click at [575, 147] on button "Confirm" at bounding box center [588, 155] width 50 height 24
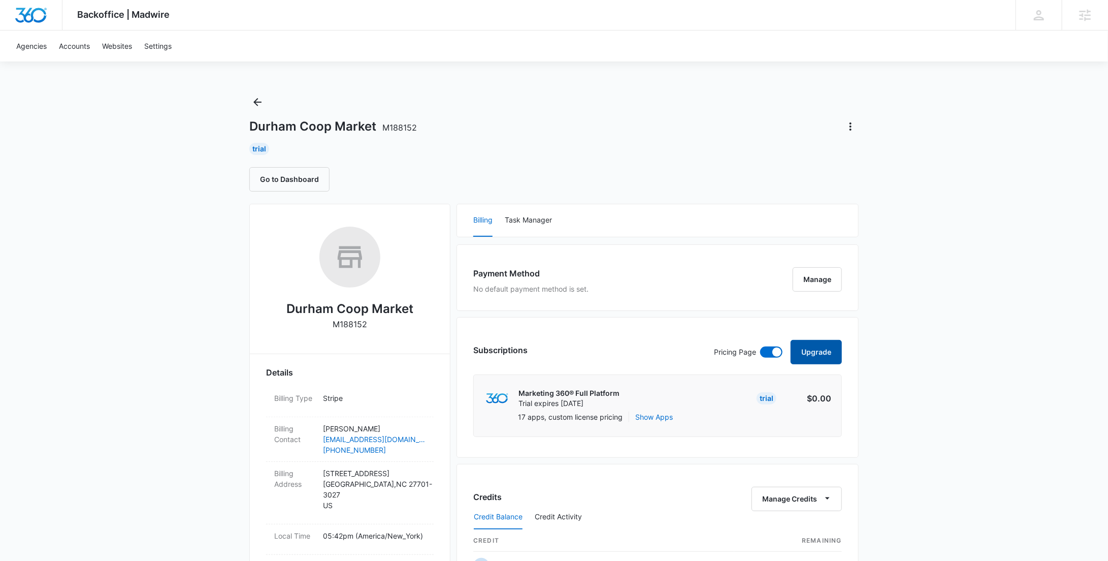
click at [812, 353] on button "Upgrade" at bounding box center [816, 352] width 51 height 24
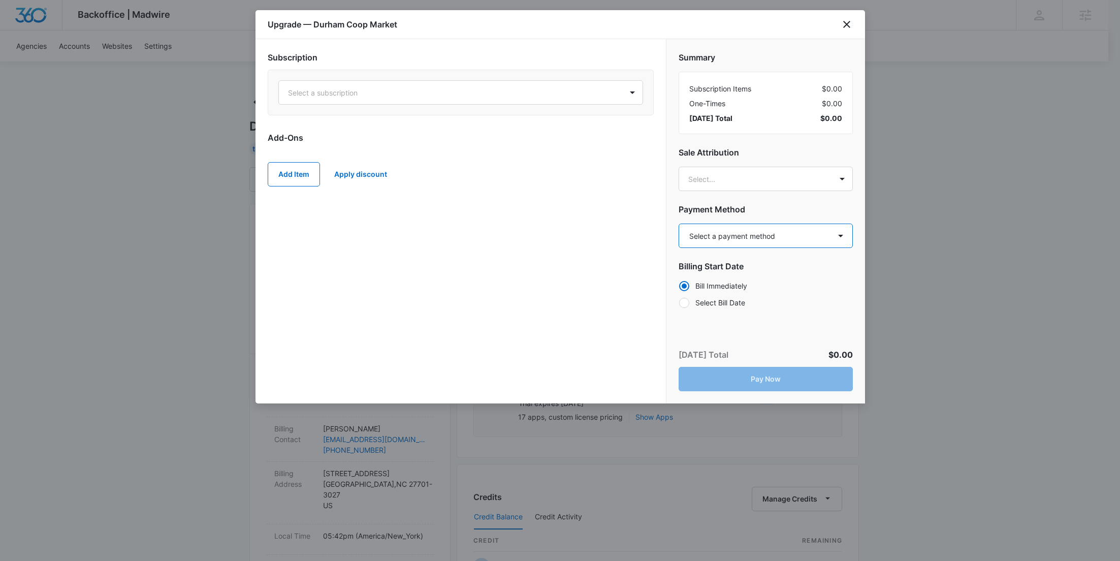
click at [714, 238] on select "Select a payment method American Express ending in 1070 American Express ending…" at bounding box center [766, 236] width 174 height 24
click at [844, 18] on div "Upgrade — Durham Coop Market" at bounding box center [561, 24] width 610 height 29
click at [846, 23] on icon "close" at bounding box center [846, 24] width 7 height 7
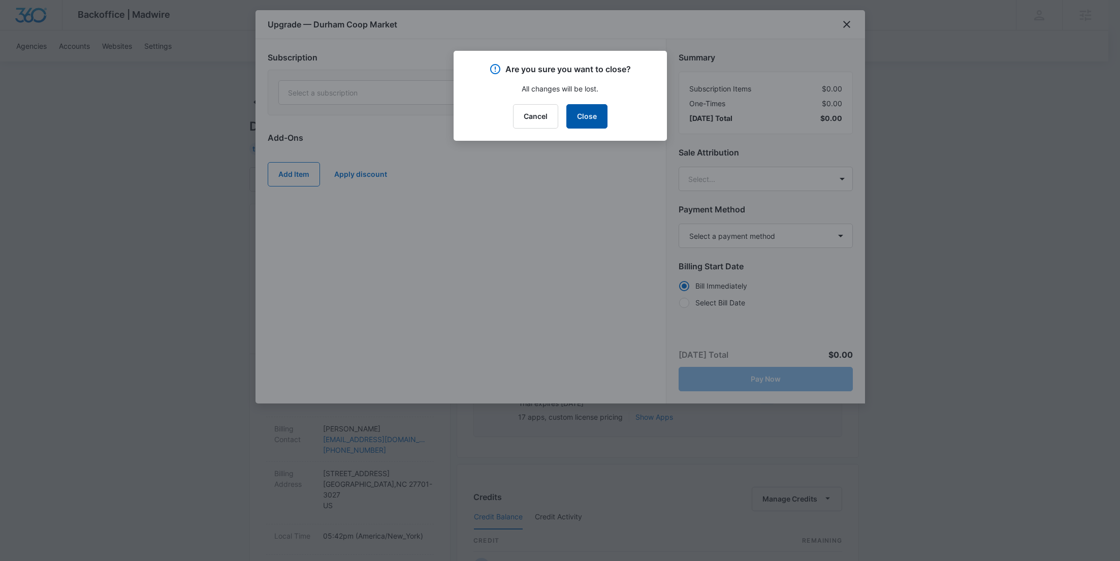
click at [596, 122] on button "Close" at bounding box center [586, 116] width 41 height 24
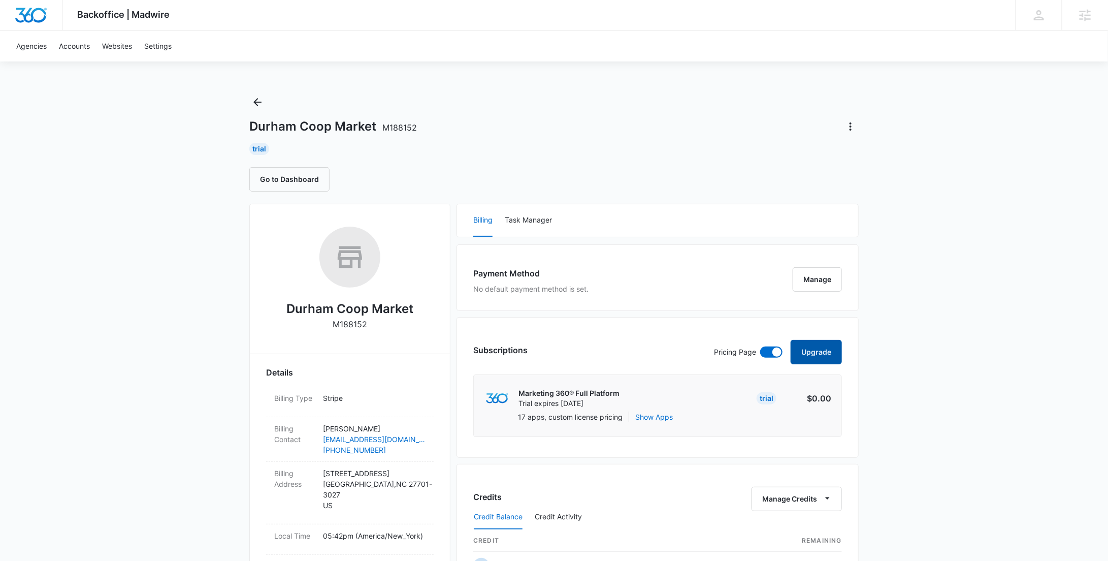
click at [830, 356] on button "Upgrade" at bounding box center [816, 352] width 51 height 24
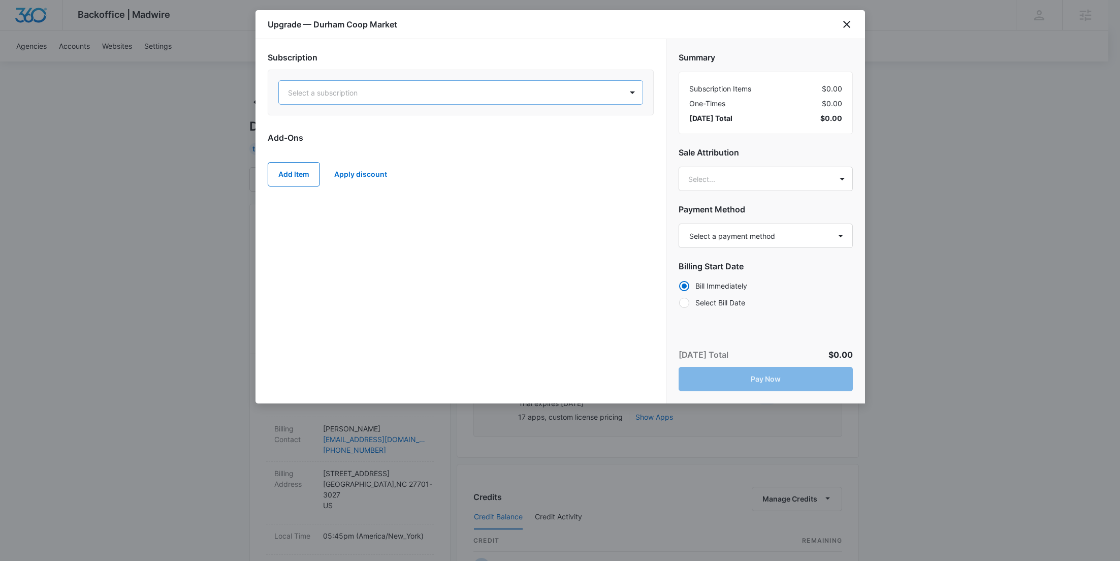
click at [444, 86] on div at bounding box center [448, 92] width 321 height 13
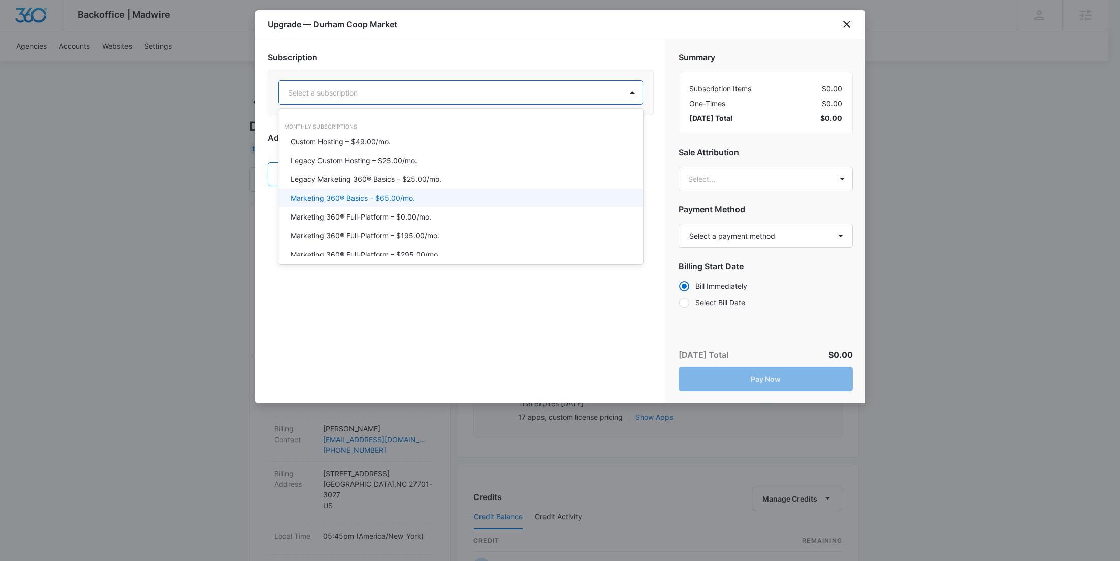
click at [440, 199] on div "Marketing 360® Basics – $65.00/mo." at bounding box center [460, 198] width 338 height 11
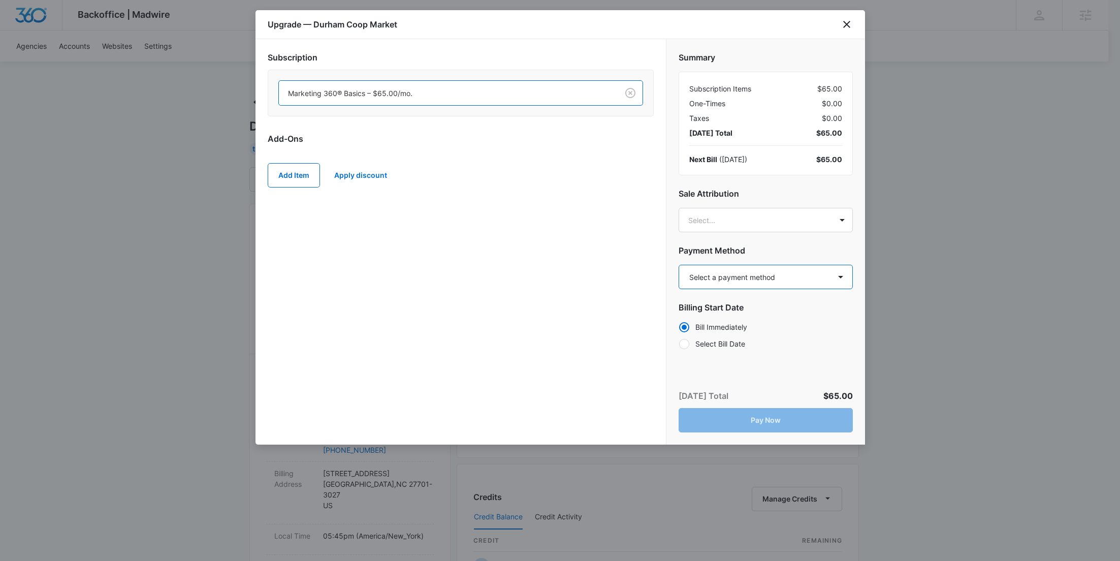
click at [735, 268] on select "Select a payment method American Express ending in 1070 American Express ending…" at bounding box center [766, 277] width 174 height 24
select select "pm_1RCmx0A4n8RTgNjU3zcobycv"
click at [679, 265] on select "Select a payment method American Express ending in 1070 American Express ending…" at bounding box center [766, 277] width 174 height 24
click at [771, 411] on button "Pay Now" at bounding box center [766, 420] width 174 height 24
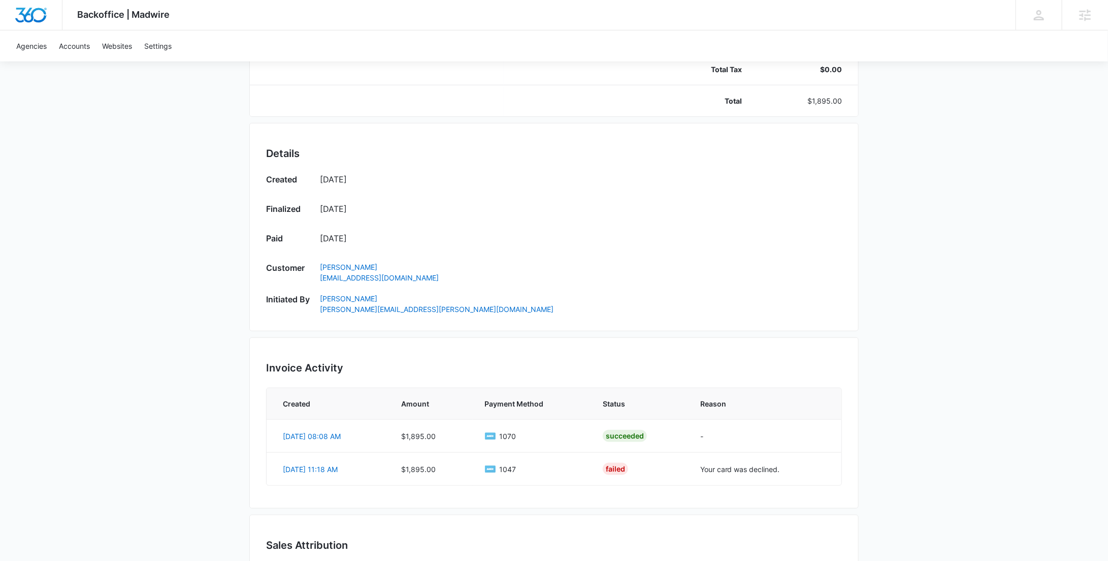
scroll to position [480, 0]
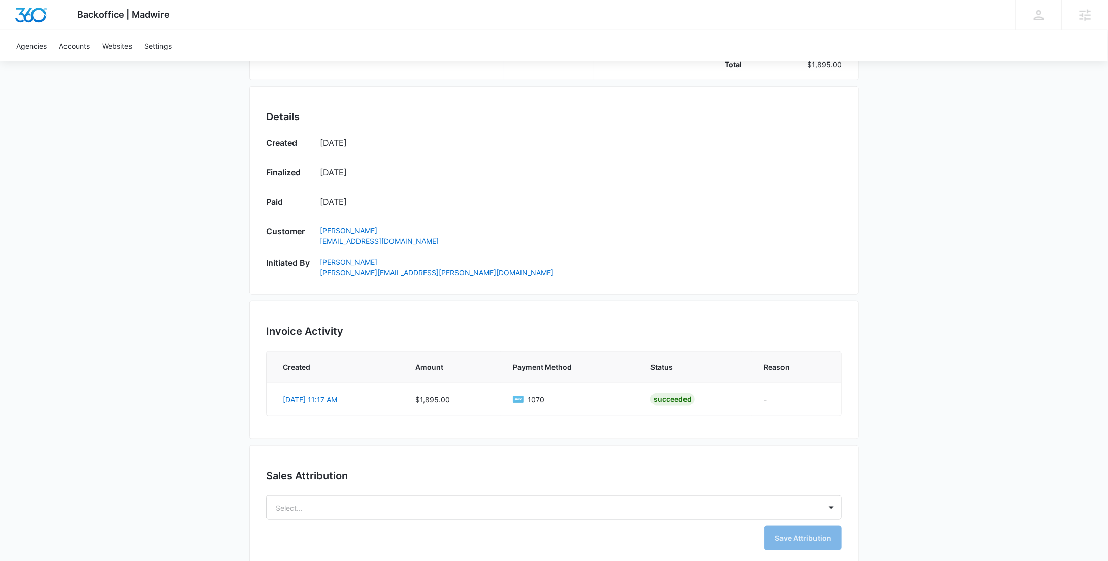
scroll to position [447, 0]
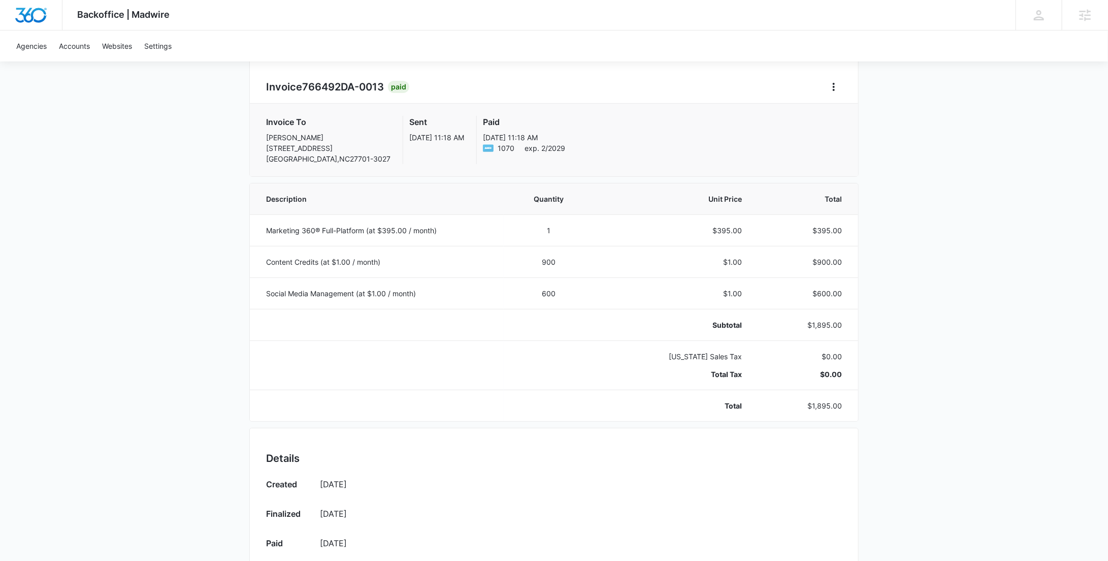
scroll to position [447, 0]
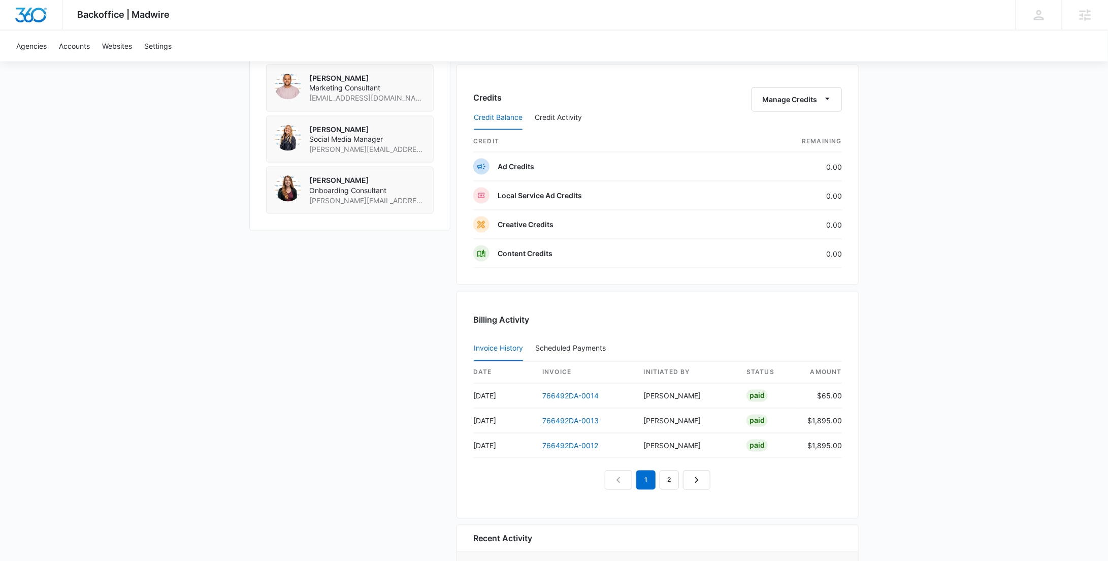
scroll to position [1060, 0]
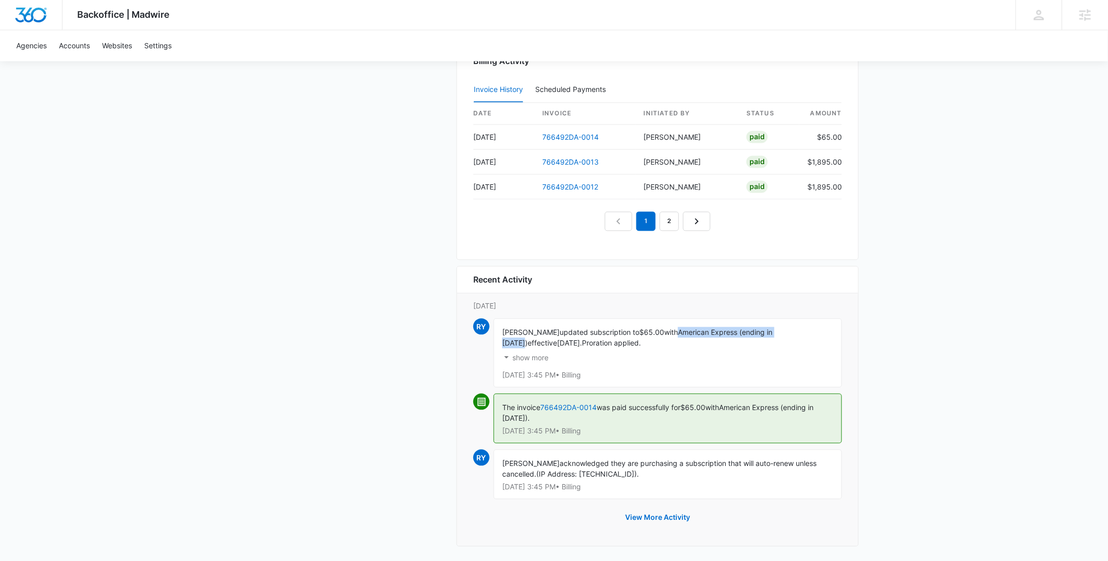
drag, startPoint x: 741, startPoint y: 331, endPoint x: 681, endPoint y: 329, distance: 60.5
click at [681, 329] on span "American Express (ending in [DATE])" at bounding box center [637, 337] width 270 height 19
copy span "American Express (ending in [DATE])"
